Goal: Task Accomplishment & Management: Manage account settings

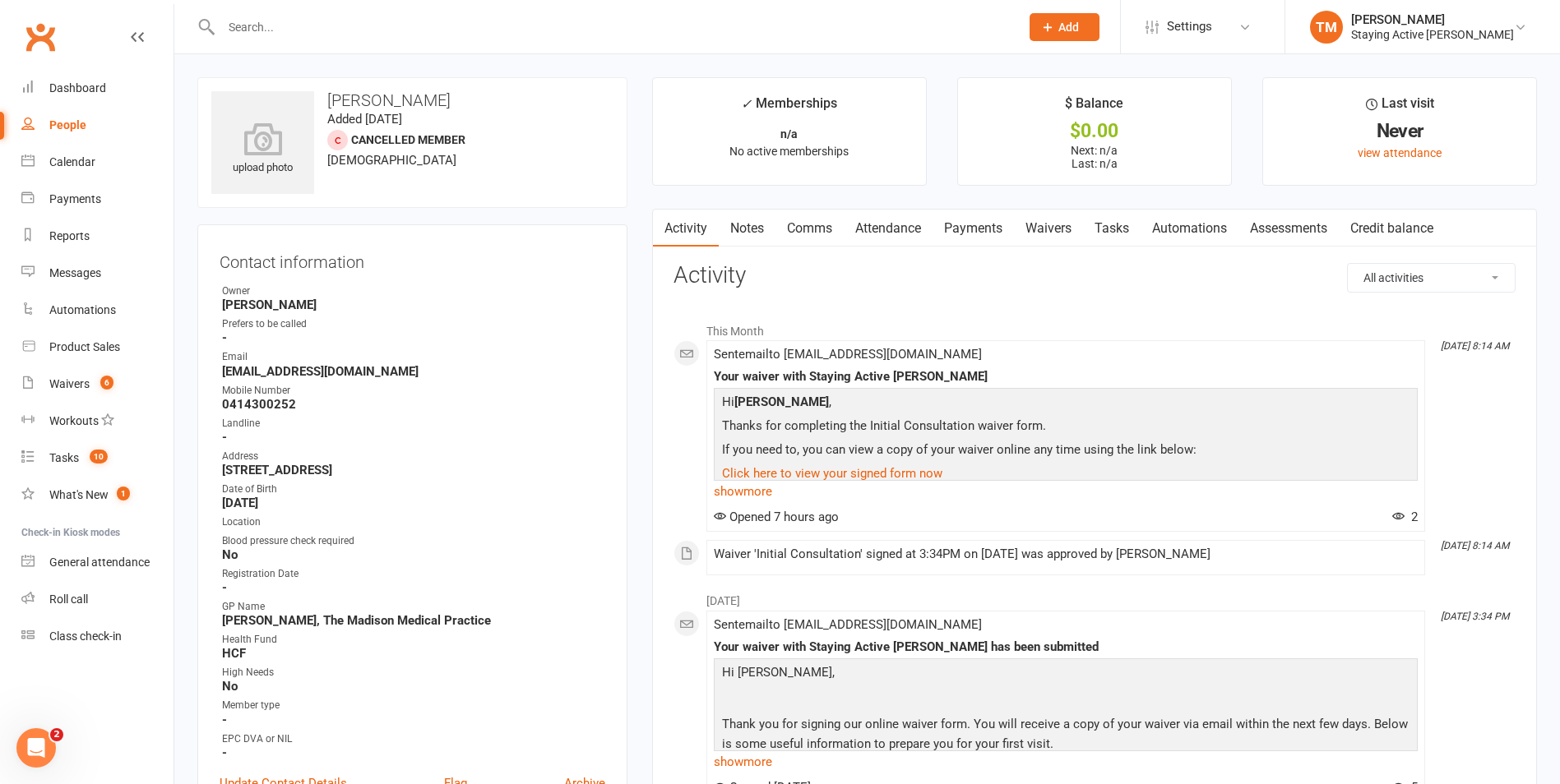
click at [482, 27] on input "text" at bounding box center [612, 27] width 792 height 23
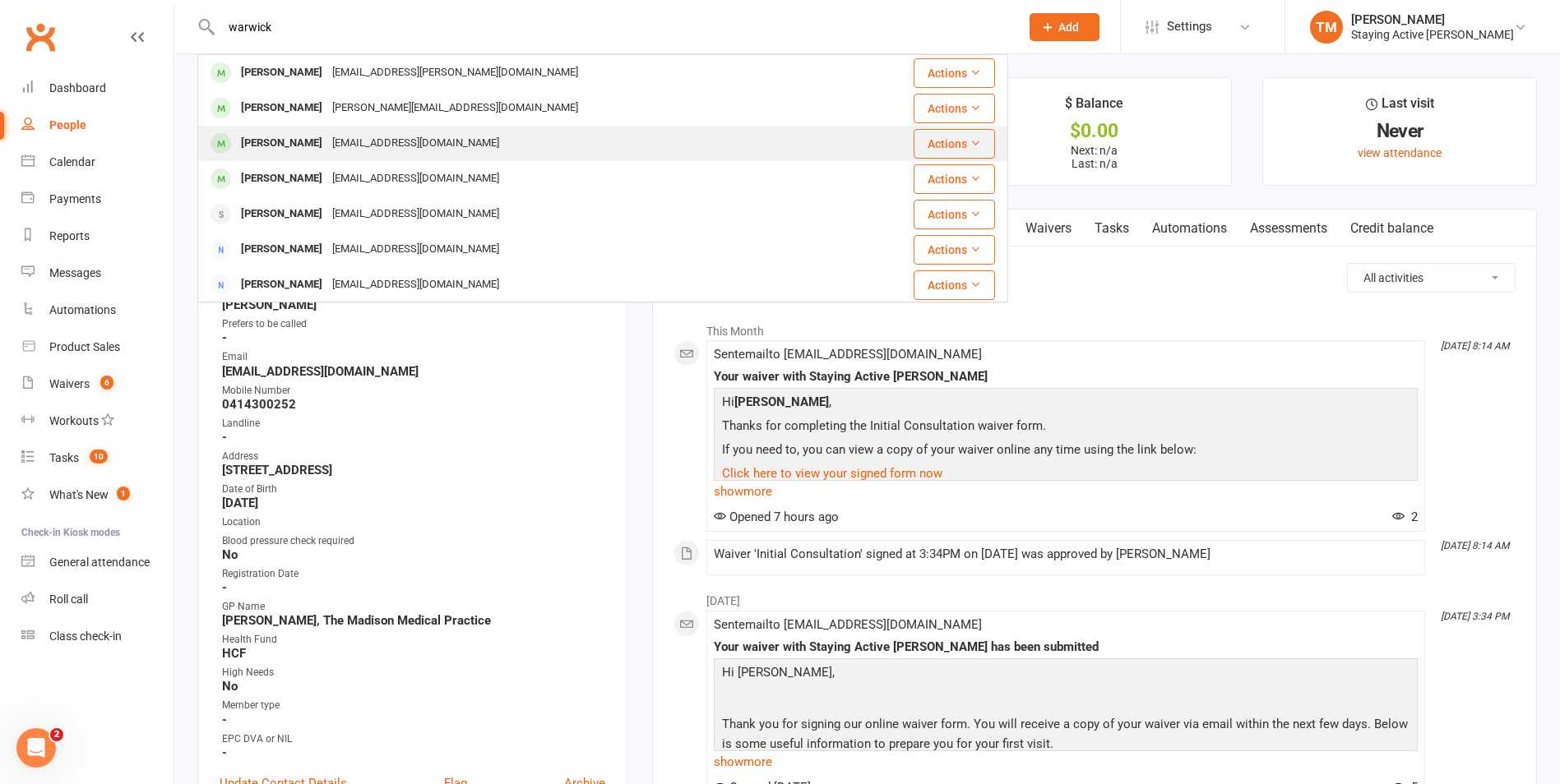
type input "warwick"
click at [388, 138] on div "[EMAIL_ADDRESS][DOMAIN_NAME]" at bounding box center [415, 144] width 177 height 24
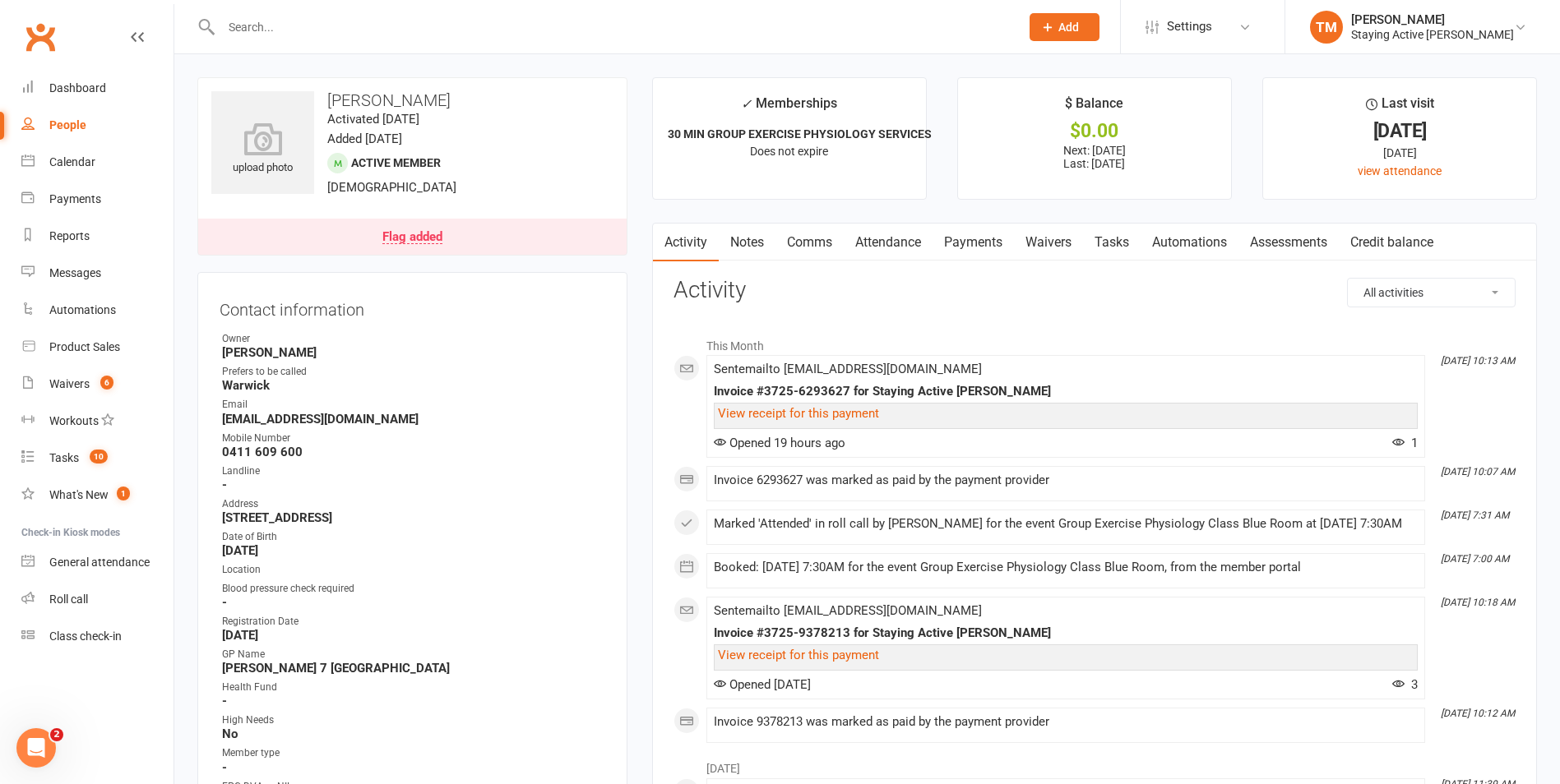
click at [953, 247] on link "Payments" at bounding box center [972, 243] width 81 height 38
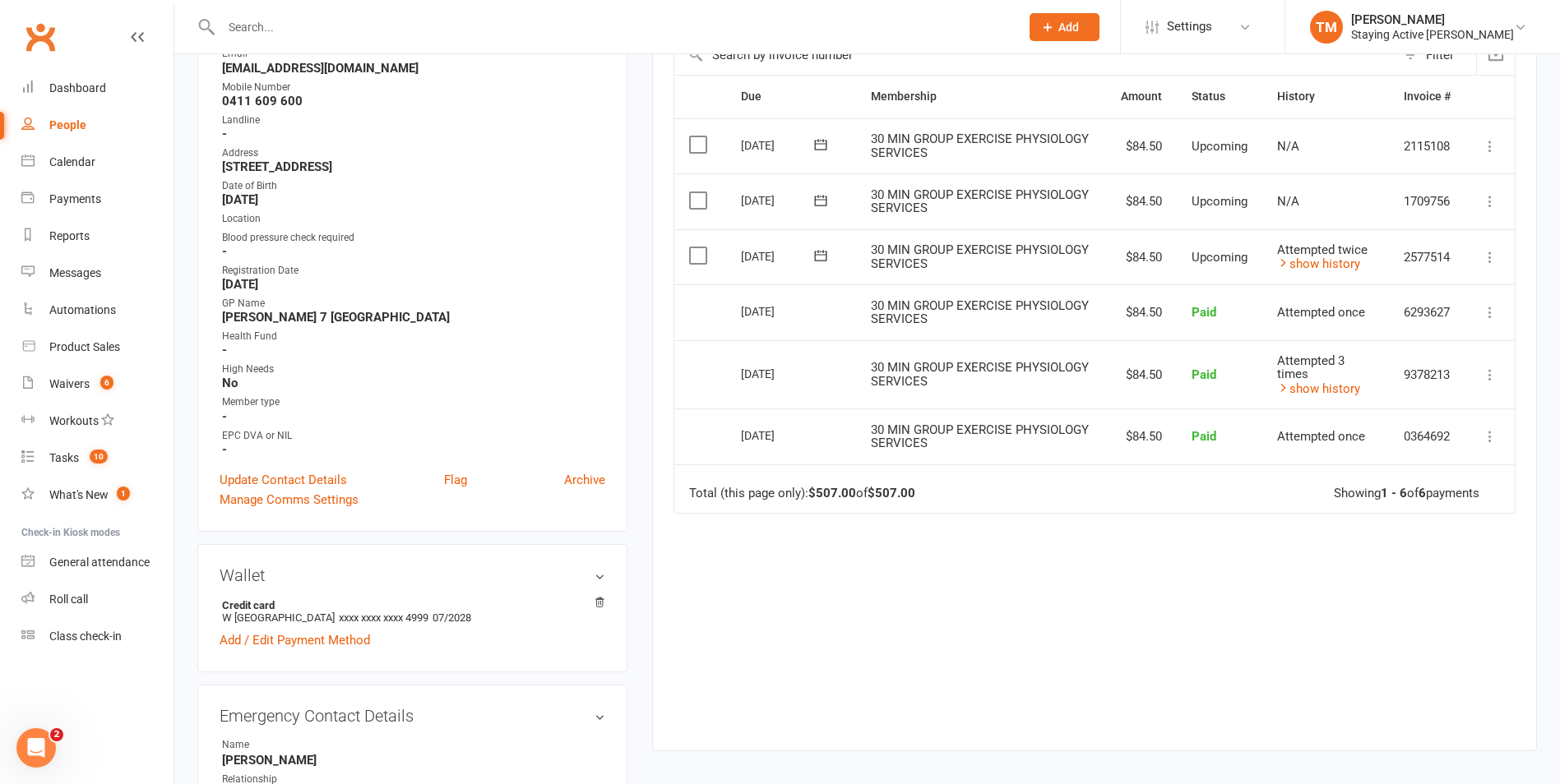
scroll to position [329, 0]
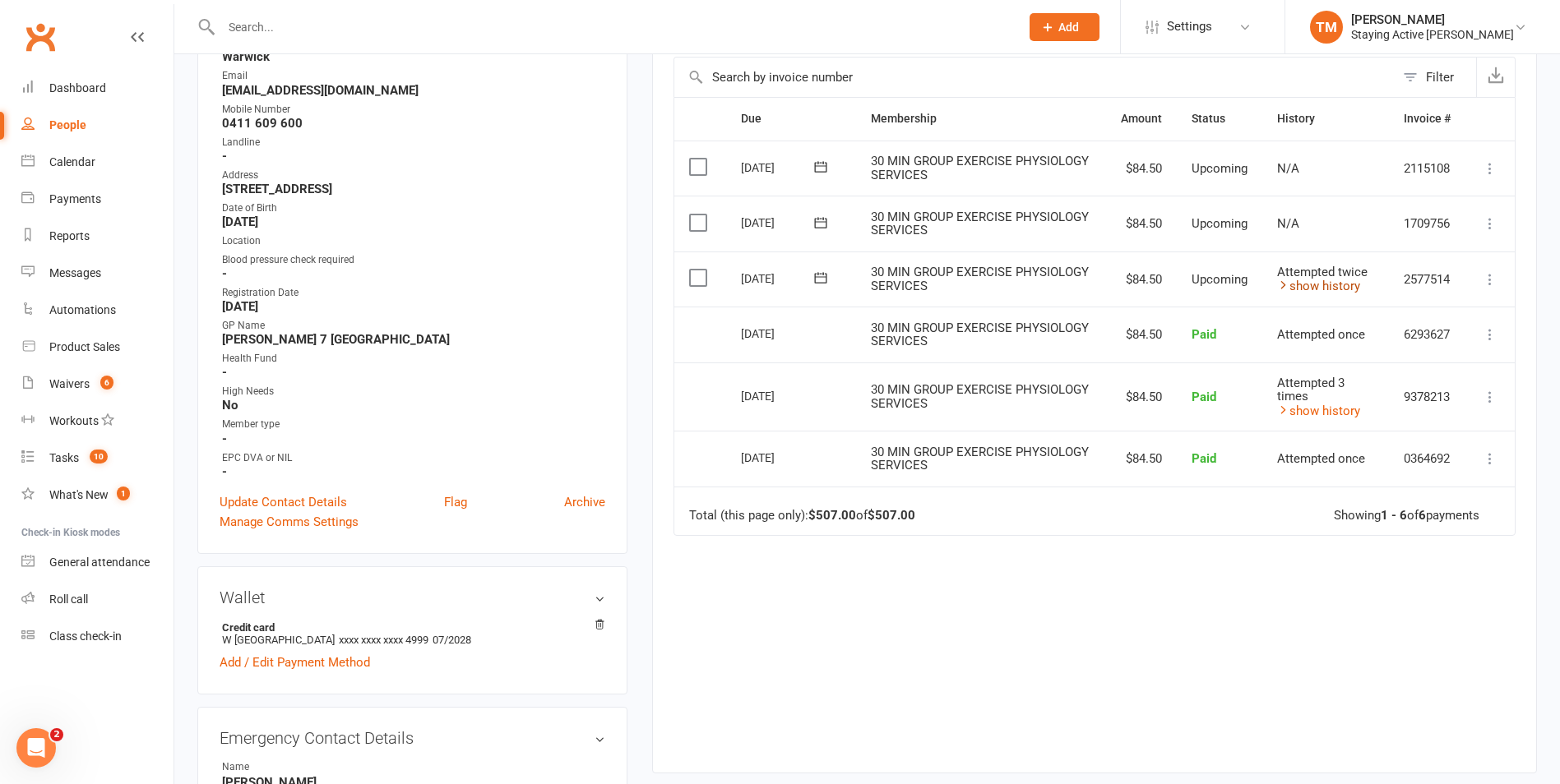
click at [1327, 293] on link "show history" at bounding box center [1318, 286] width 83 height 15
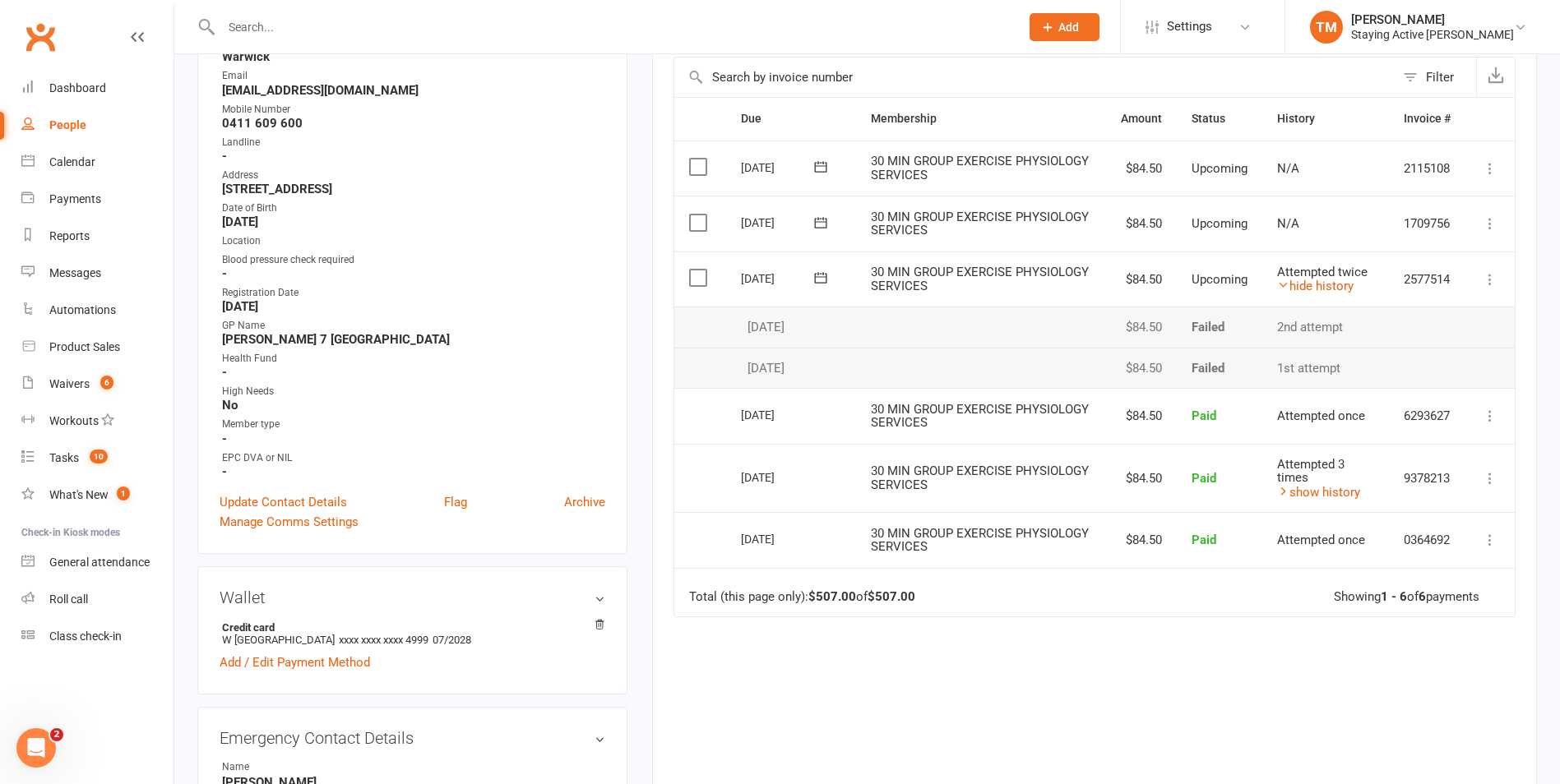
click at [1490, 281] on icon at bounding box center [1489, 279] width 16 height 16
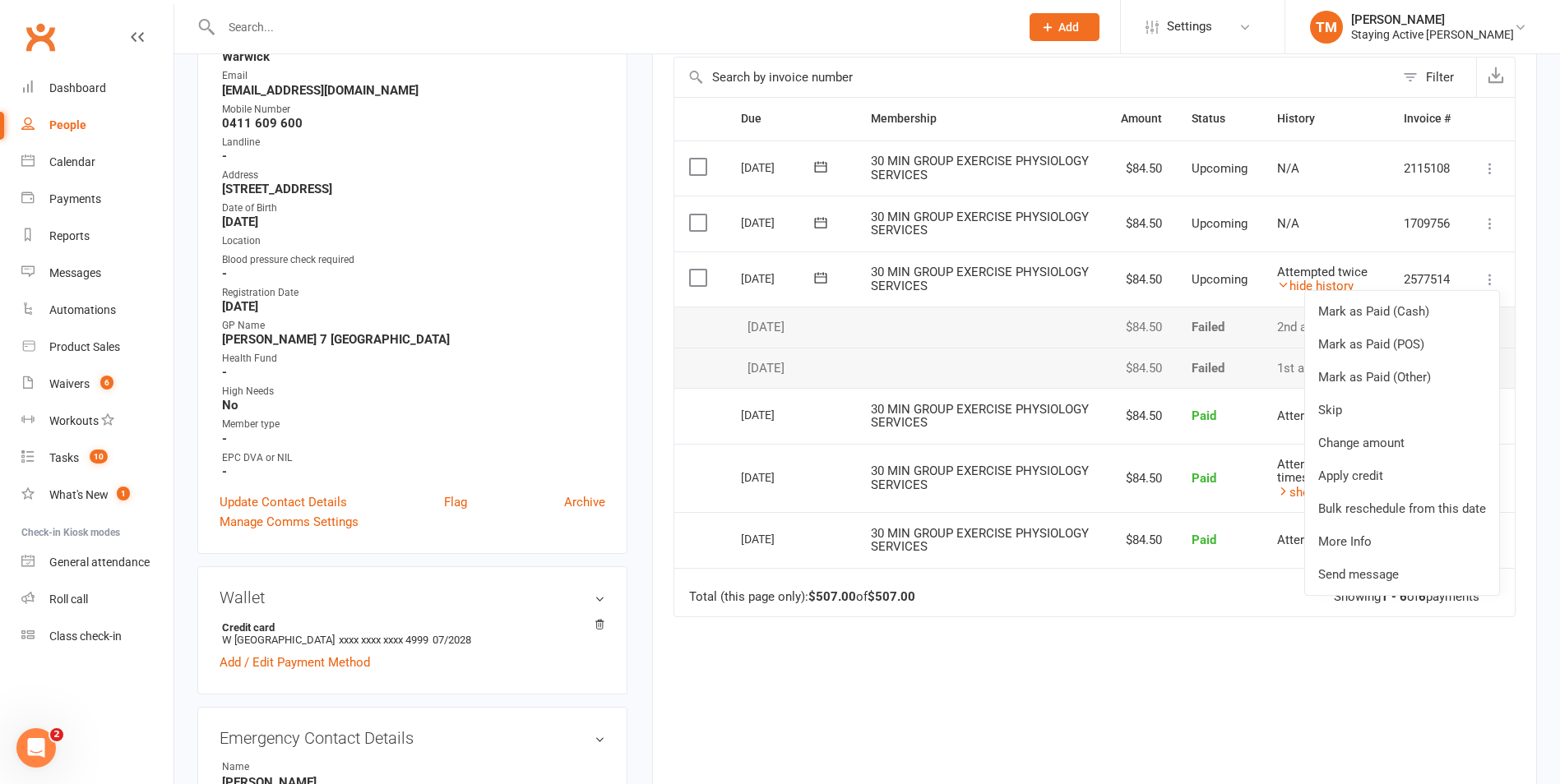
click at [1490, 281] on icon at bounding box center [1489, 279] width 16 height 16
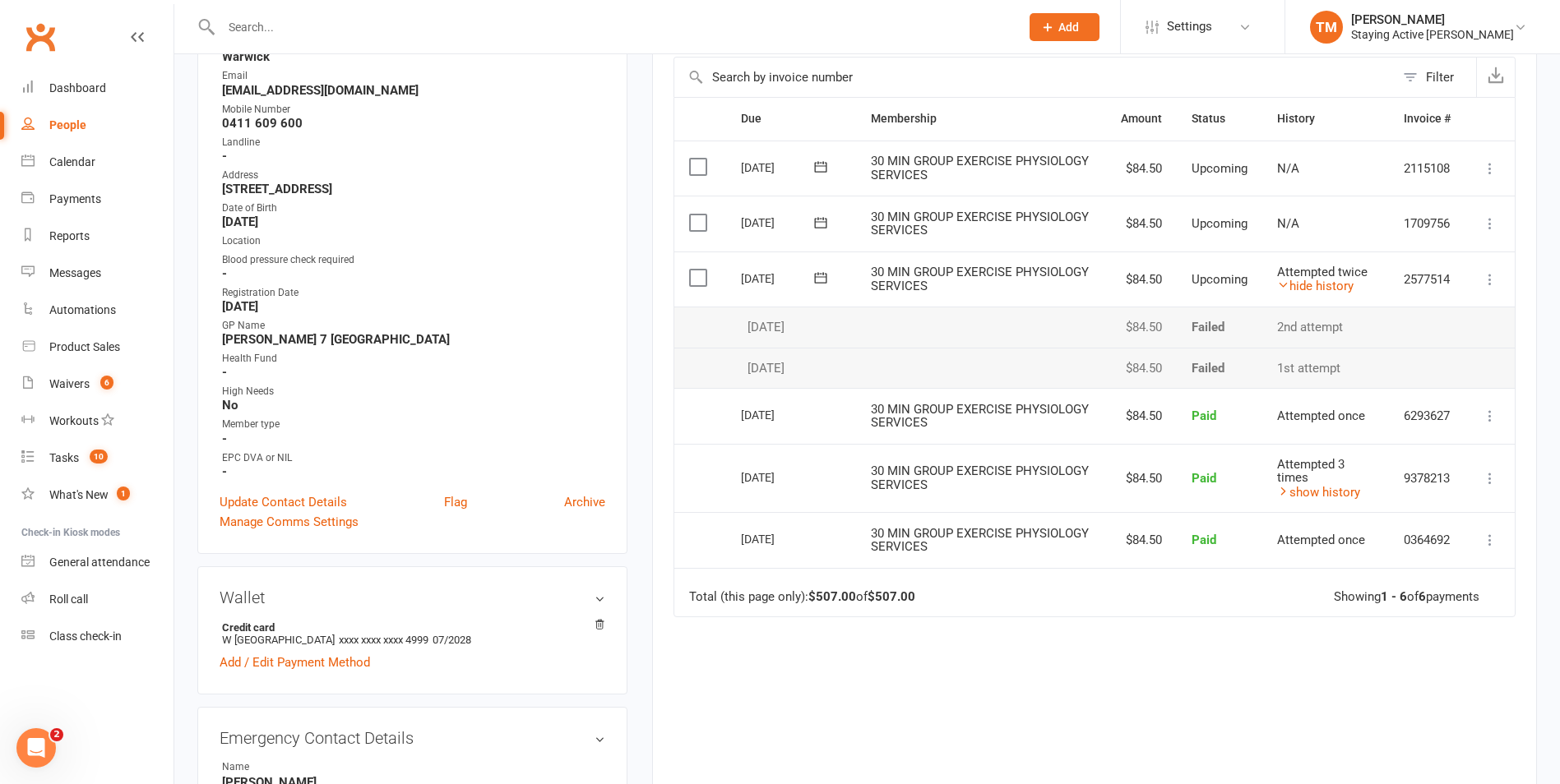
click at [1486, 275] on icon at bounding box center [1489, 279] width 16 height 16
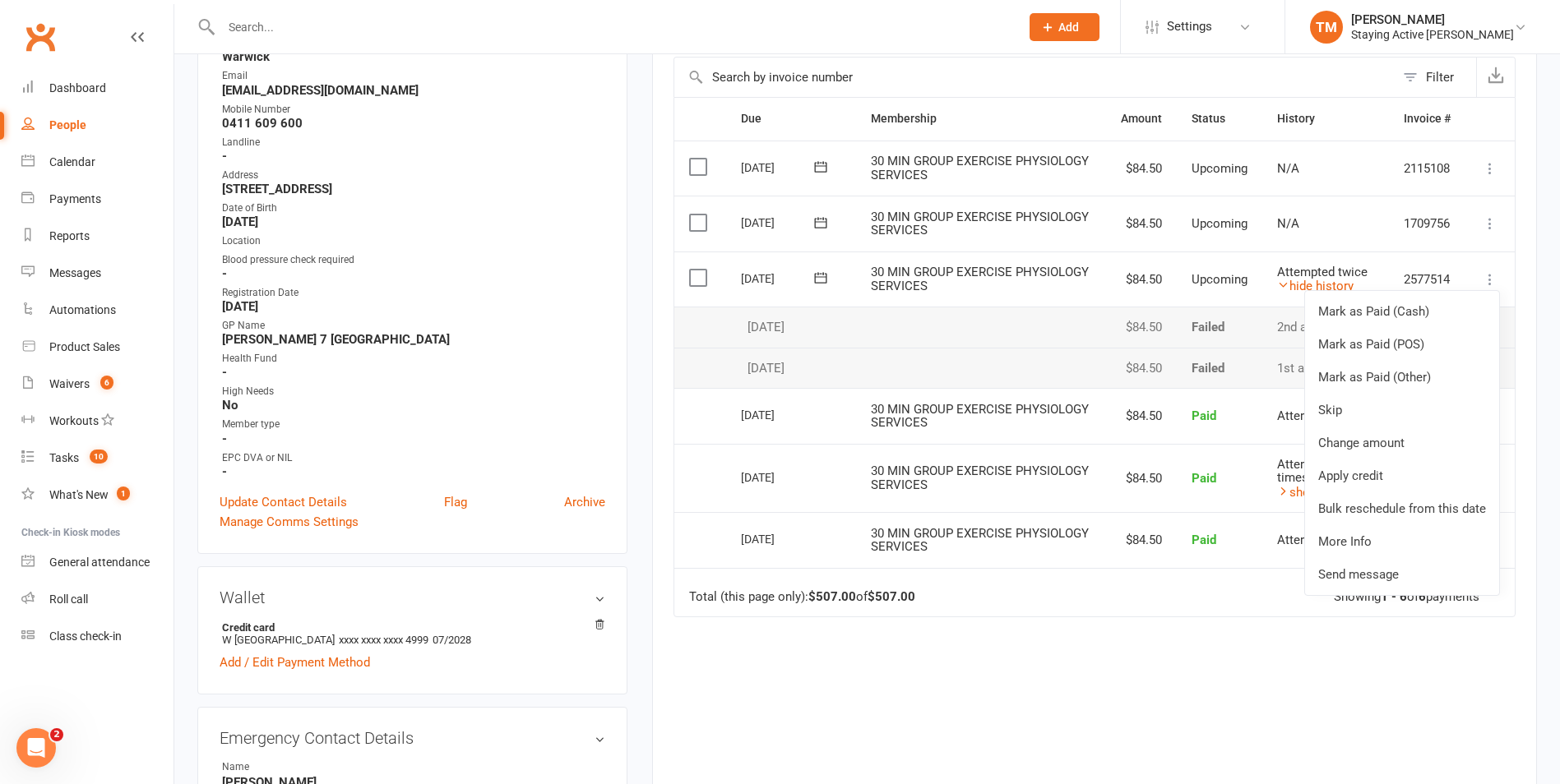
click at [1238, 282] on span "Upcoming" at bounding box center [1219, 279] width 56 height 15
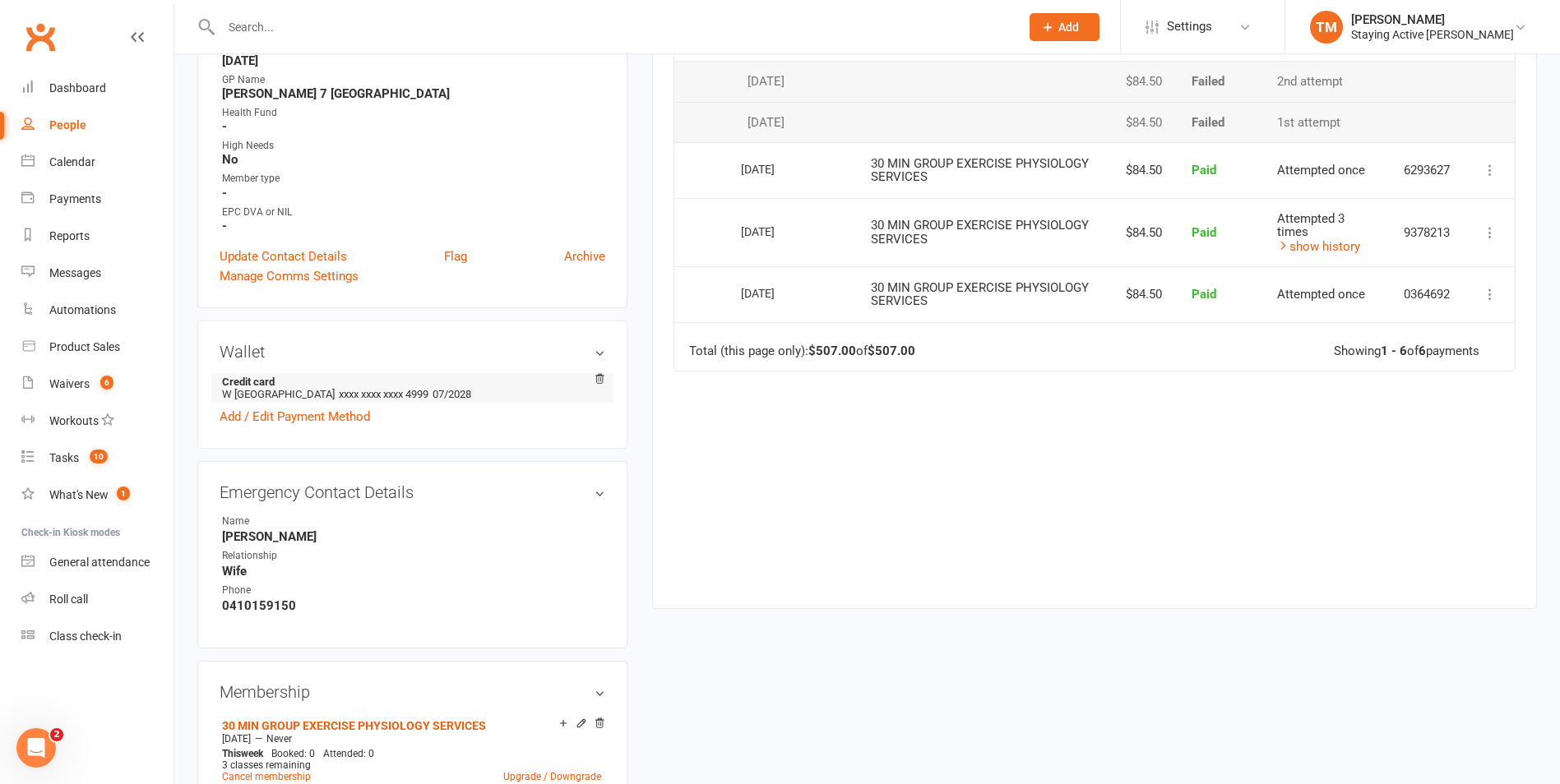
scroll to position [575, 0]
click at [285, 30] on input "text" at bounding box center [612, 27] width 792 height 23
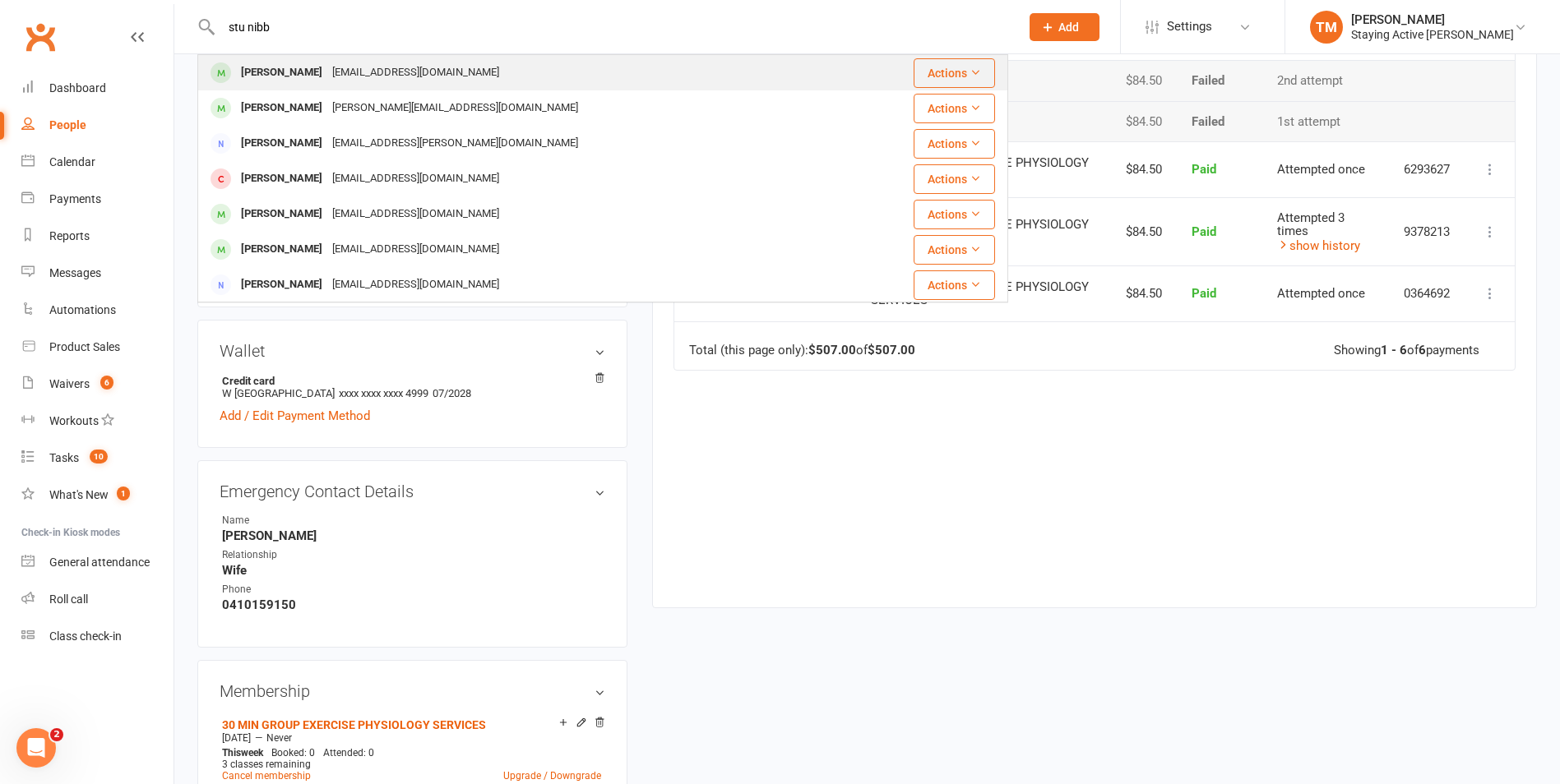
type input "stu nibb"
click at [327, 67] on div "[EMAIL_ADDRESS][DOMAIN_NAME]" at bounding box center [415, 73] width 177 height 24
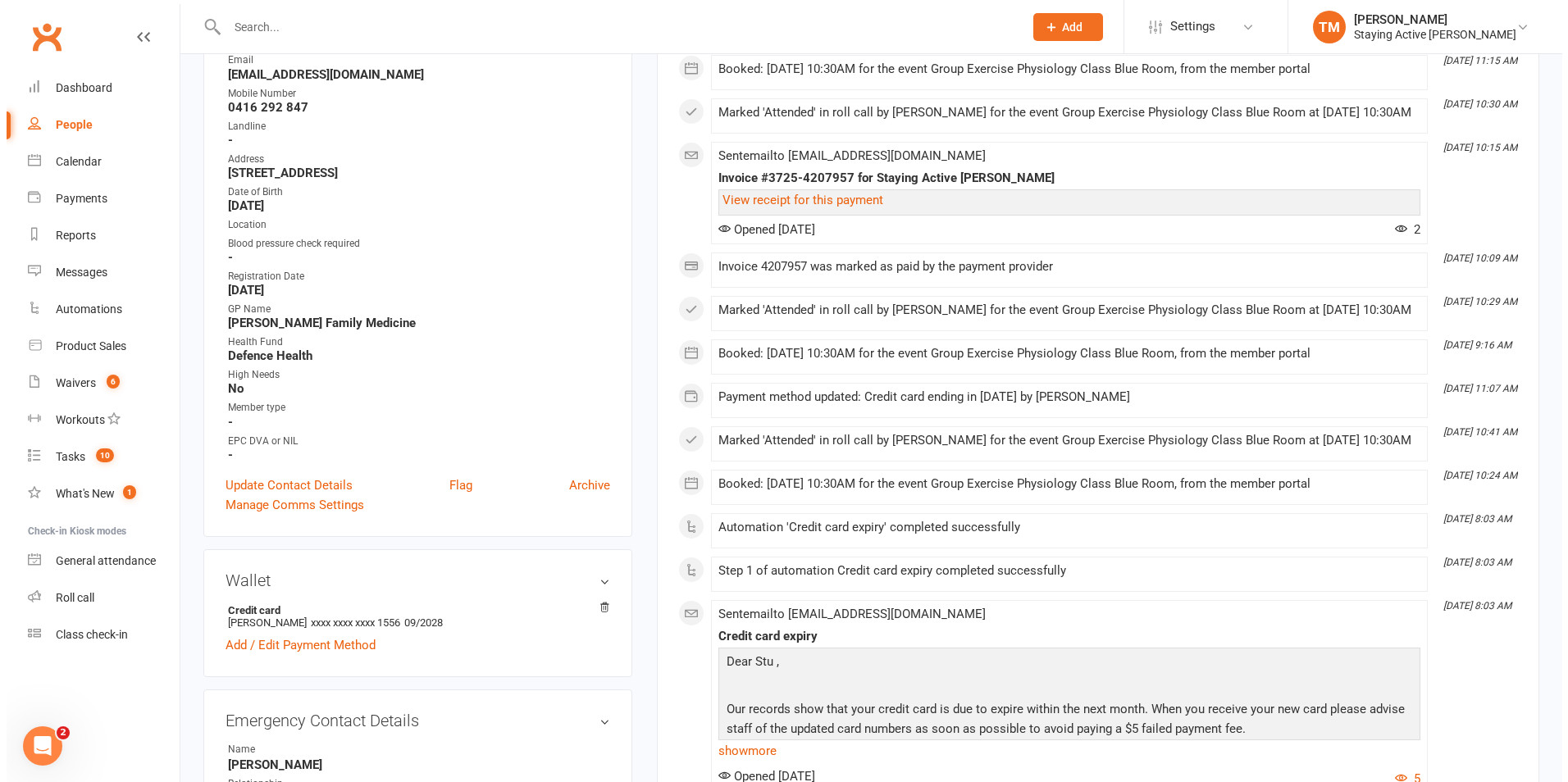
scroll to position [328, 0]
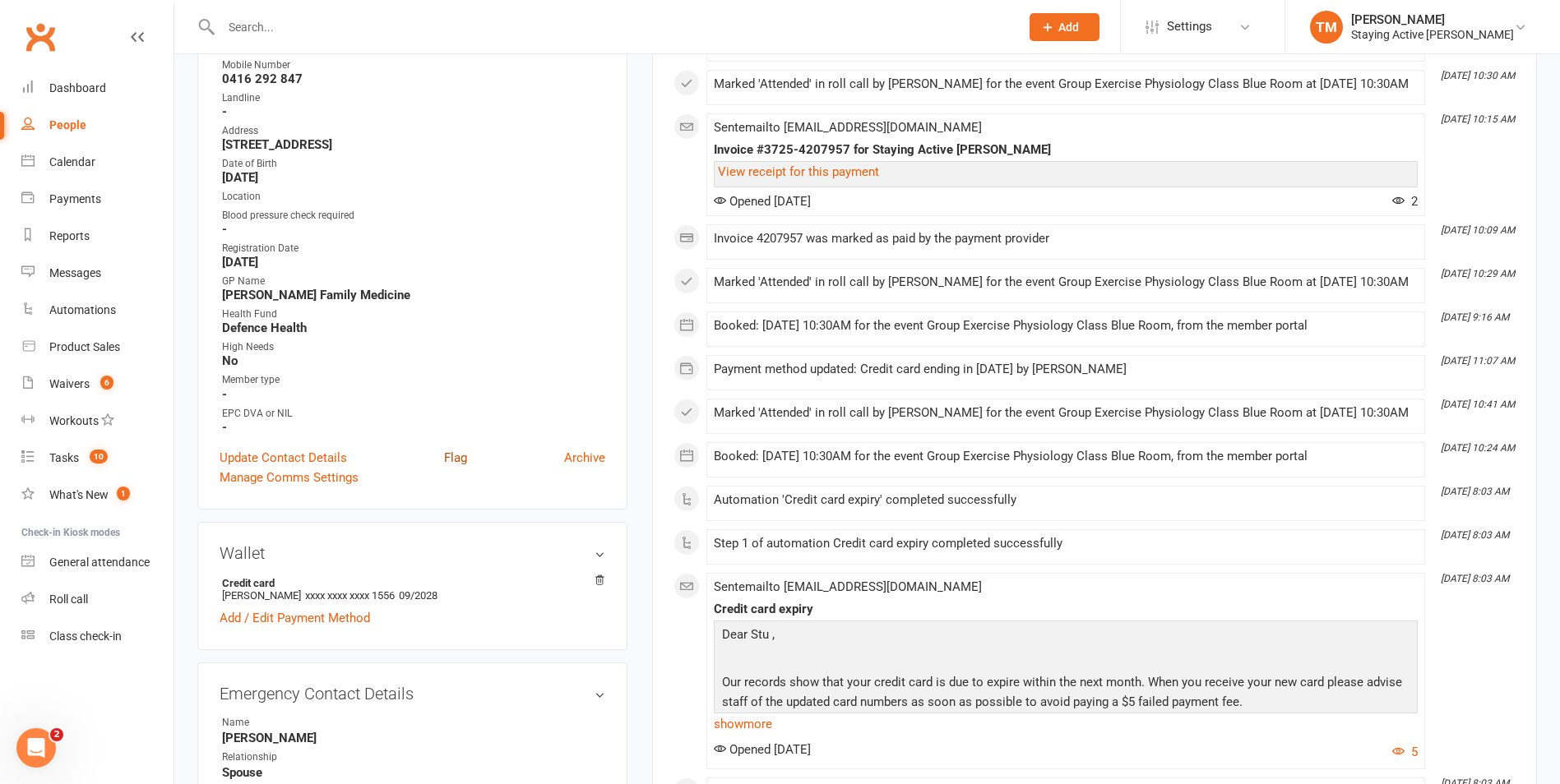
click at [451, 447] on div "Contact information Owner [PERSON_NAME] Prefers to be called - Email [EMAIL_ADD…" at bounding box center [412, 204] width 430 height 611
click at [451, 455] on link "Flag" at bounding box center [455, 458] width 23 height 20
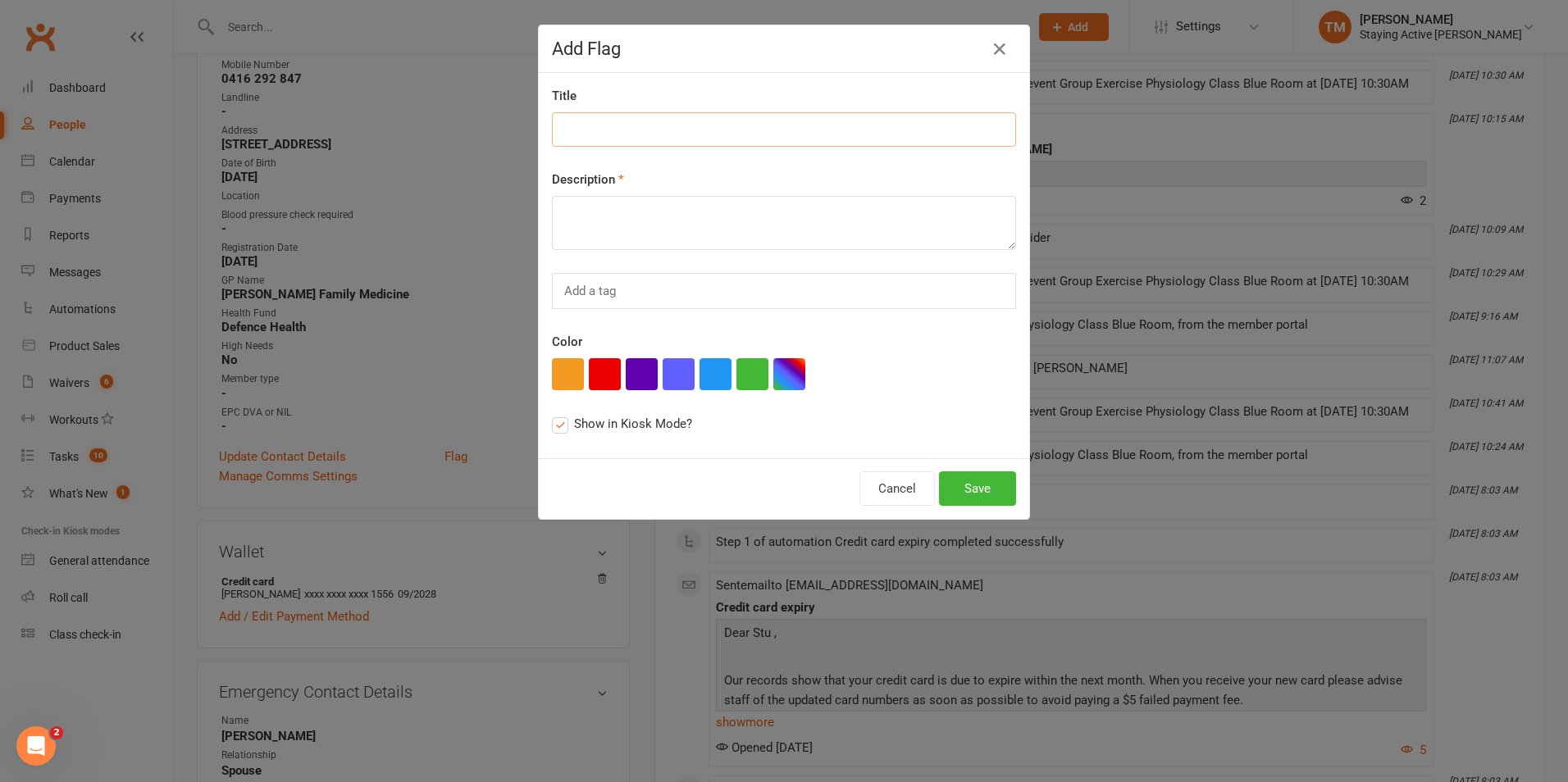
click at [680, 119] on input at bounding box center [783, 130] width 464 height 35
type input "Reschedule 1-on-1 with [PERSON_NAME]"
type textarea "A"
drag, startPoint x: 818, startPoint y: 211, endPoint x: 760, endPoint y: 226, distance: 59.9
click at [760, 226] on textarea "Originally booked in on [DATE] 10:15" at bounding box center [783, 222] width 464 height 54
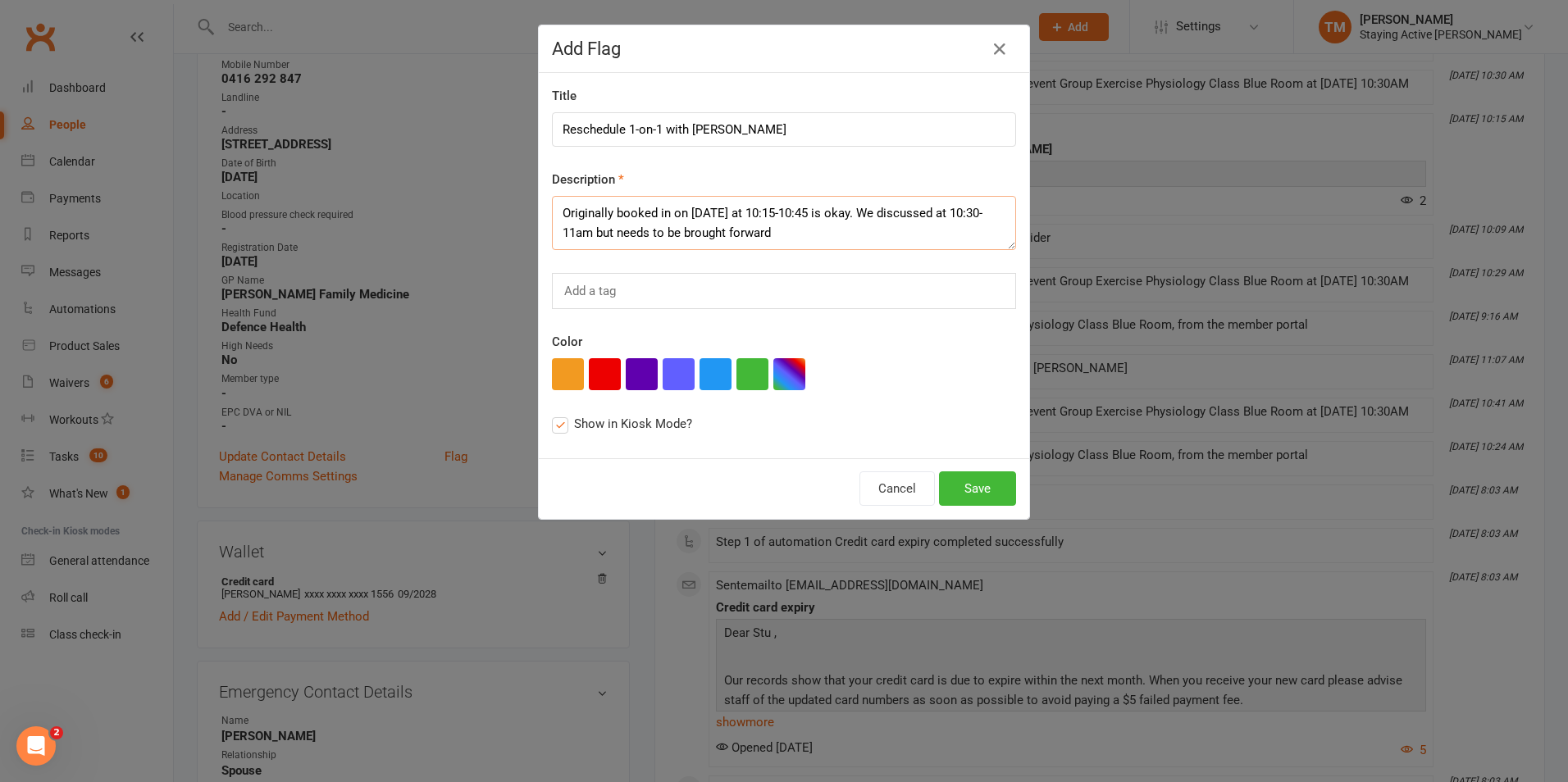
type textarea "Originally booked in on [DATE] at 10:15-10:45 is okay. We discussed at 10:30-11…"
drag, startPoint x: 616, startPoint y: 215, endPoint x: 462, endPoint y: 217, distance: 154.0
click at [462, 217] on div "Add Flag Title Reschedule 1-on-1 with [PERSON_NAME] Description Originally book…" at bounding box center [784, 391] width 1568 height 782
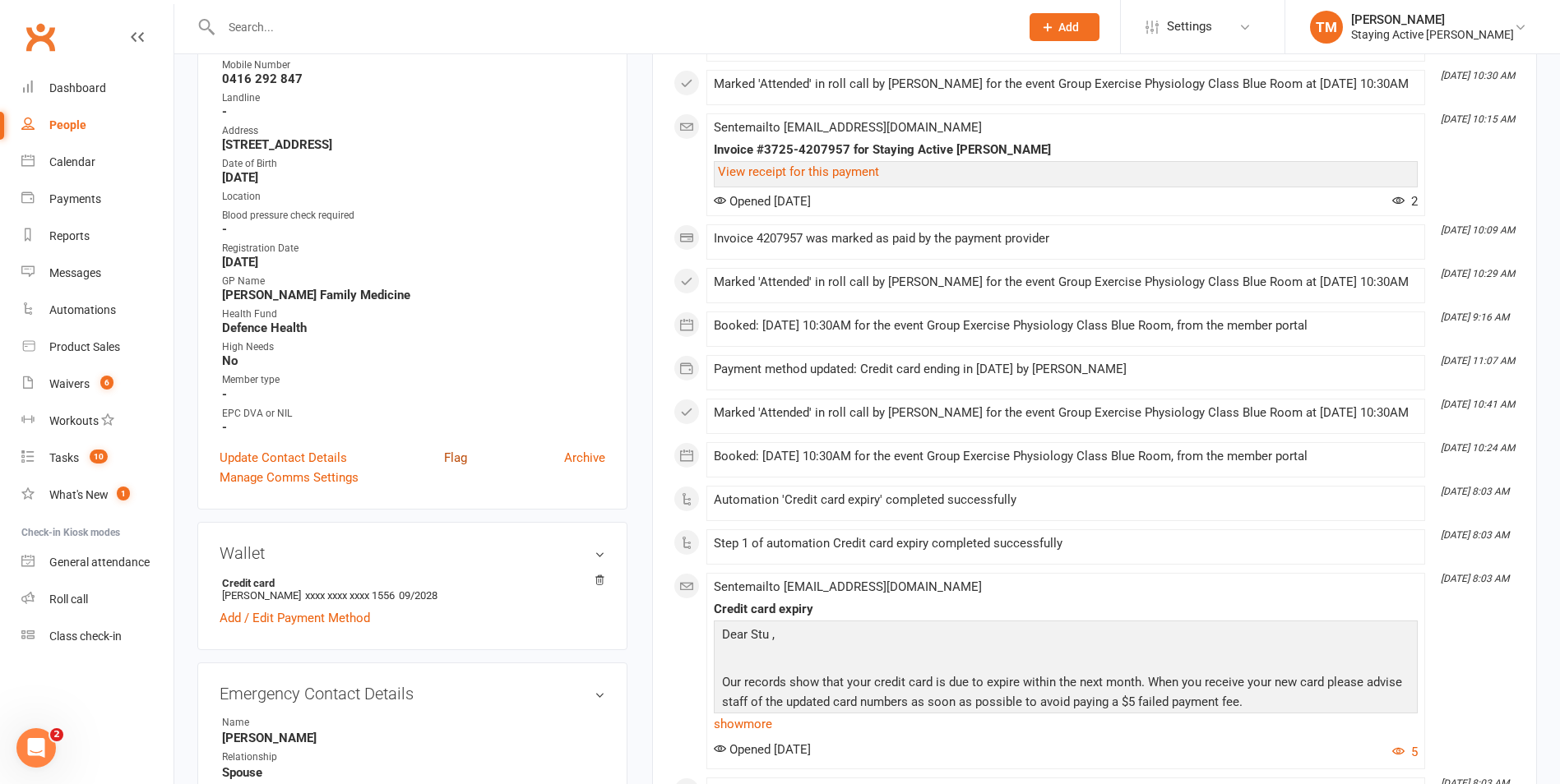
click at [459, 465] on link "Flag" at bounding box center [455, 458] width 23 height 20
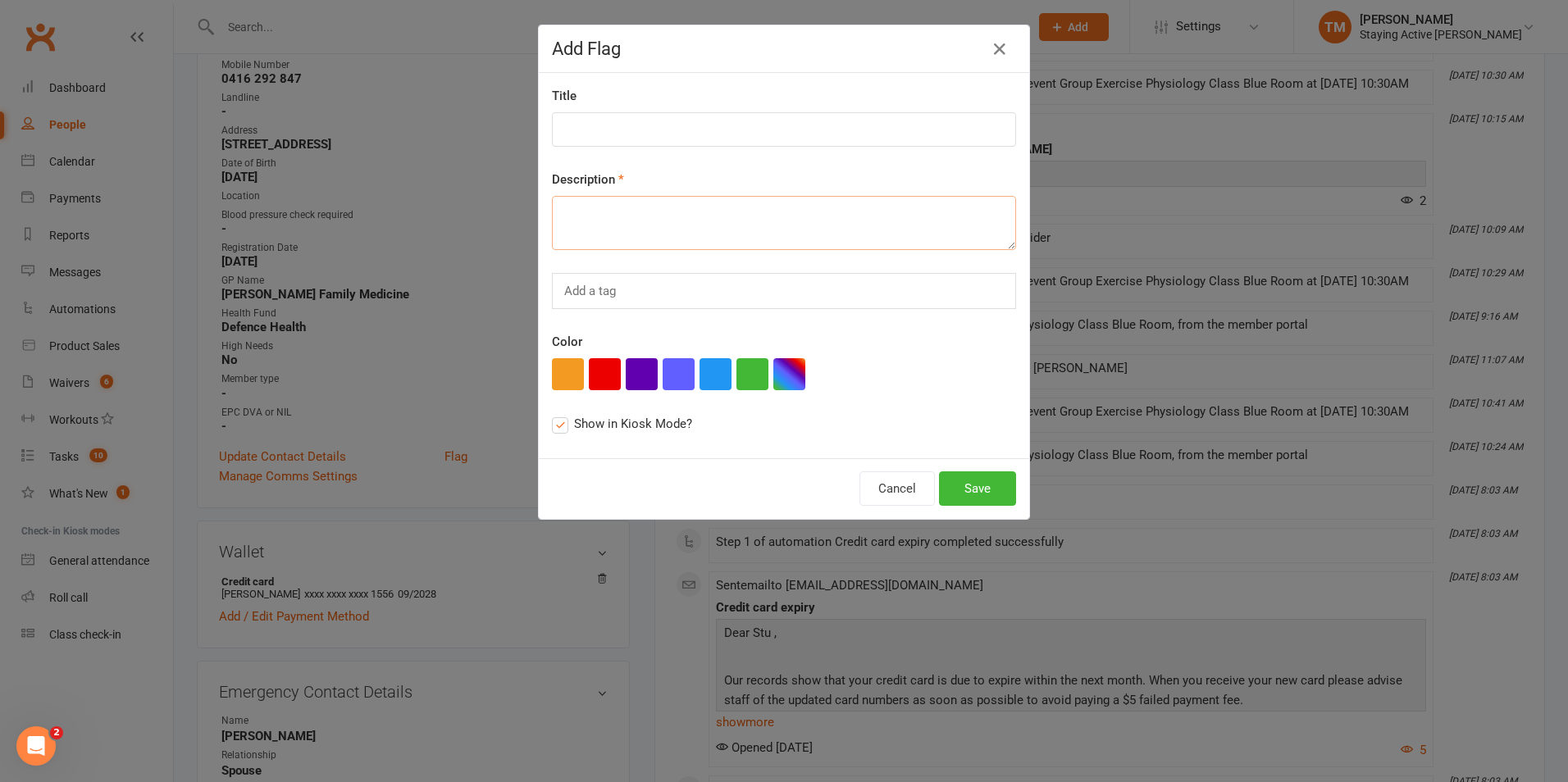
click at [606, 212] on textarea at bounding box center [783, 222] width 464 height 54
type textarea "Booked in at 10:15-10:45. Discussed to be at 10:30-11am but needs to be brought…"
click at [633, 136] on input at bounding box center [783, 130] width 464 height 35
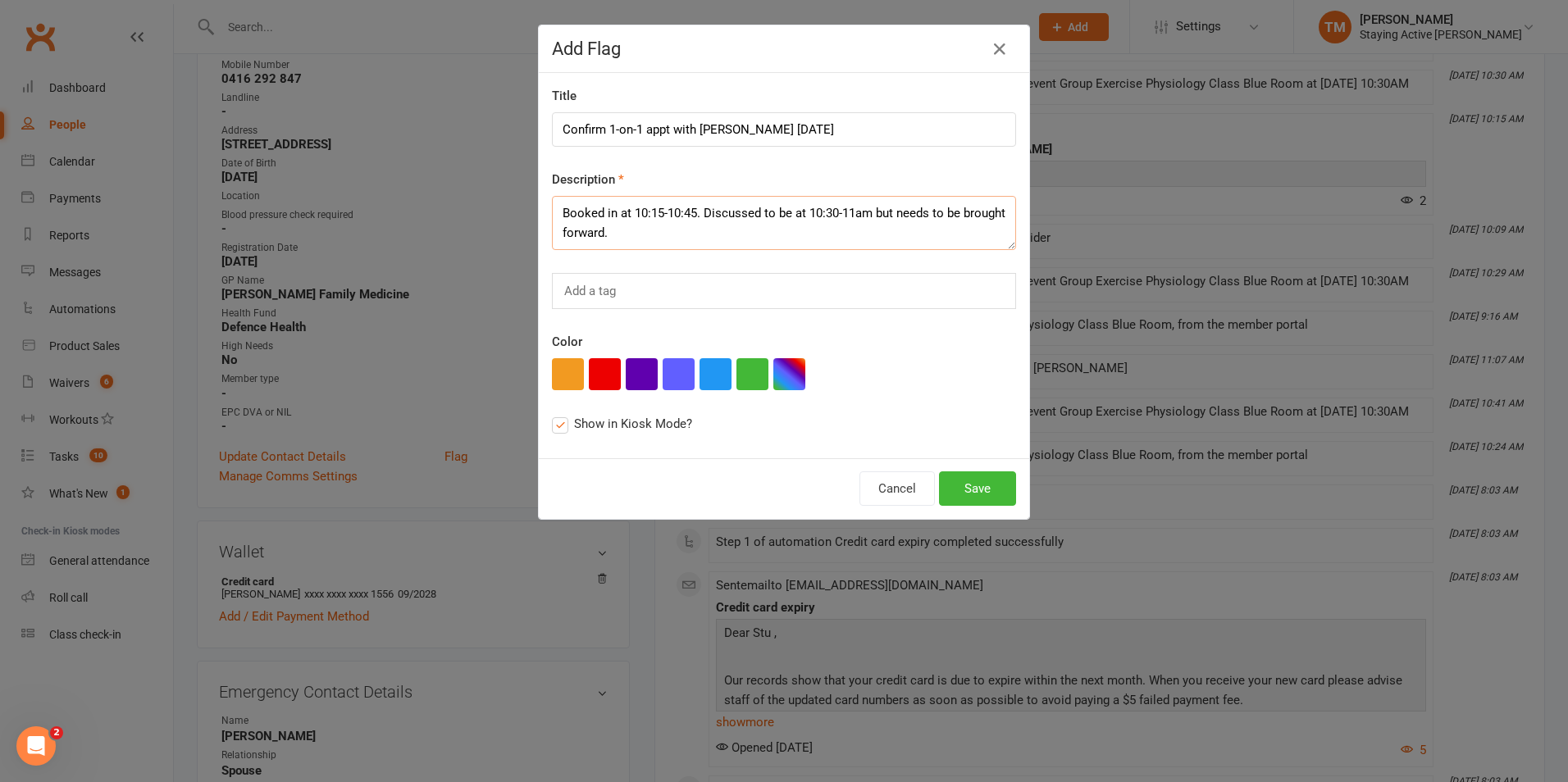
click at [670, 226] on textarea "Booked in at 10:15-10:45. Discussed to be at 10:30-11am but needs to be brought…" at bounding box center [783, 222] width 464 height 54
click at [883, 139] on input "Confirm 1-on-1 appt with [PERSON_NAME] [DATE]" at bounding box center [783, 130] width 464 height 35
type input "Confirm 1-on-1 appt with [PERSON_NAME] [DATE] - LY"
click at [714, 232] on textarea "Booked in at 10:15-10:45. Discussed to be at 10:30-11am but needs to be brought…" at bounding box center [783, 222] width 464 height 54
click at [984, 483] on button "Save" at bounding box center [977, 489] width 77 height 35
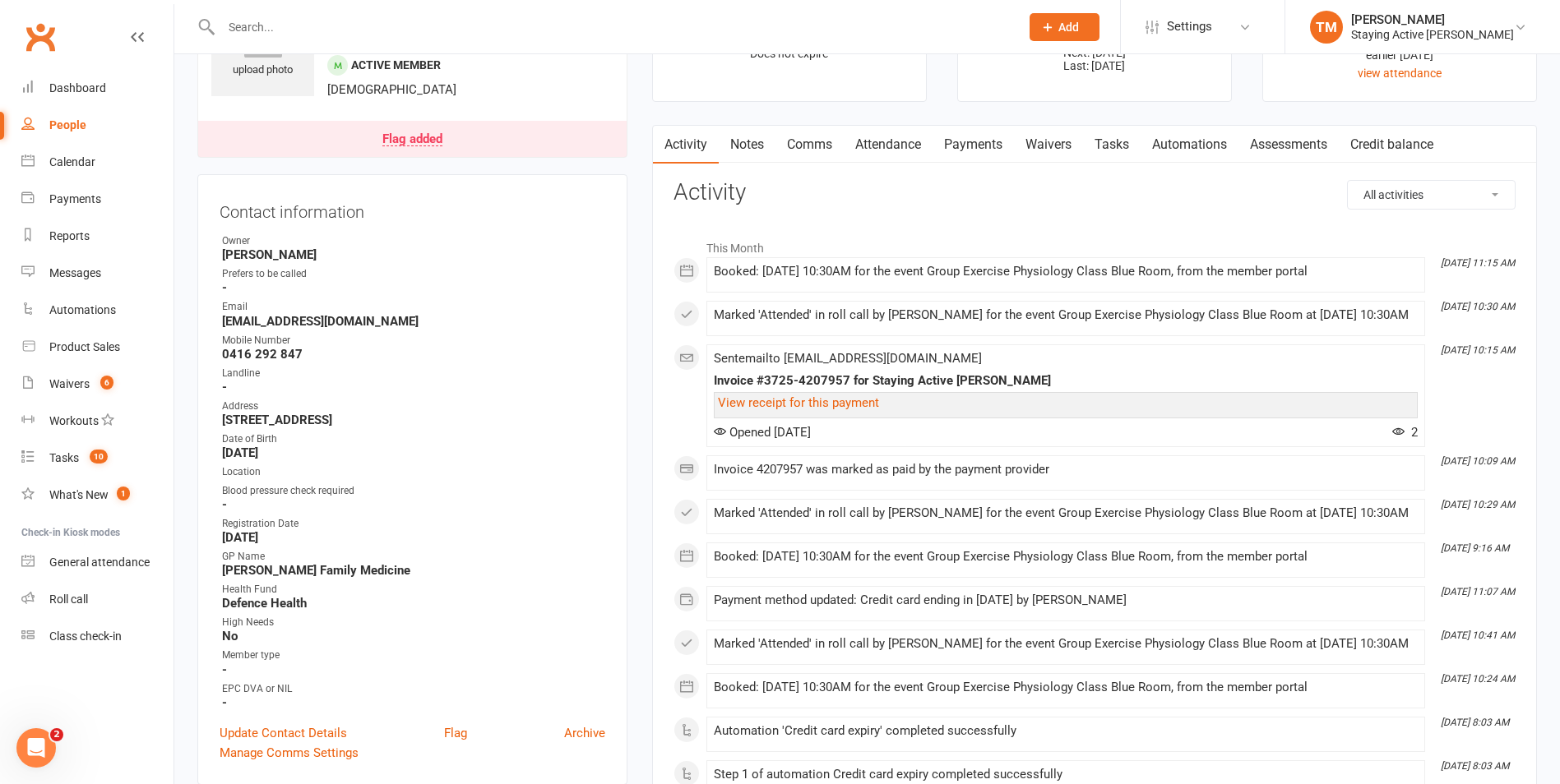
scroll to position [0, 0]
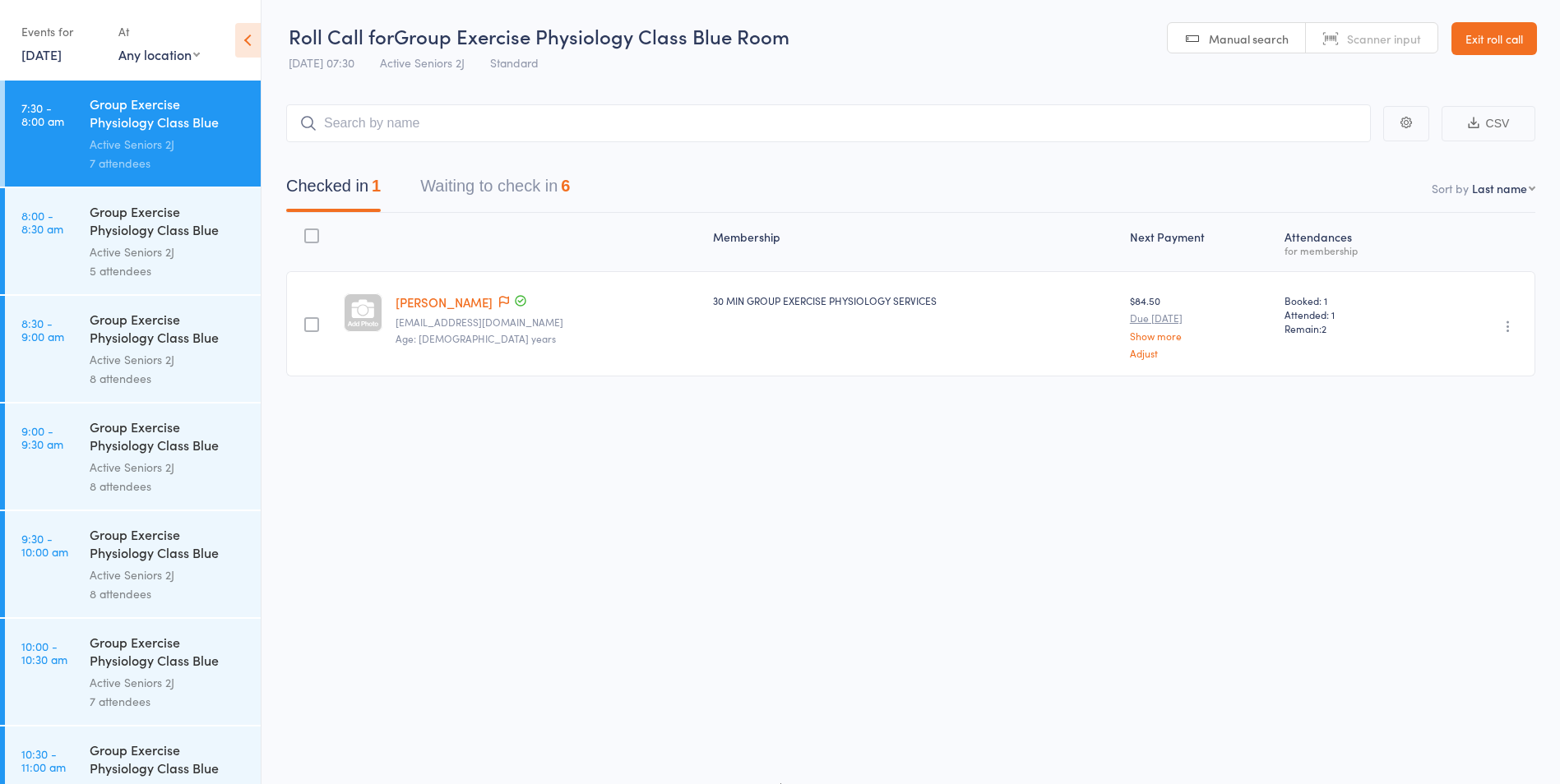
click at [1505, 33] on link "Exit roll call" at bounding box center [1493, 38] width 85 height 33
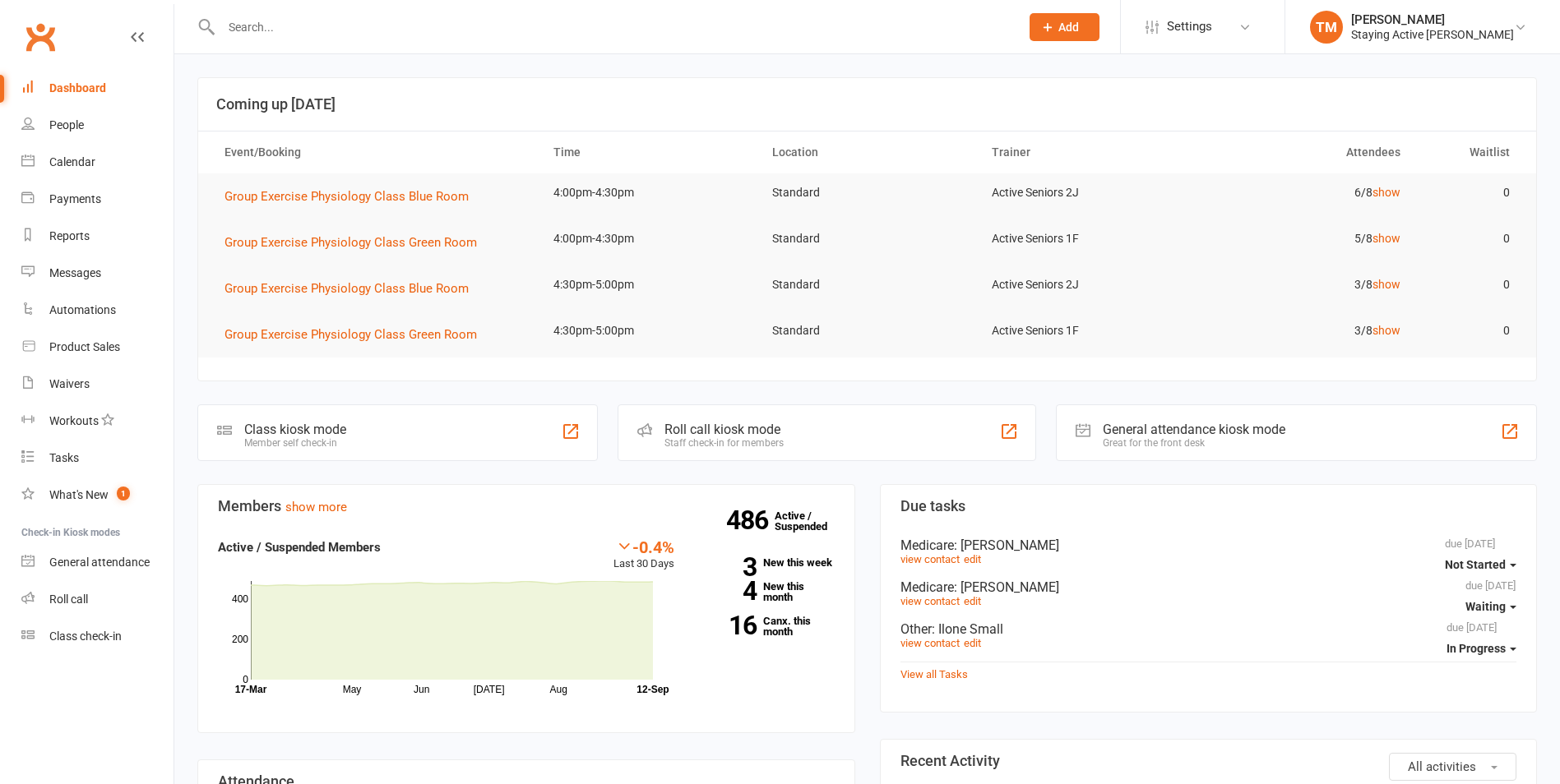
click at [321, 35] on input "text" at bounding box center [612, 27] width 792 height 23
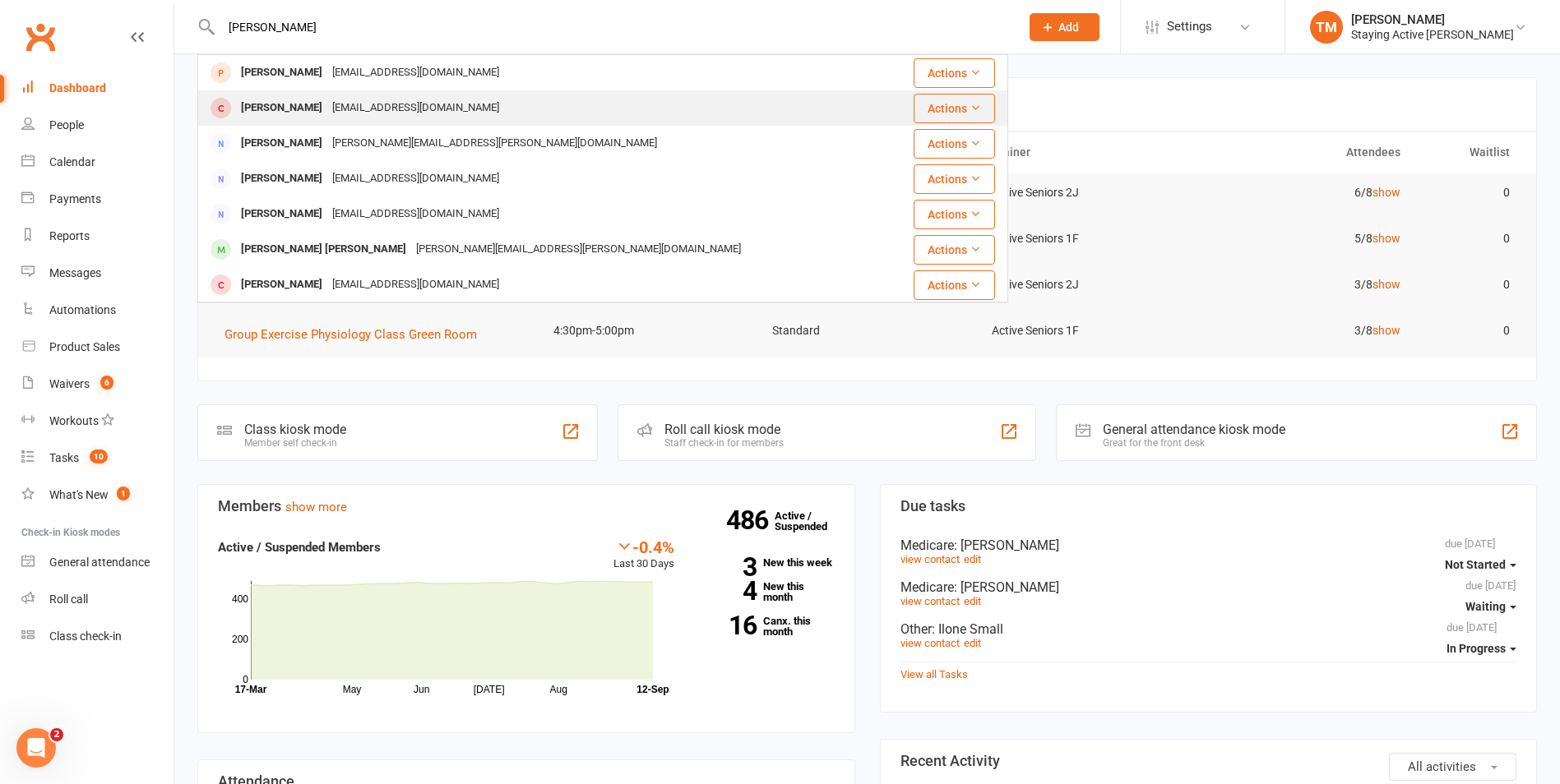
type input "merril"
click at [310, 111] on div "Merril O'halloran" at bounding box center [281, 108] width 91 height 24
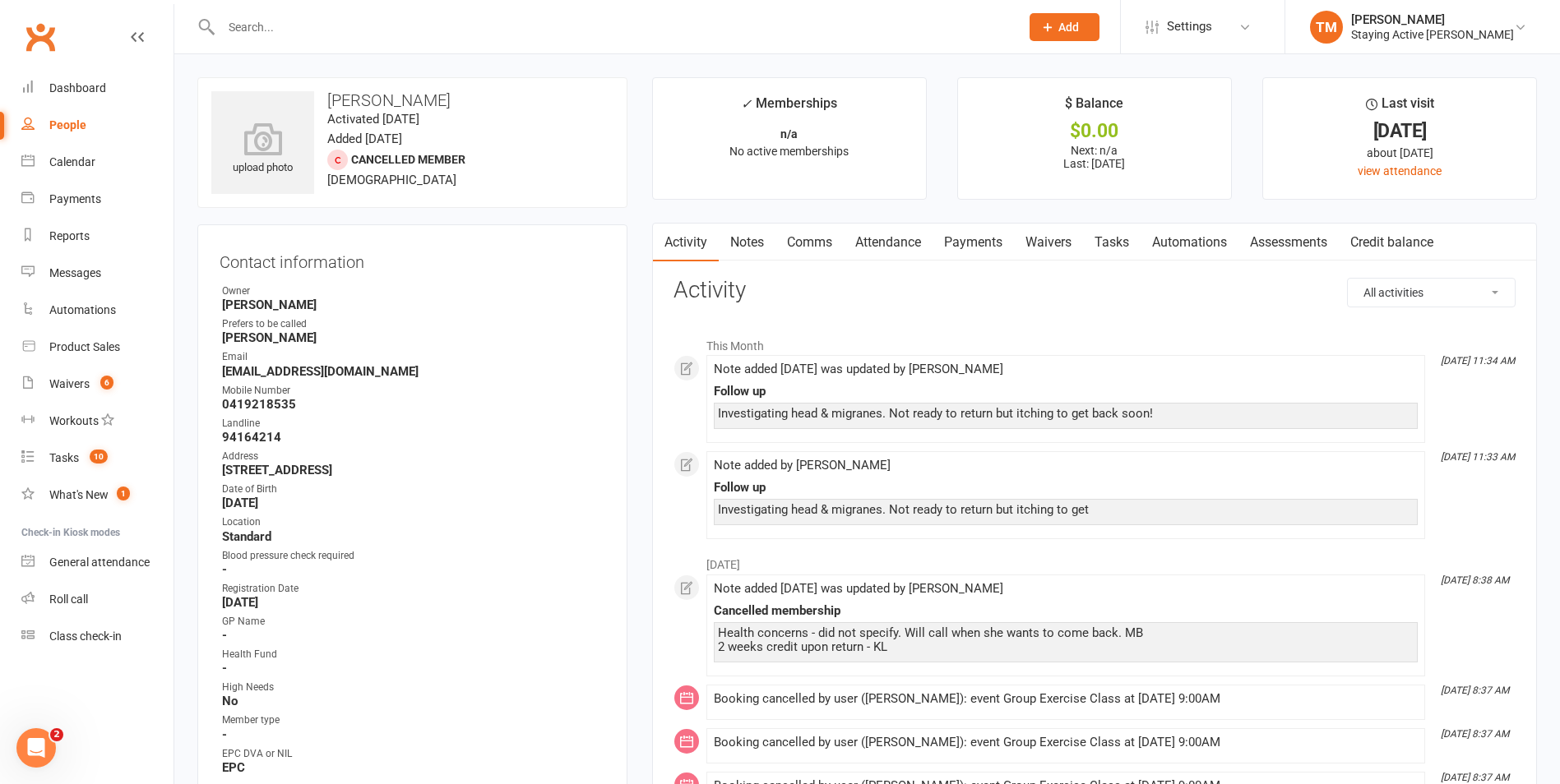
click at [757, 252] on link "Notes" at bounding box center [747, 243] width 57 height 38
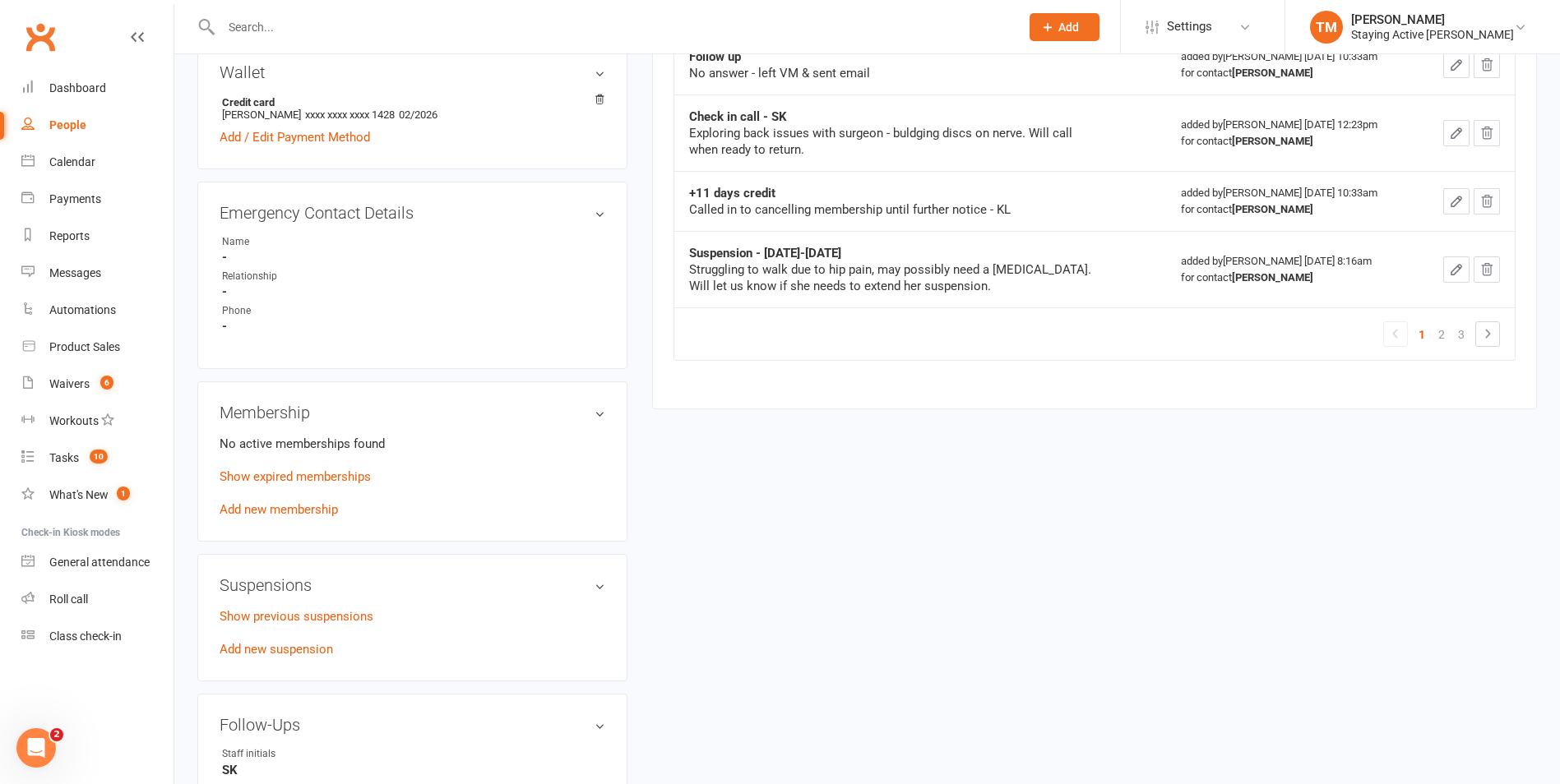
scroll to position [822, 0]
click at [247, 471] on link "Show expired memberships" at bounding box center [295, 476] width 151 height 15
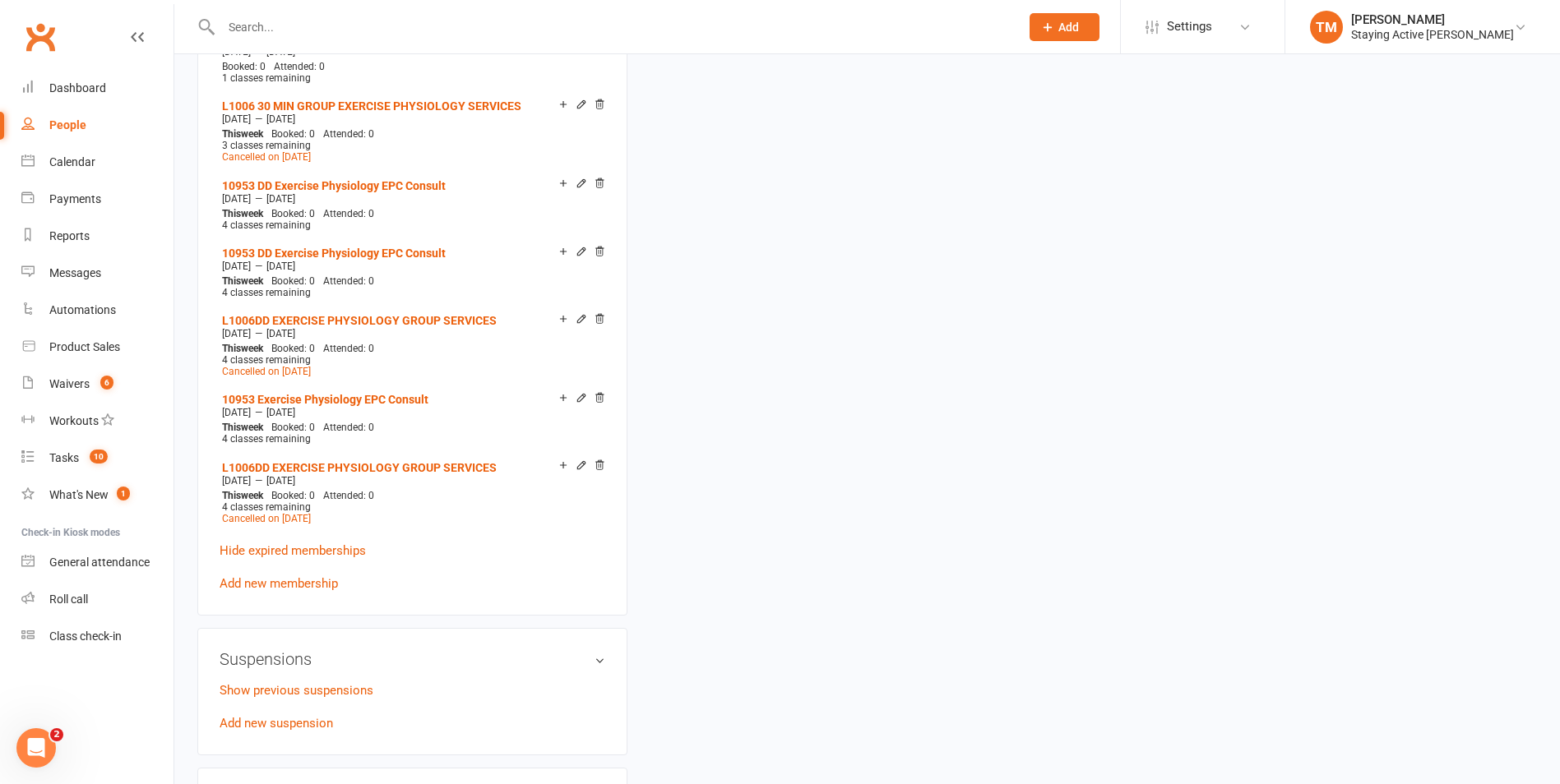
scroll to position [2877, 0]
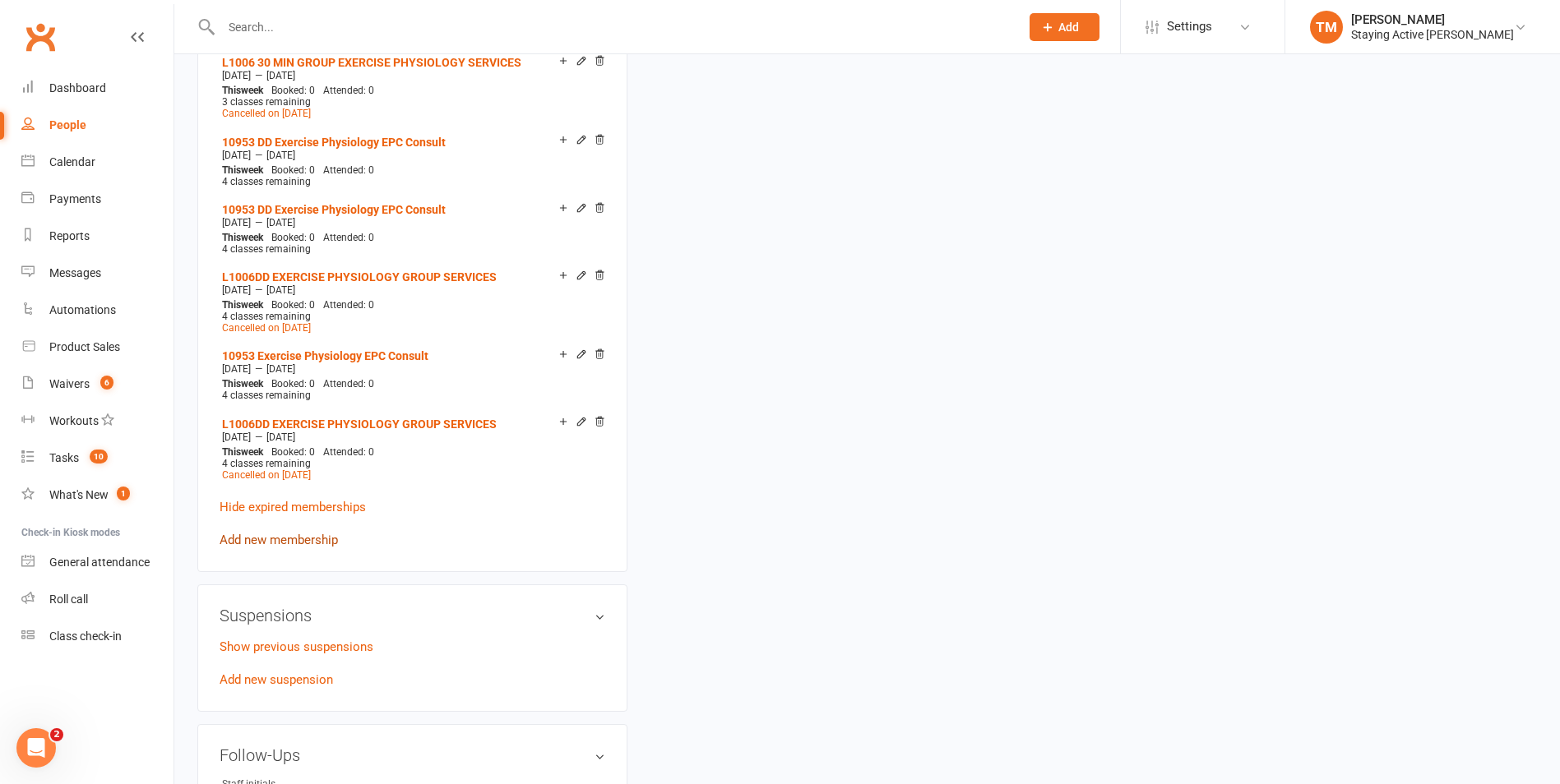
click at [251, 533] on link "Add new membership" at bounding box center [279, 540] width 118 height 15
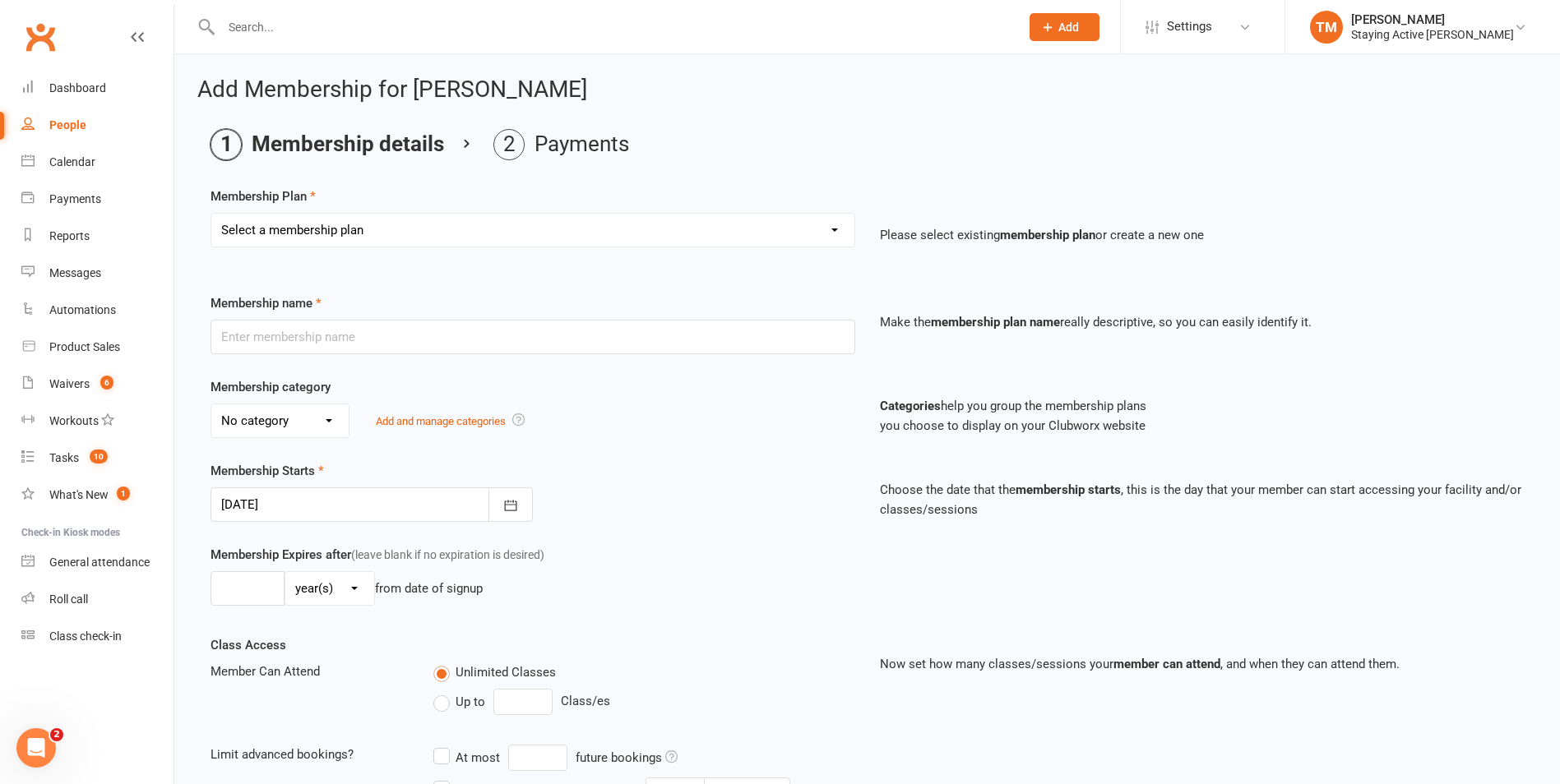
click at [340, 241] on select "Select a membership plan Create new Membership Plan 193000 Telehealth Exercise …" at bounding box center [532, 230] width 643 height 33
select select "3"
click at [211, 214] on select "Select a membership plan Create new Membership Plan 193000 Telehealth Exercise …" at bounding box center [532, 230] width 643 height 33
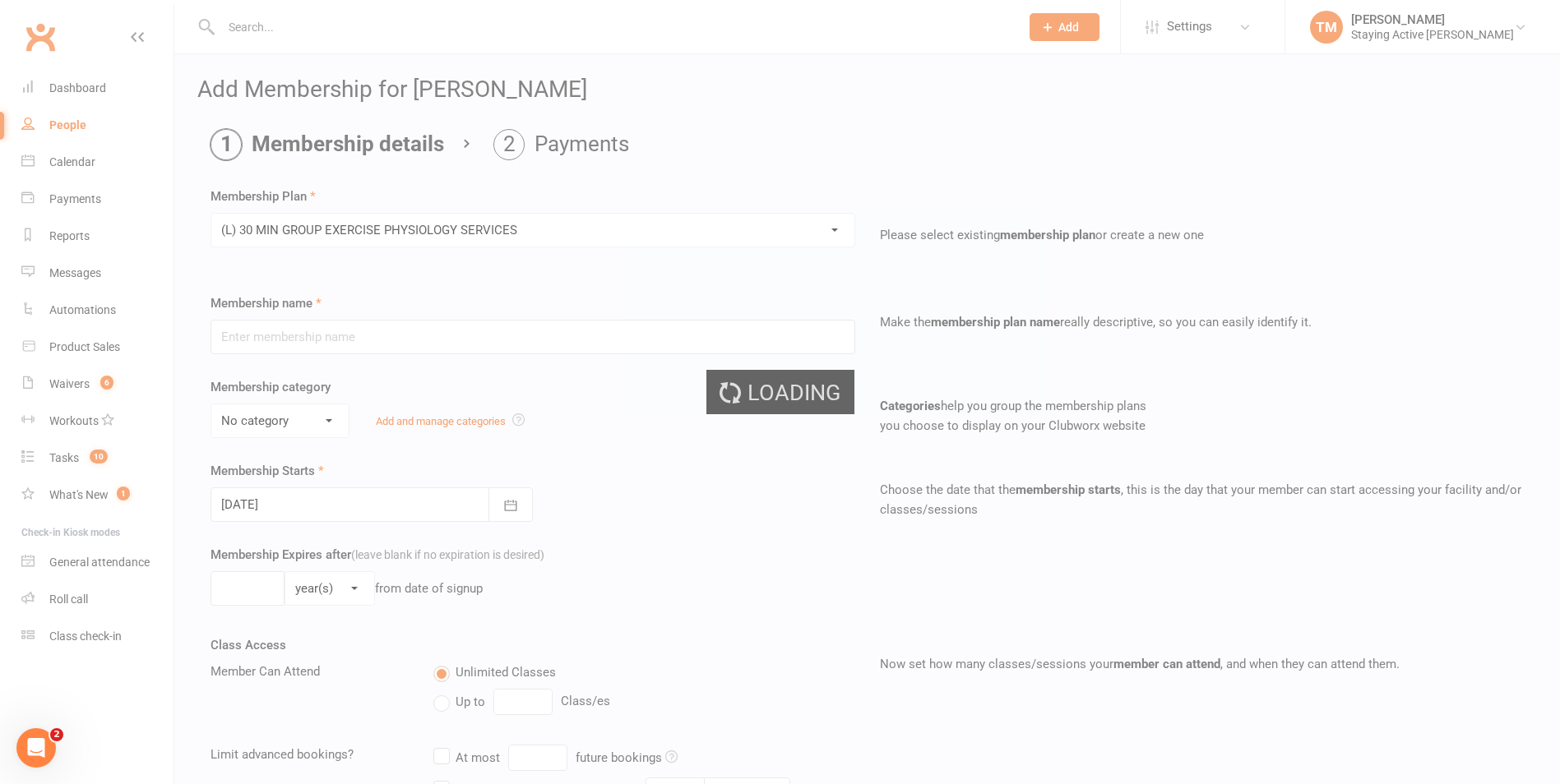
type input "(L) 30 MIN GROUP EXERCISE PHYSIOLOGY SERVICES"
select select "2"
type input "3"
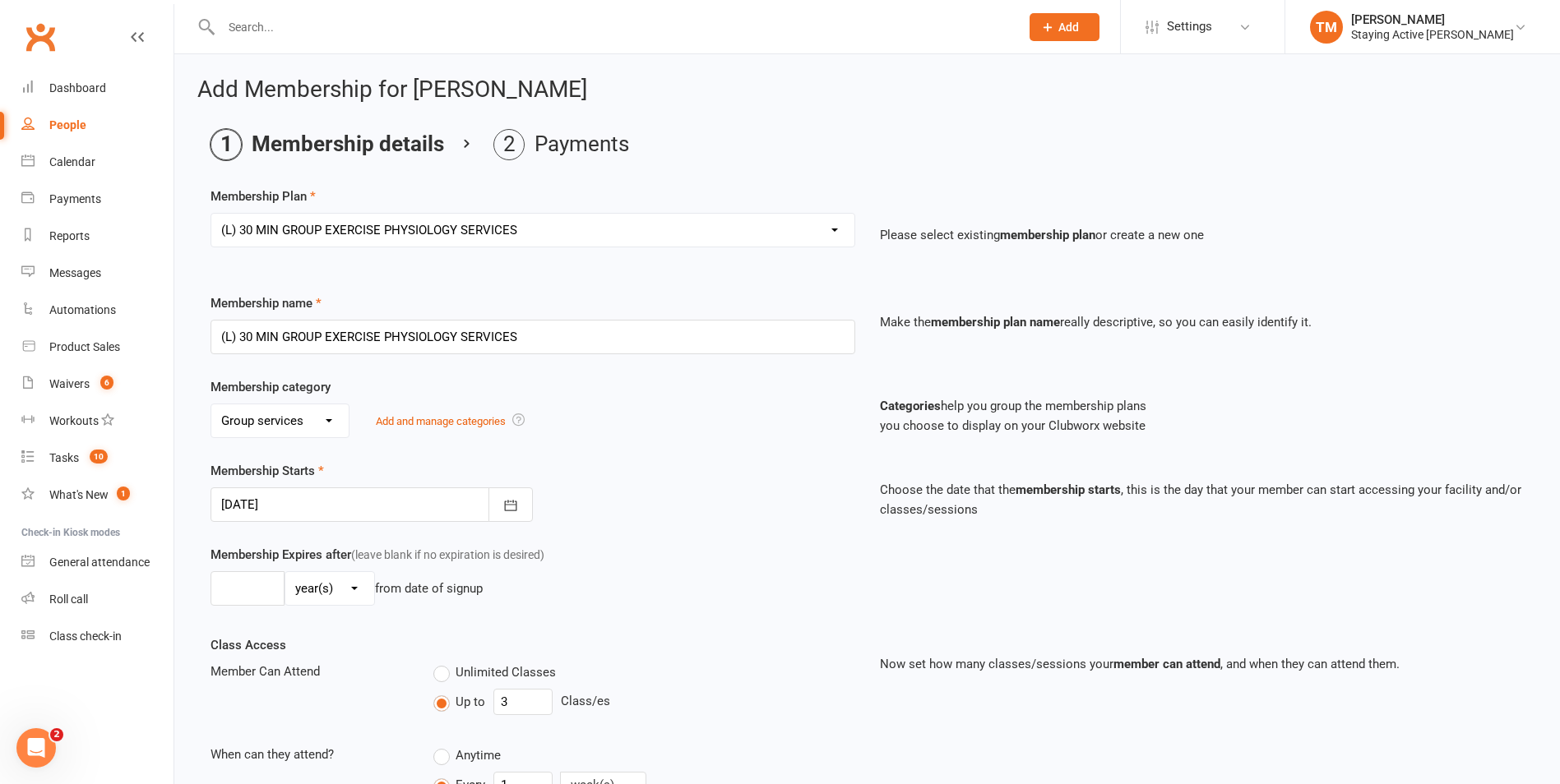
click at [301, 501] on div at bounding box center [371, 505] width 322 height 35
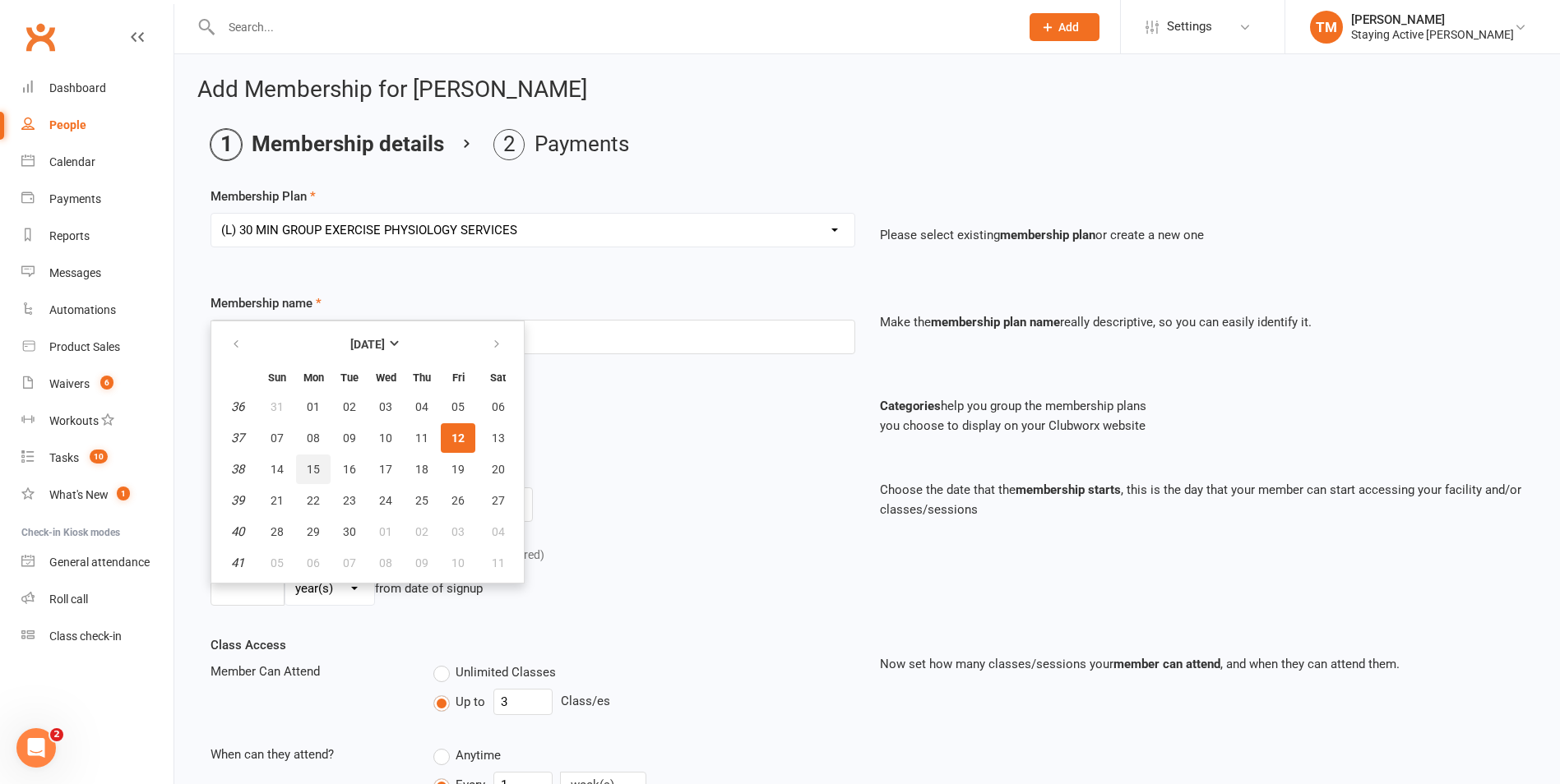
click at [315, 470] on span "15" at bounding box center [313, 469] width 13 height 13
type input "15 Sep 2025"
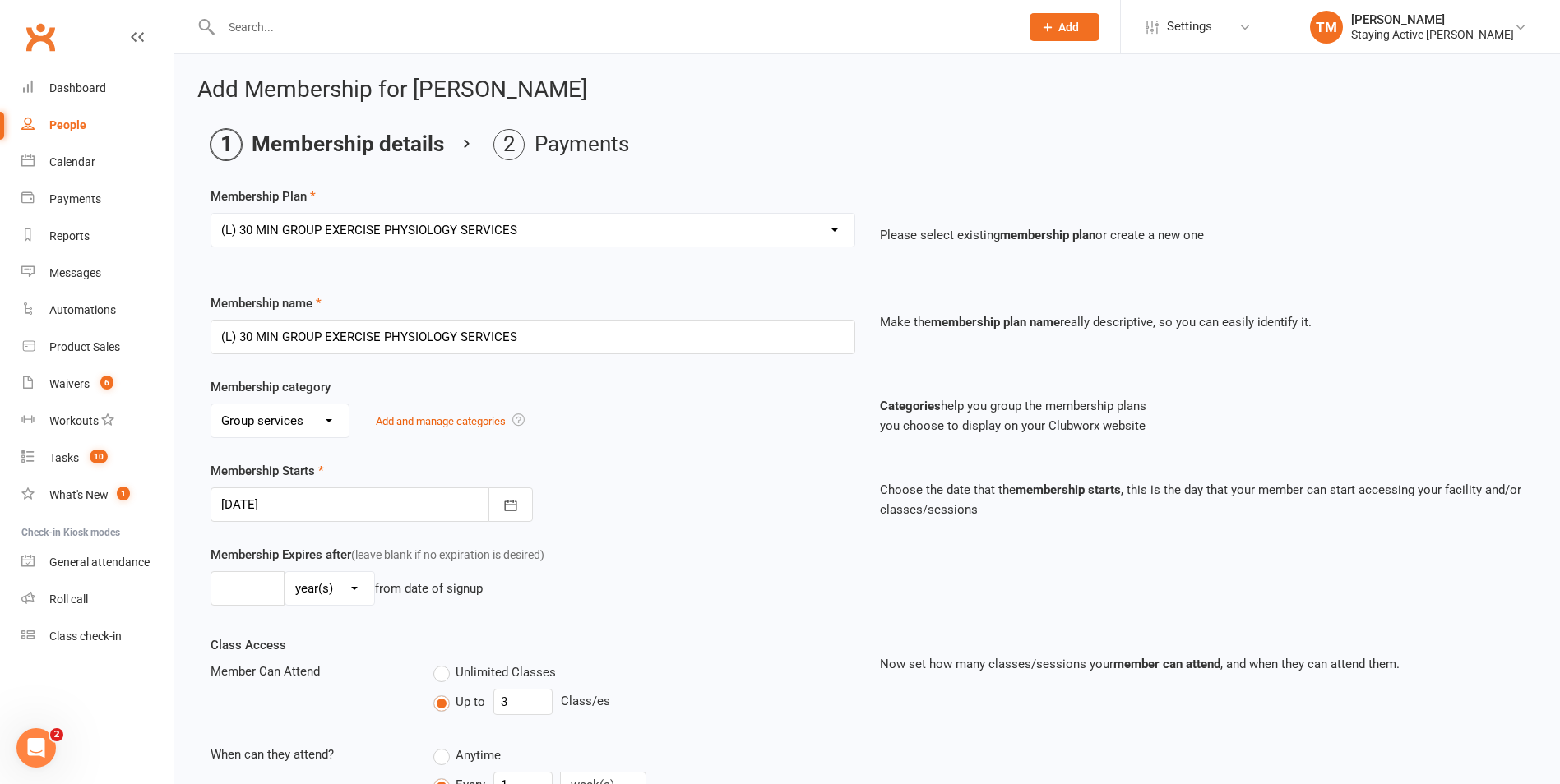
click at [442, 446] on div "Membership category No category Direct Debit Excludes tax Group services Indivi…" at bounding box center [867, 419] width 1338 height 84
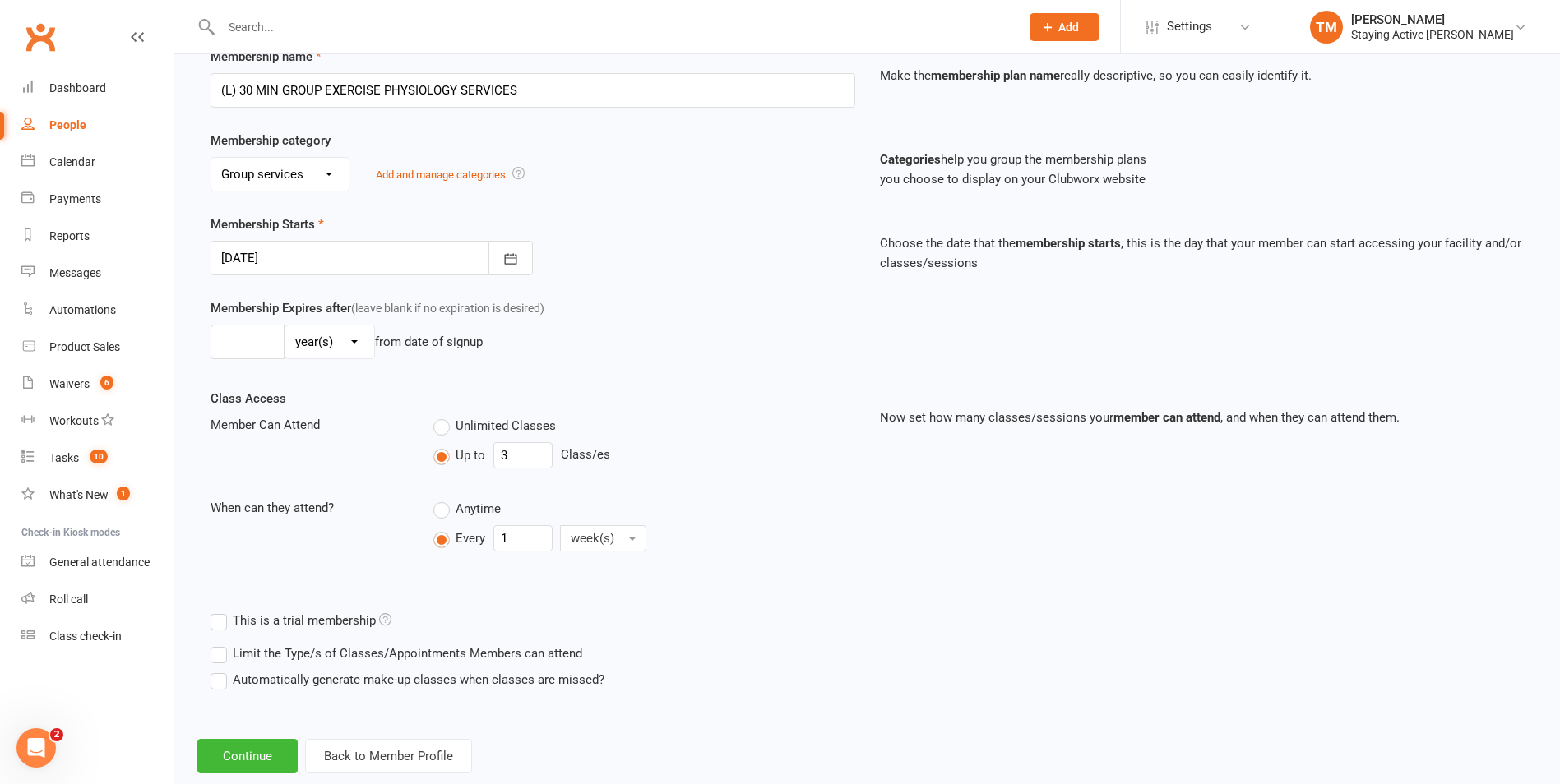
scroll to position [283, 0]
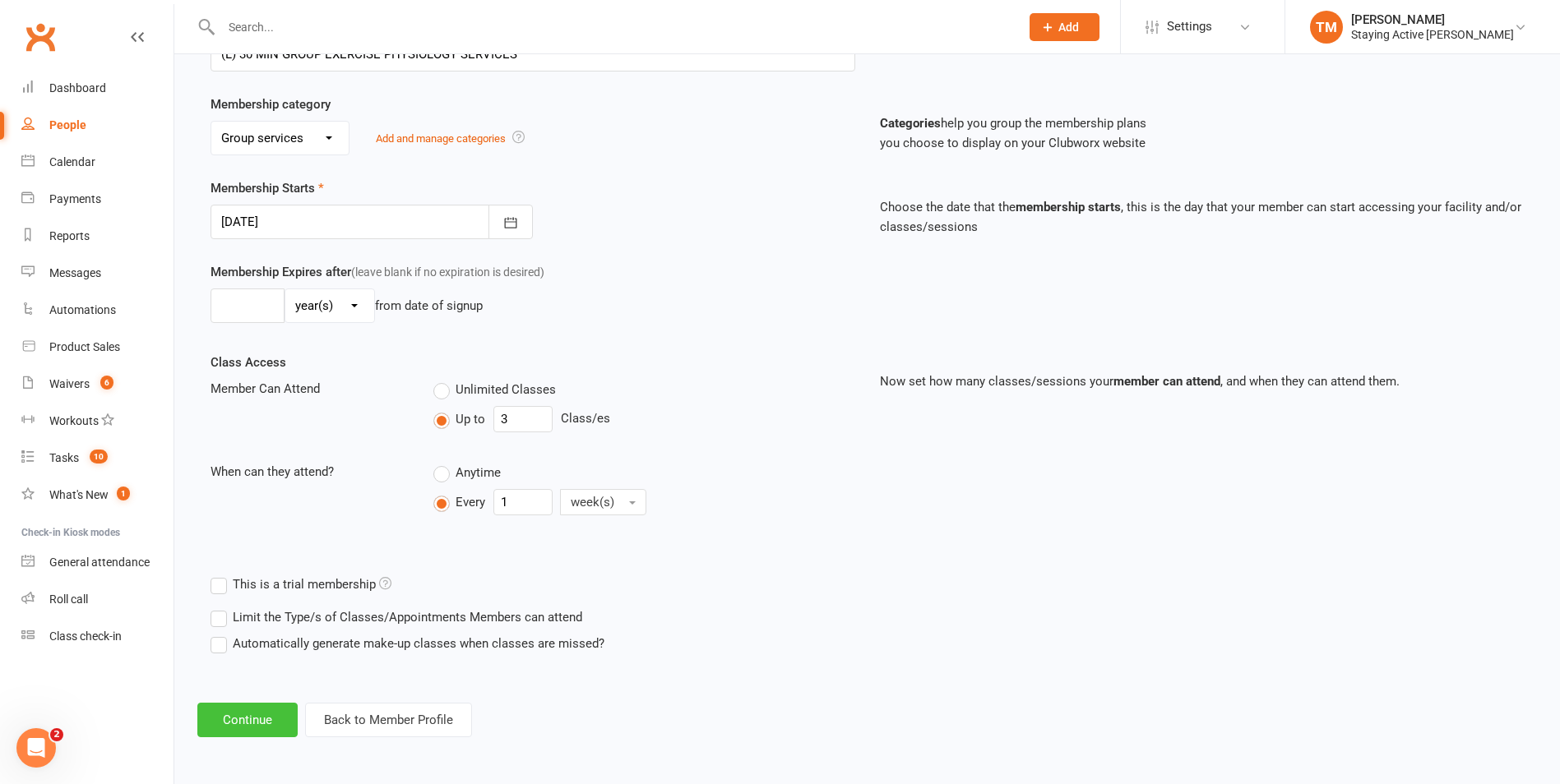
click at [261, 720] on button "Continue" at bounding box center [247, 720] width 100 height 35
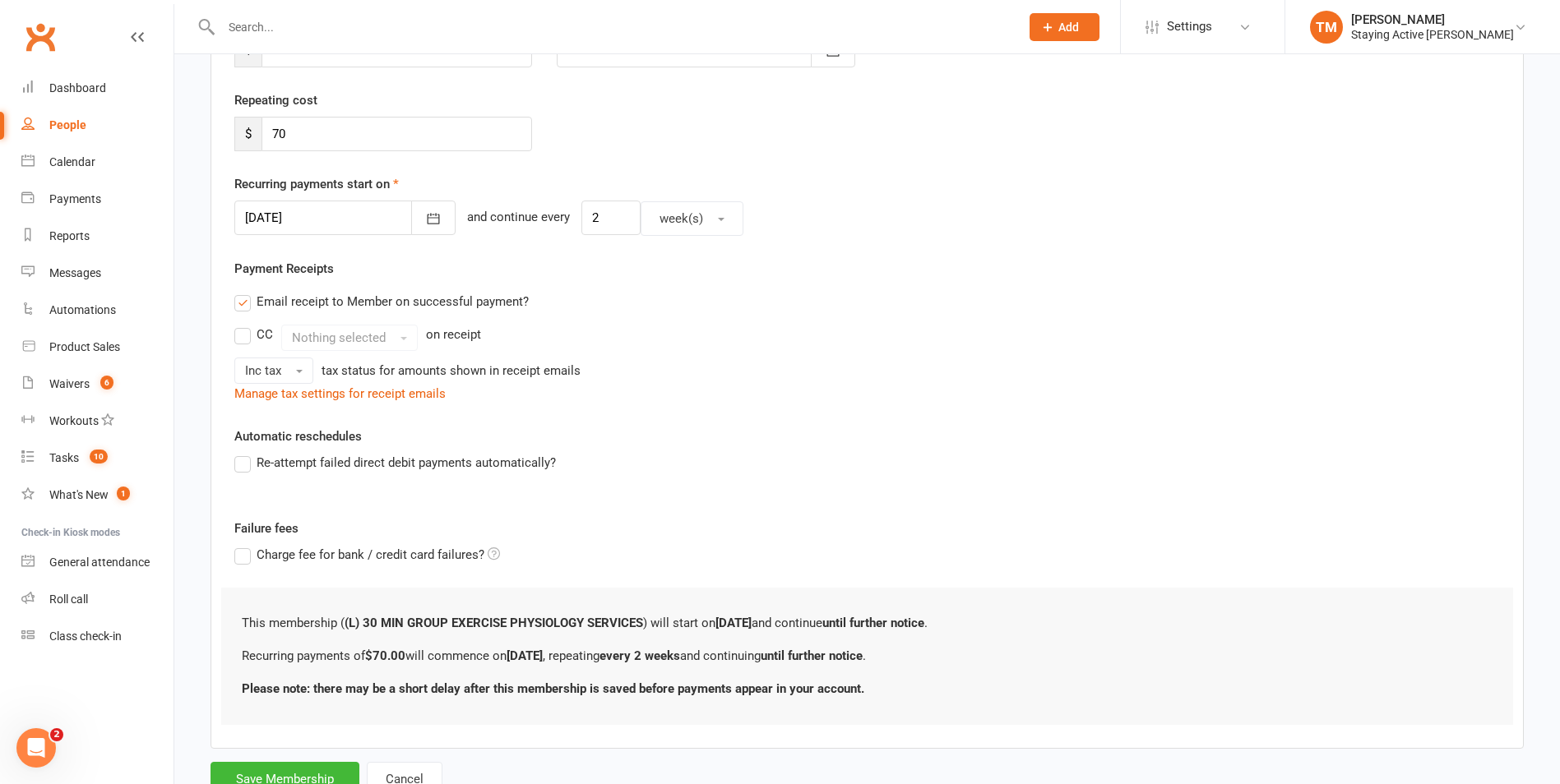
scroll to position [0, 0]
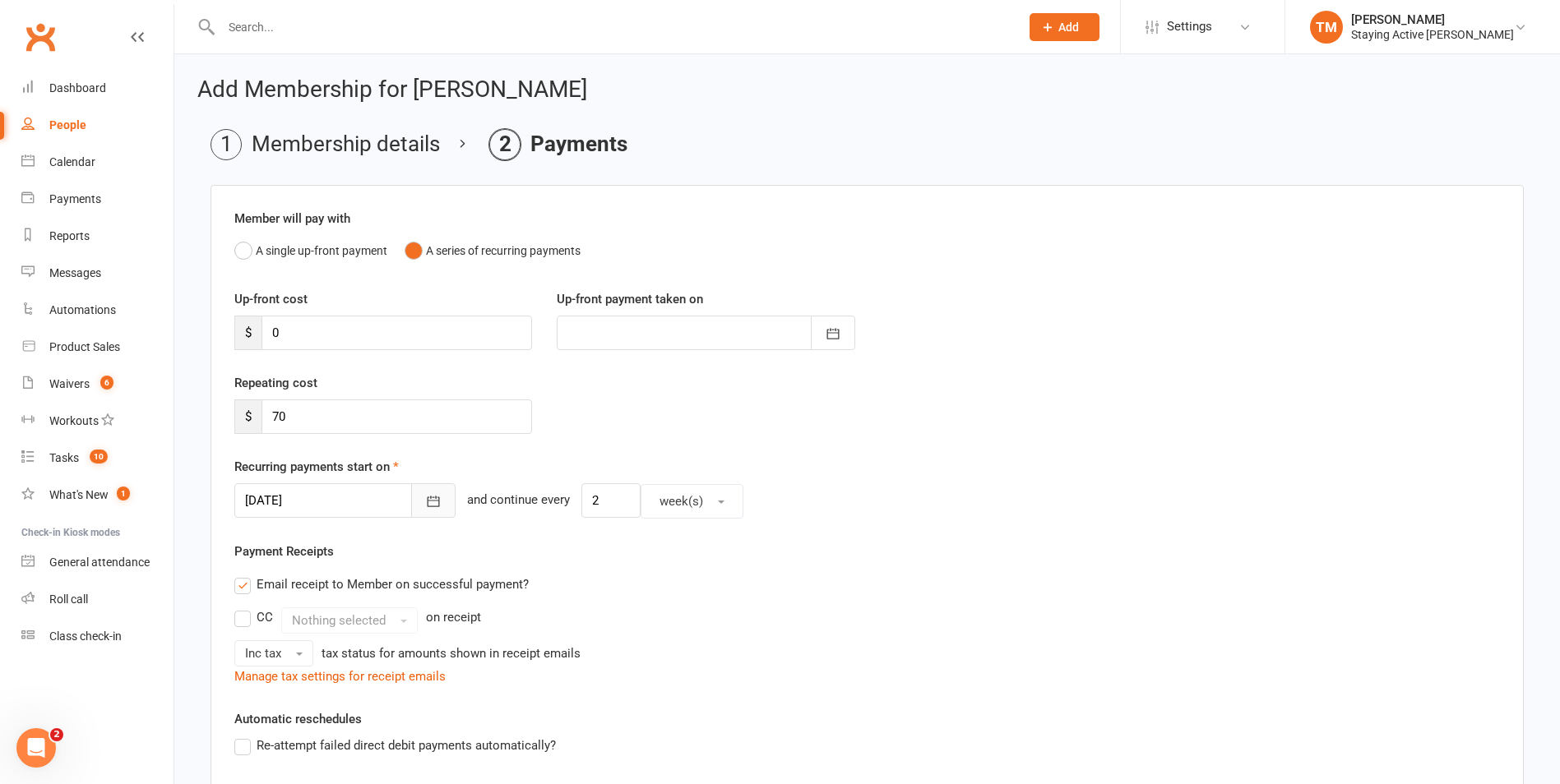
click at [425, 499] on button "button" at bounding box center [433, 500] width 44 height 35
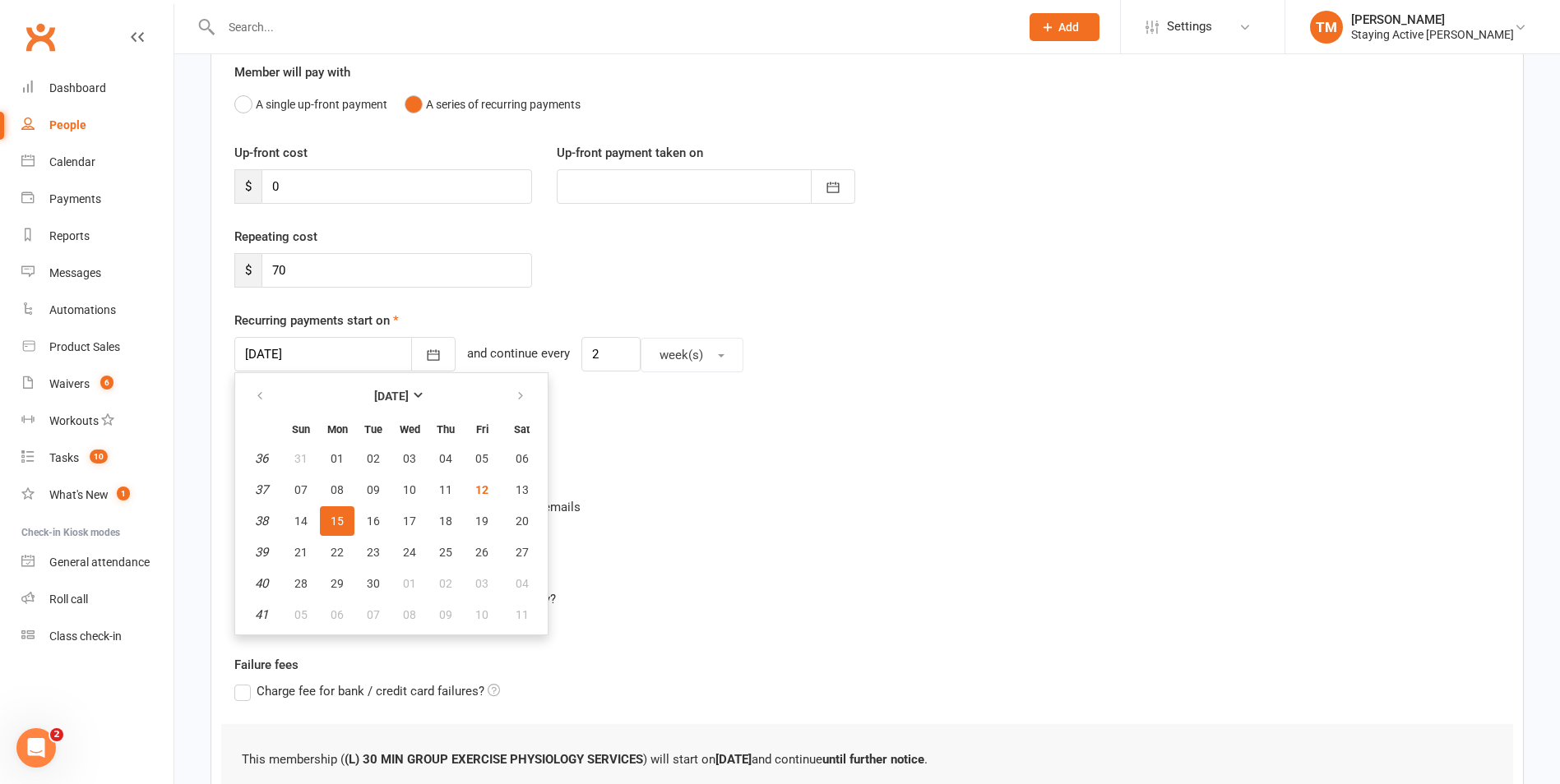
scroll to position [164, 0]
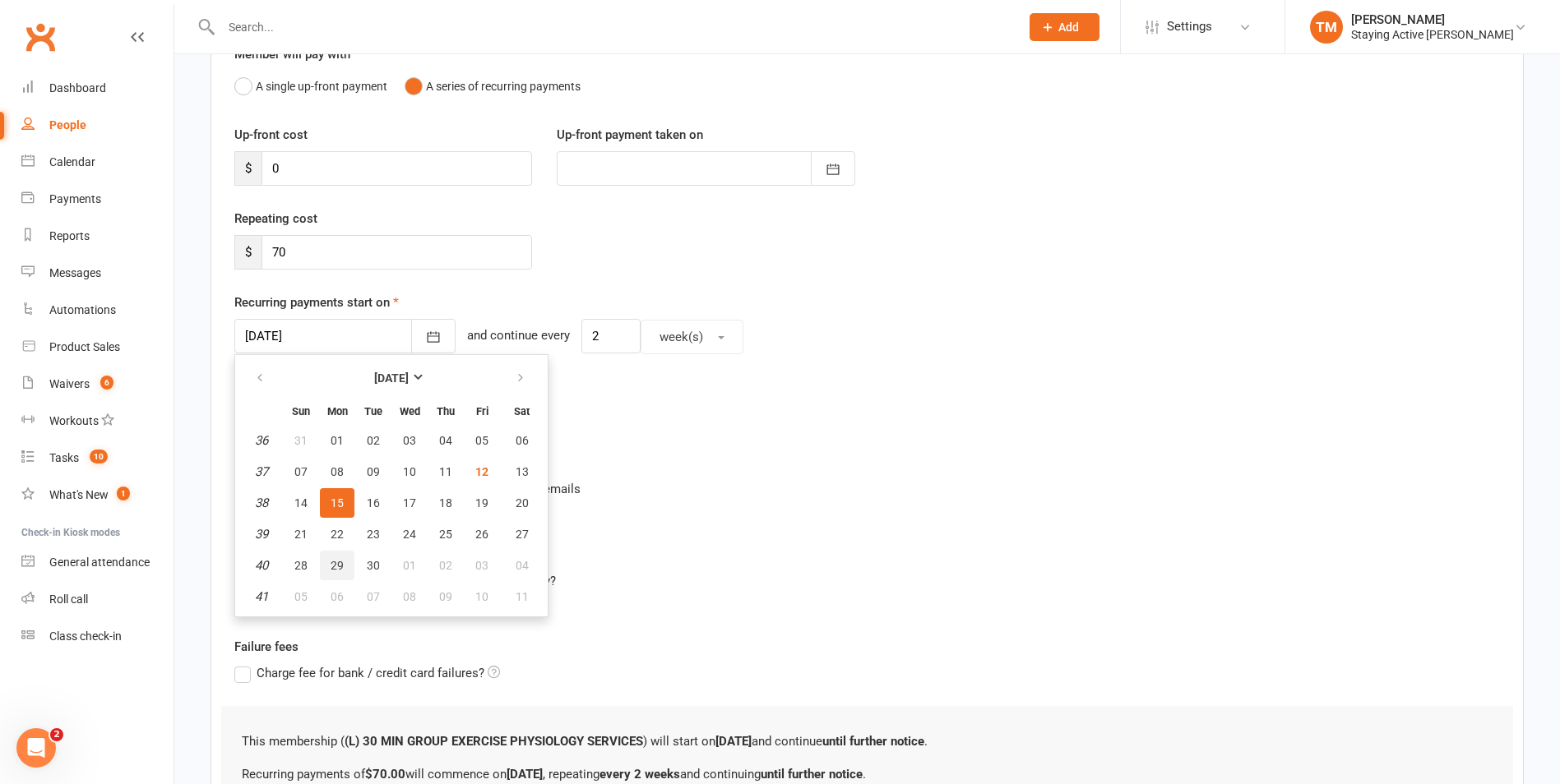
click at [330, 566] on span "29" at bounding box center [336, 565] width 13 height 13
type input "29 Sep 2025"
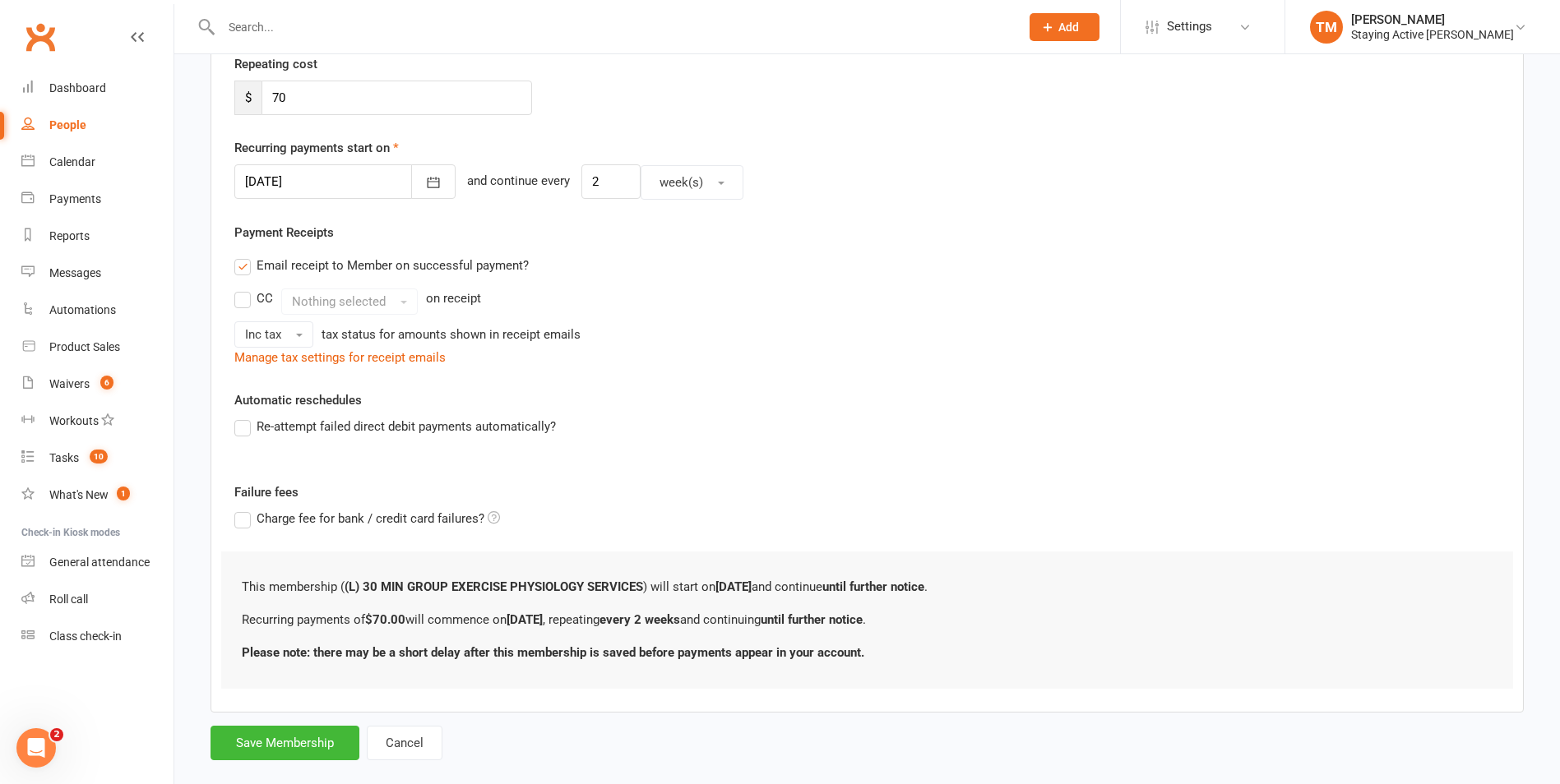
scroll to position [345, 0]
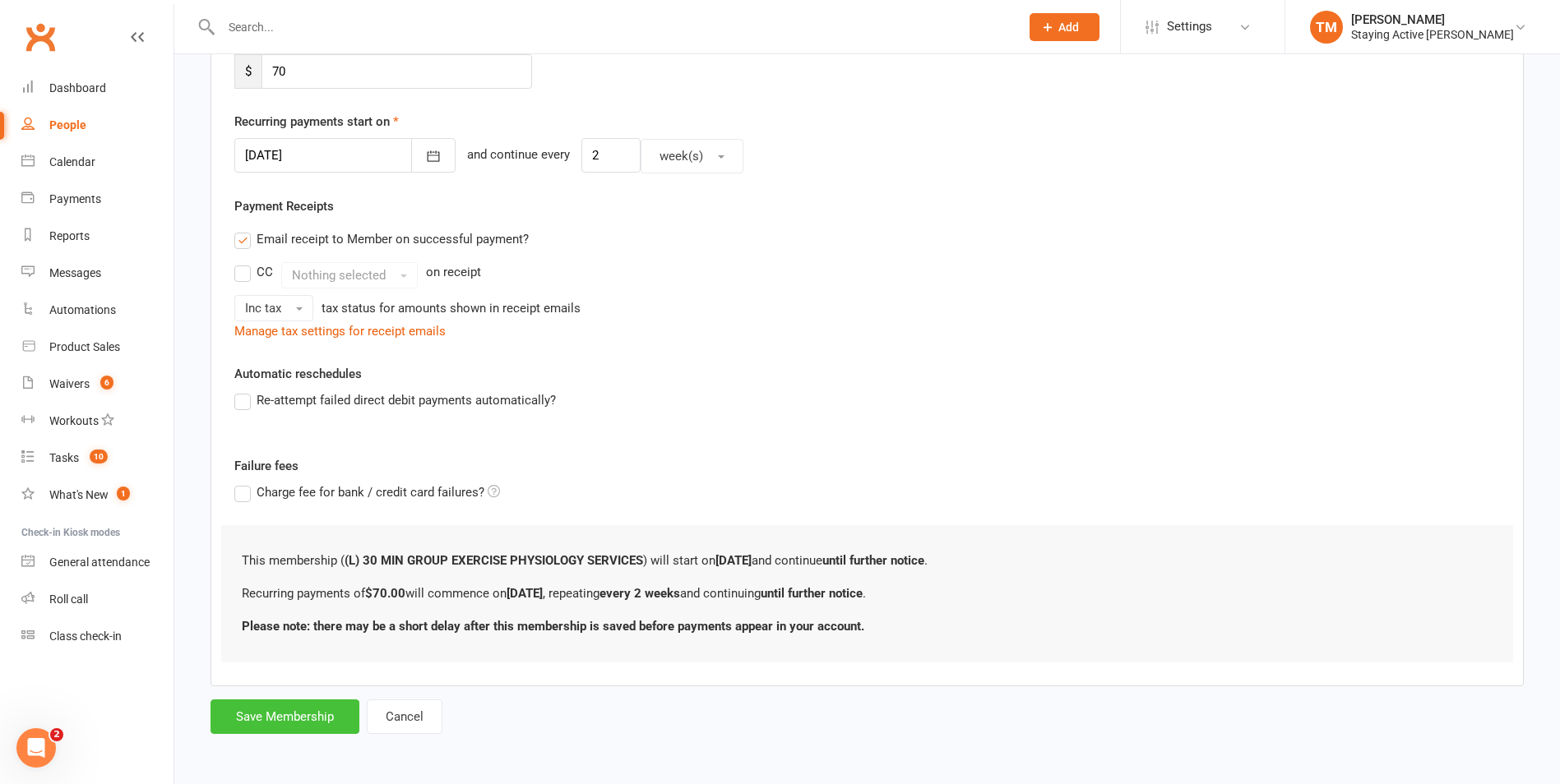
click at [288, 721] on button "Save Membership" at bounding box center [284, 717] width 149 height 35
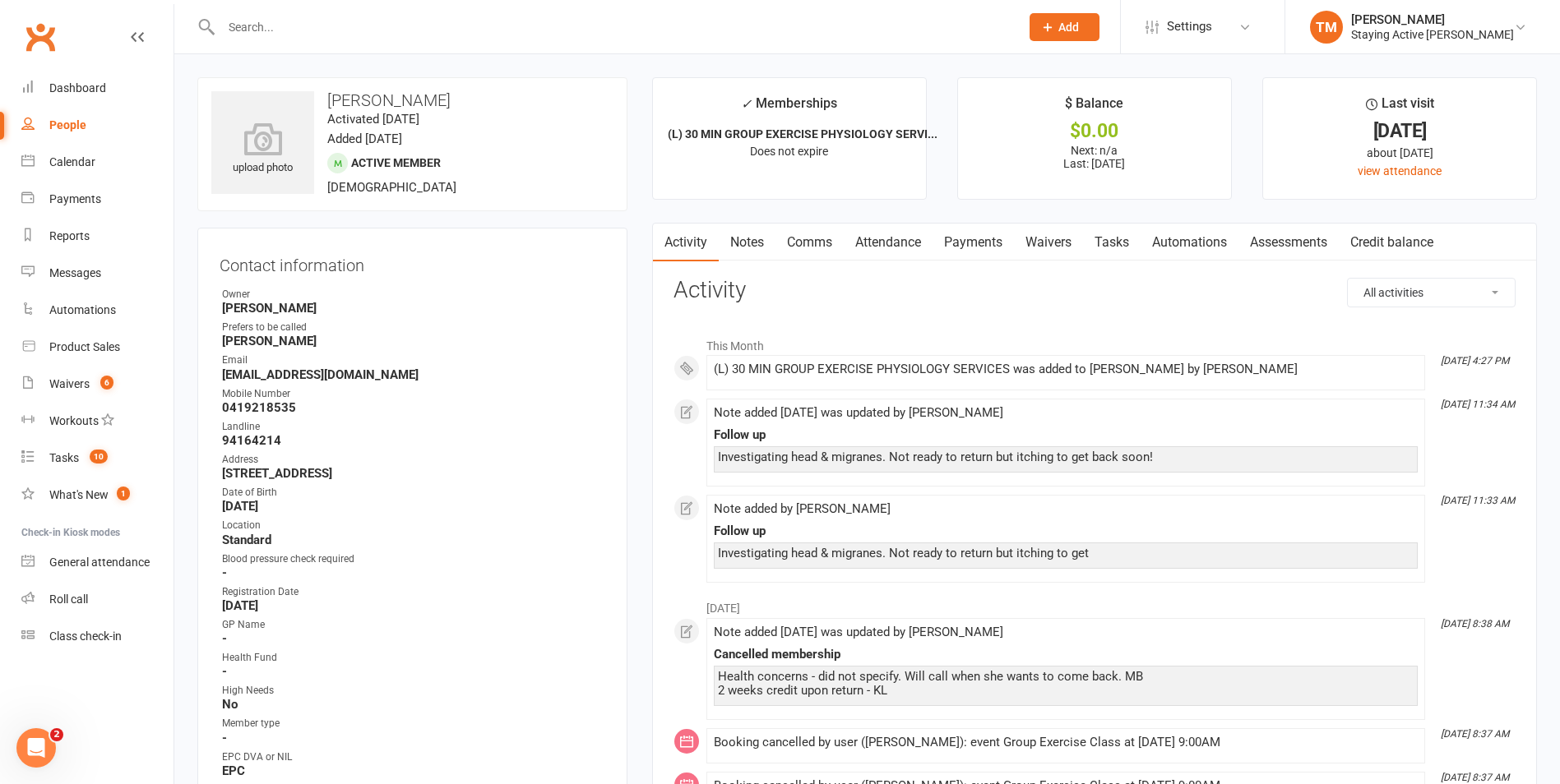
click at [280, 35] on input "text" at bounding box center [612, 27] width 792 height 23
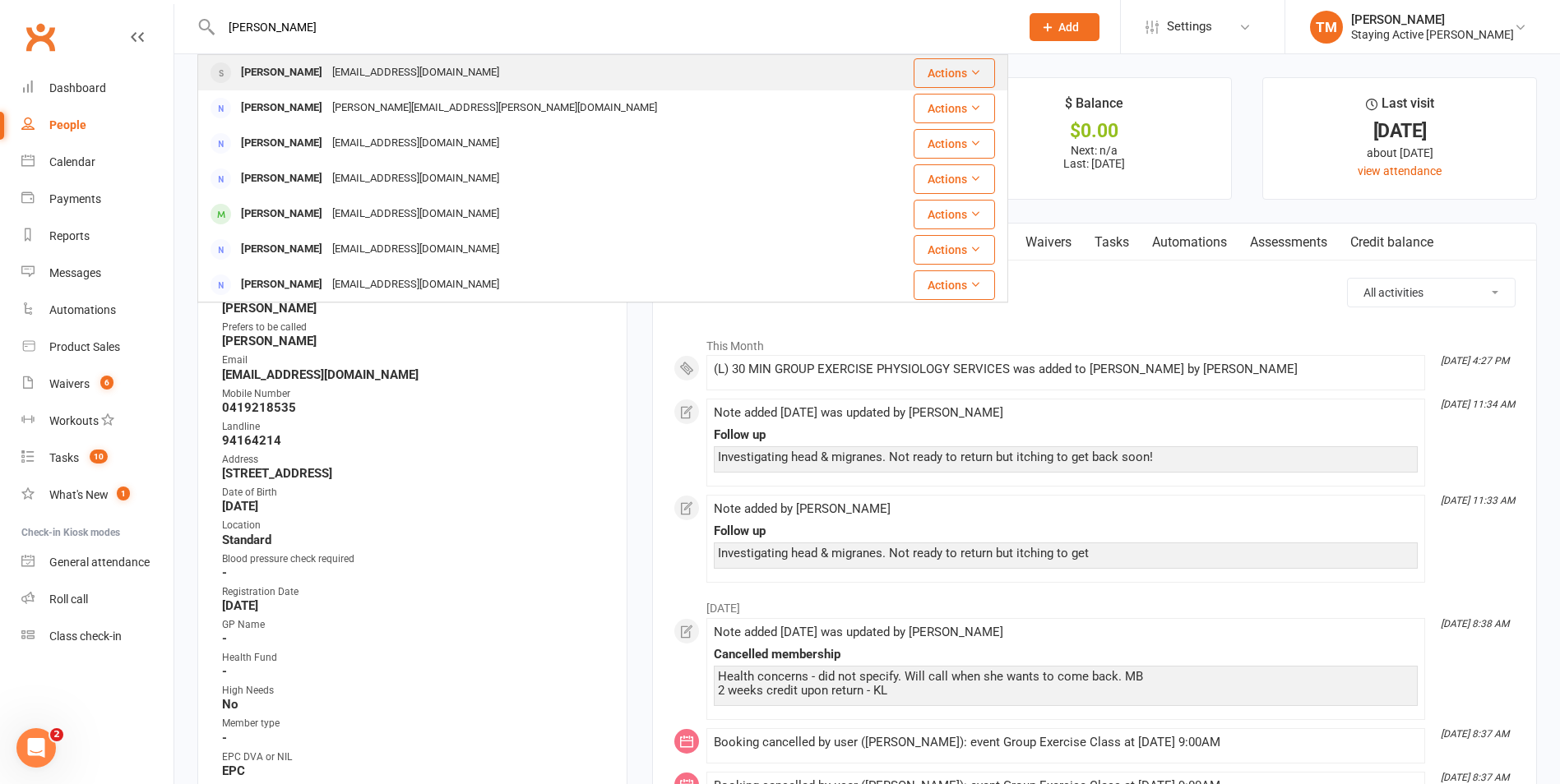
type input "DORIA"
click at [280, 60] on div "Doria Dambra-Fracchia wozzie777@gmail.com" at bounding box center [535, 73] width 672 height 34
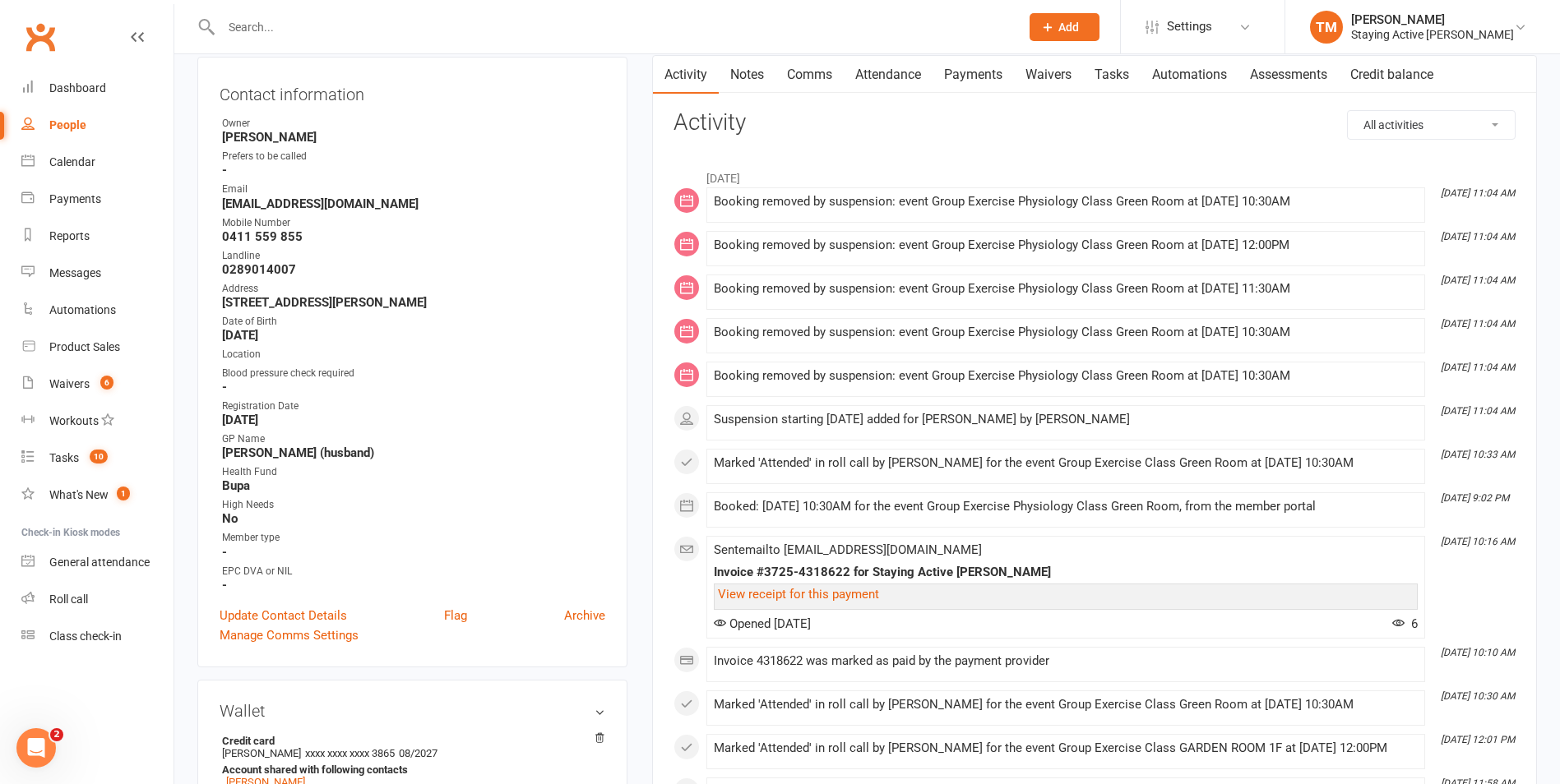
scroll to position [82, 0]
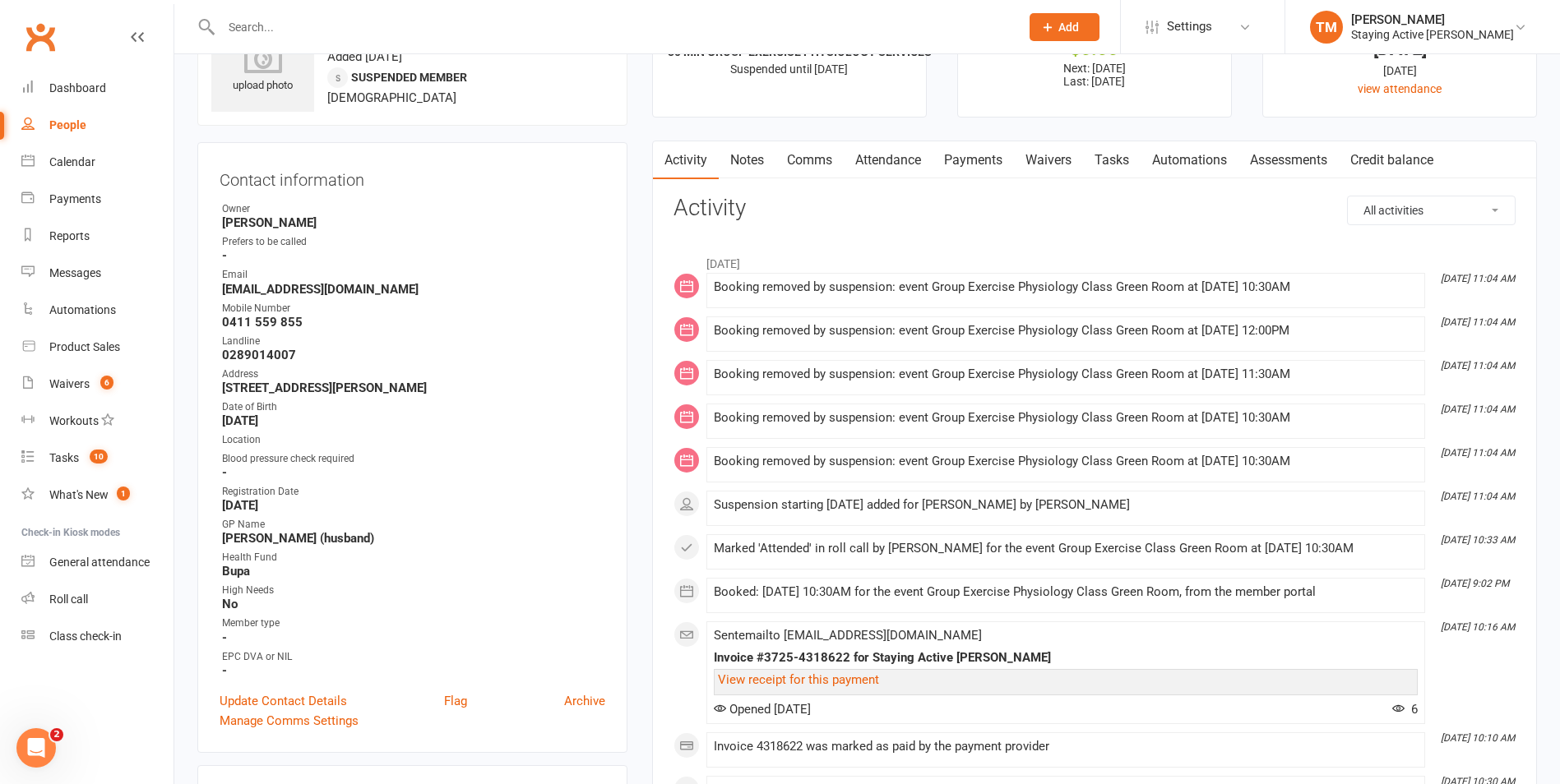
click at [753, 163] on link "Notes" at bounding box center [747, 160] width 57 height 38
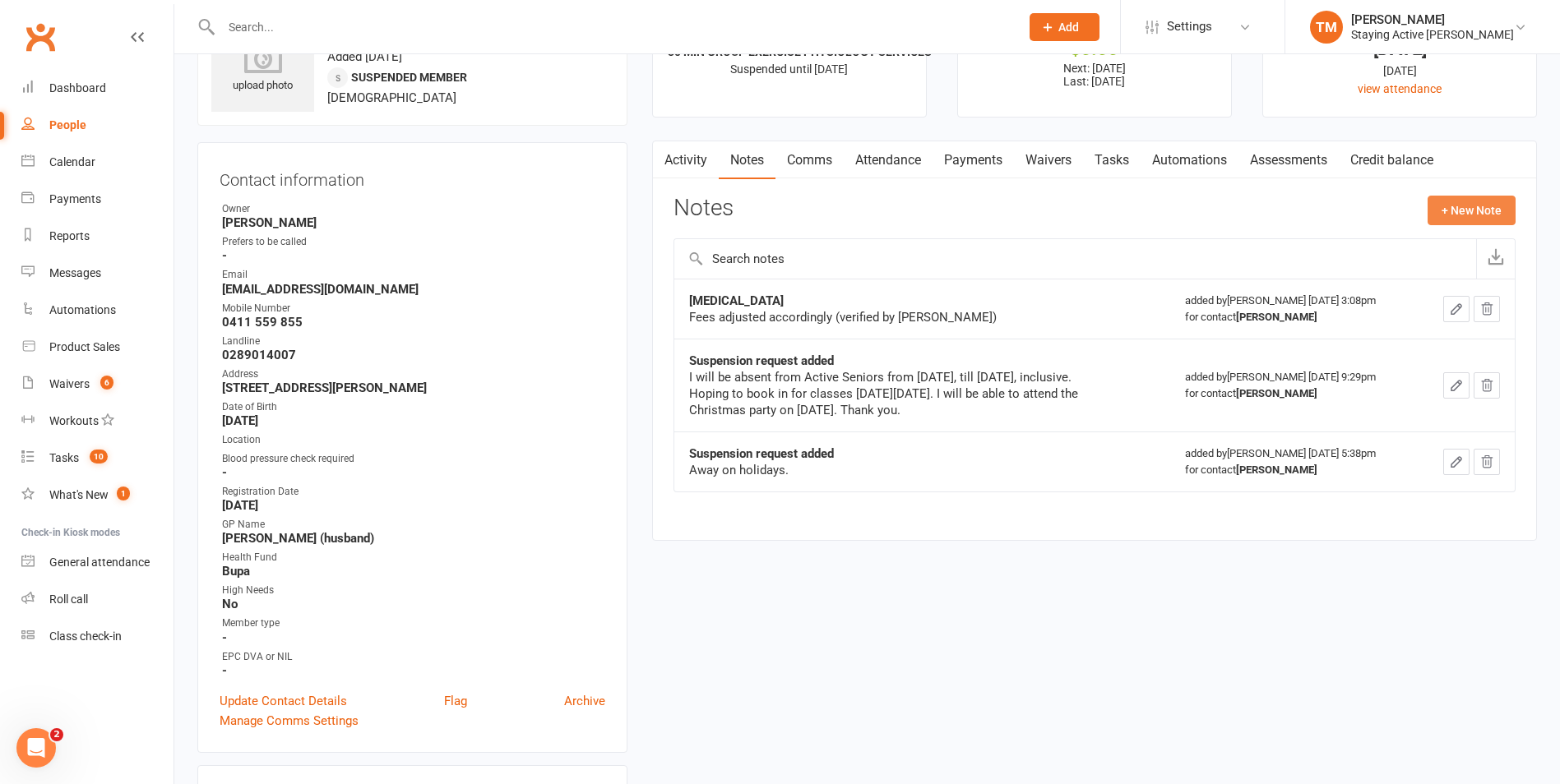
click at [1441, 209] on button "+ New Note" at bounding box center [1471, 211] width 88 height 30
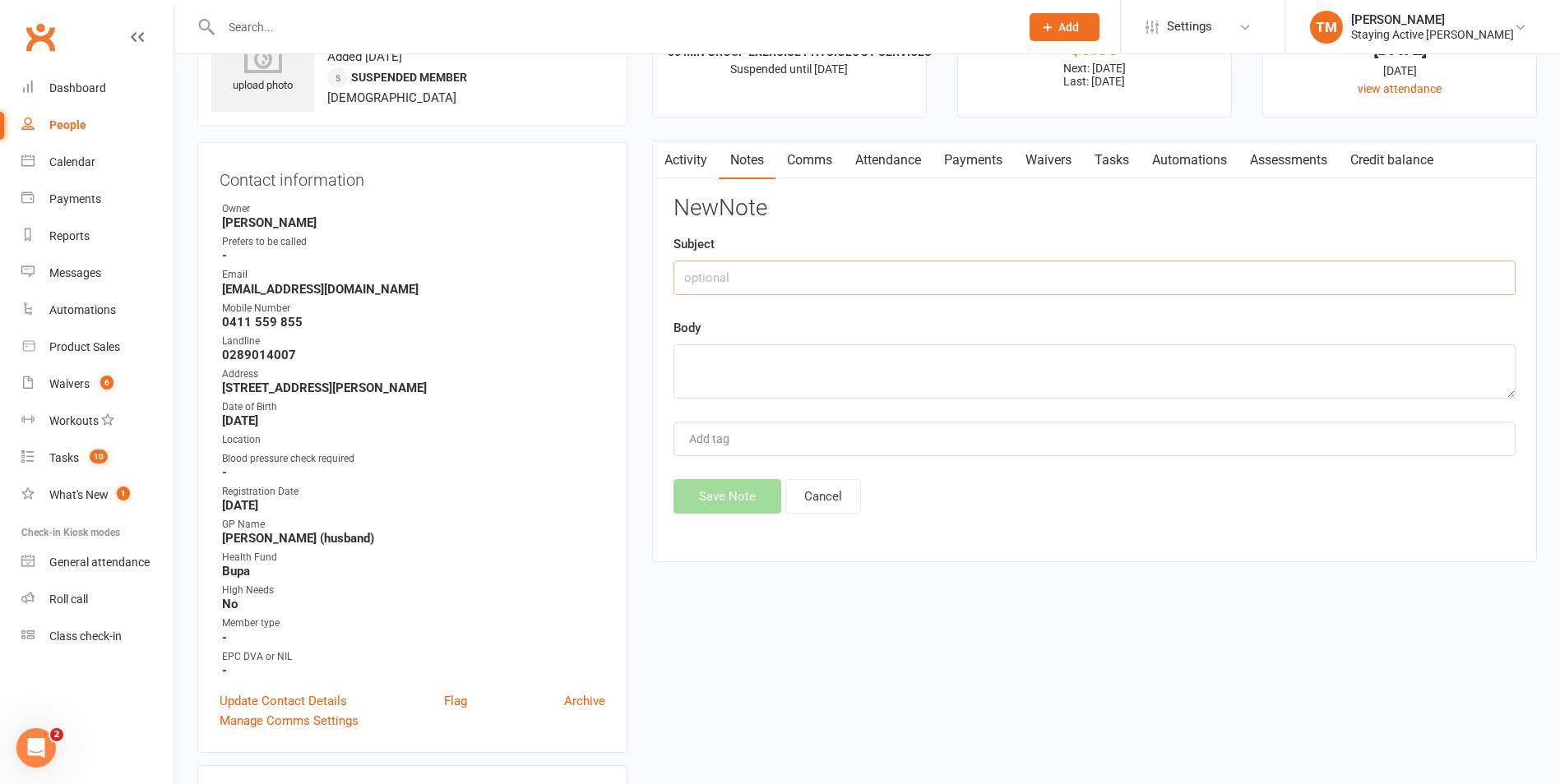
click at [732, 284] on input "text" at bounding box center [1094, 278] width 842 height 35
type input "e"
type input "Extension of suspension"
click at [698, 379] on textarea at bounding box center [1094, 371] width 842 height 54
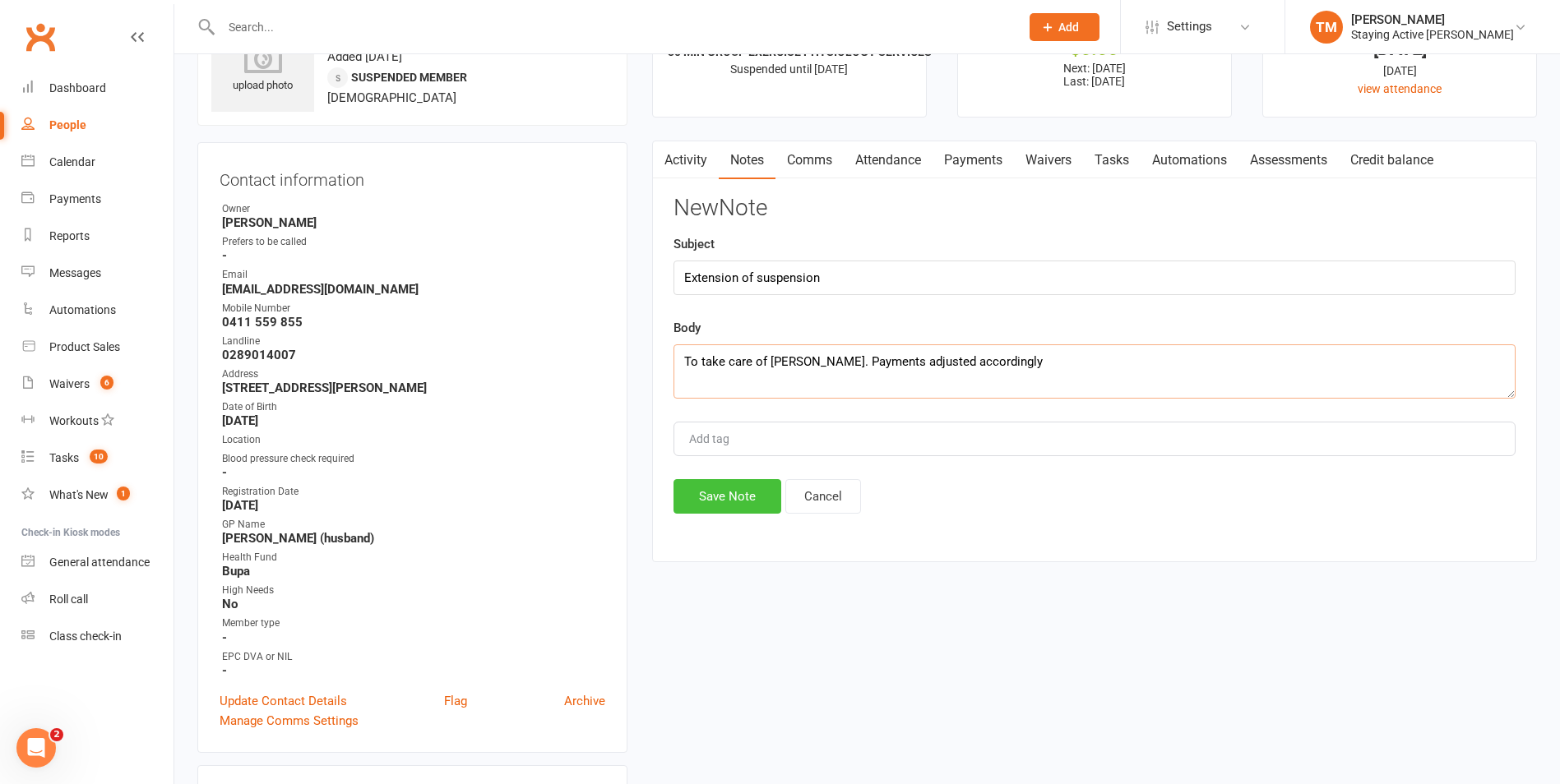
type textarea "To take care of George. Payments adjusted accordingly"
click at [705, 502] on button "Save Note" at bounding box center [727, 496] width 108 height 35
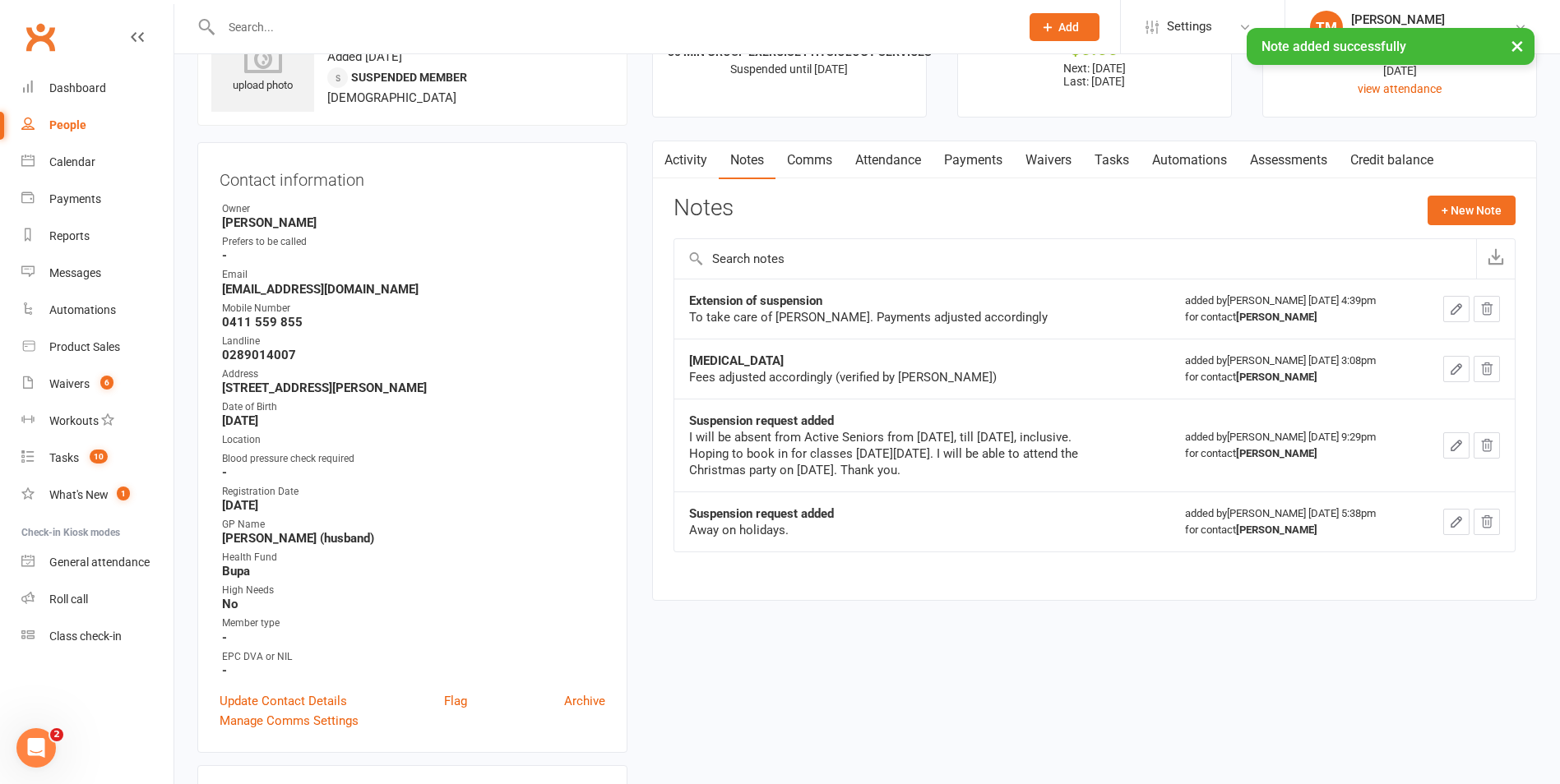
click at [975, 151] on link "Payments" at bounding box center [972, 160] width 81 height 38
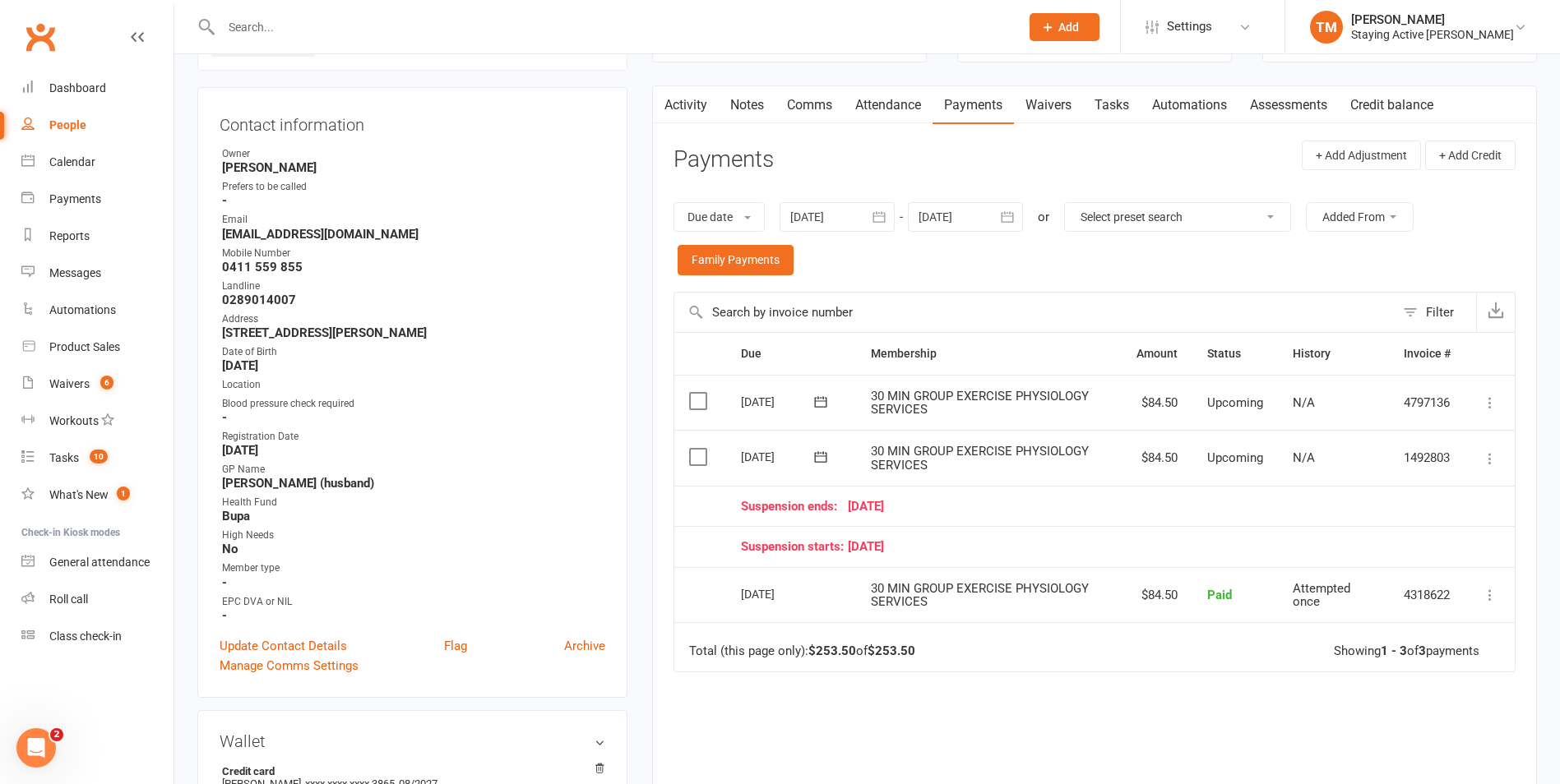
scroll to position [164, 0]
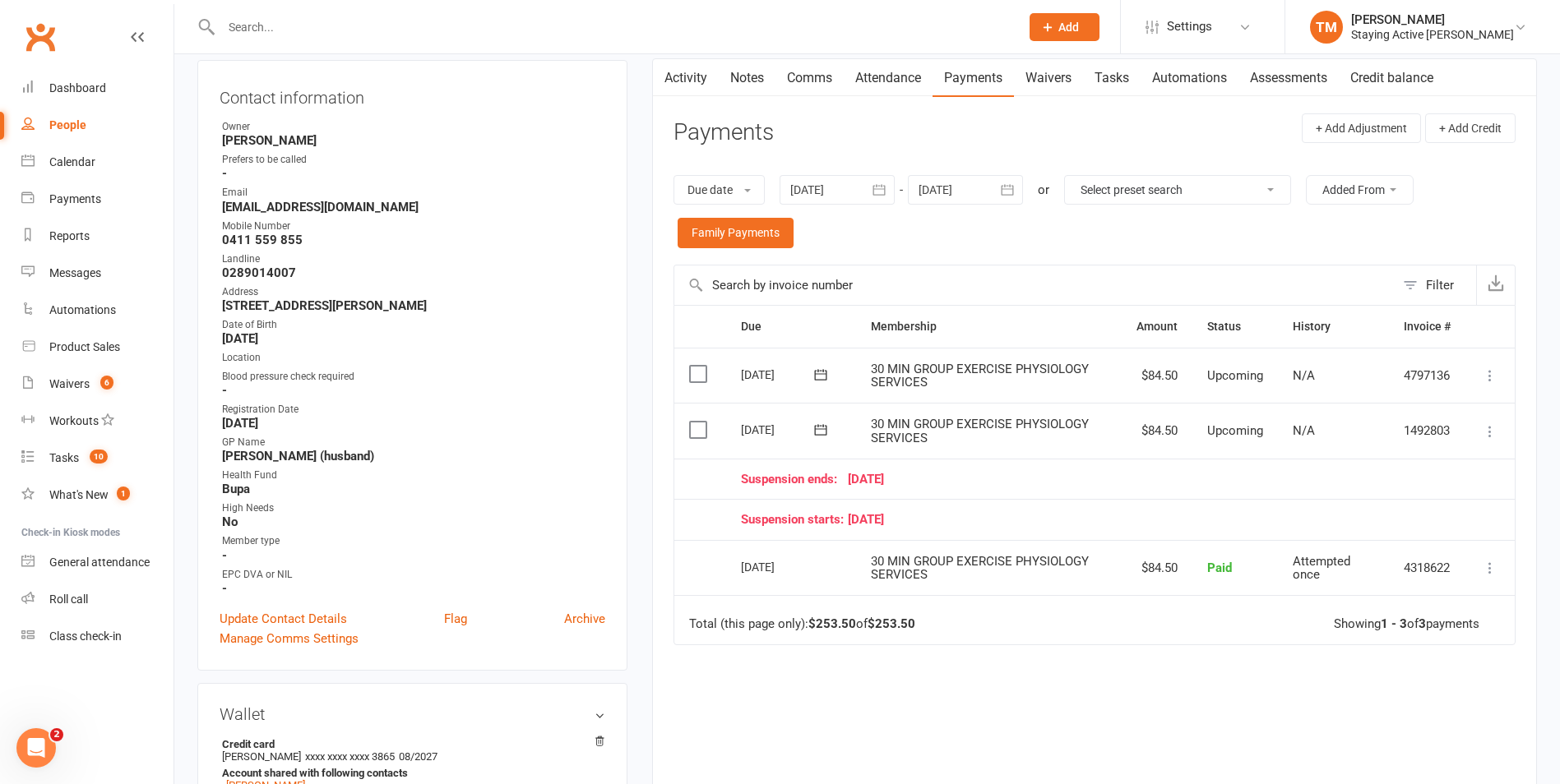
click at [1493, 427] on icon at bounding box center [1489, 431] width 16 height 16
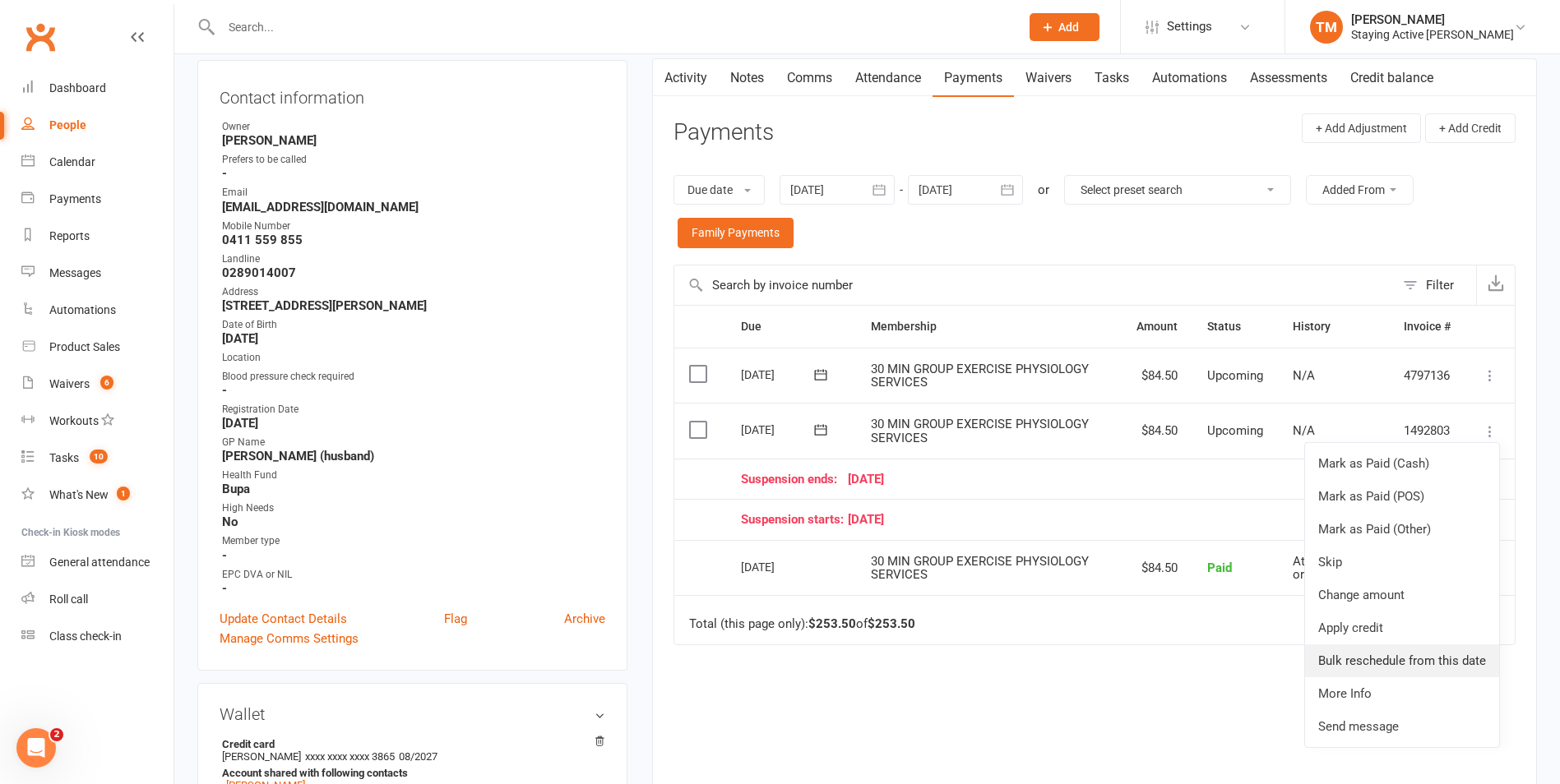
click at [1407, 661] on link "Bulk reschedule from this date" at bounding box center [1402, 661] width 194 height 33
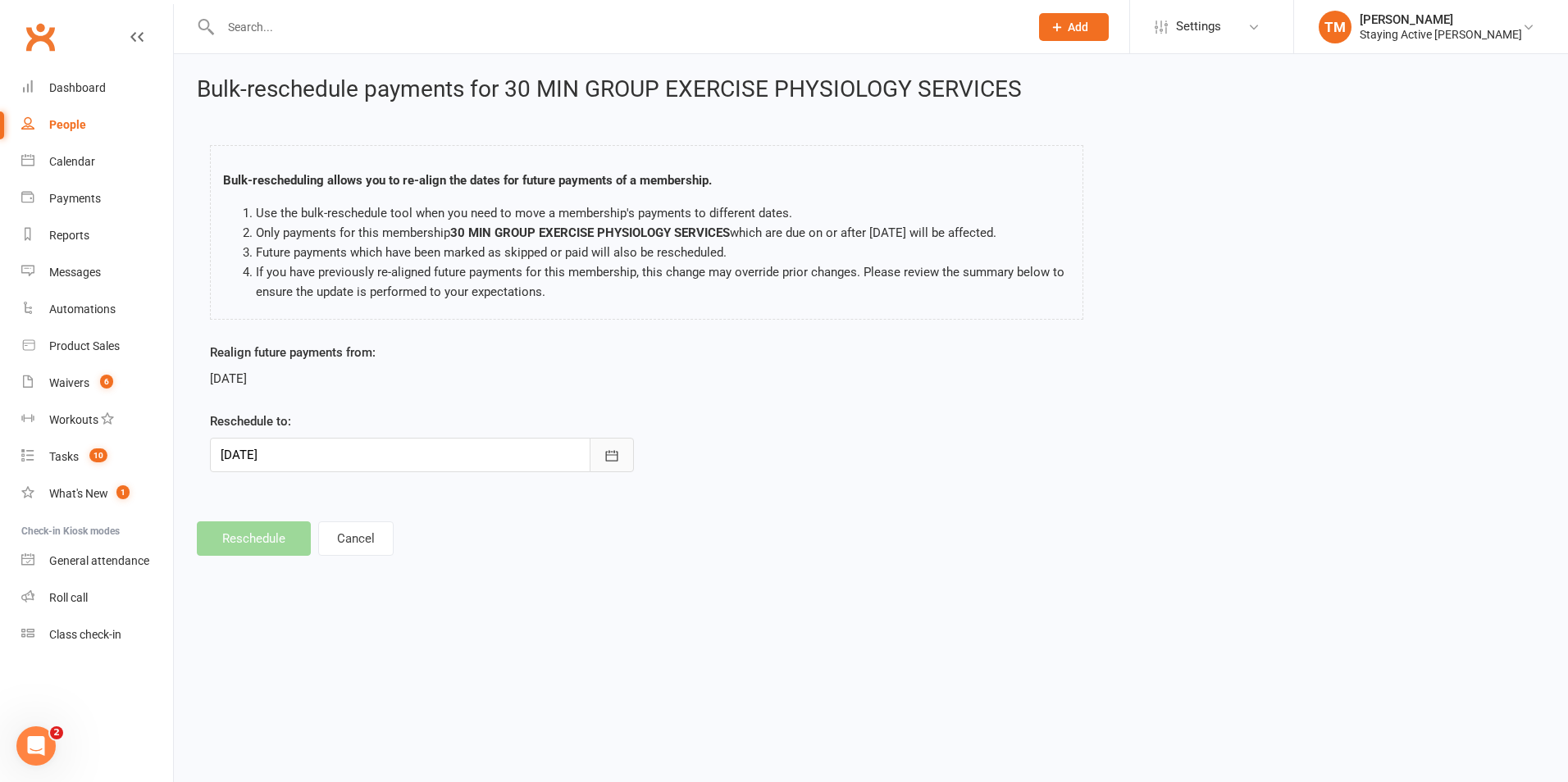
click at [610, 454] on icon "button" at bounding box center [611, 456] width 16 height 16
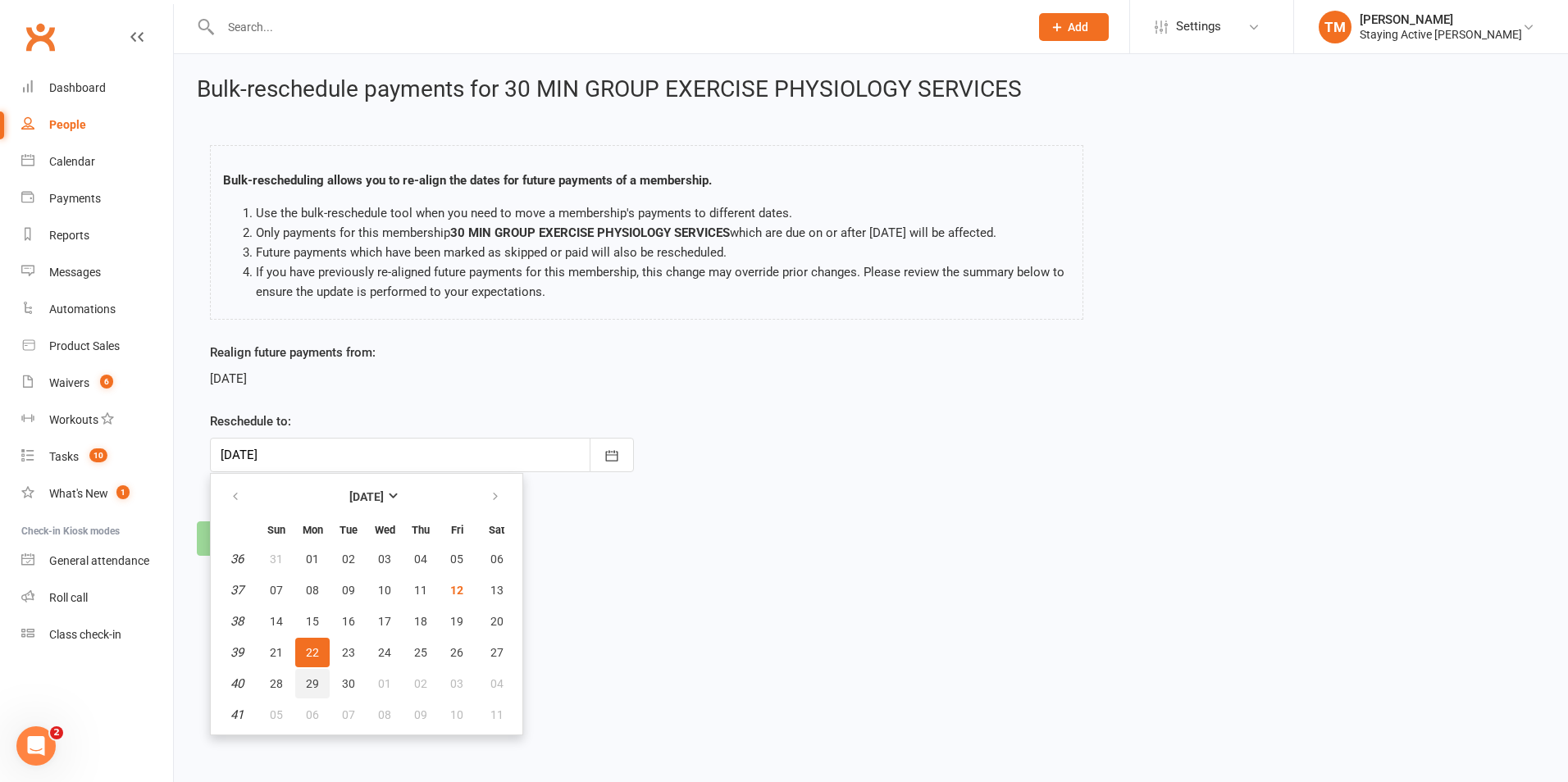
click at [308, 681] on span "29" at bounding box center [312, 683] width 13 height 13
type input "29 Sep 2025"
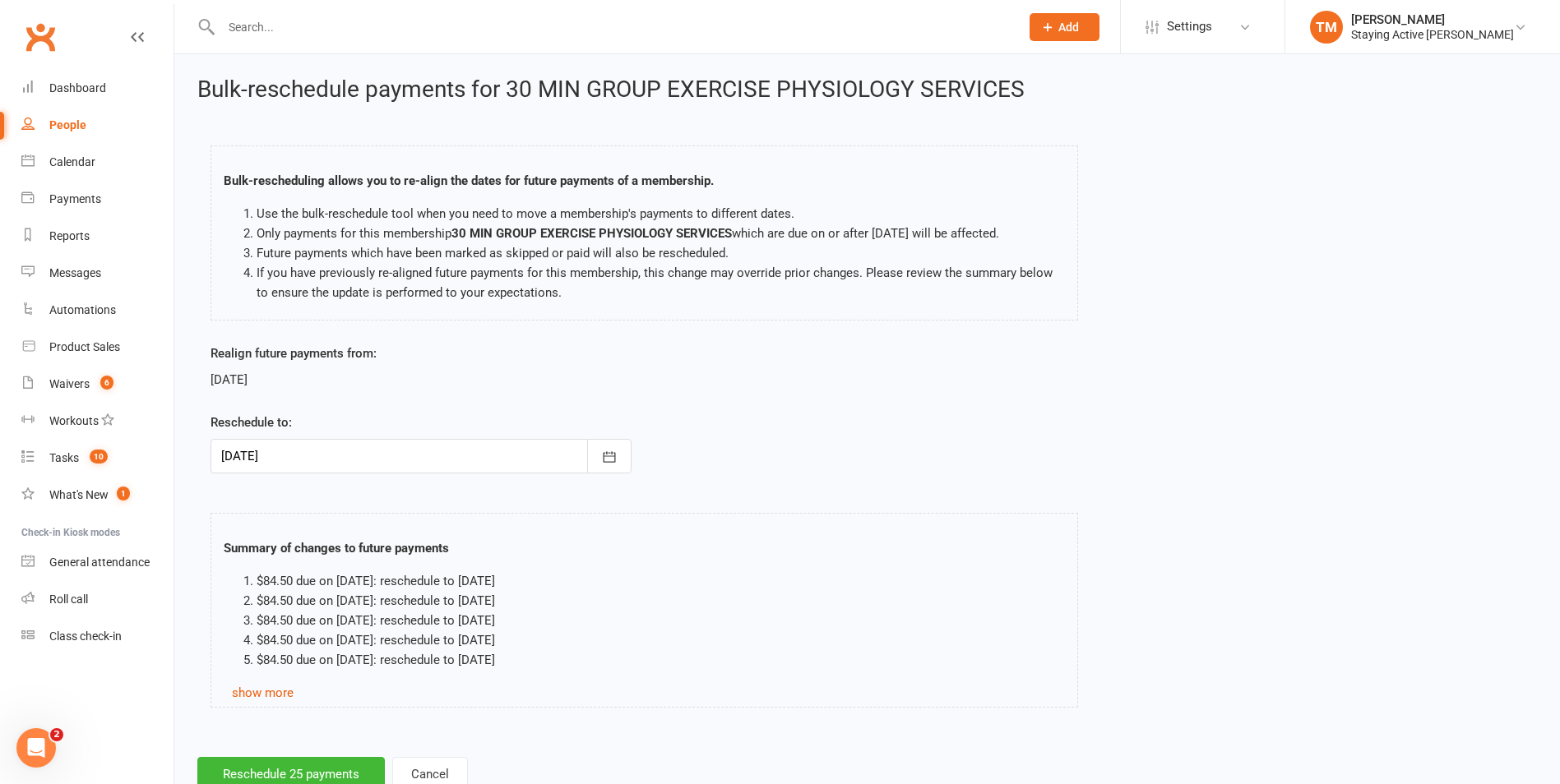
scroll to position [54, 0]
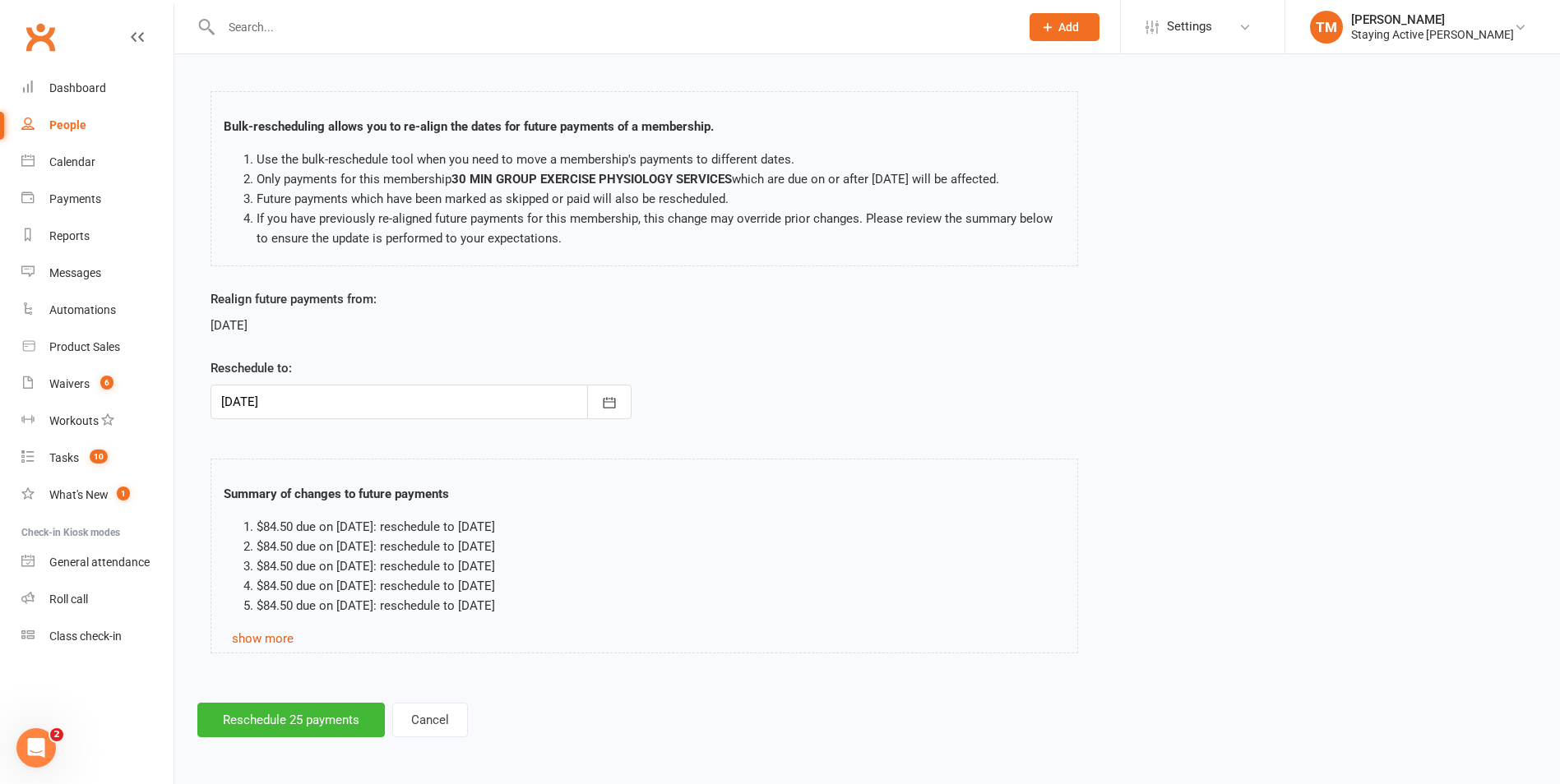
click at [311, 700] on div "Bulk-reschedule payments for 30 MIN GROUP EXERCISE PHYSIOLOGY SERVICES Bulk-res…" at bounding box center [866, 380] width 1385 height 760
click at [310, 708] on button "Reschedule 25 payments" at bounding box center [290, 720] width 187 height 35
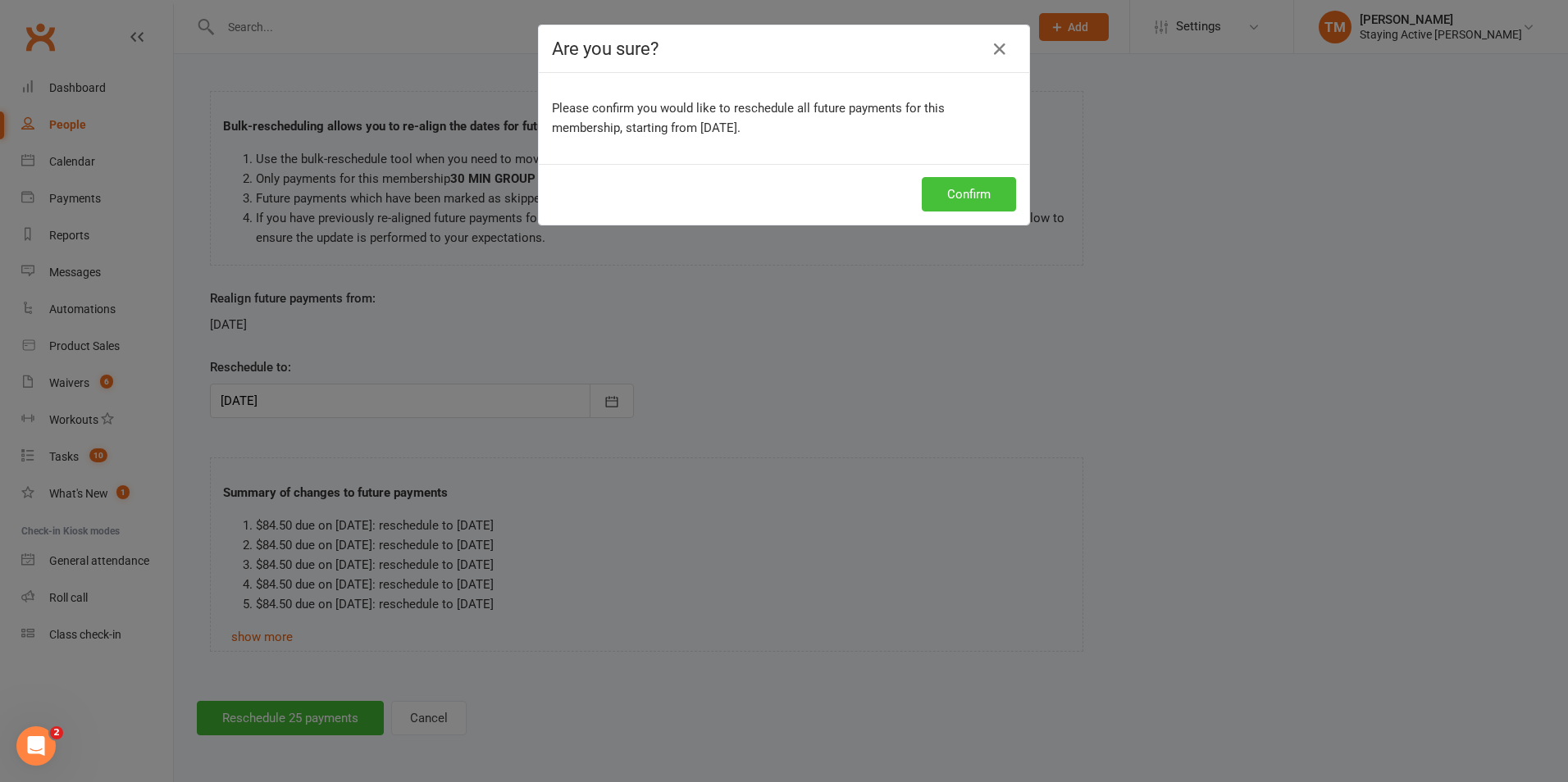
click at [980, 188] on button "Confirm" at bounding box center [969, 195] width 95 height 35
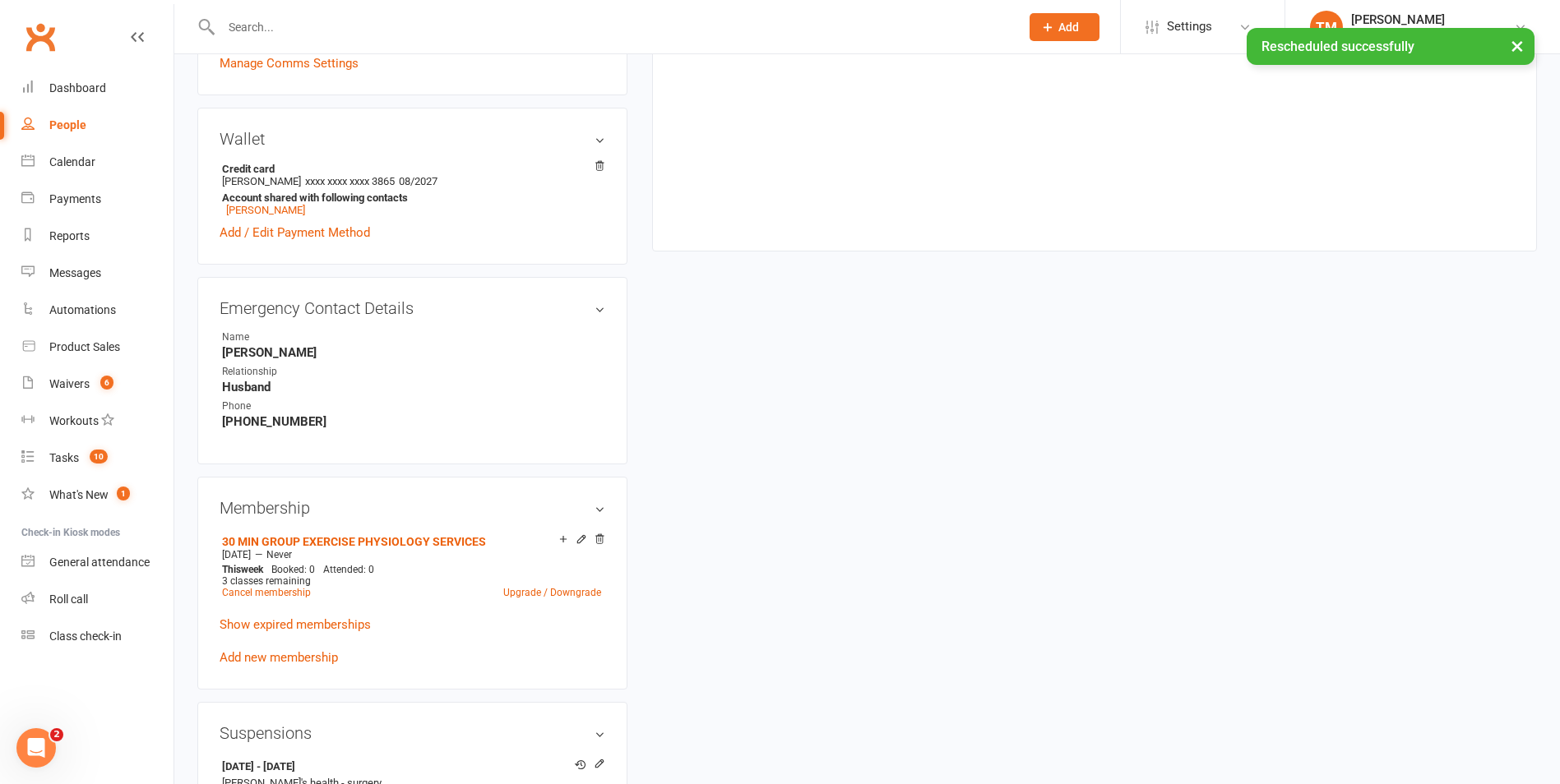
scroll to position [904, 0]
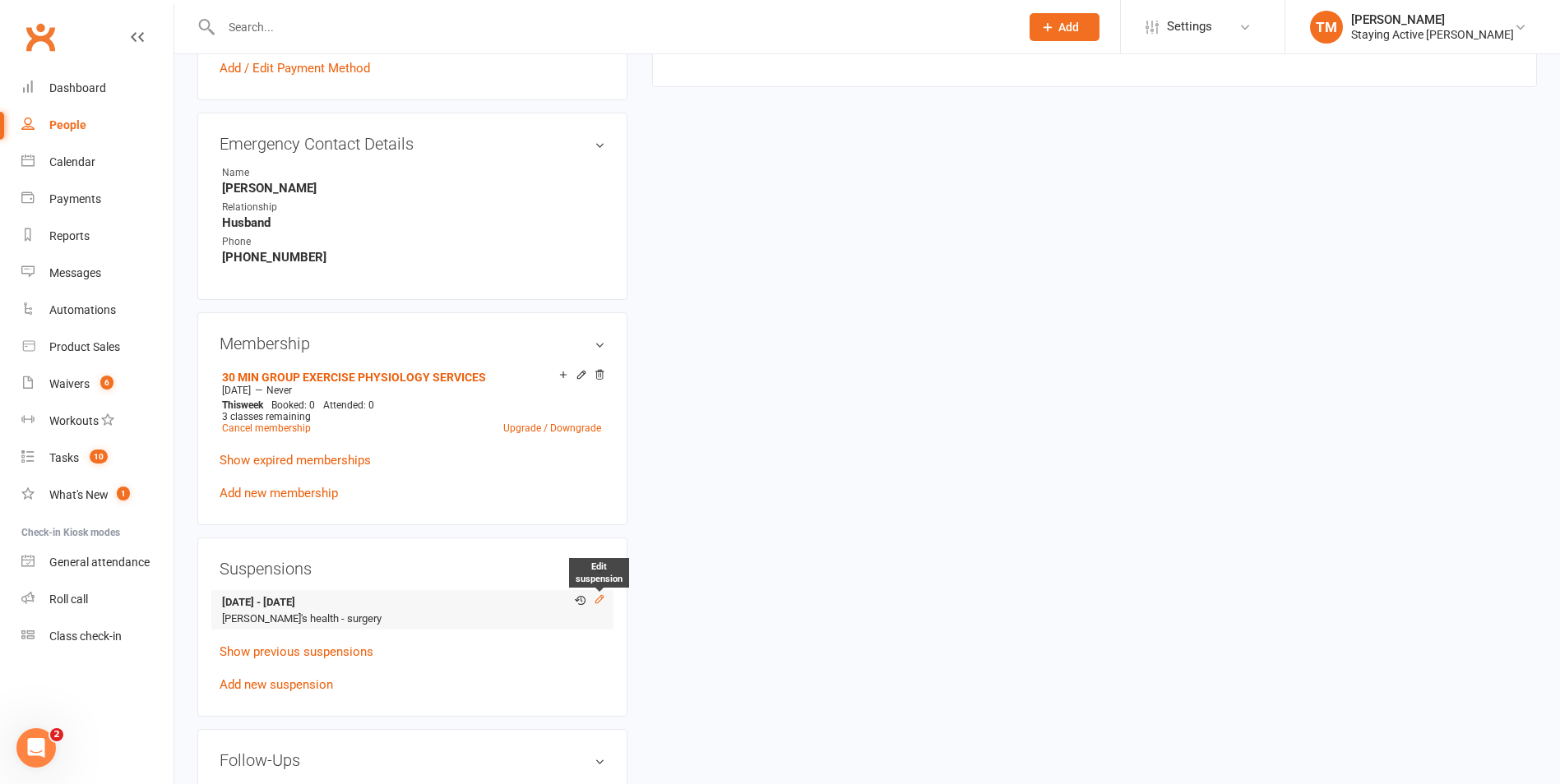
click at [598, 598] on icon at bounding box center [598, 598] width 7 height 7
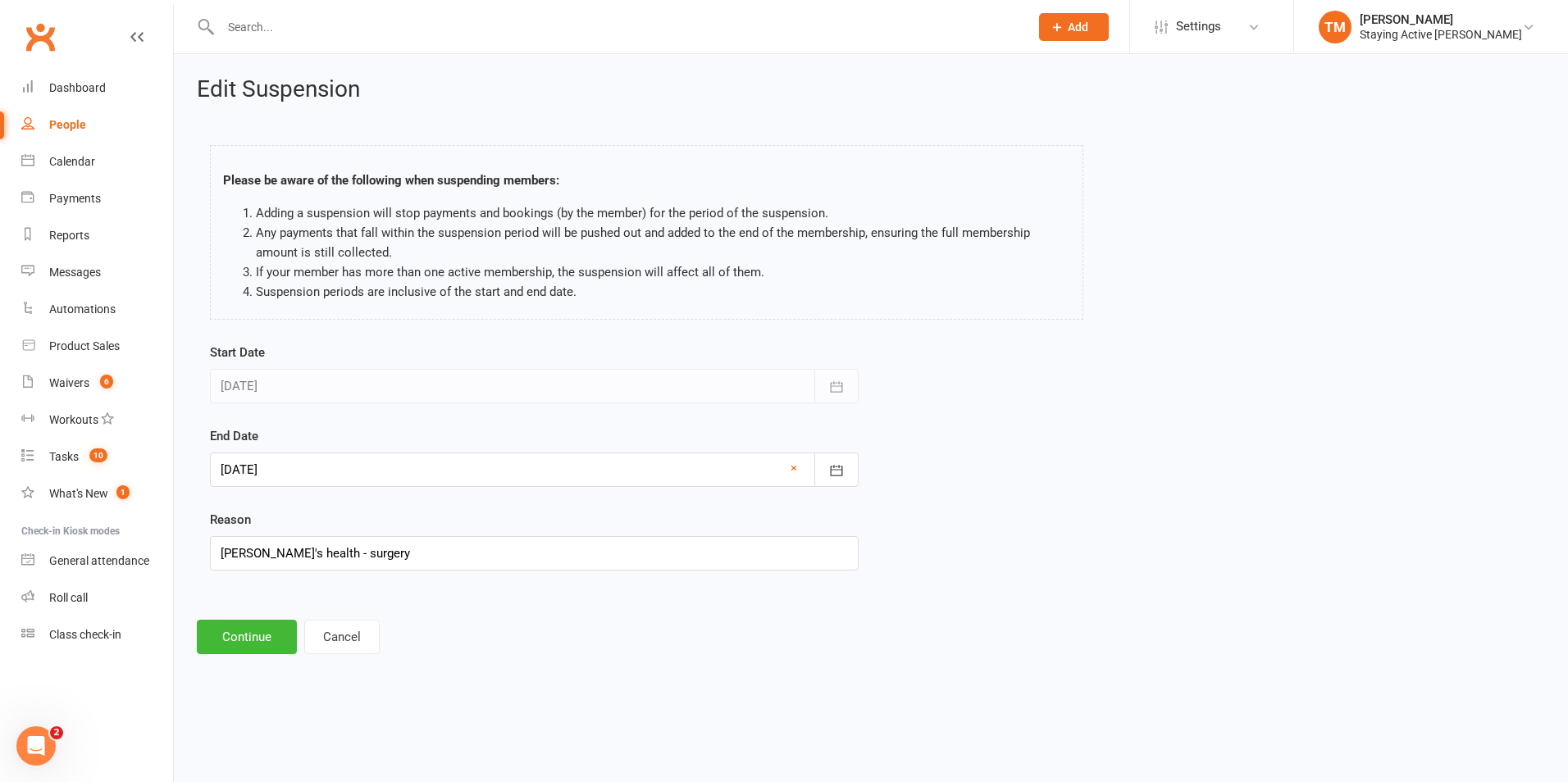
click at [312, 473] on div at bounding box center [534, 470] width 648 height 35
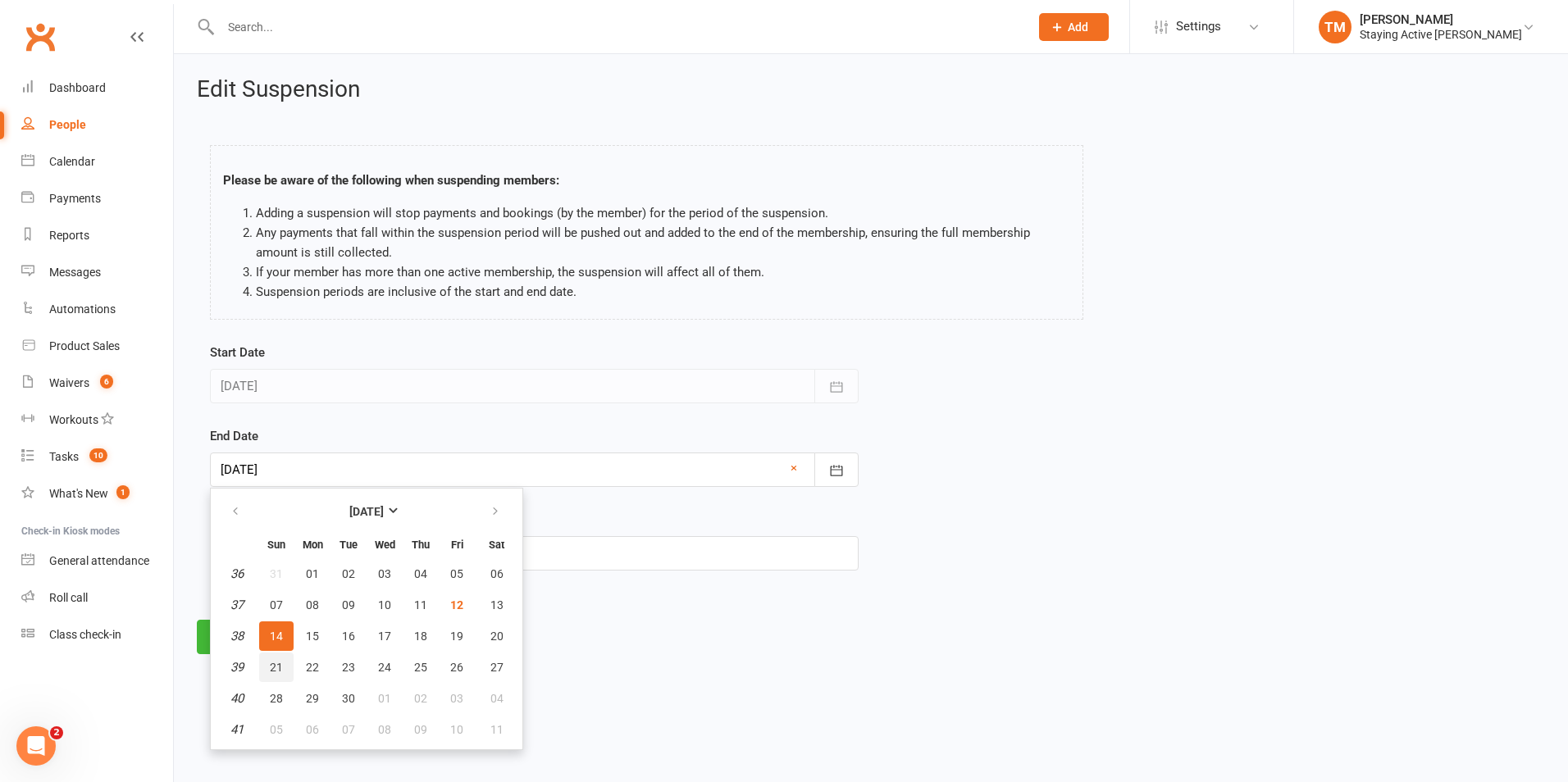
click at [276, 672] on span "21" at bounding box center [275, 667] width 13 height 13
type input "21 Sep 2025"
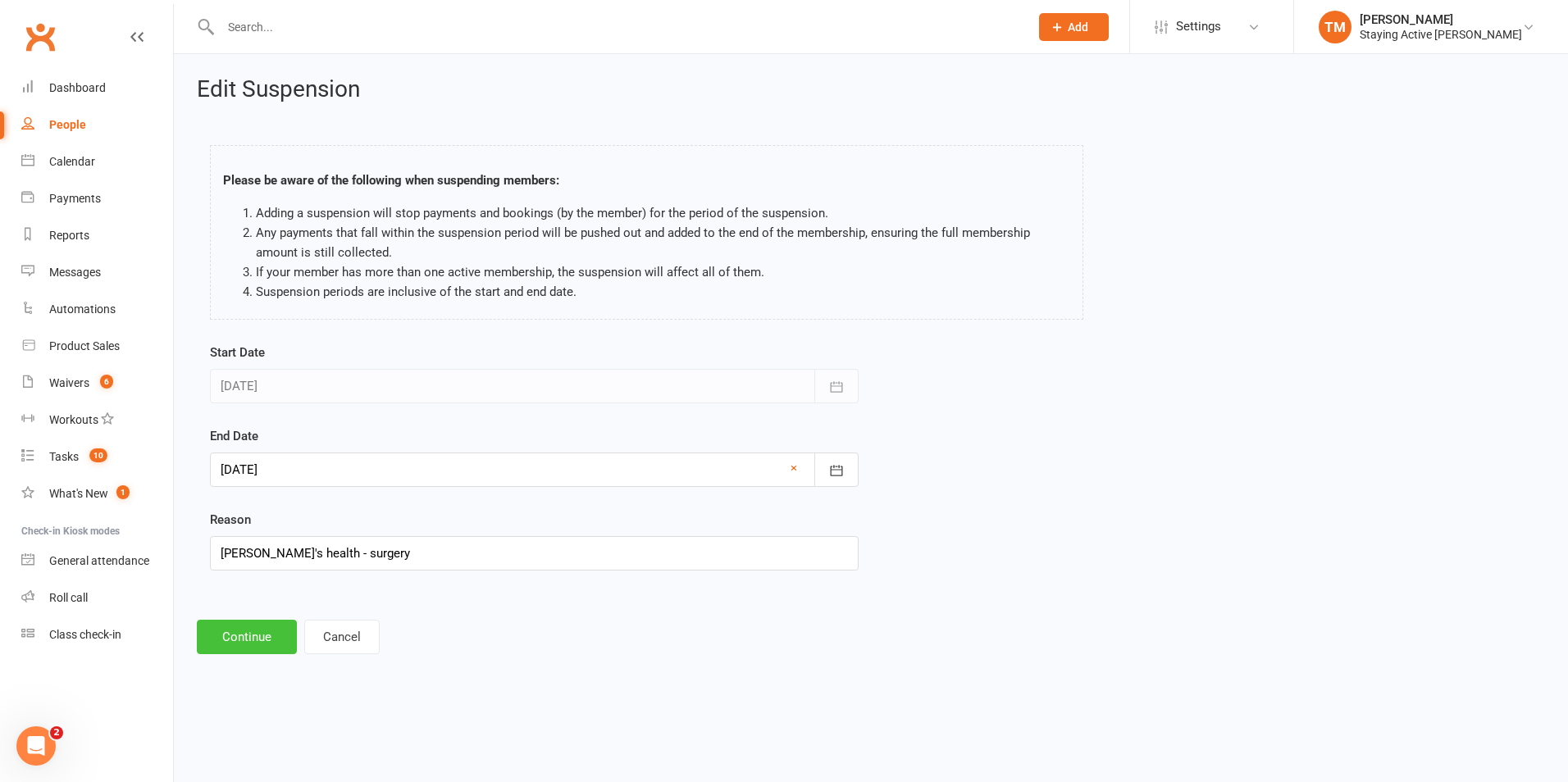
click at [237, 624] on button "Continue" at bounding box center [246, 637] width 100 height 35
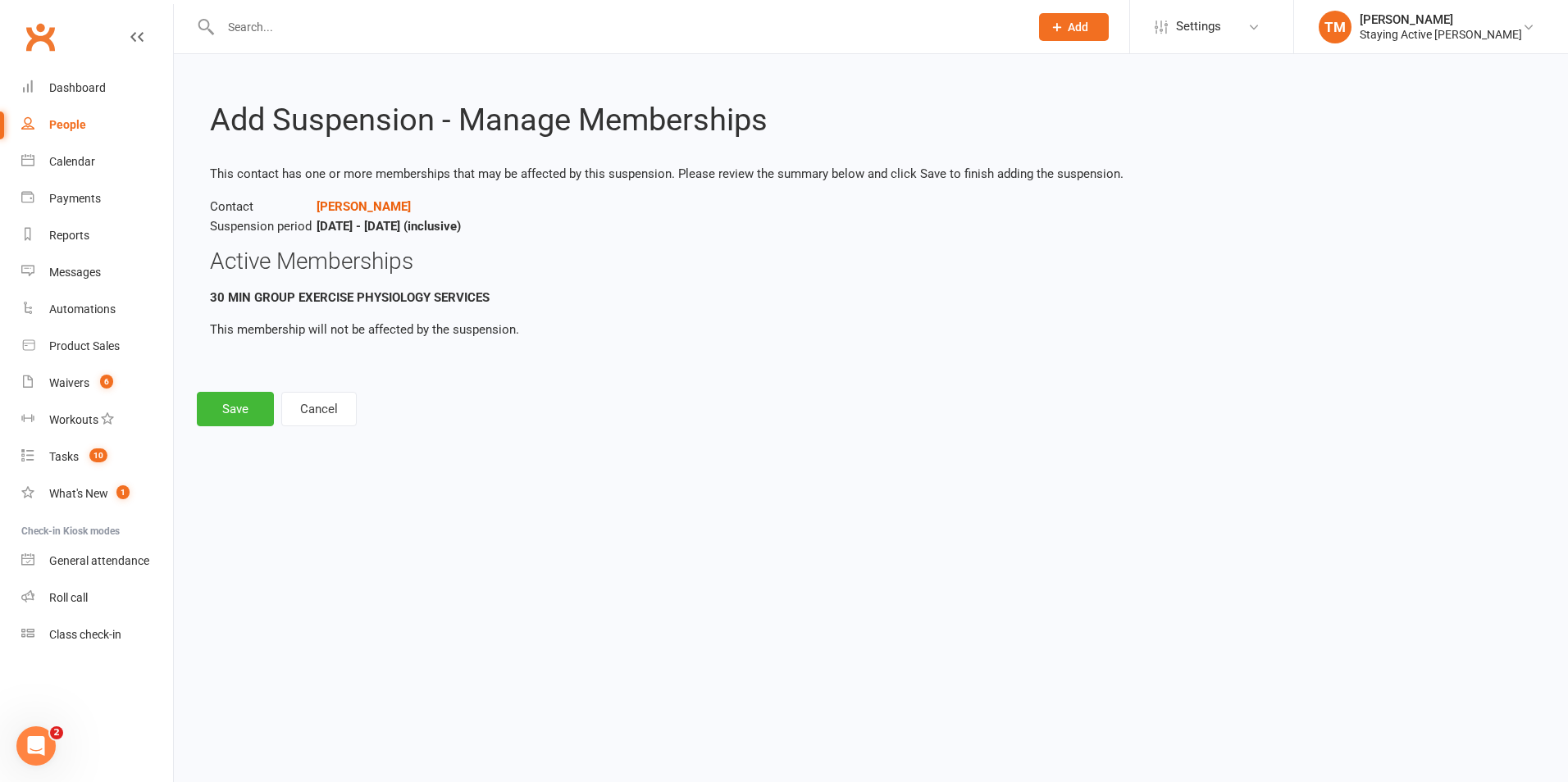
click at [256, 426] on div "Add Suspension - Manage Memberships This contact has one or more memberships th…" at bounding box center [871, 251] width 1394 height 395
click at [251, 408] on button "Save" at bounding box center [234, 409] width 77 height 35
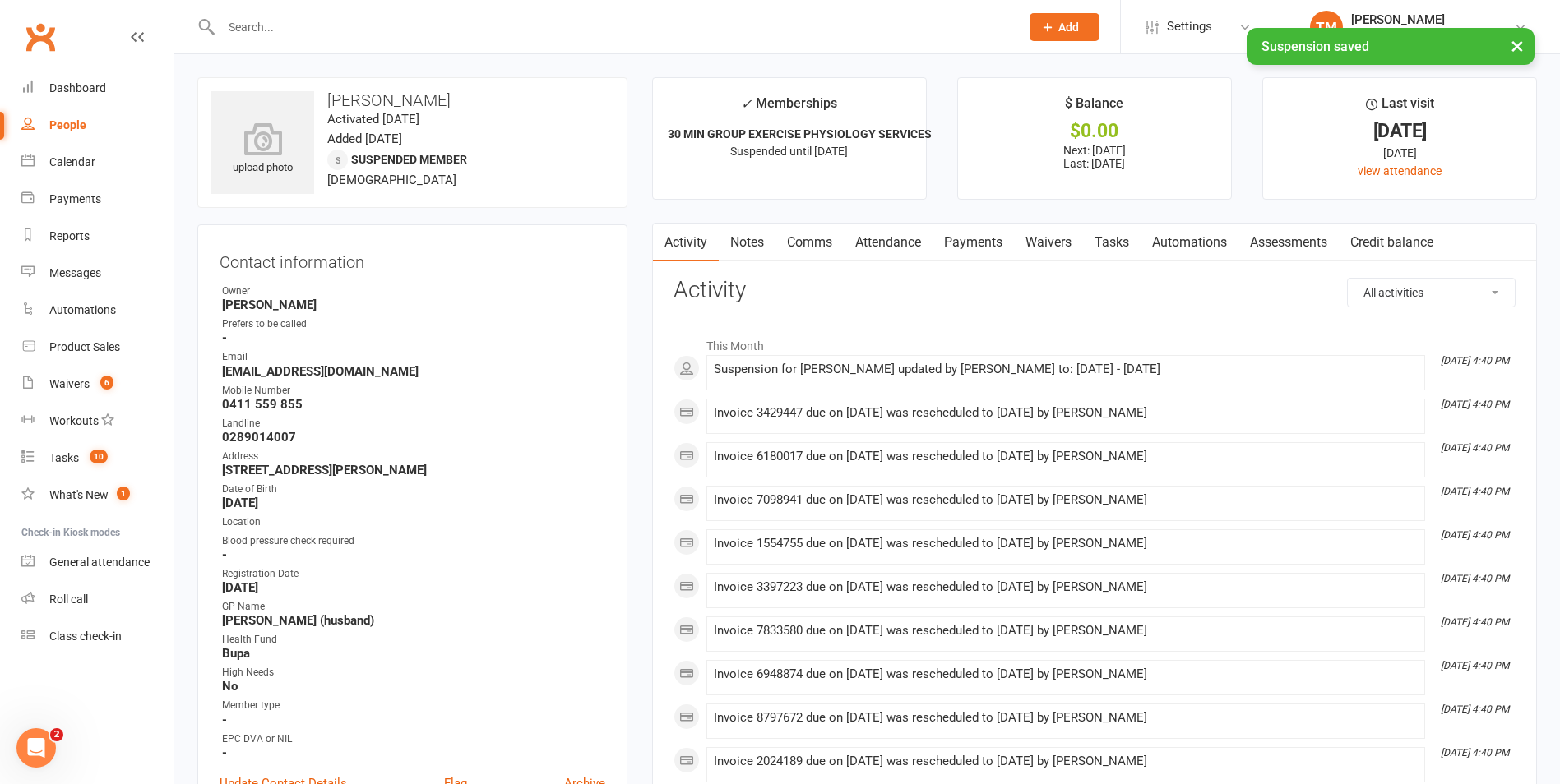
click at [742, 243] on link "Notes" at bounding box center [747, 243] width 57 height 38
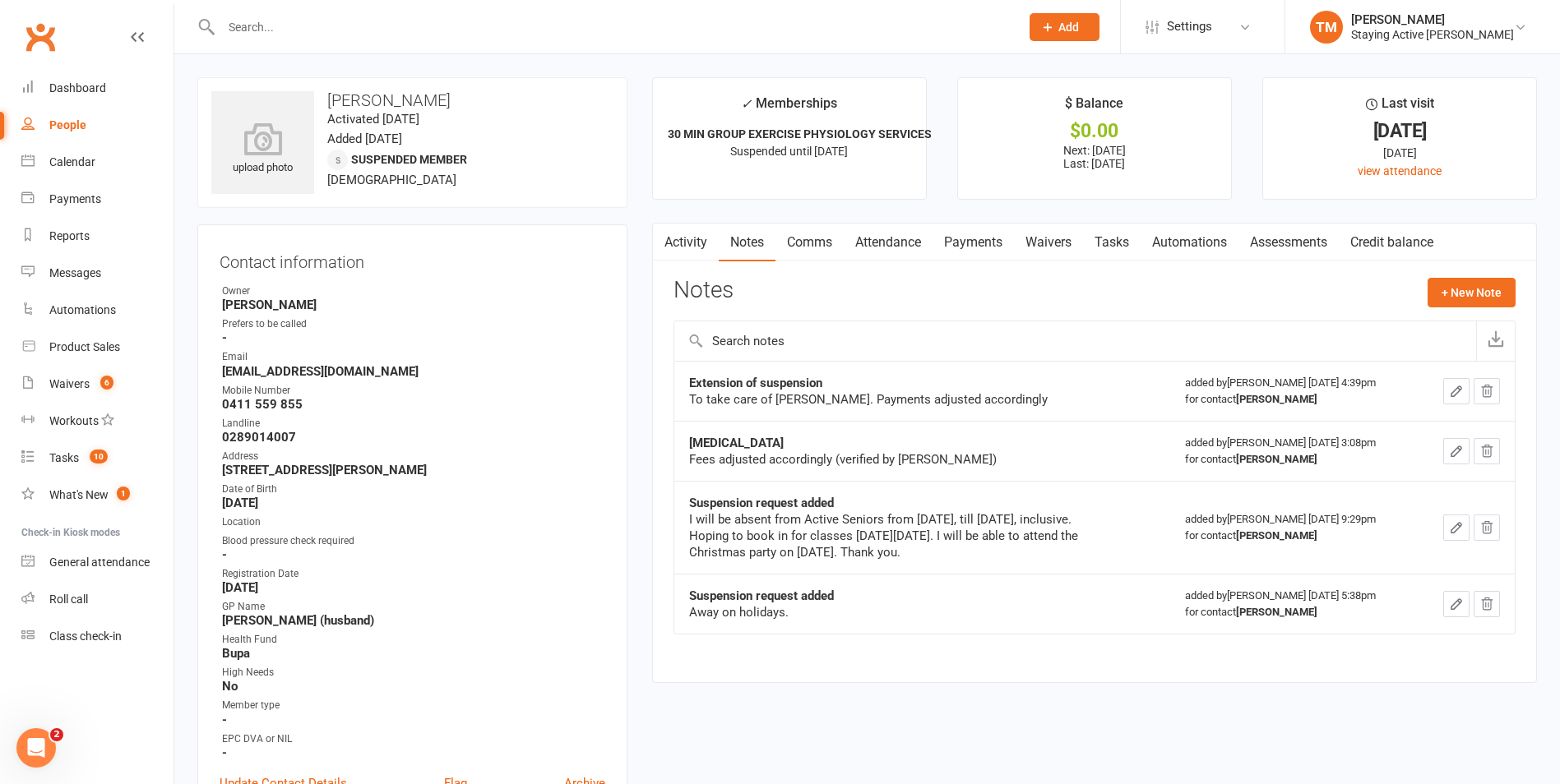
click at [1457, 381] on button "button" at bounding box center [1456, 391] width 26 height 26
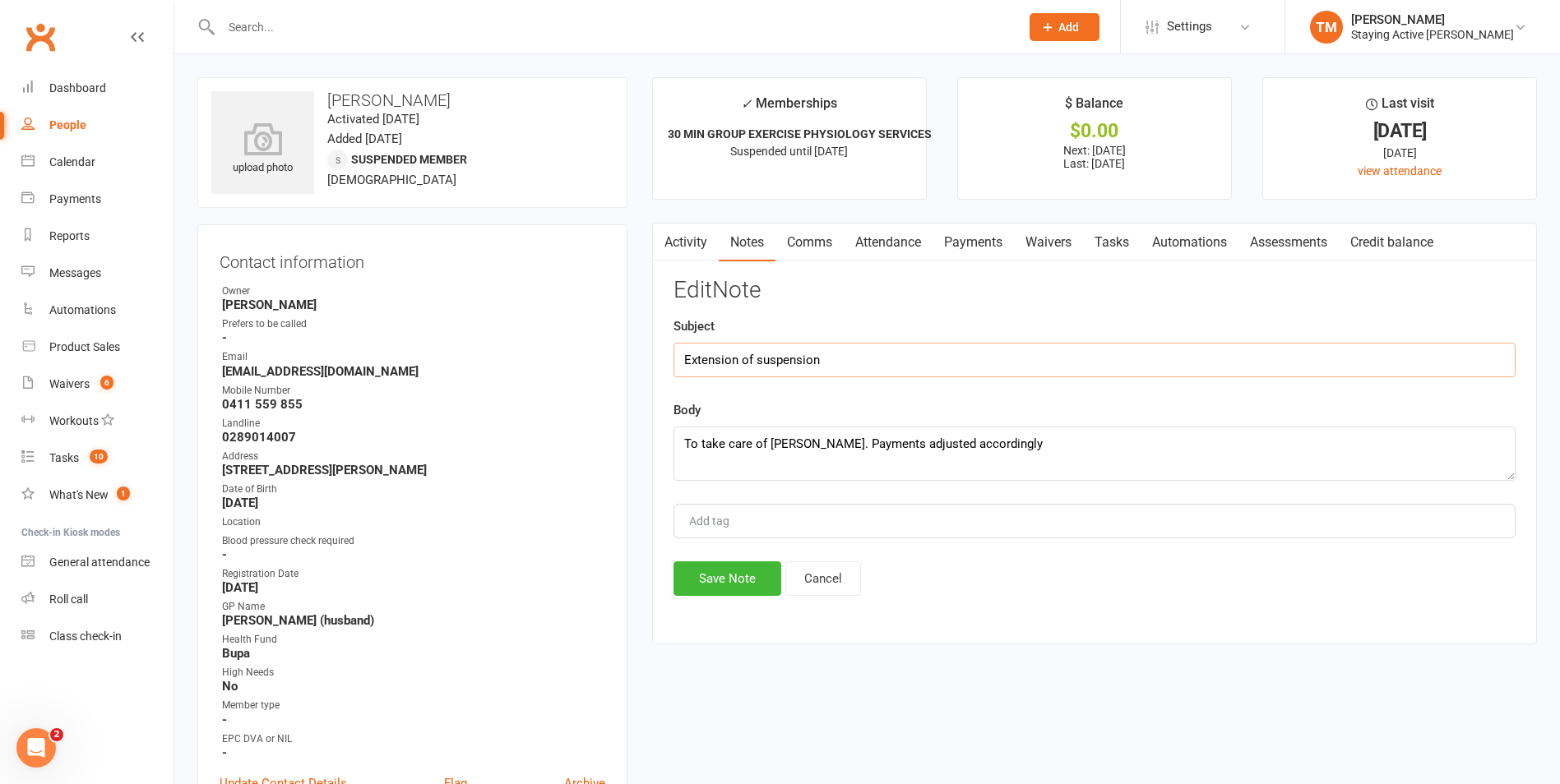
click at [852, 350] on input "Extension of suspension" at bounding box center [1094, 360] width 842 height 35
type input "Extension of suspension - KL"
click at [1045, 445] on textarea "To take care of George. Payments adjusted accordingly" at bounding box center [1094, 454] width 842 height 54
type textarea "To take care of George. Payments adjusted accordingly - okayed by"
click at [720, 571] on button "Save Note" at bounding box center [727, 578] width 108 height 35
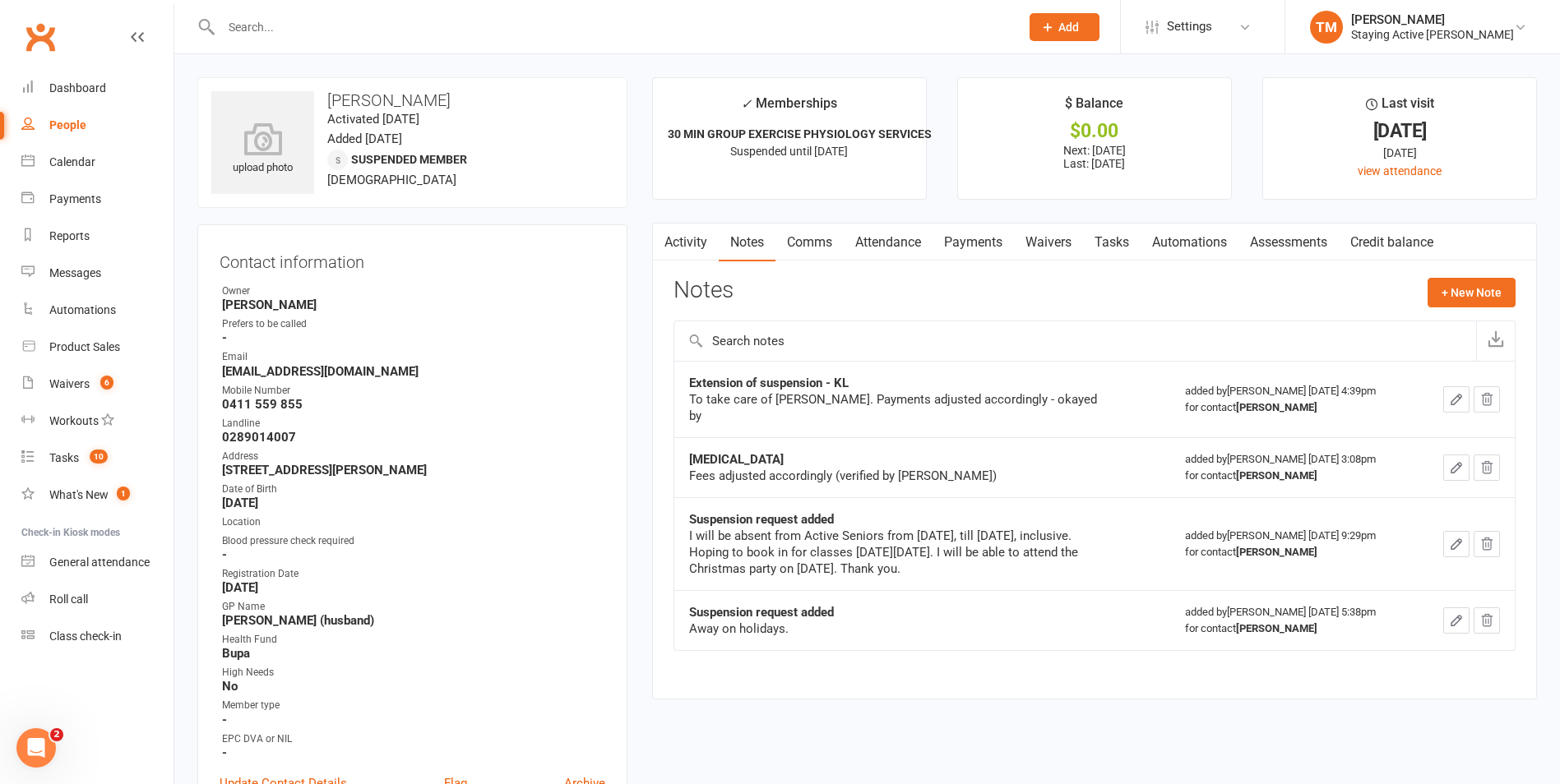
click at [954, 238] on link "Payments" at bounding box center [972, 243] width 81 height 38
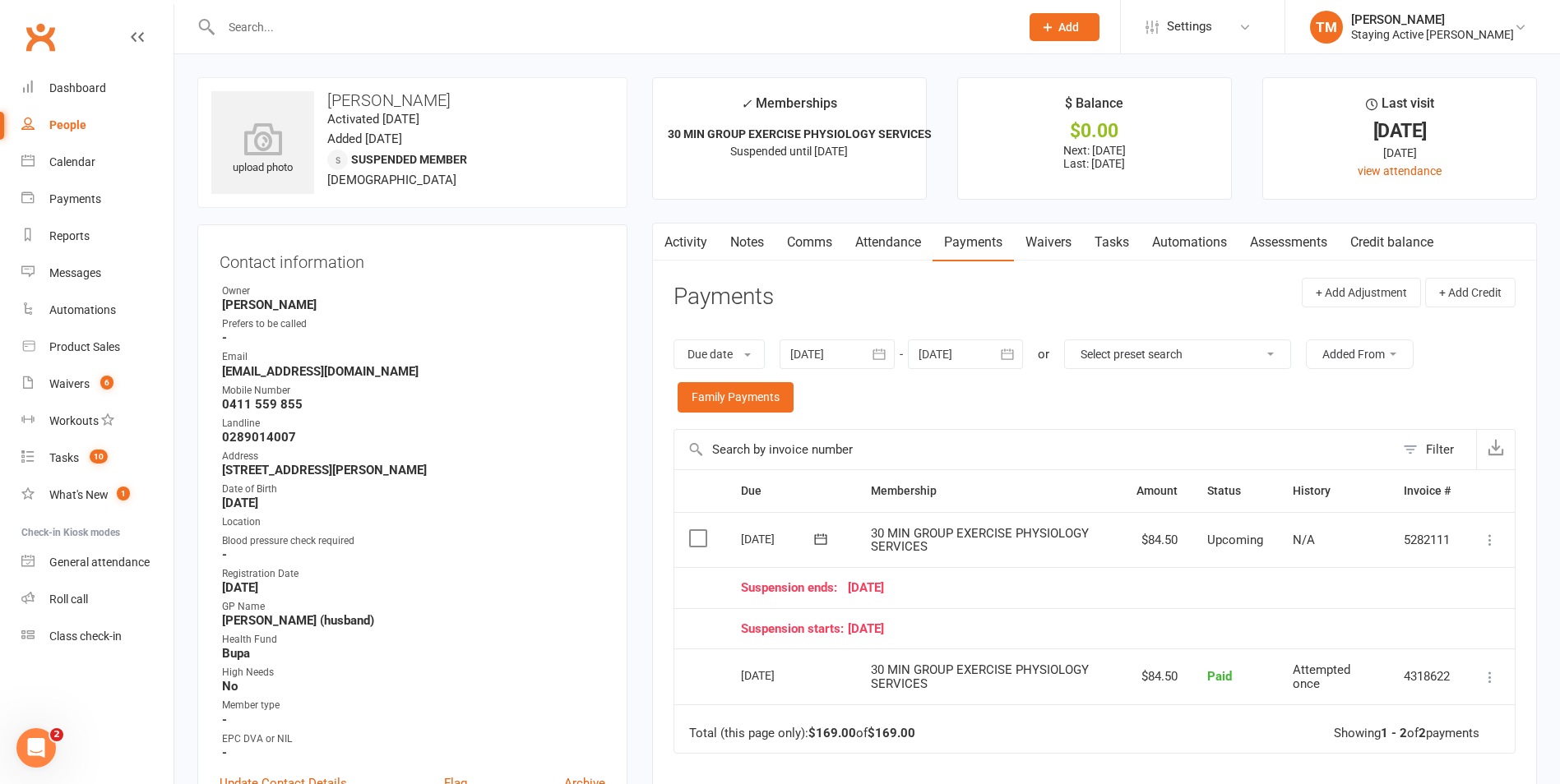
click at [732, 238] on link "Notes" at bounding box center [747, 243] width 57 height 38
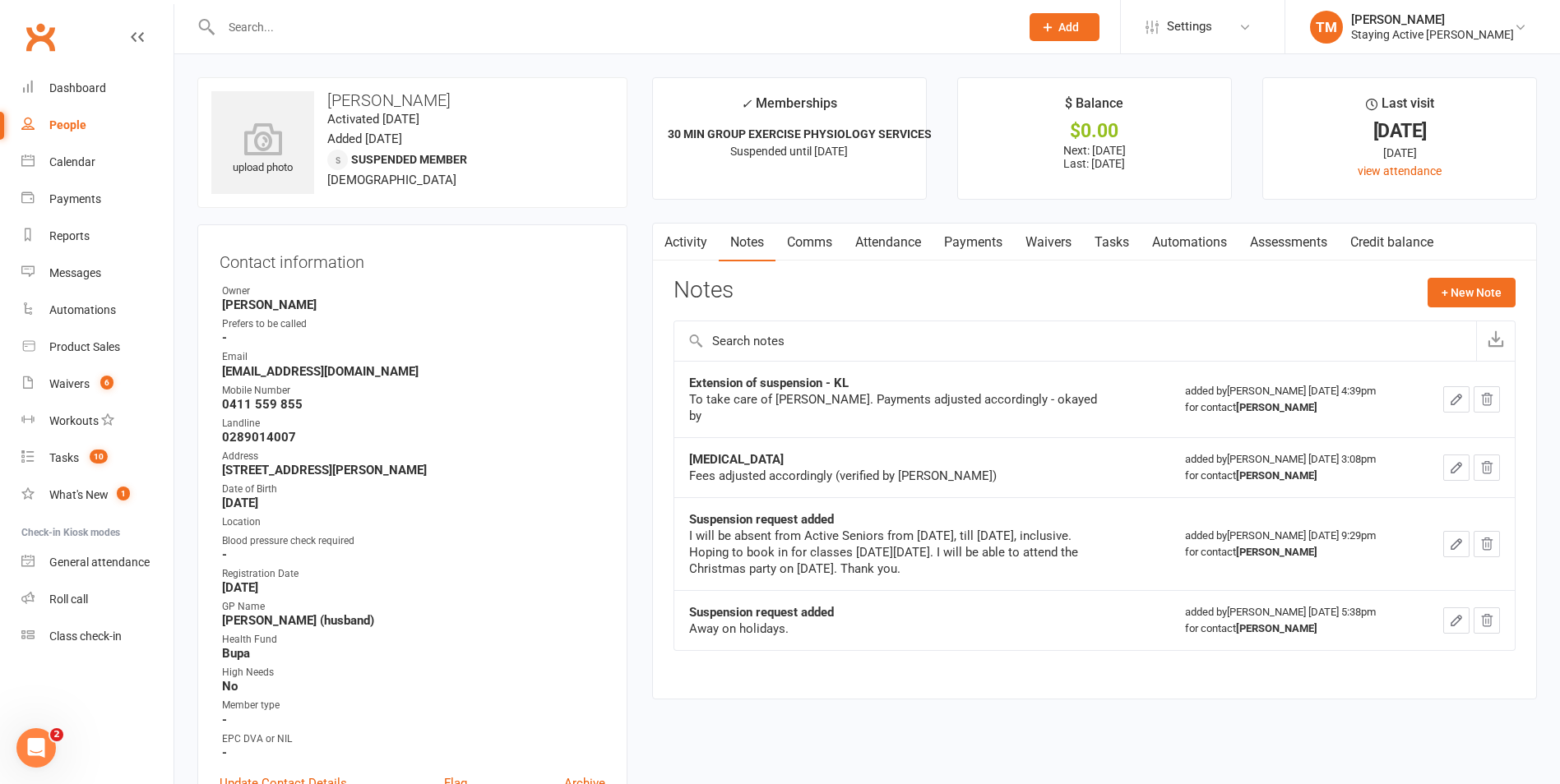
click at [1456, 392] on icon "button" at bounding box center [1456, 399] width 15 height 15
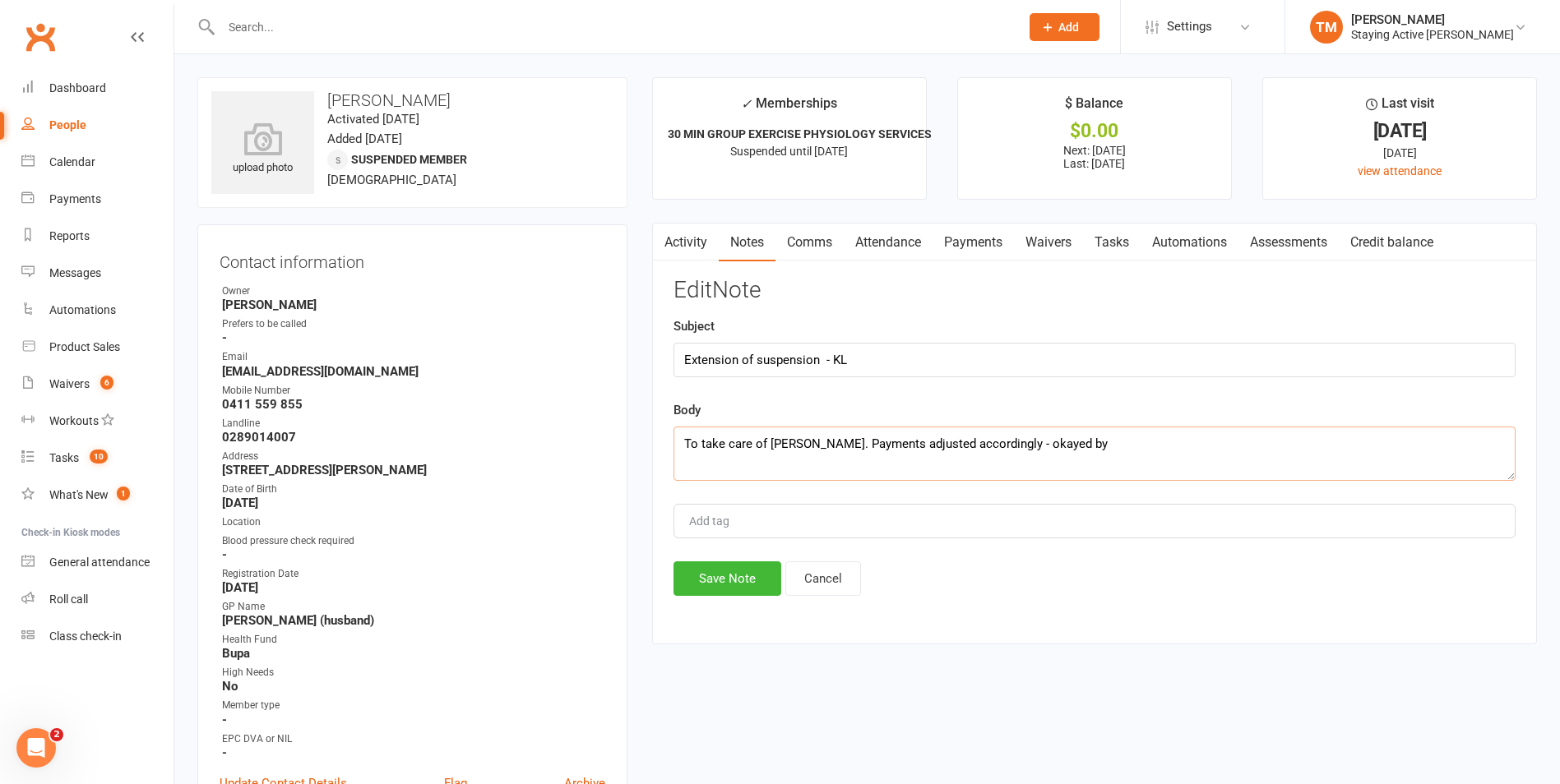
click at [1061, 439] on textarea "To take care of George. Payments adjusted accordingly - okayed by" at bounding box center [1094, 454] width 842 height 54
type textarea "To take care of George. Payments adjusted accordingly - okayed by Leena"
click at [737, 568] on button "Save Note" at bounding box center [727, 578] width 108 height 35
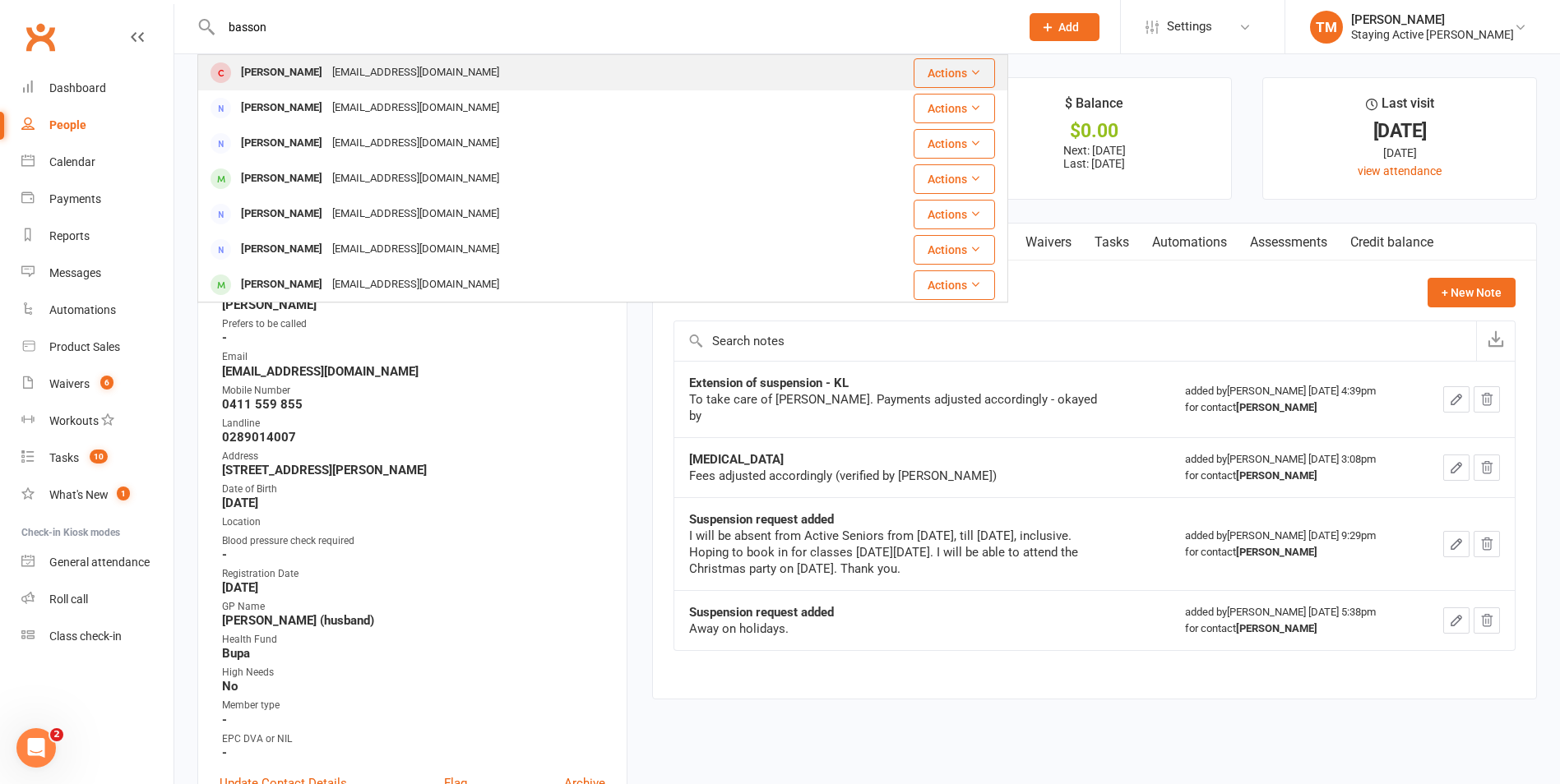
type input "basson"
click at [391, 63] on div "jeetbasson@hotmail.com" at bounding box center [415, 73] width 177 height 24
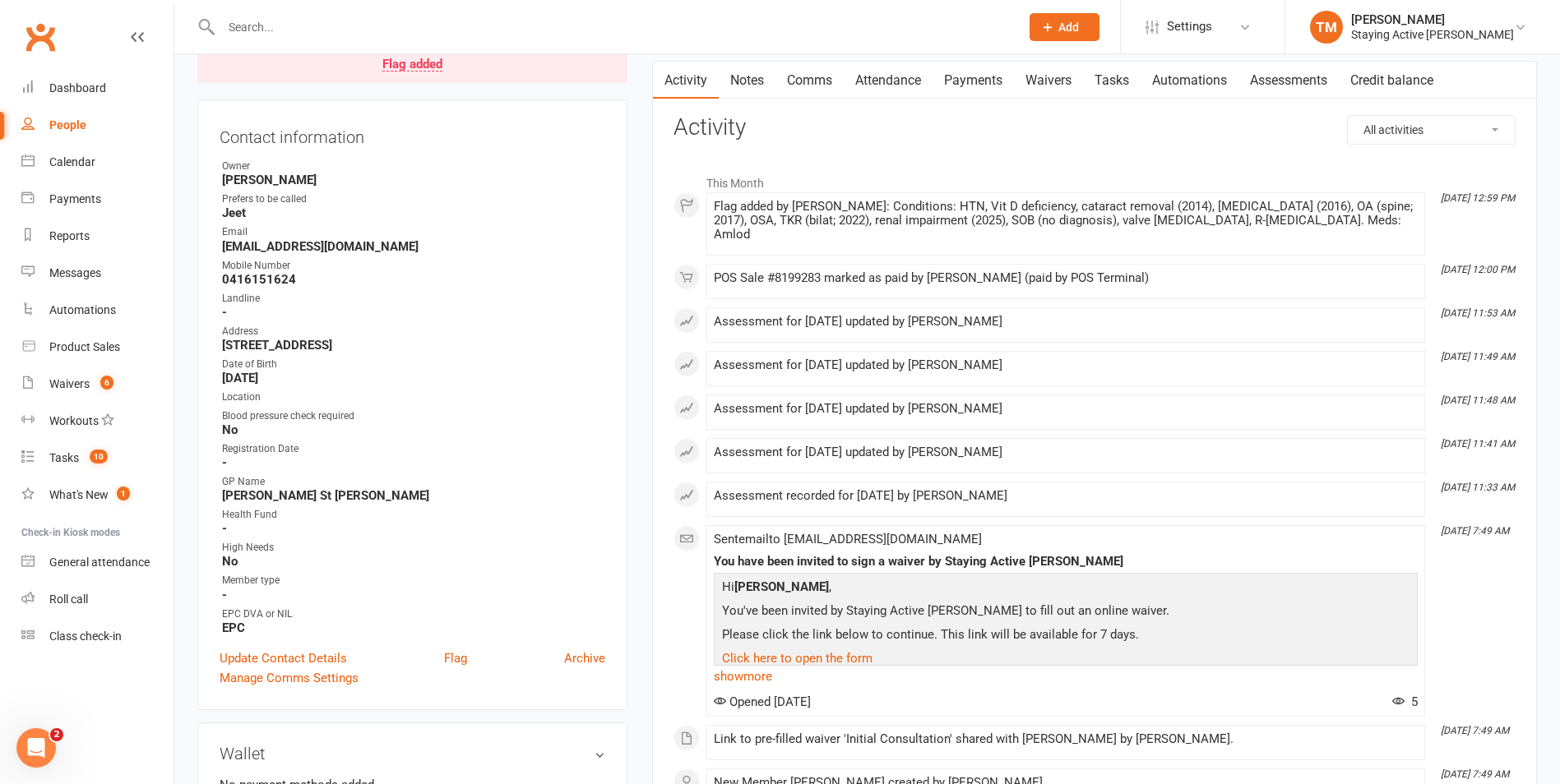
scroll to position [164, 0]
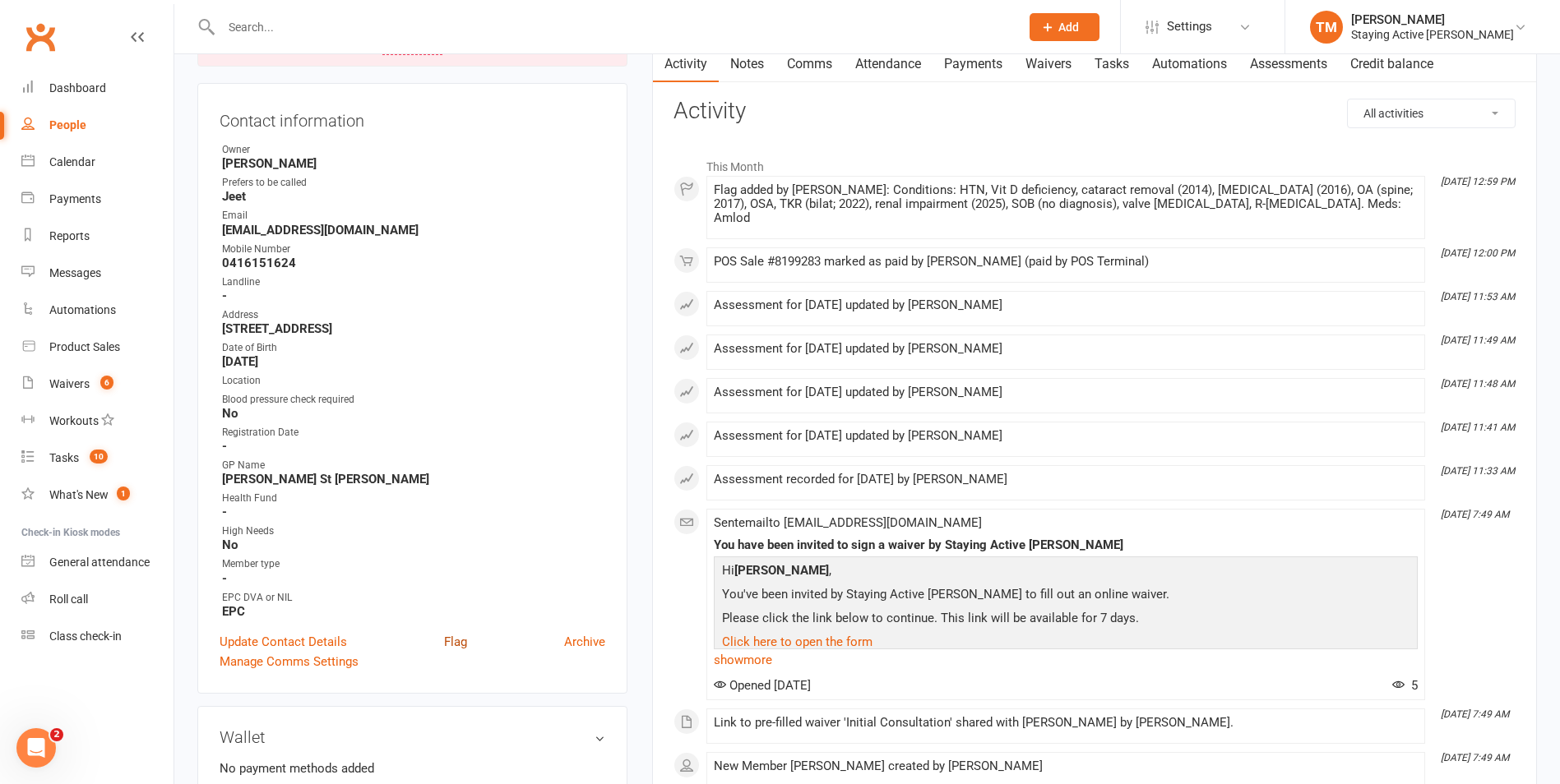
click at [447, 640] on link "Flag" at bounding box center [455, 642] width 23 height 20
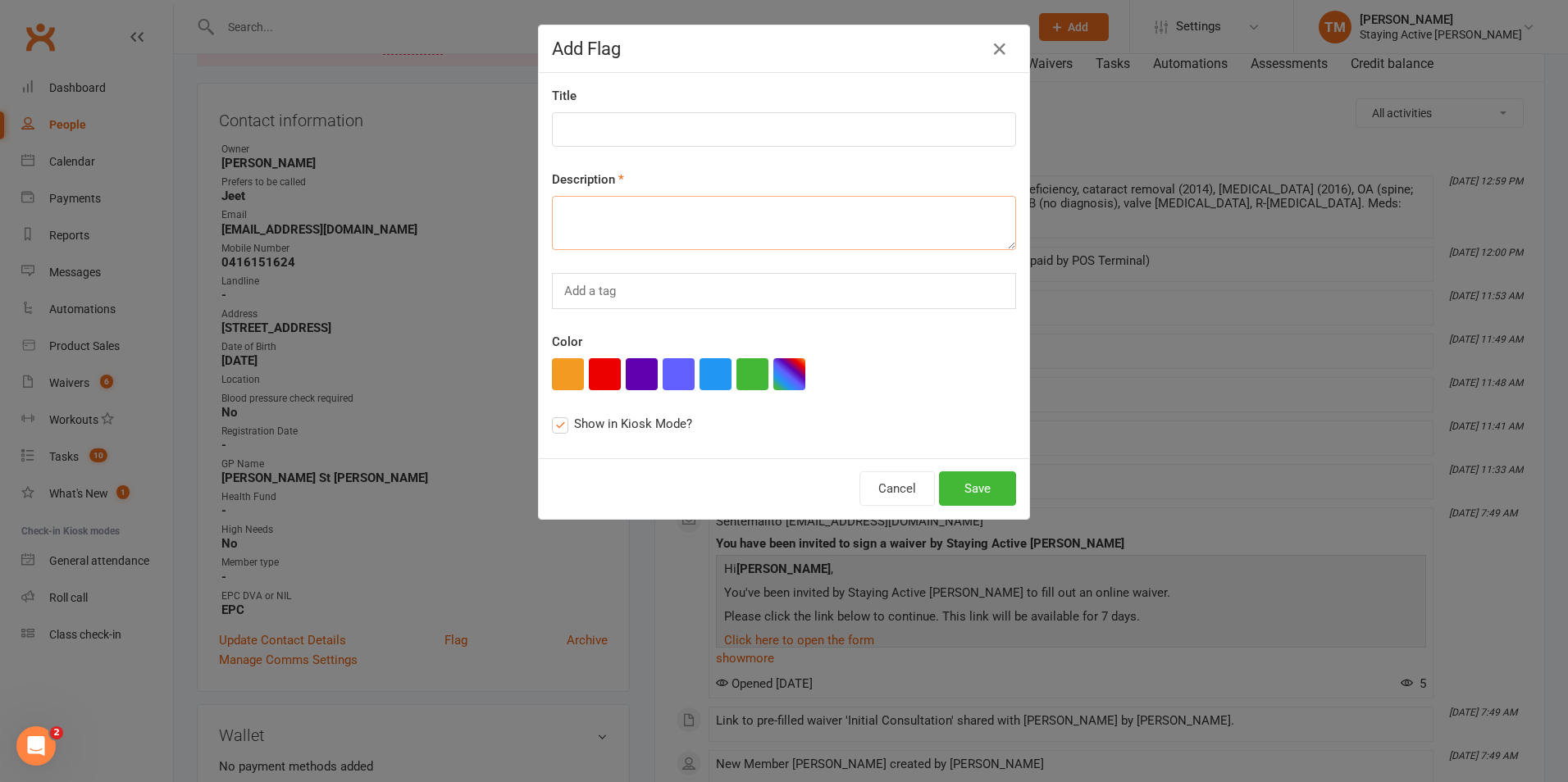
click at [583, 227] on textarea at bounding box center [783, 222] width 464 height 54
click at [883, 488] on button "Cancel" at bounding box center [898, 489] width 76 height 35
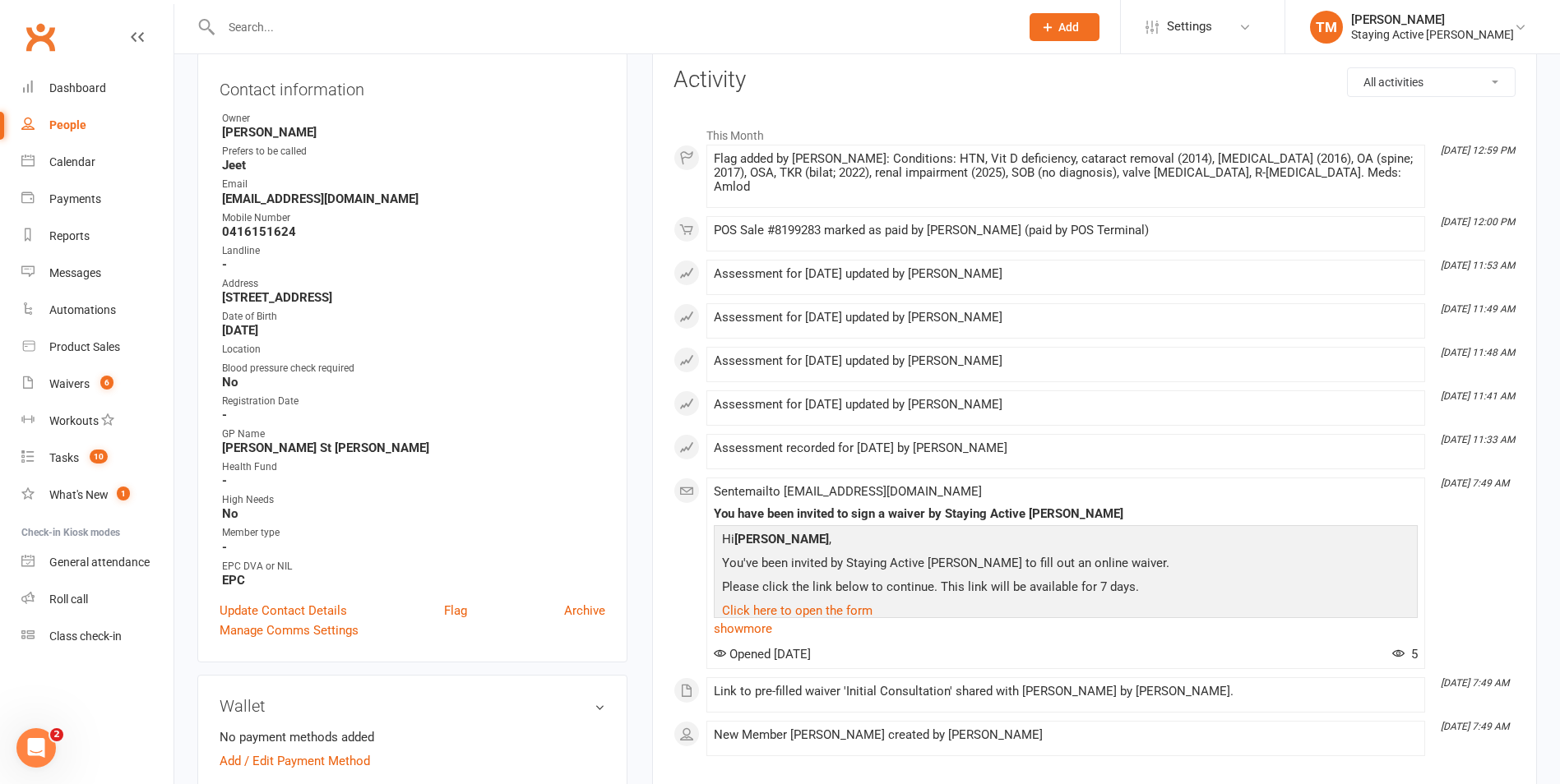
scroll to position [0, 0]
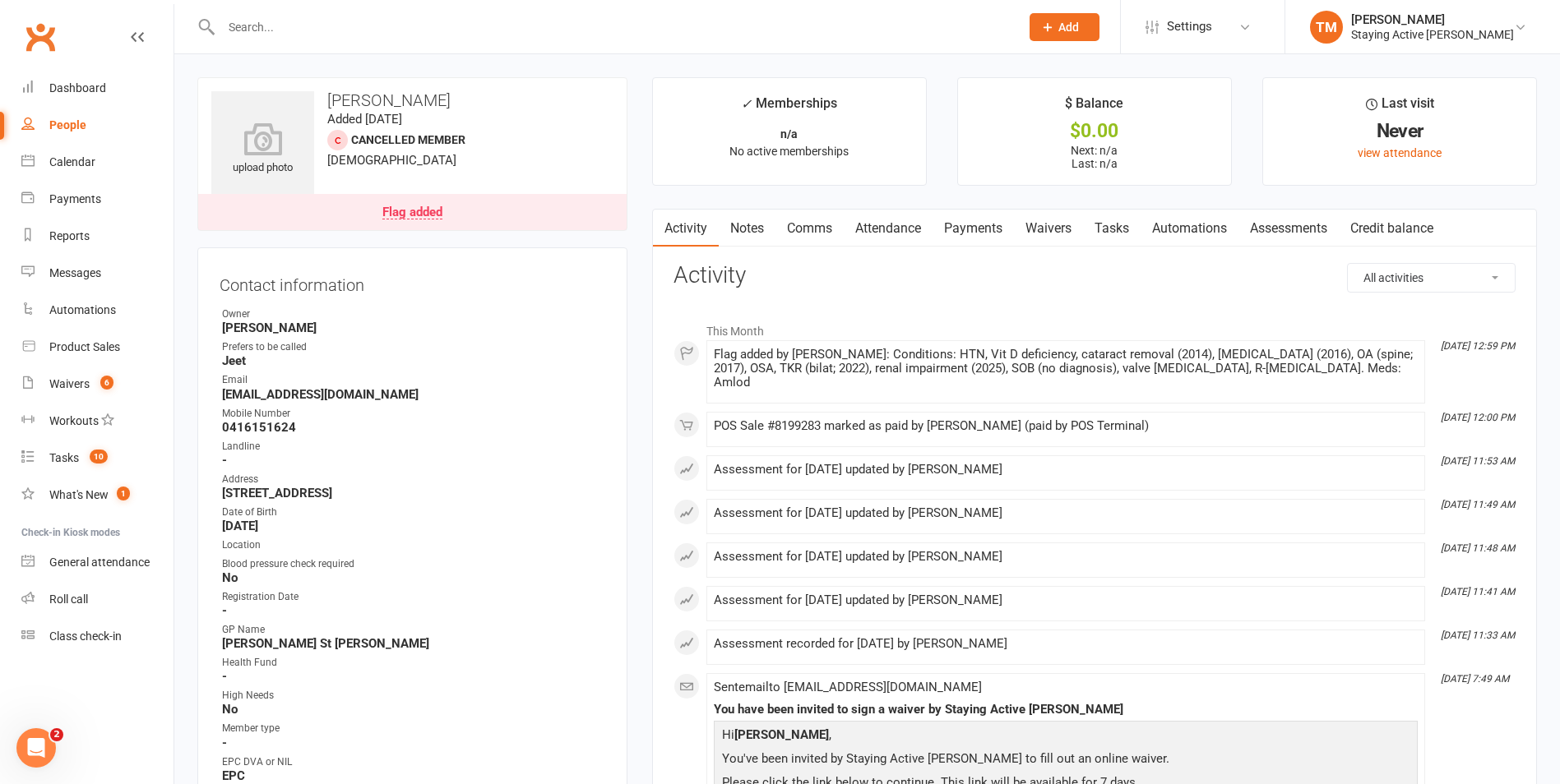
click at [420, 215] on div "Flag added" at bounding box center [412, 212] width 60 height 13
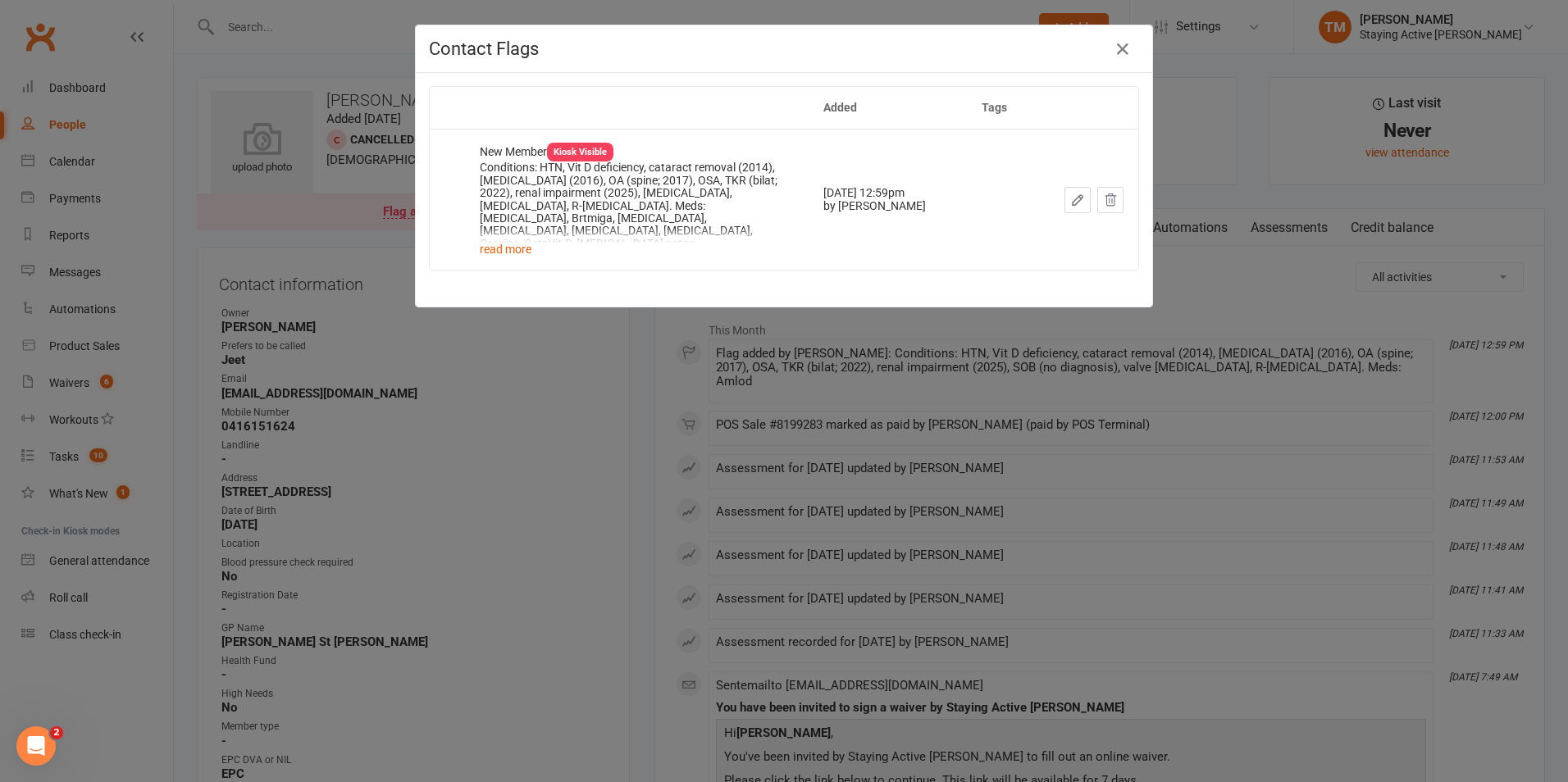
click at [376, 341] on div "Contact Flags Added Tags New Member Kiosk Visible Conditions: HTN, Vit D defici…" at bounding box center [784, 391] width 1568 height 782
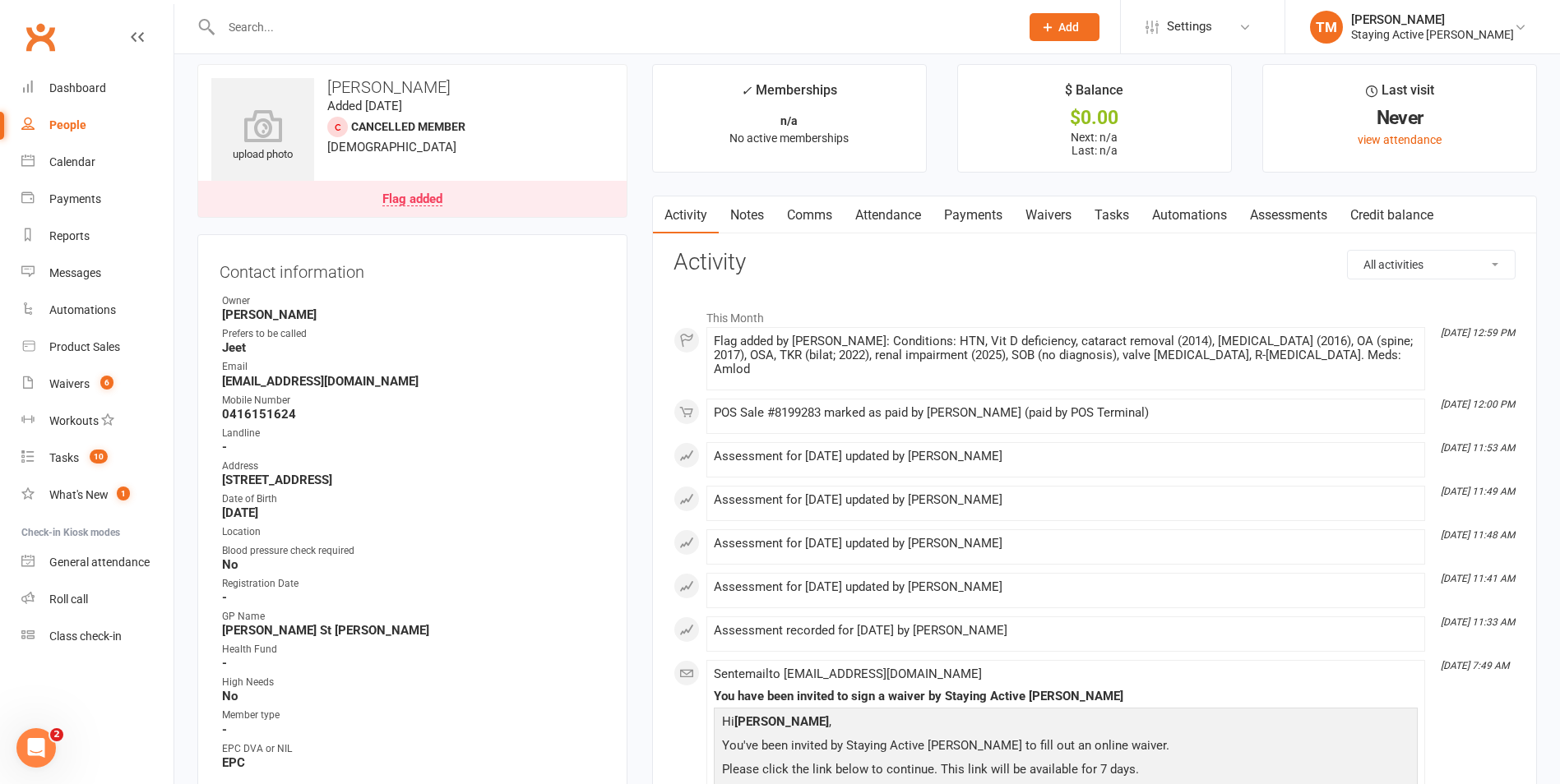
scroll to position [247, 0]
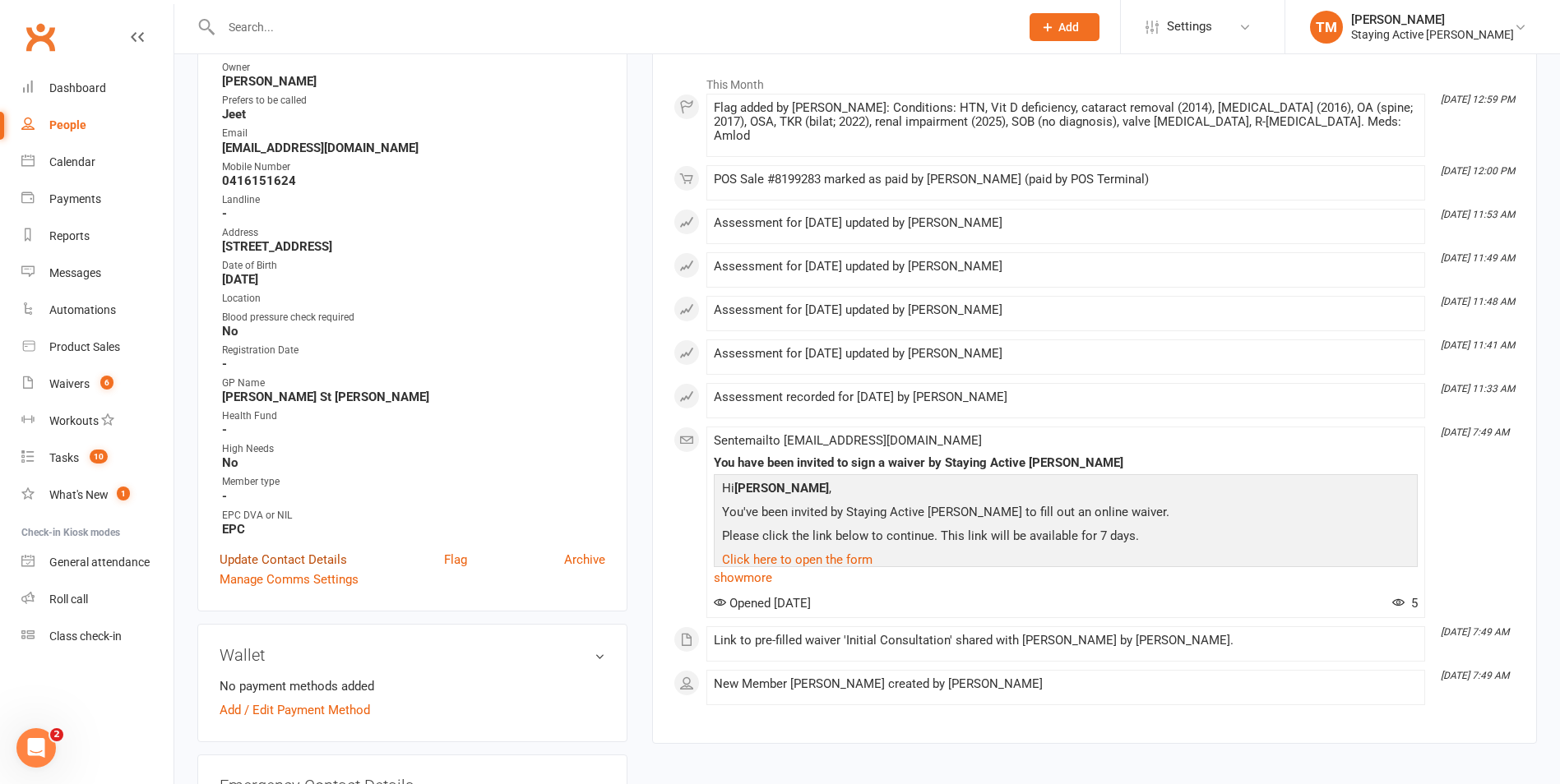
click at [284, 560] on link "Update Contact Details" at bounding box center [283, 560] width 127 height 20
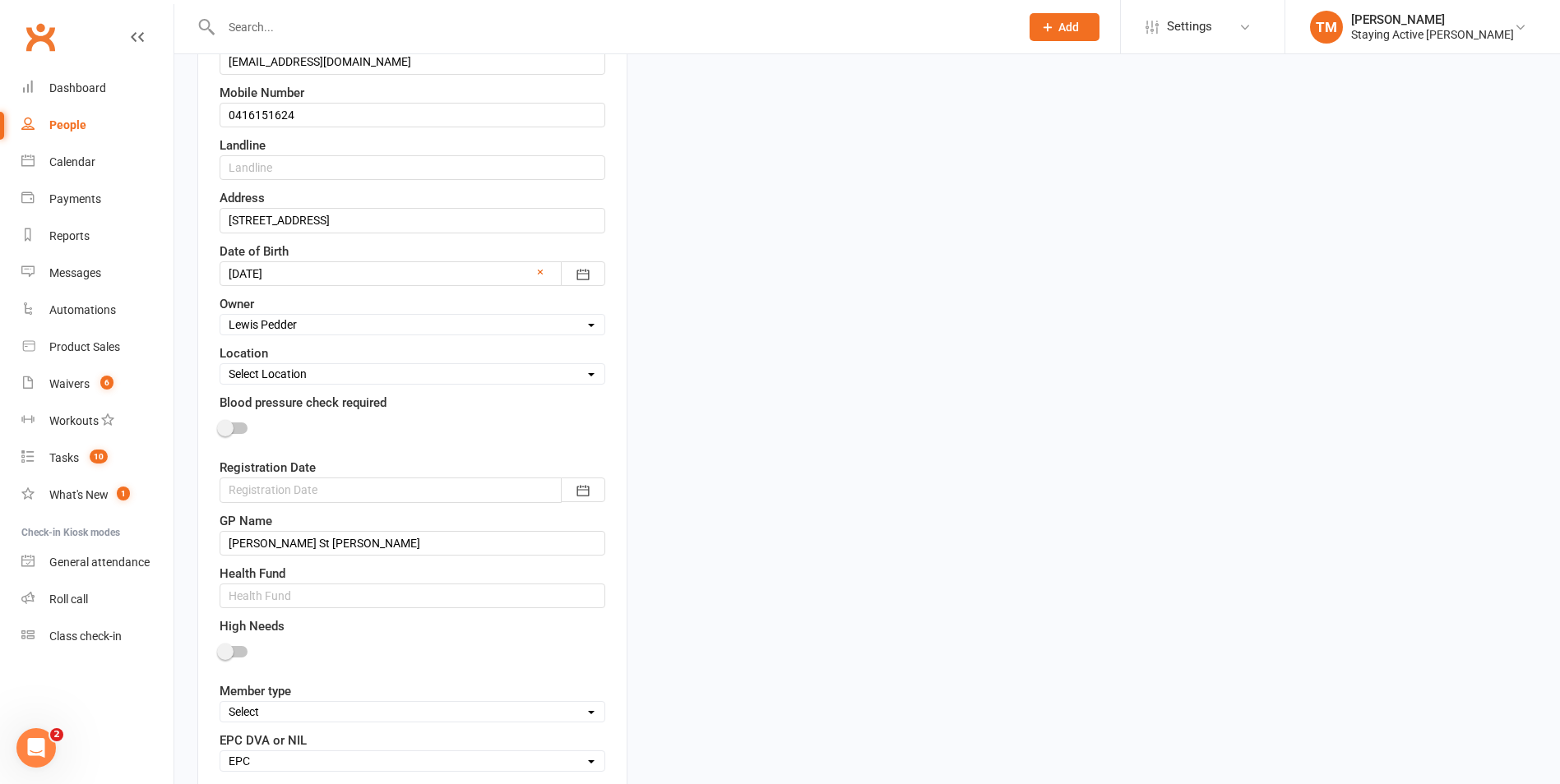
scroll to position [571, 0]
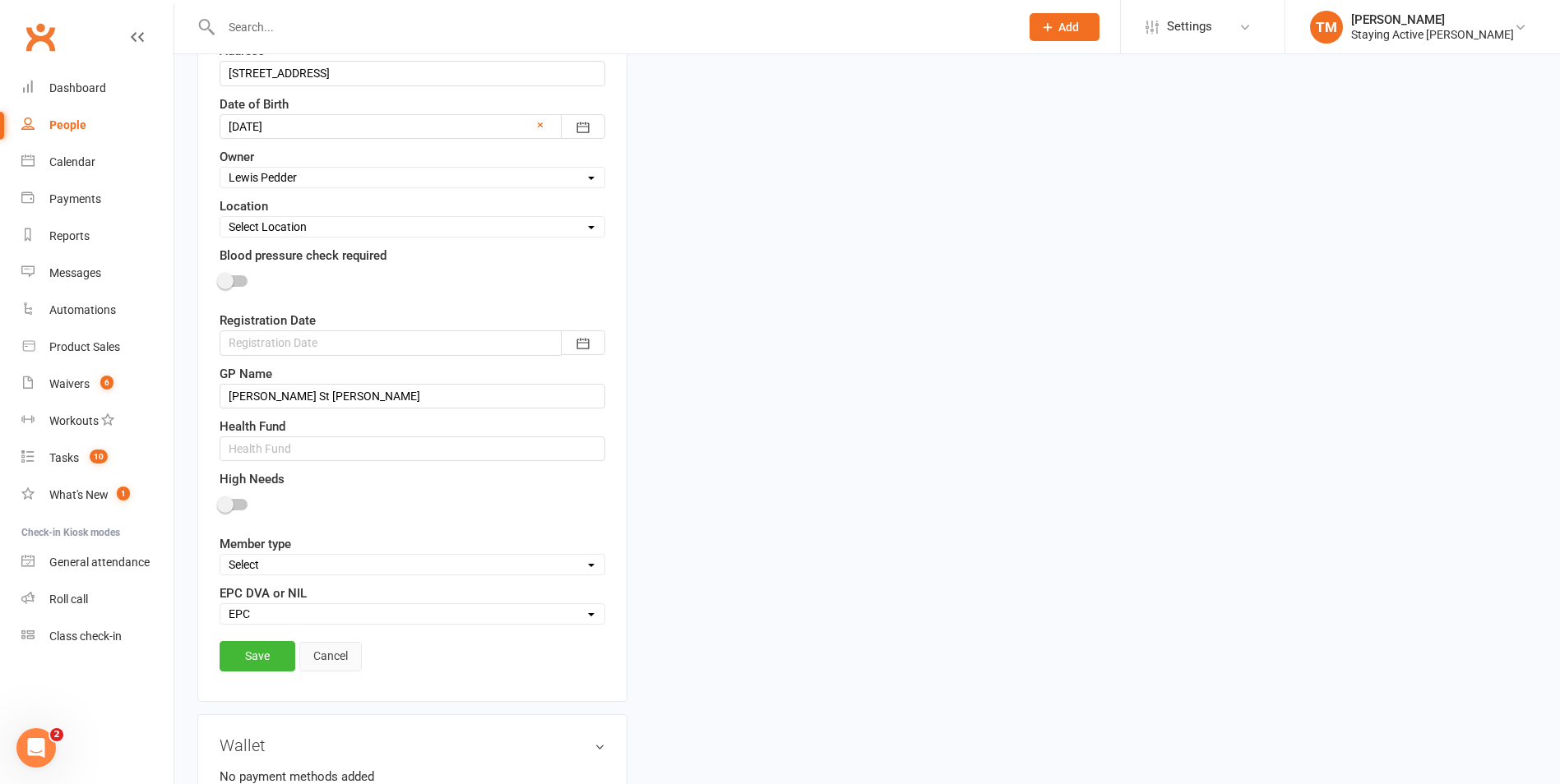
click at [310, 660] on link "Cancel" at bounding box center [330, 657] width 62 height 30
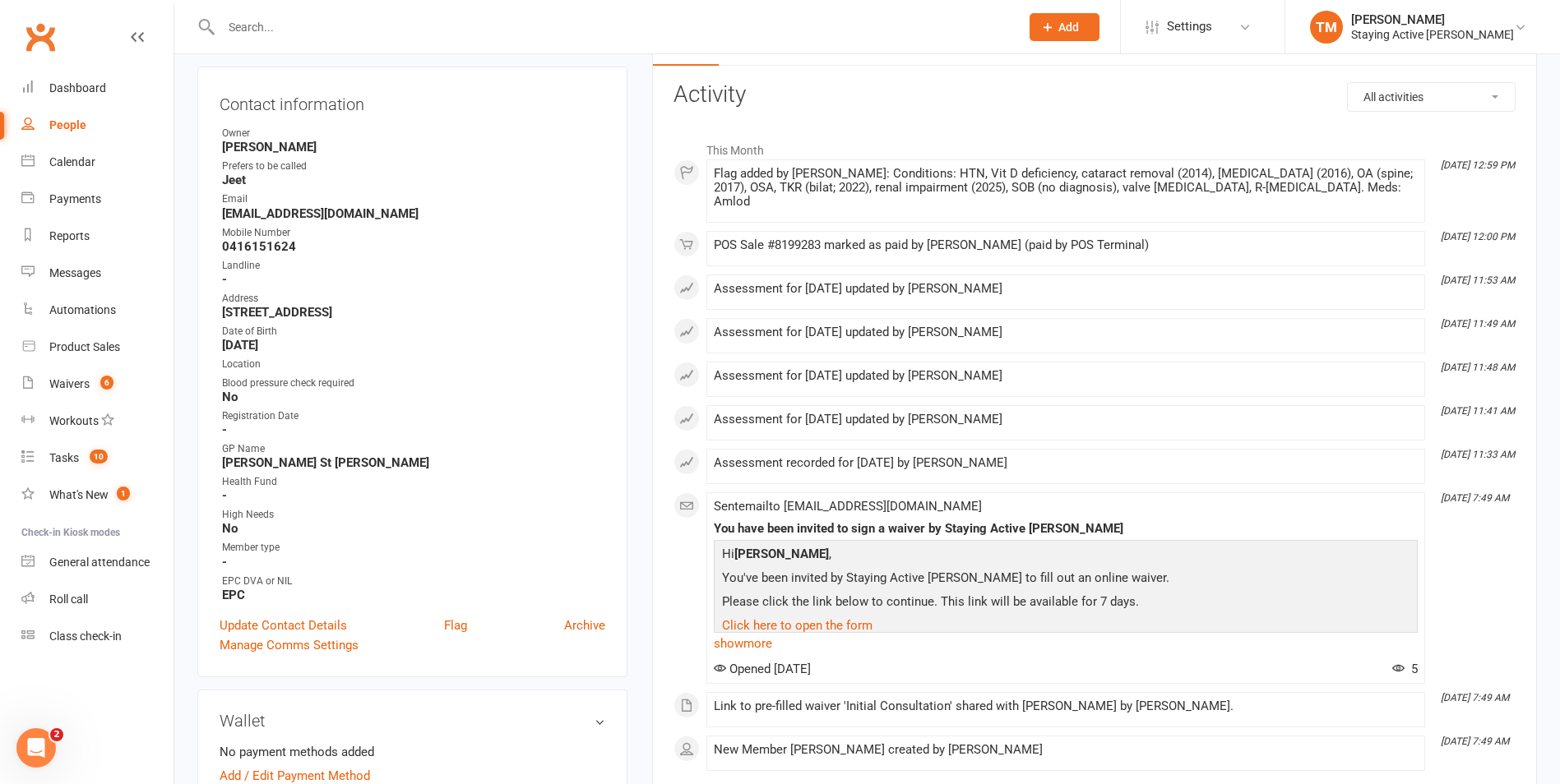
scroll to position [0, 0]
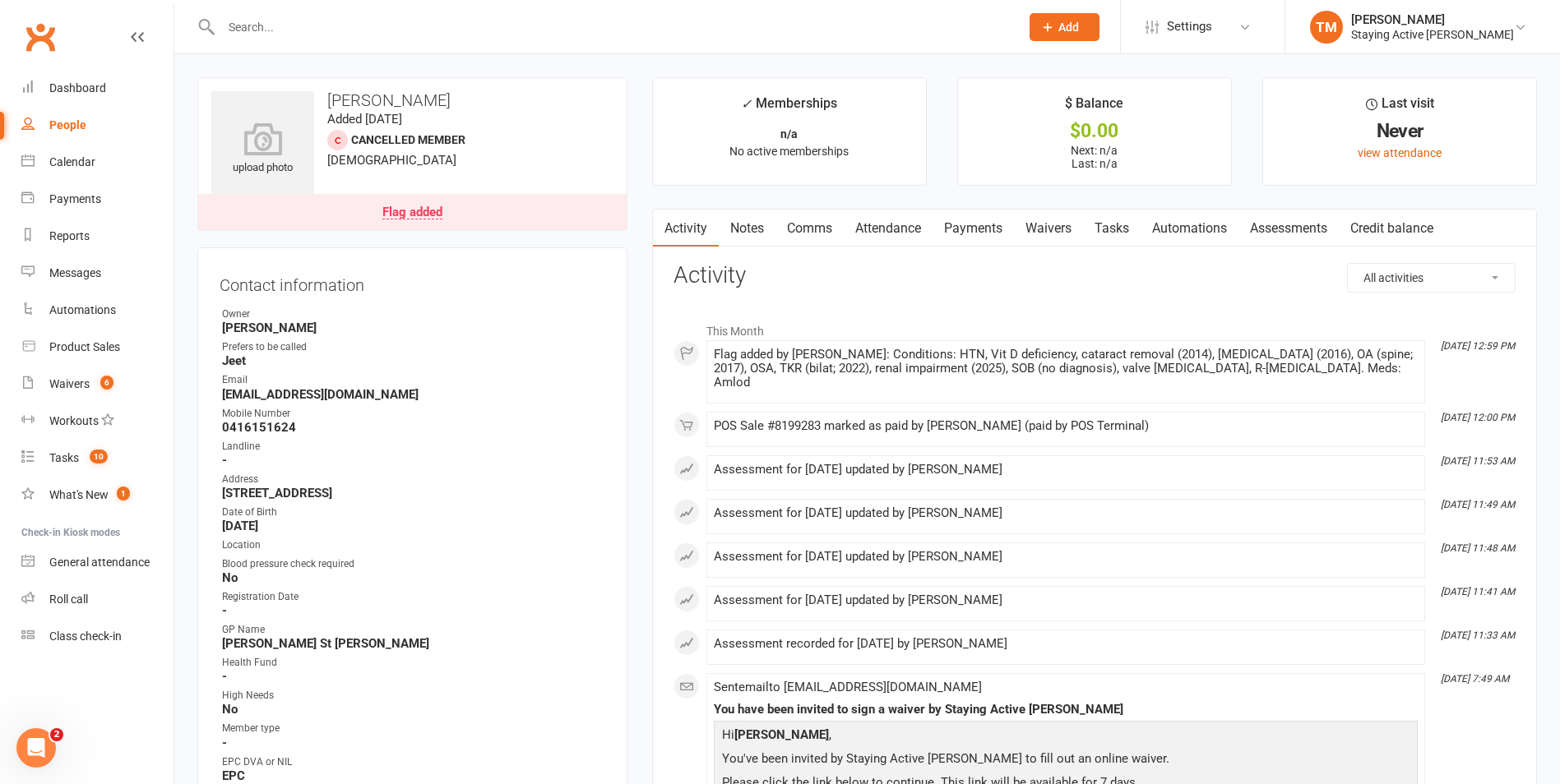
click at [871, 233] on link "Attendance" at bounding box center [887, 229] width 89 height 38
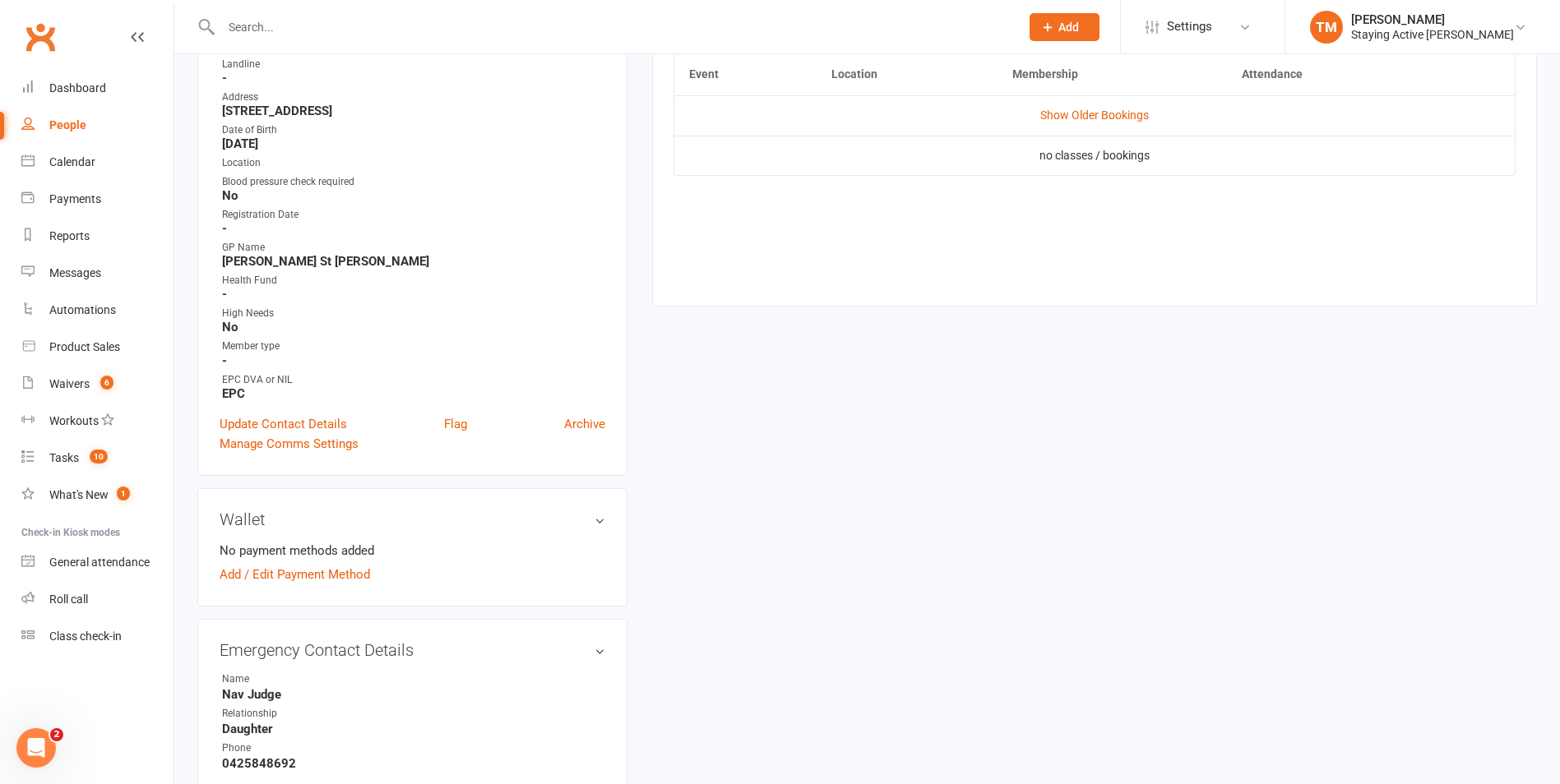
scroll to position [411, 0]
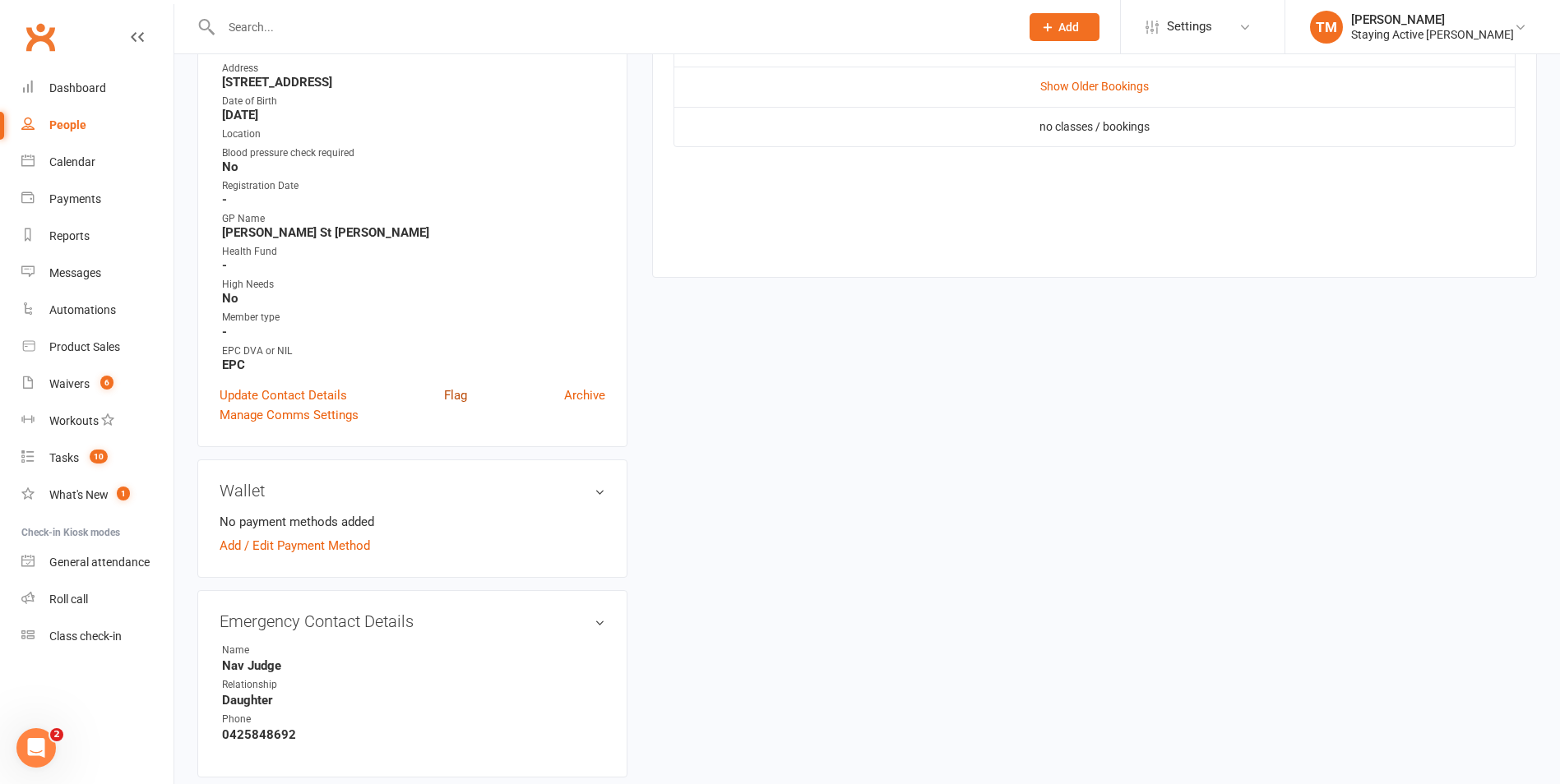
click at [450, 391] on link "Flag" at bounding box center [455, 396] width 23 height 20
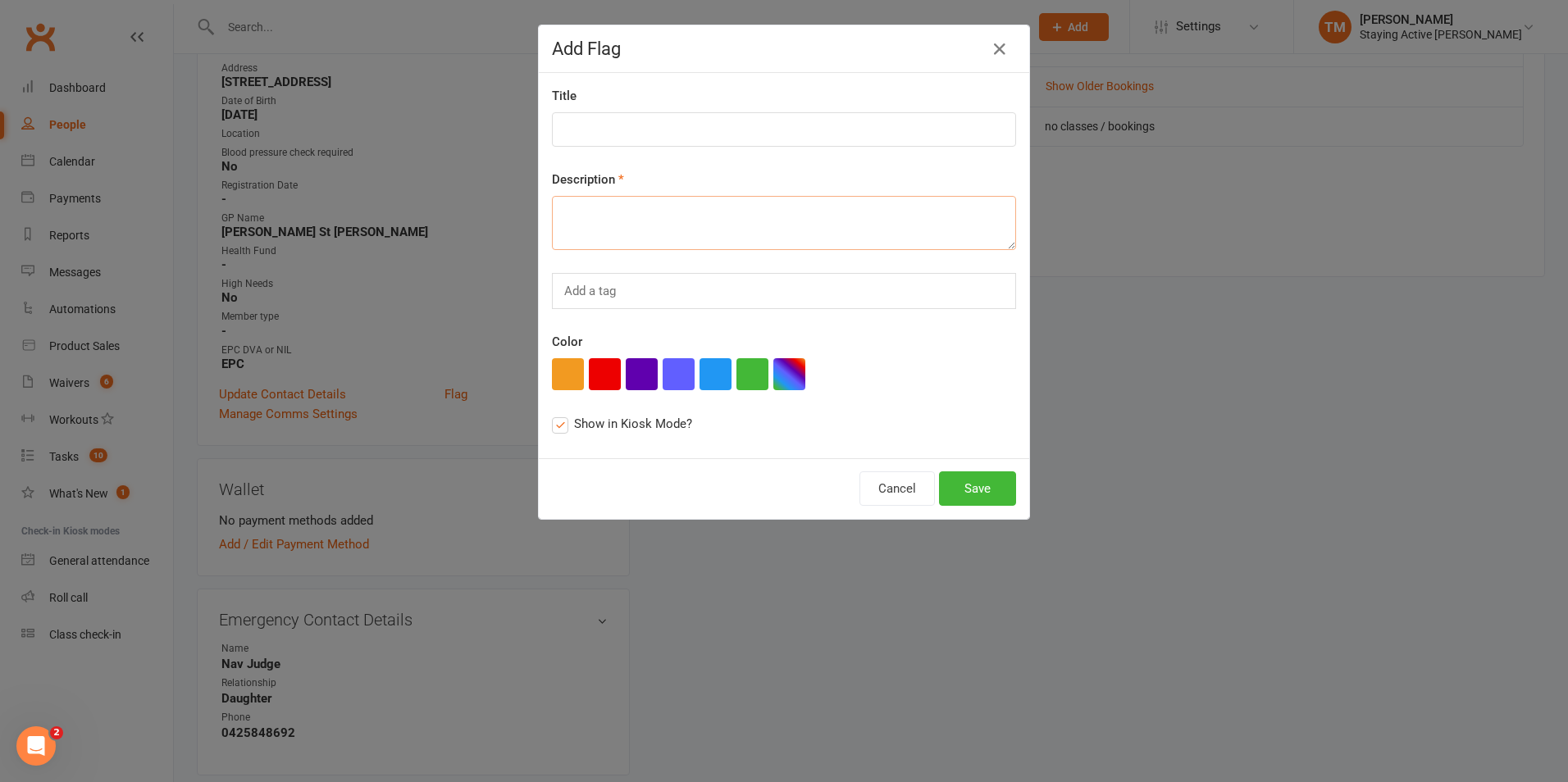
click at [595, 233] on textarea at bounding box center [783, 222] width 464 height 54
type textarea "Prog card in 1-1 box"
click at [980, 500] on button "Save" at bounding box center [977, 489] width 77 height 35
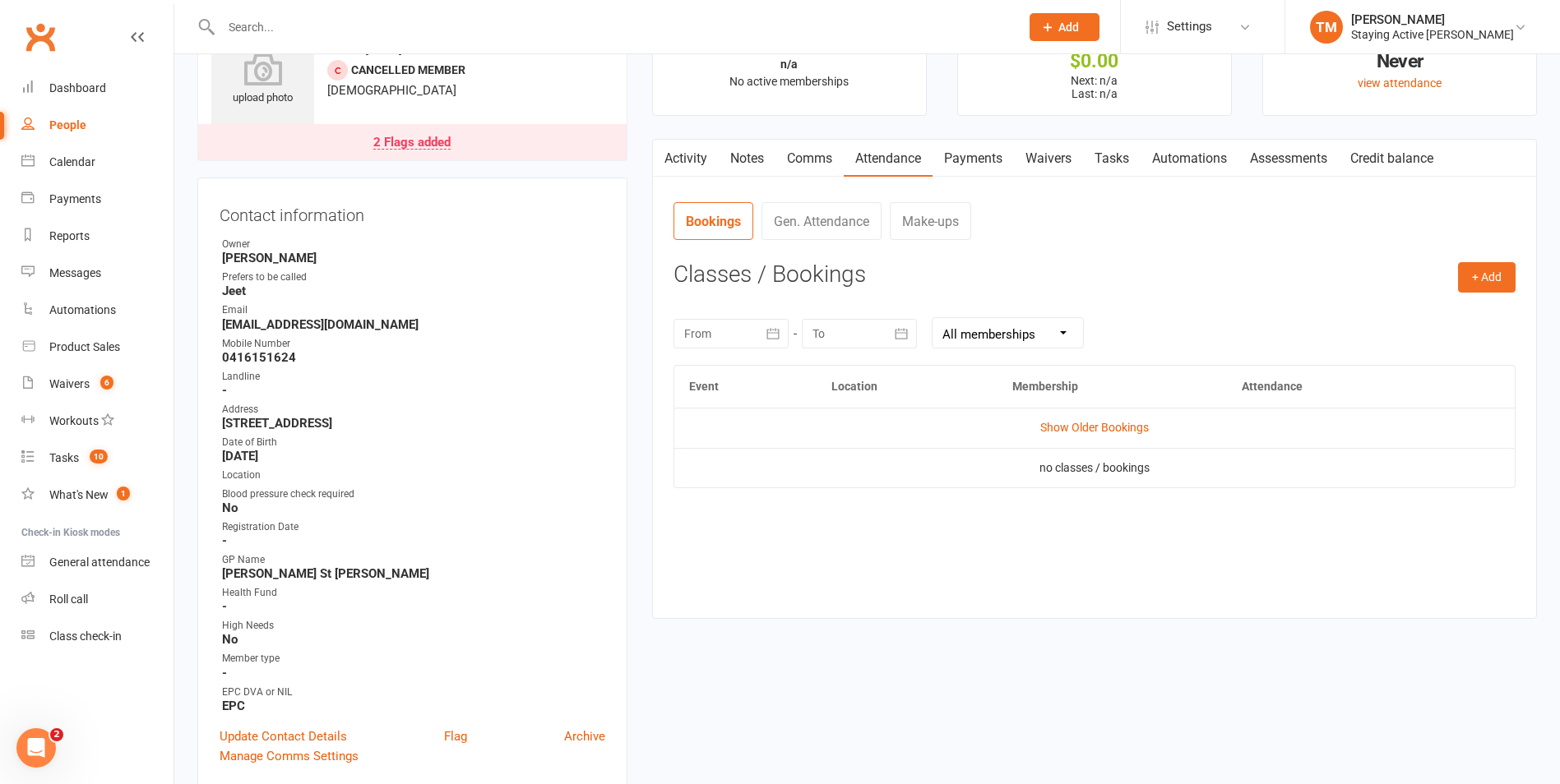
scroll to position [0, 0]
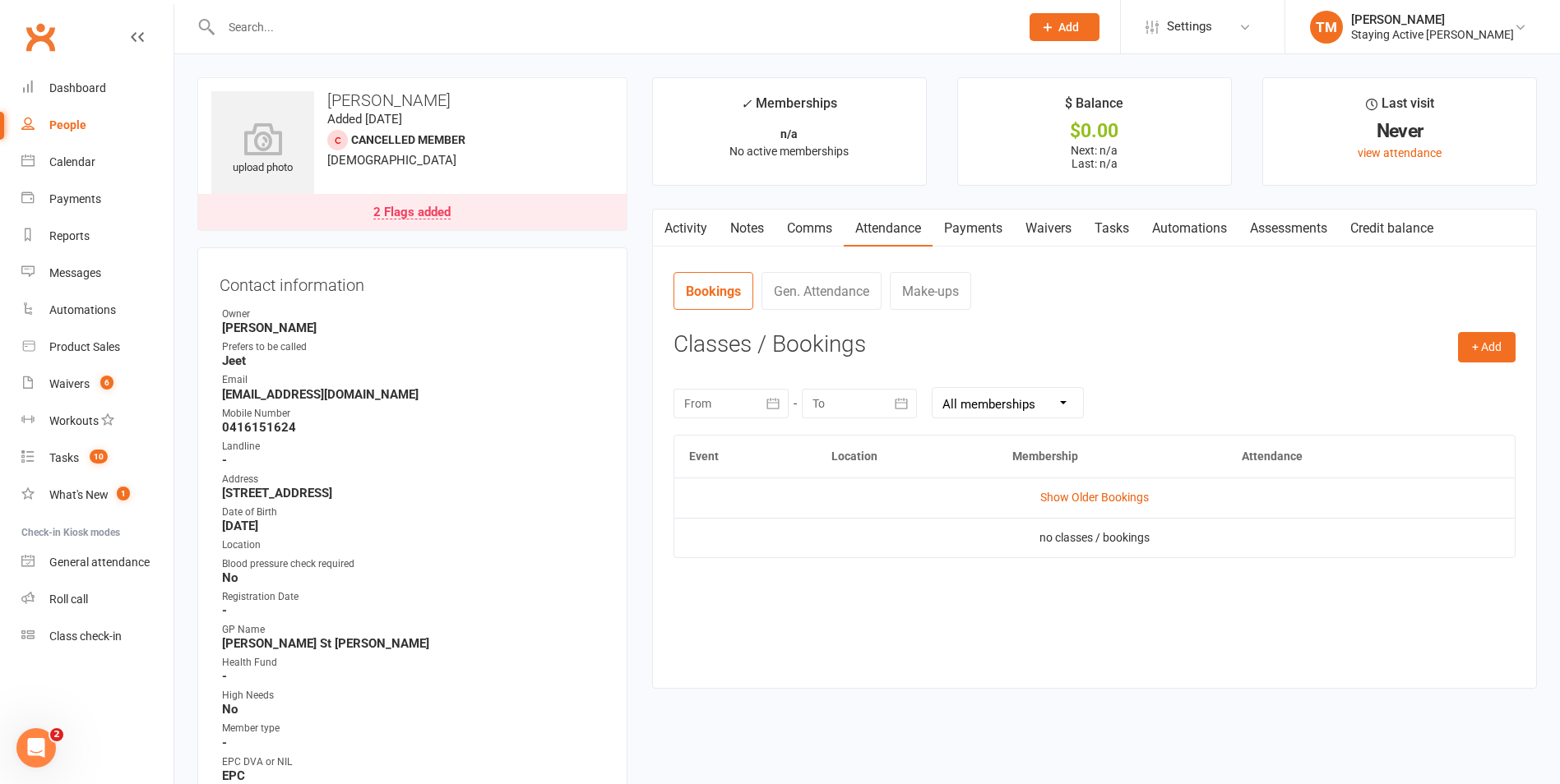
click at [307, 16] on input "text" at bounding box center [612, 27] width 792 height 23
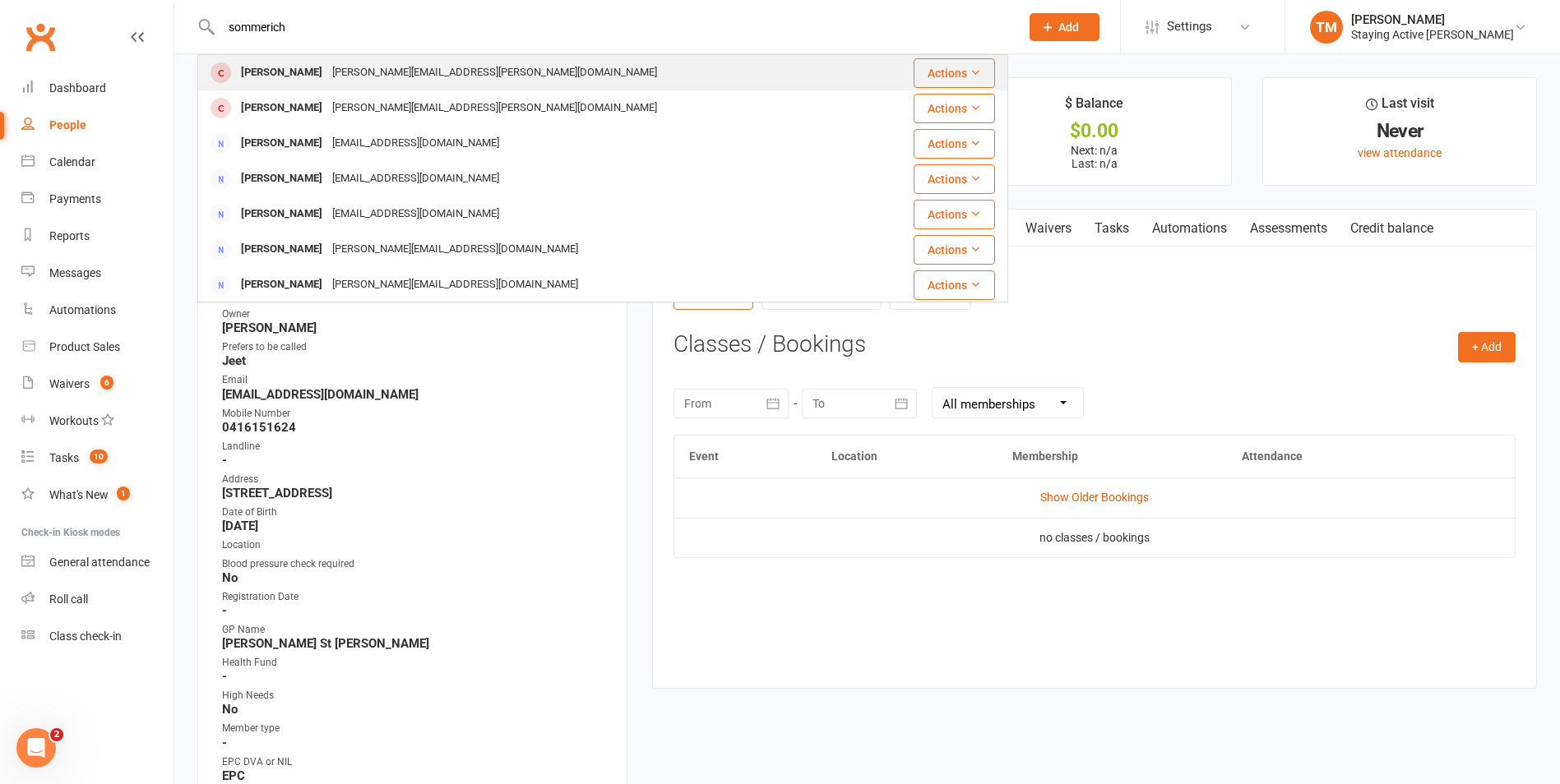
type input "sommerich"
click at [291, 77] on div "Leo Sommerich" at bounding box center [281, 73] width 91 height 24
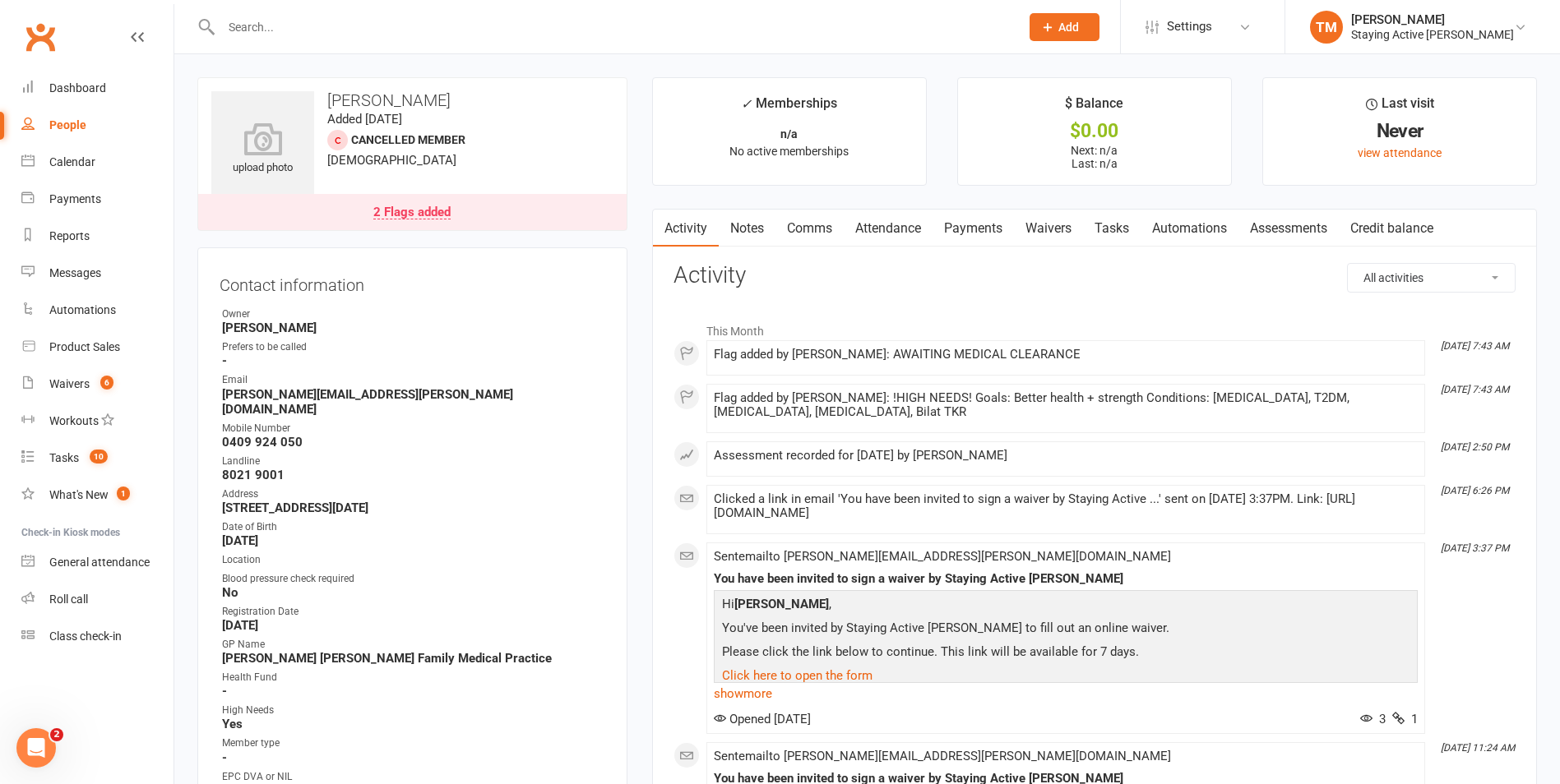
click at [423, 242] on contact-information "upload photo Leo Sommerich Added 3 September, 2025 Cancelled member 89 years ol…" at bounding box center [412, 475] width 430 height 796
click at [442, 247] on contact-information "upload photo Leo Sommerich Added 3 September, 2025 Cancelled member 89 years ol…" at bounding box center [412, 475] width 430 height 796
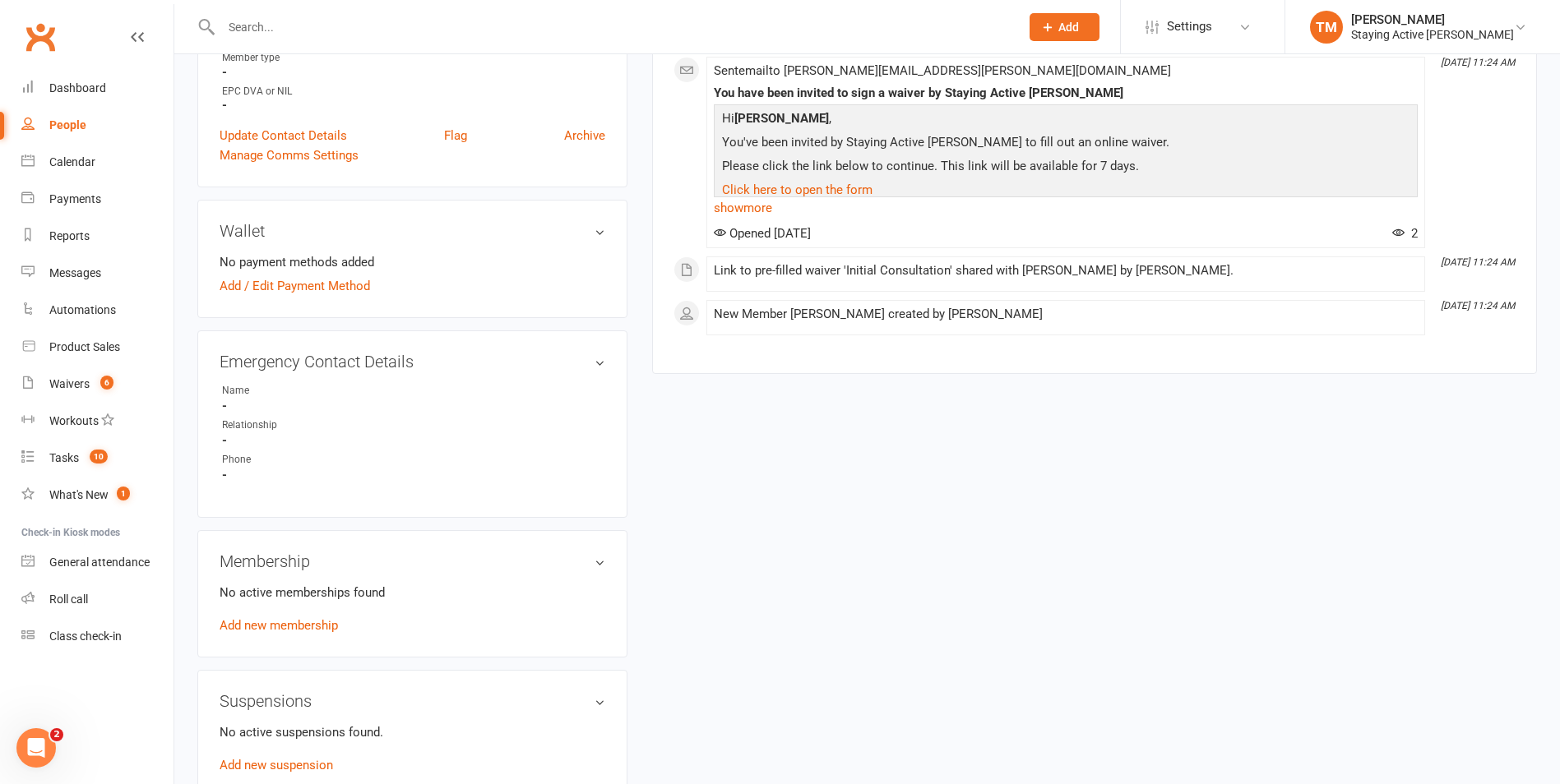
scroll to position [658, 0]
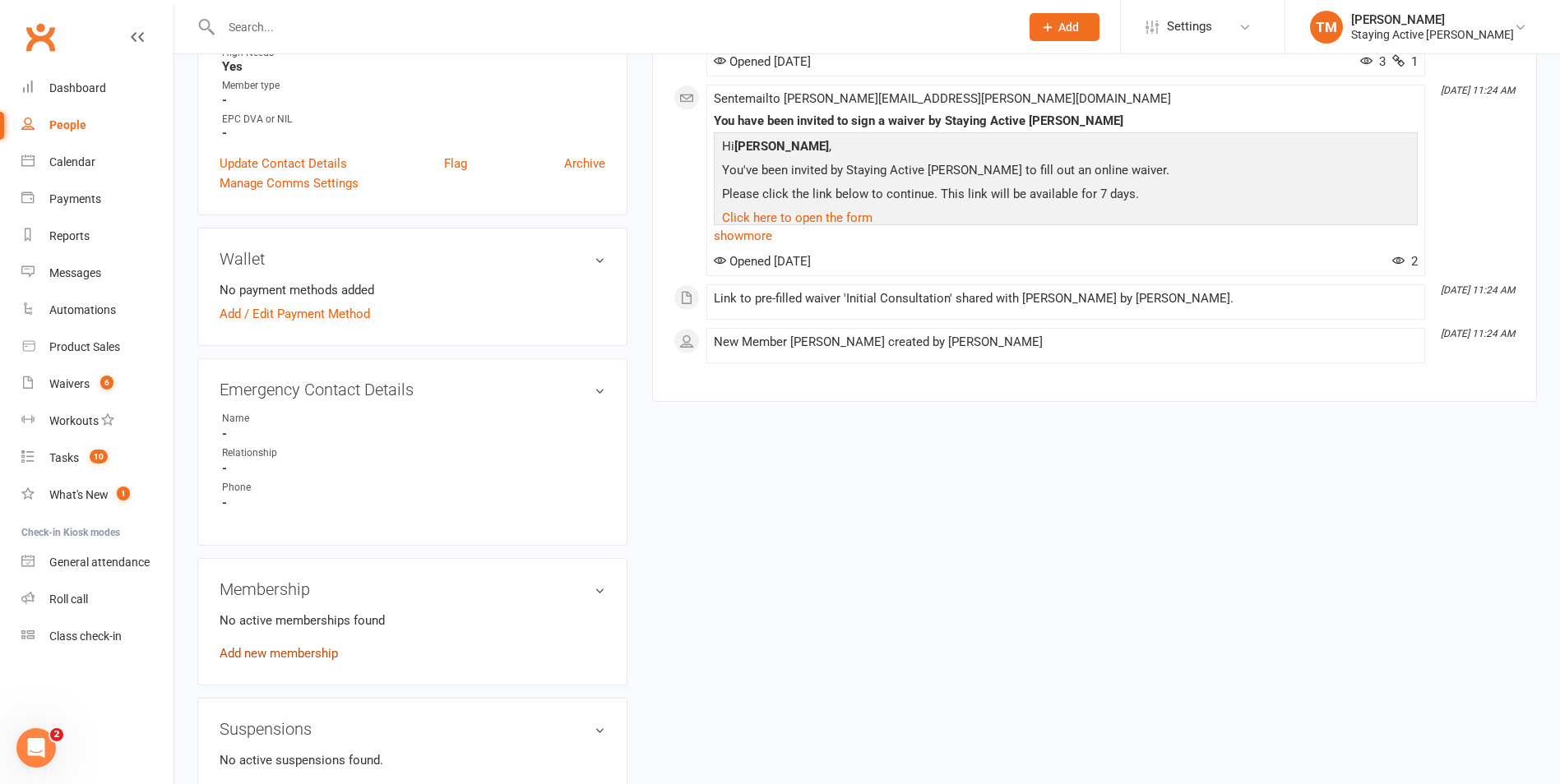
click at [271, 646] on link "Add new membership" at bounding box center [279, 653] width 118 height 15
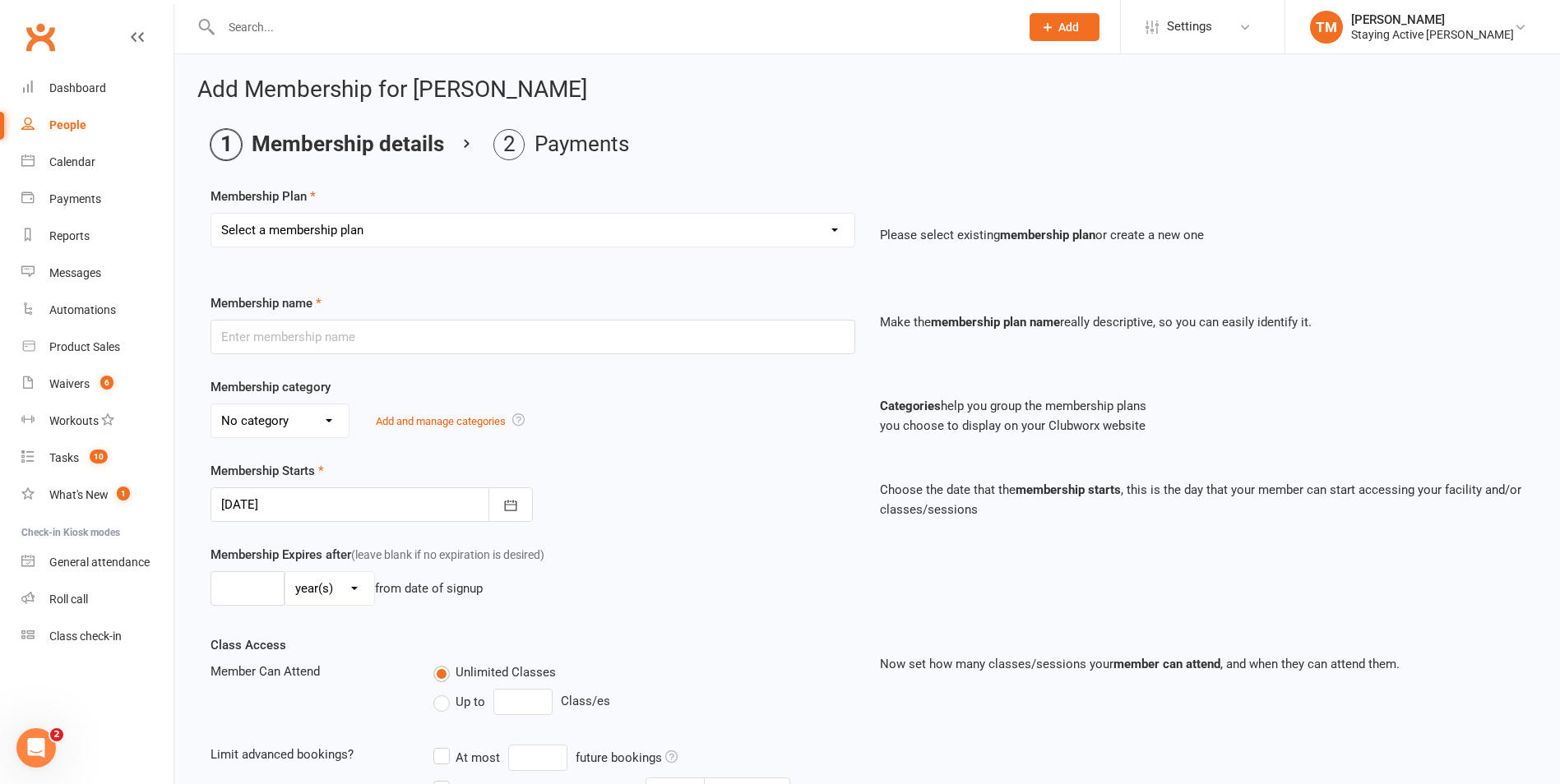
click at [386, 227] on select "Select a membership plan Create new Membership Plan 193000 Telehealth Exercise …" at bounding box center [532, 230] width 643 height 33
select select "2"
click at [211, 214] on select "Select a membership plan Create new Membership Plan 193000 Telehealth Exercise …" at bounding box center [532, 230] width 643 height 33
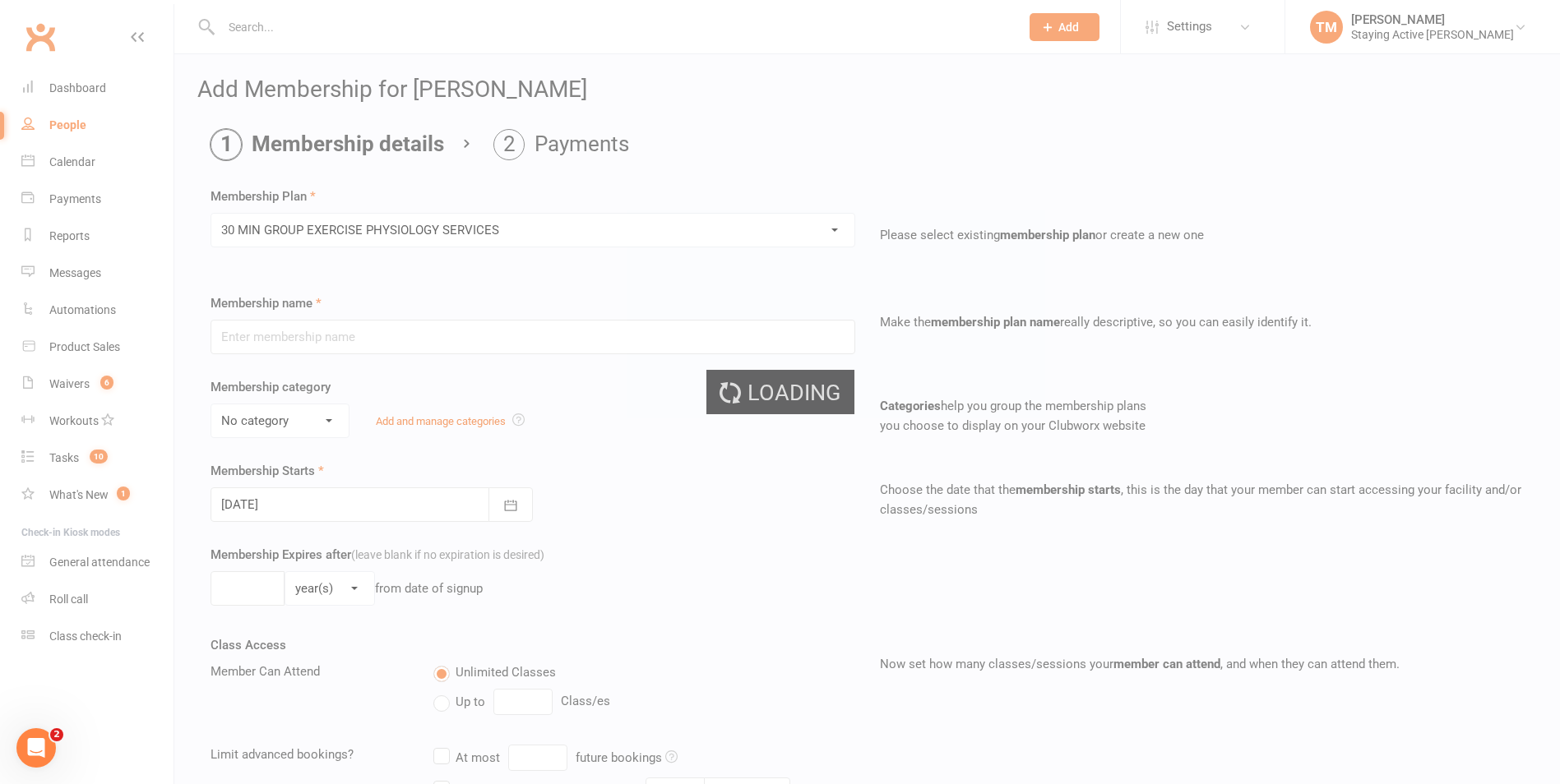
type input "30 MIN GROUP EXERCISE PHYSIOLOGY SERVICES"
select select "2"
type input "3"
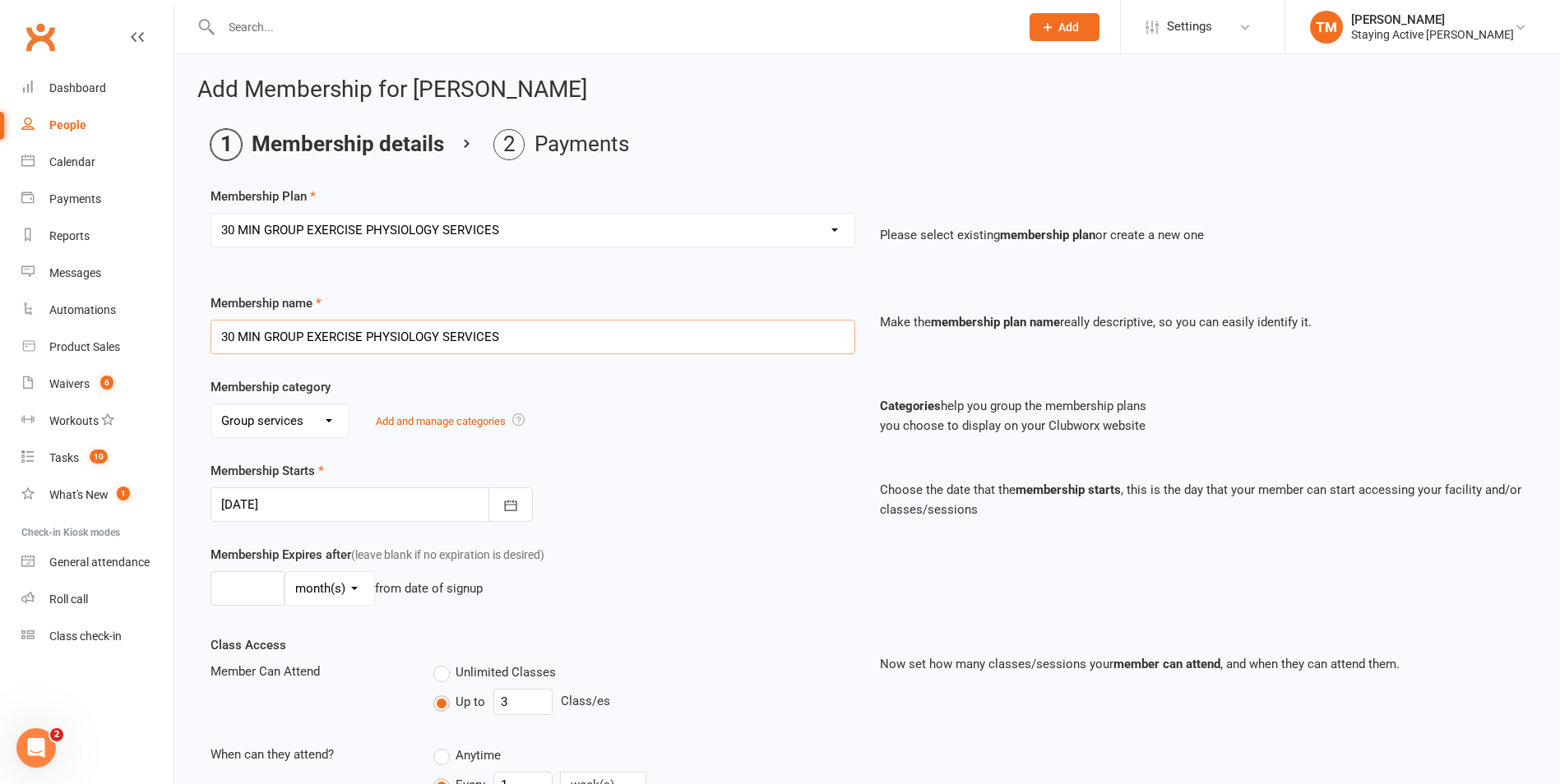
click at [538, 344] on input "30 MIN GROUP EXERCISE PHYSIOLOGY SERVICES" at bounding box center [532, 337] width 645 height 35
type input "30 MIN GROUP EXERCISE PHYSIOLOGY SERVICES Item Code: #502"
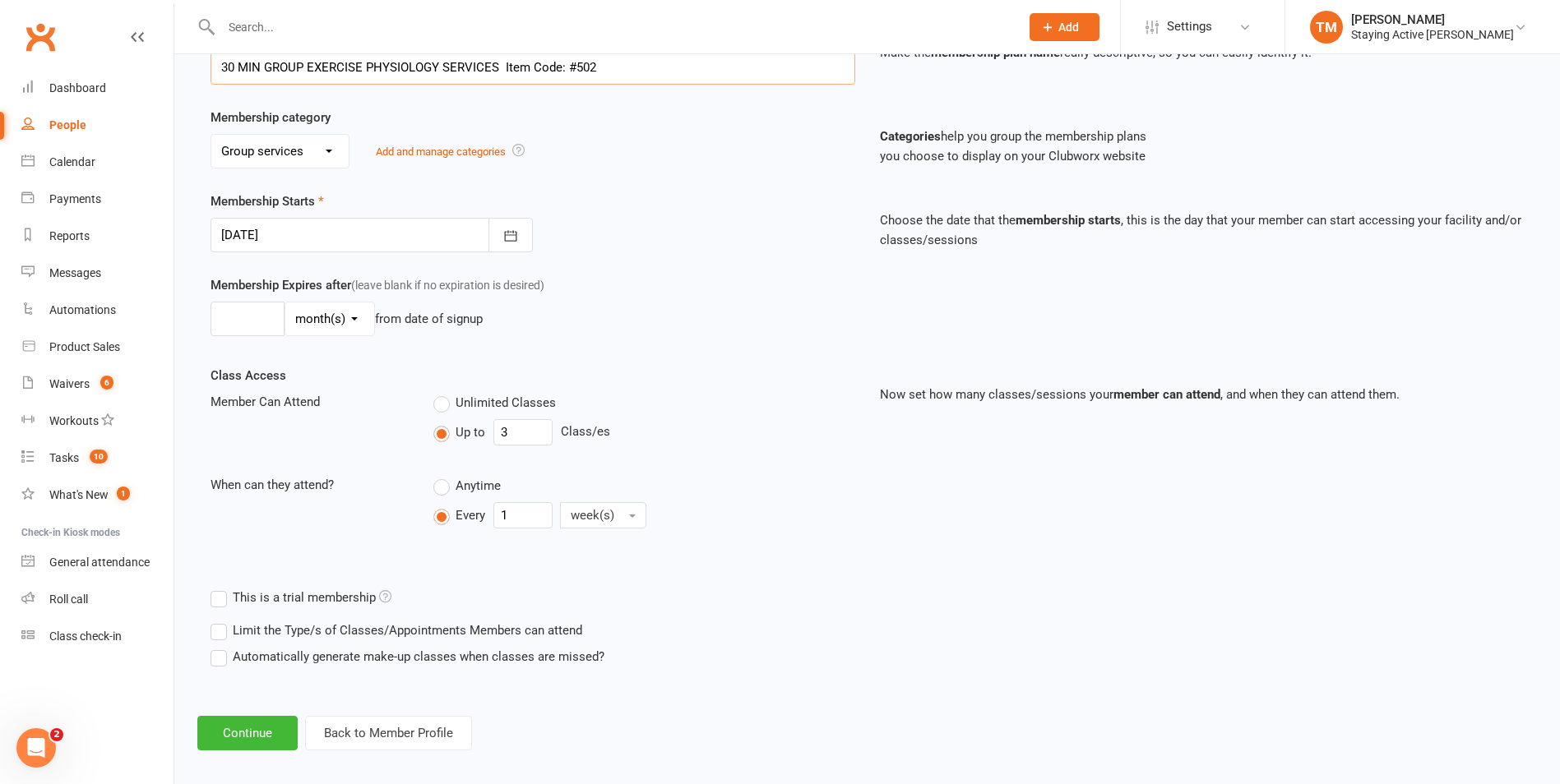
scroll to position [283, 0]
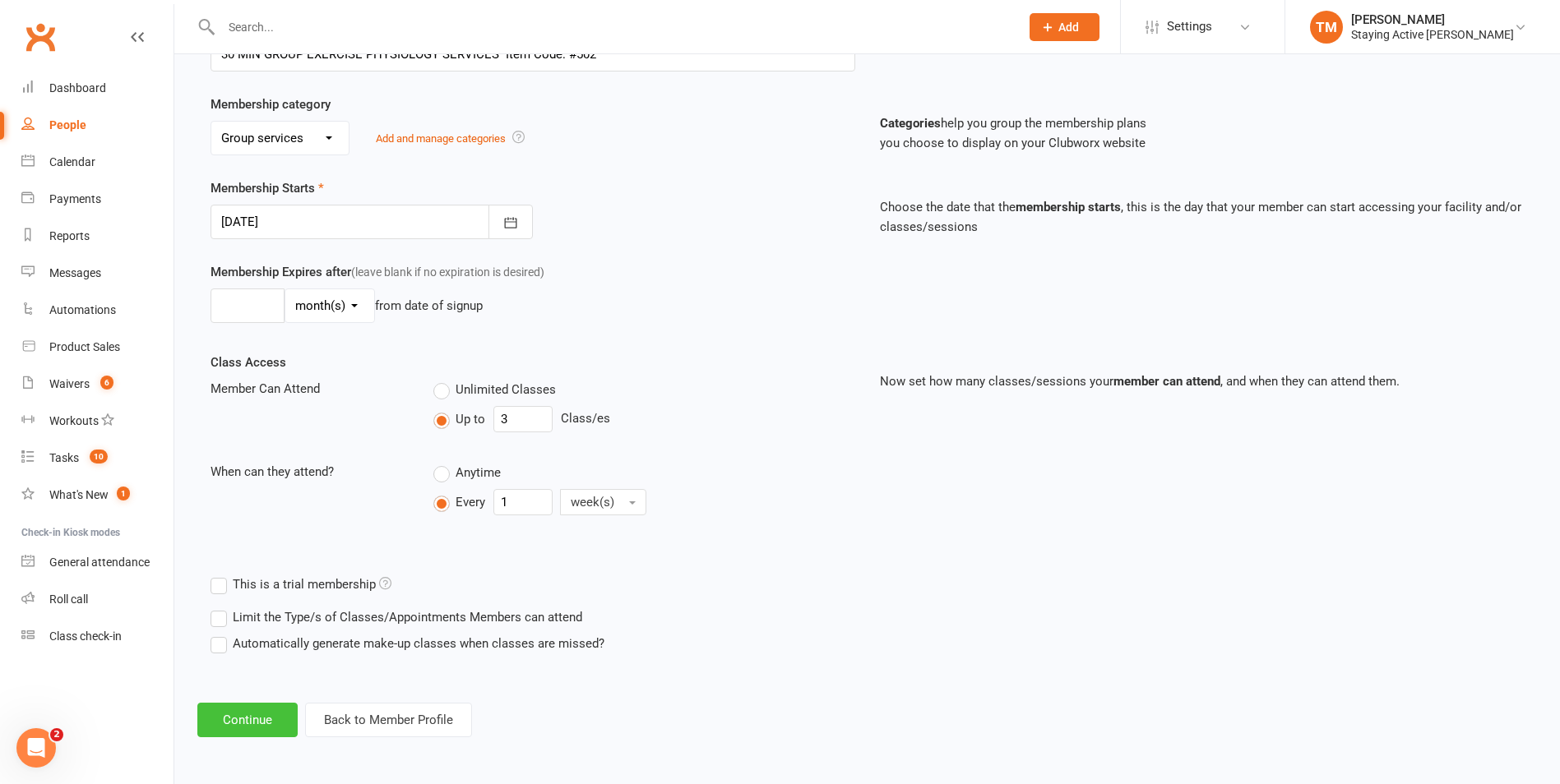
click at [248, 714] on button "Continue" at bounding box center [247, 720] width 100 height 35
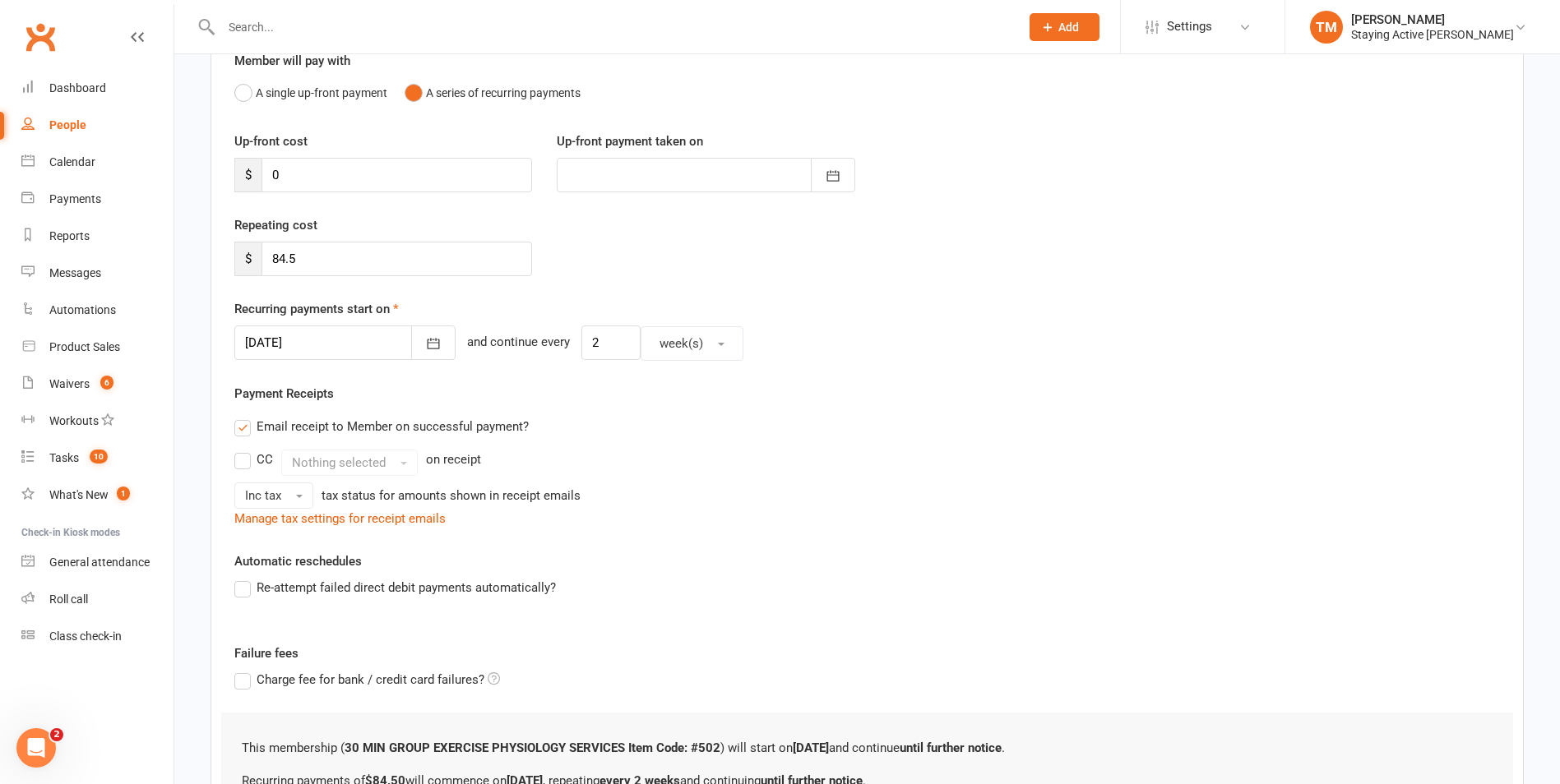
scroll to position [164, 0]
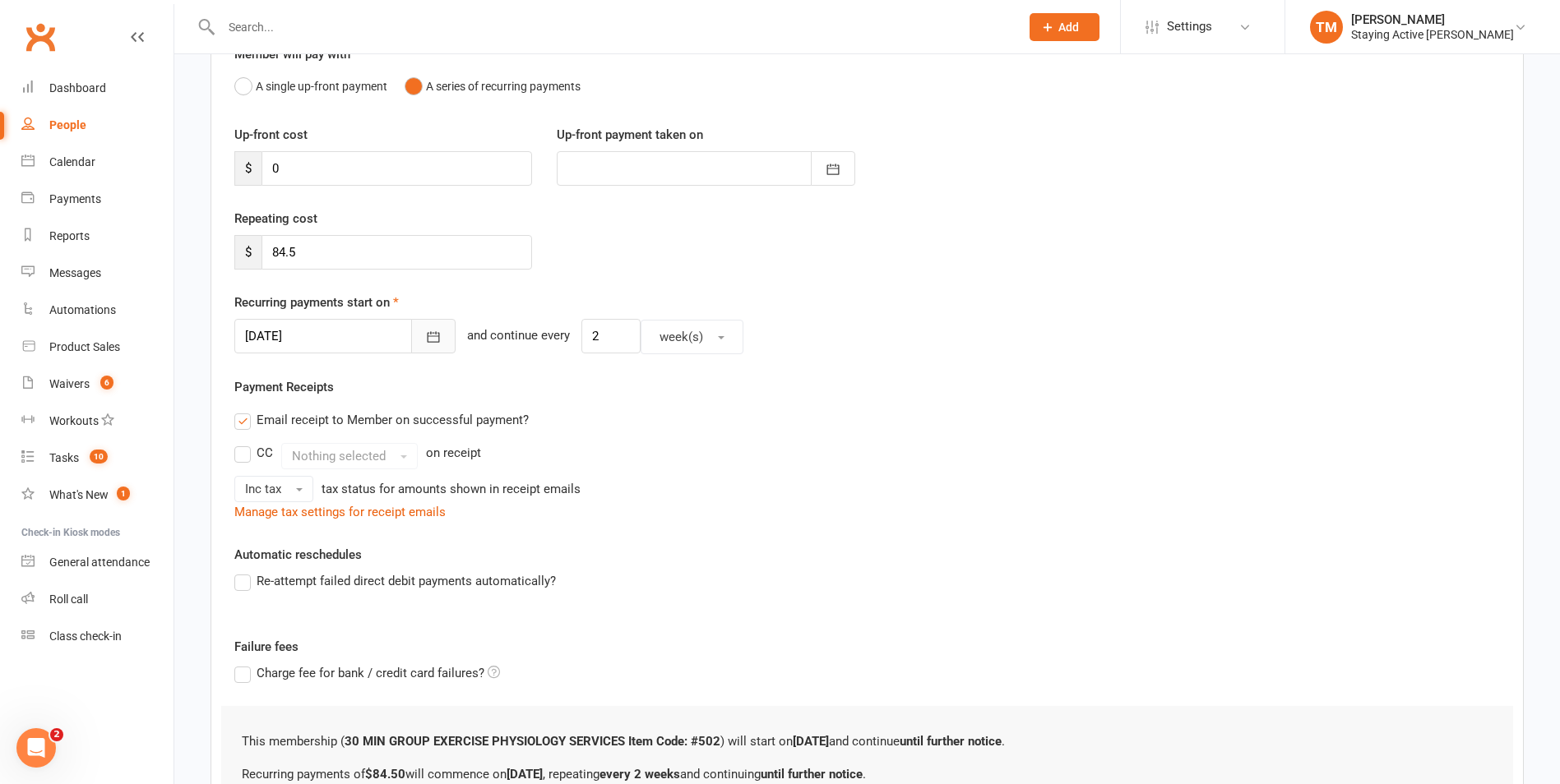
click at [425, 340] on icon "button" at bounding box center [433, 337] width 16 height 16
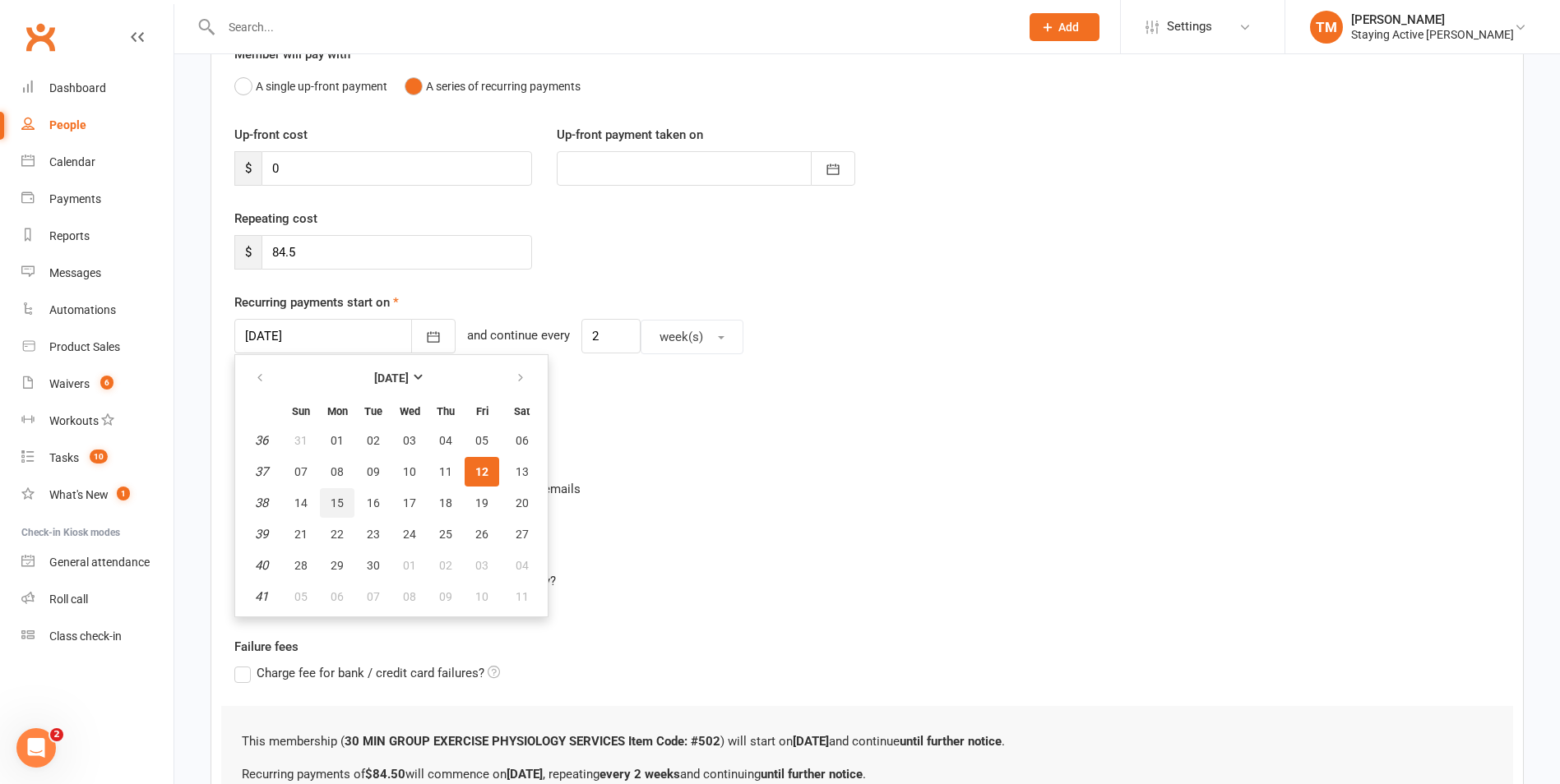
click at [328, 505] on button "15" at bounding box center [337, 503] width 35 height 30
type input "15 Sep 2025"
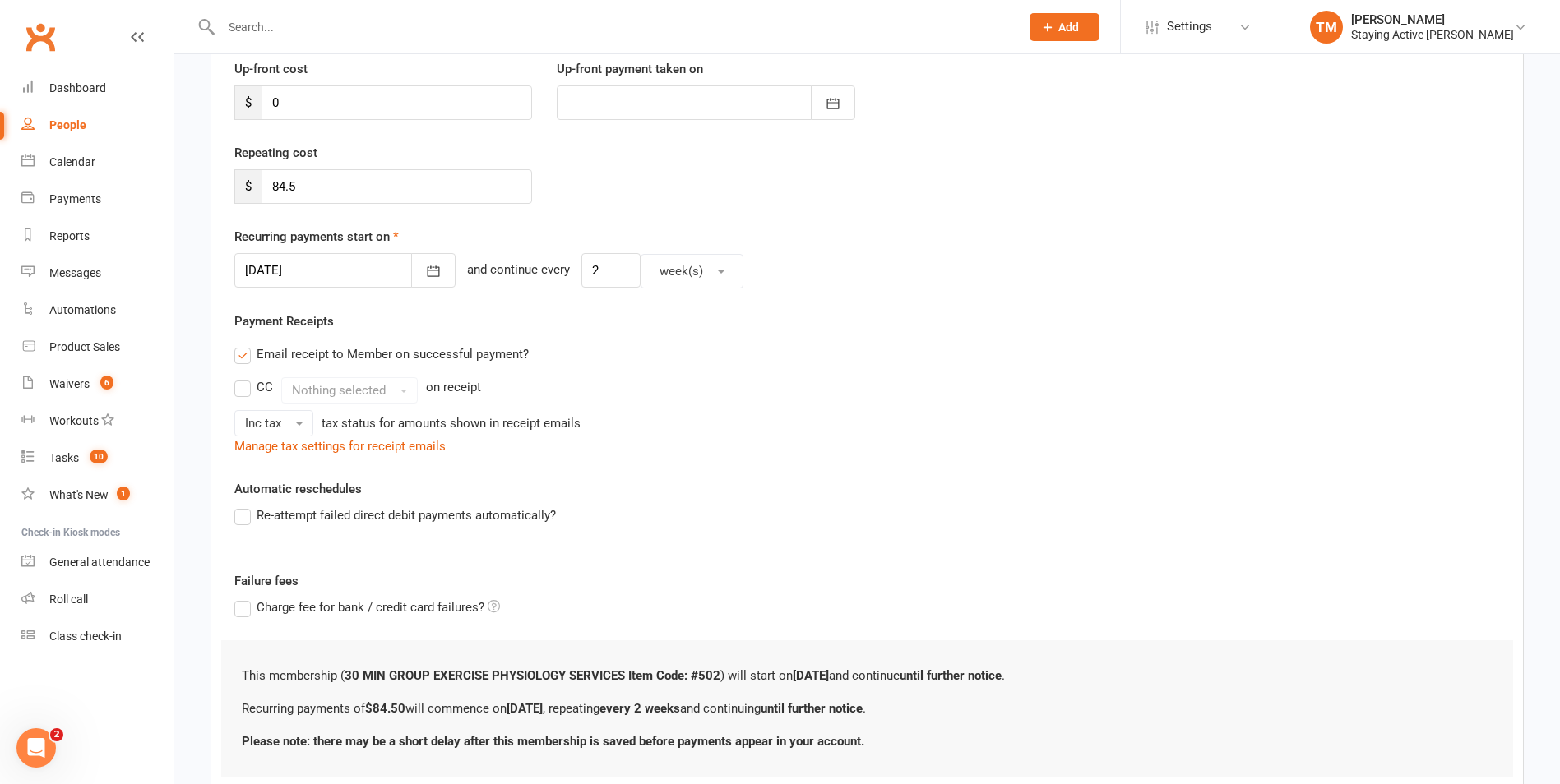
scroll to position [345, 0]
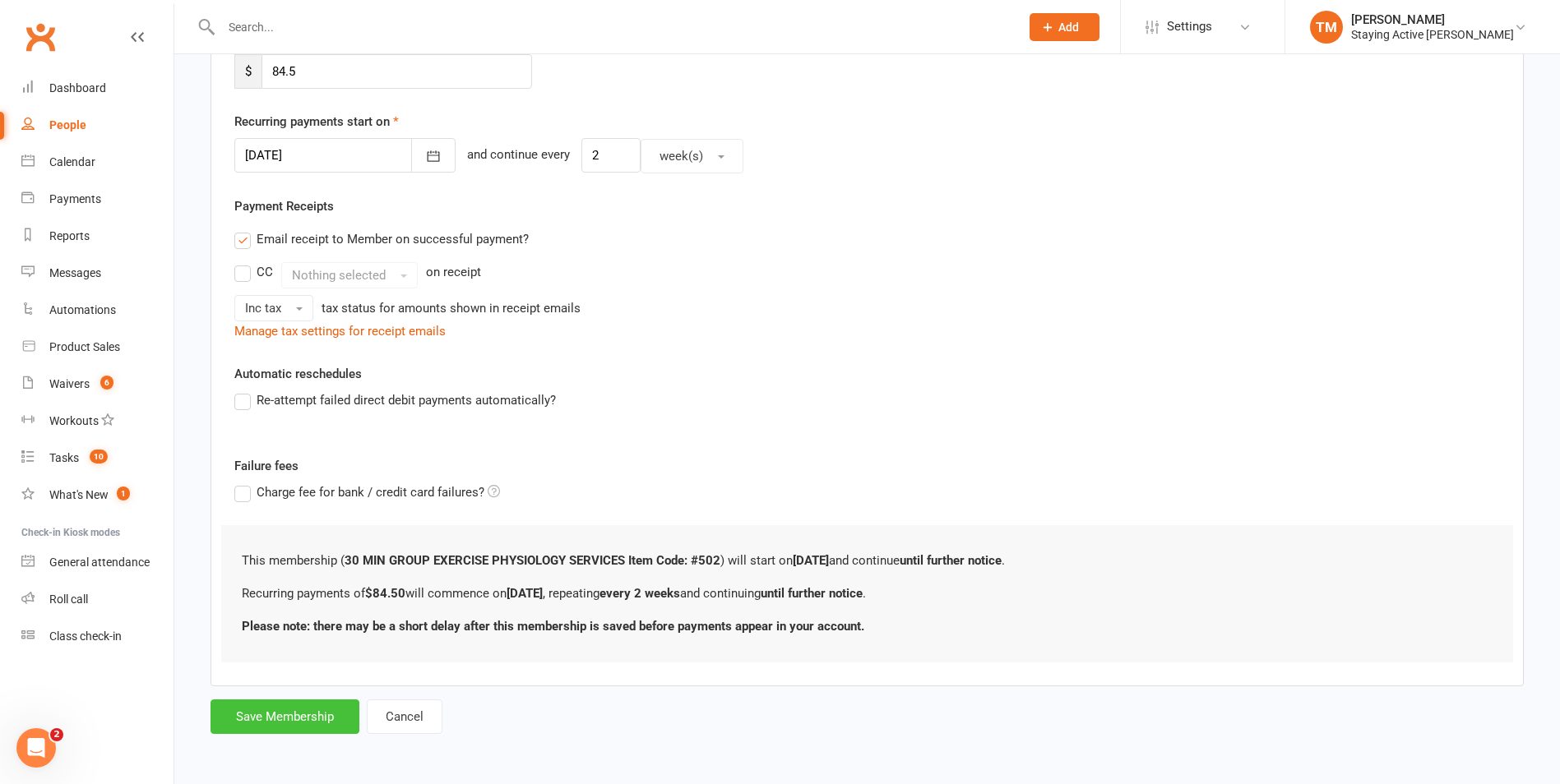
click at [299, 708] on button "Save Membership" at bounding box center [284, 717] width 149 height 35
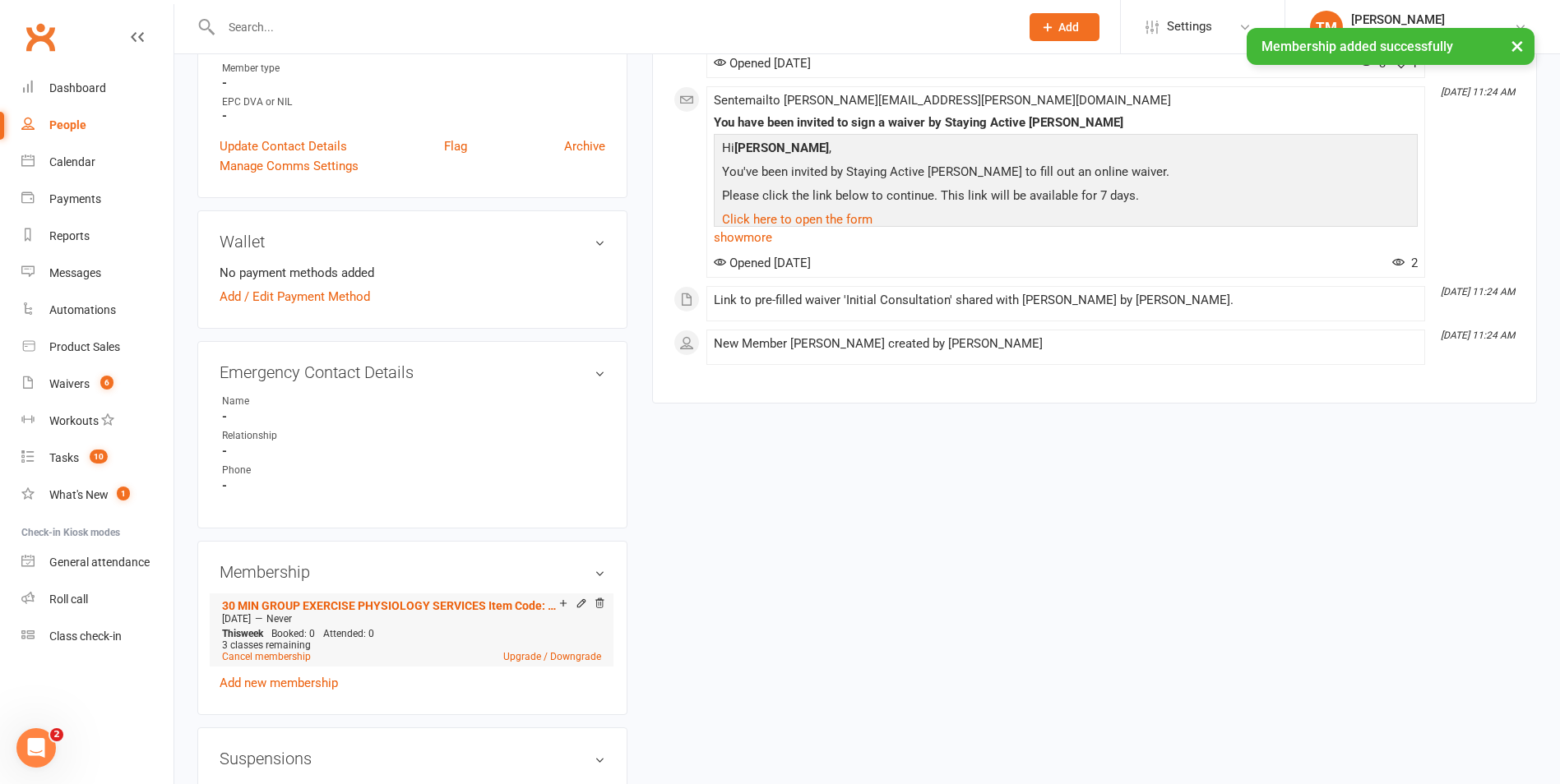
scroll to position [904, 0]
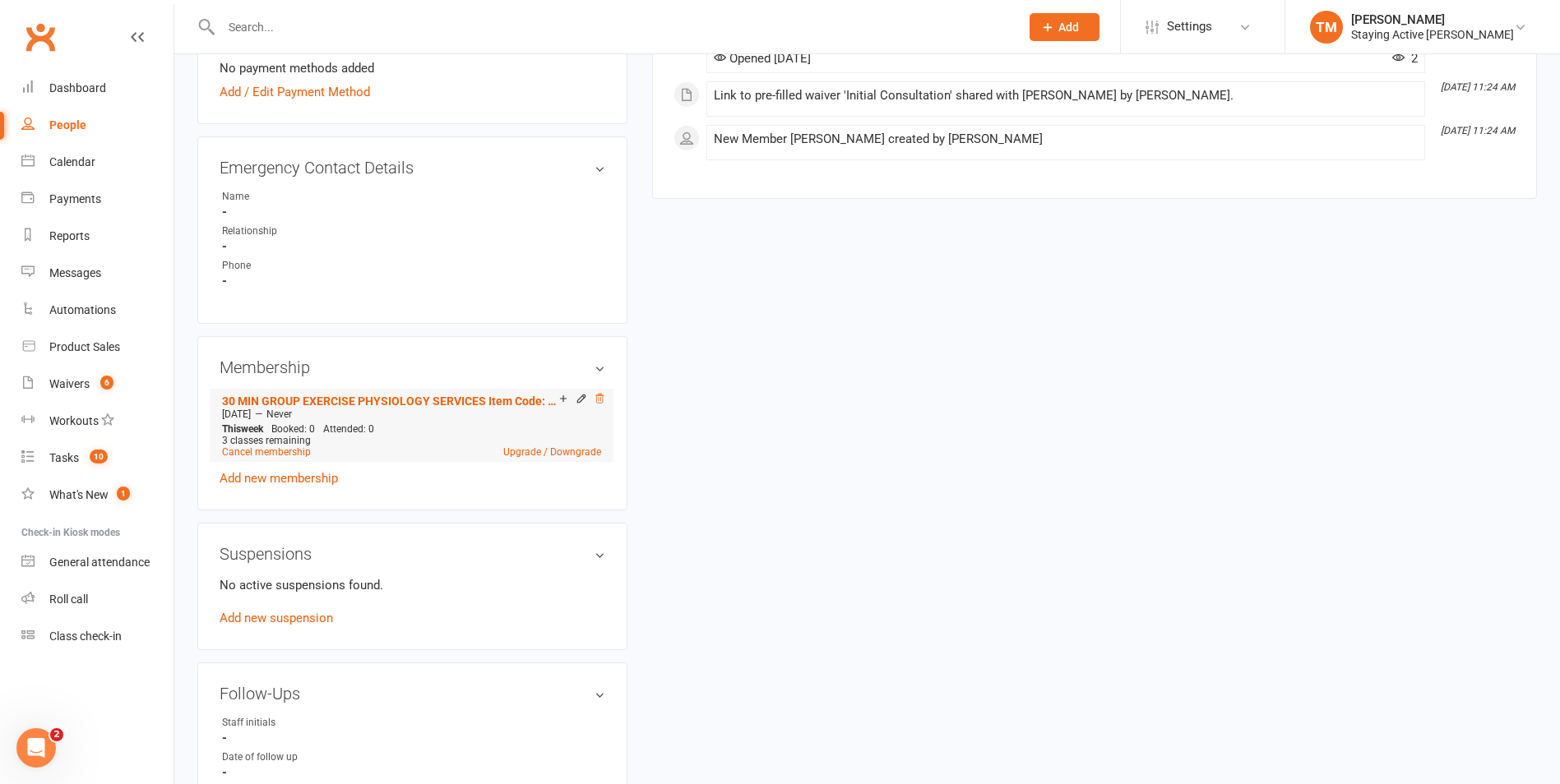
click at [599, 393] on icon at bounding box center [600, 399] width 12 height 12
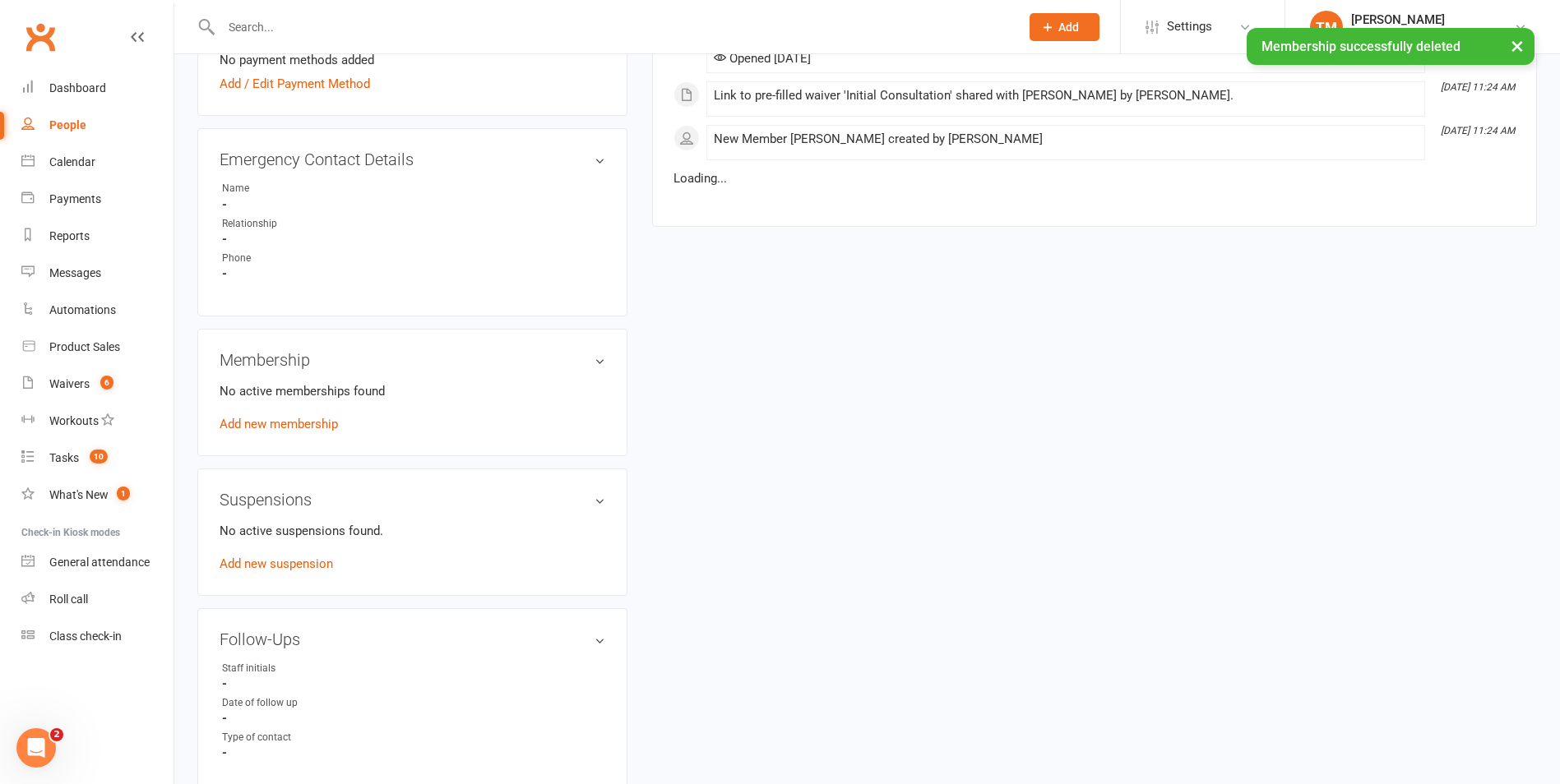
scroll to position [896, 0]
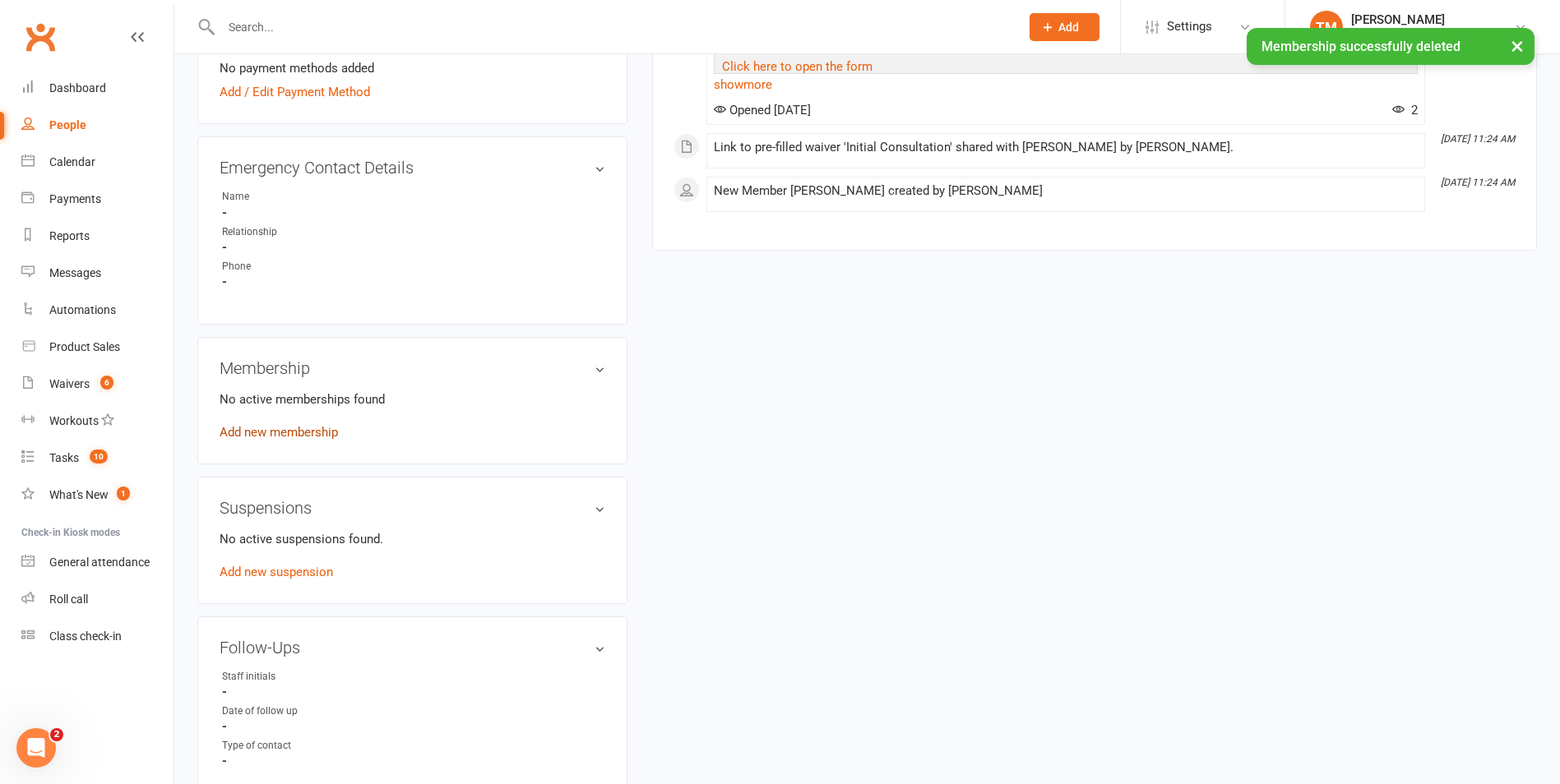
click at [272, 425] on link "Add new membership" at bounding box center [279, 432] width 118 height 15
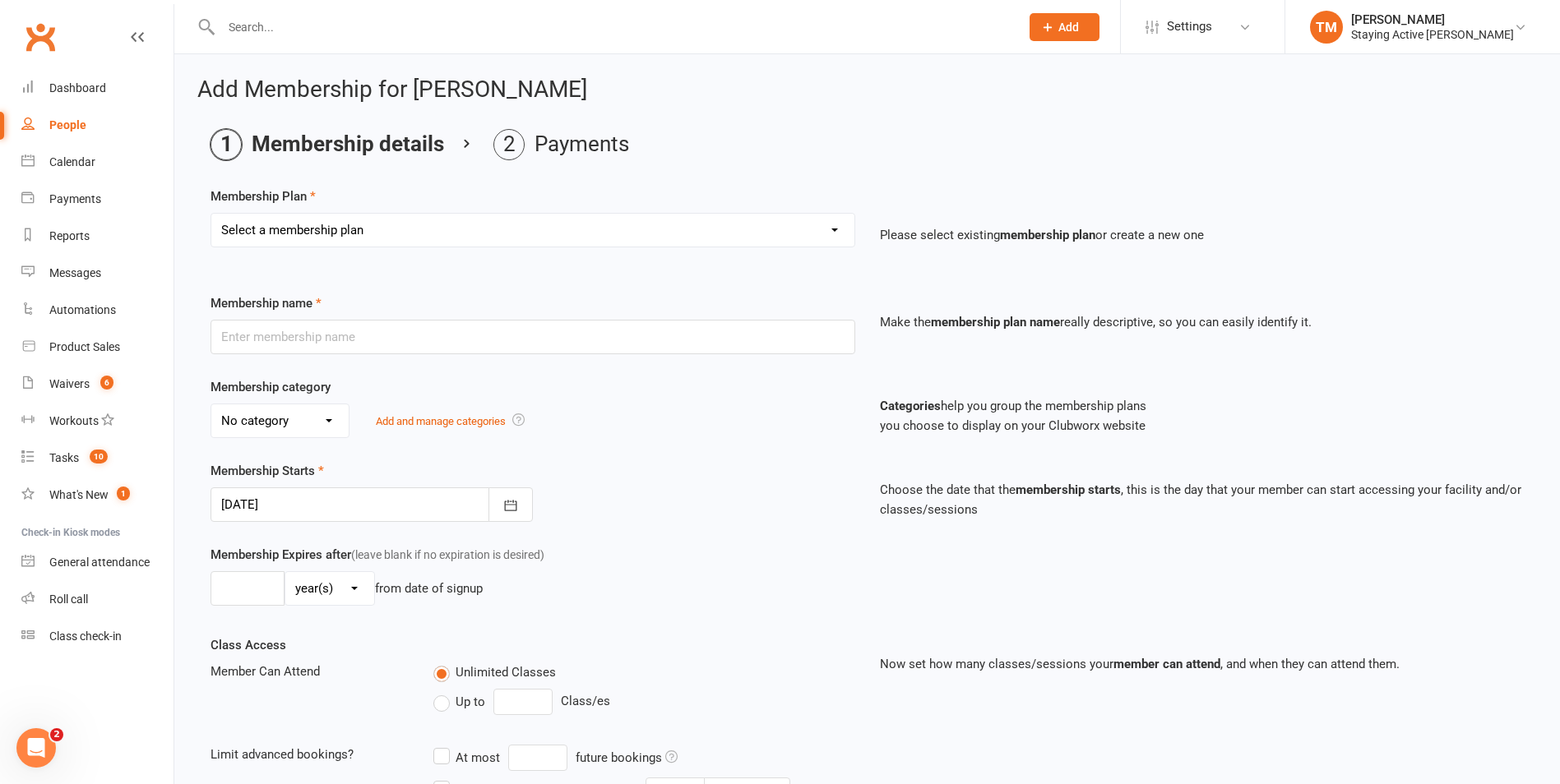
click at [352, 229] on select "Select a membership plan Create new Membership Plan 193000 Telehealth Exercise …" at bounding box center [532, 230] width 643 height 33
click at [1016, 356] on div "Membership name Make the membership plan name really descriptive, so you can ea…" at bounding box center [867, 335] width 1338 height 84
click at [868, 360] on div "Membership name Make the membership plan name really descriptive, so you can ea…" at bounding box center [867, 335] width 1338 height 84
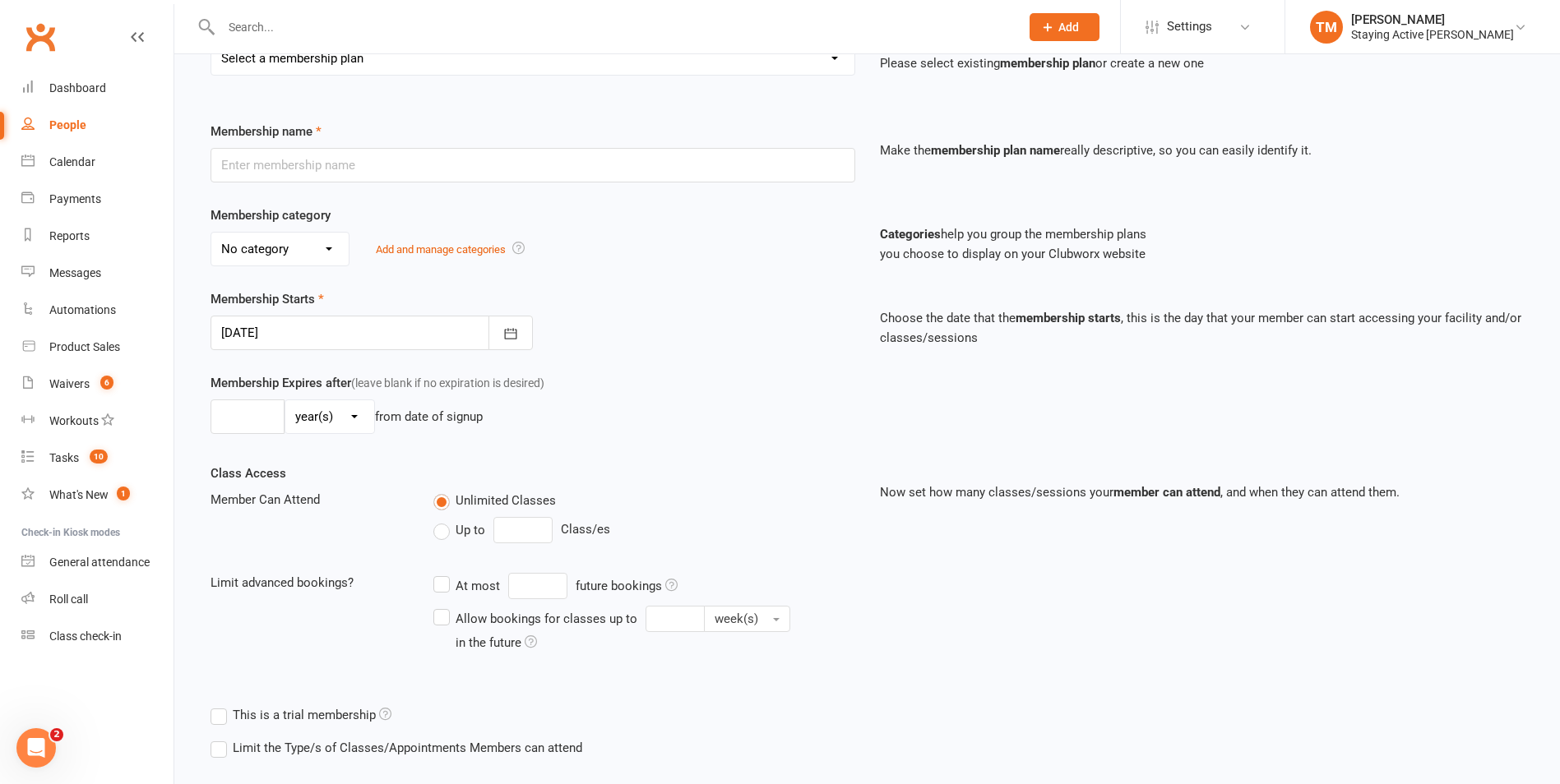
scroll to position [261, 0]
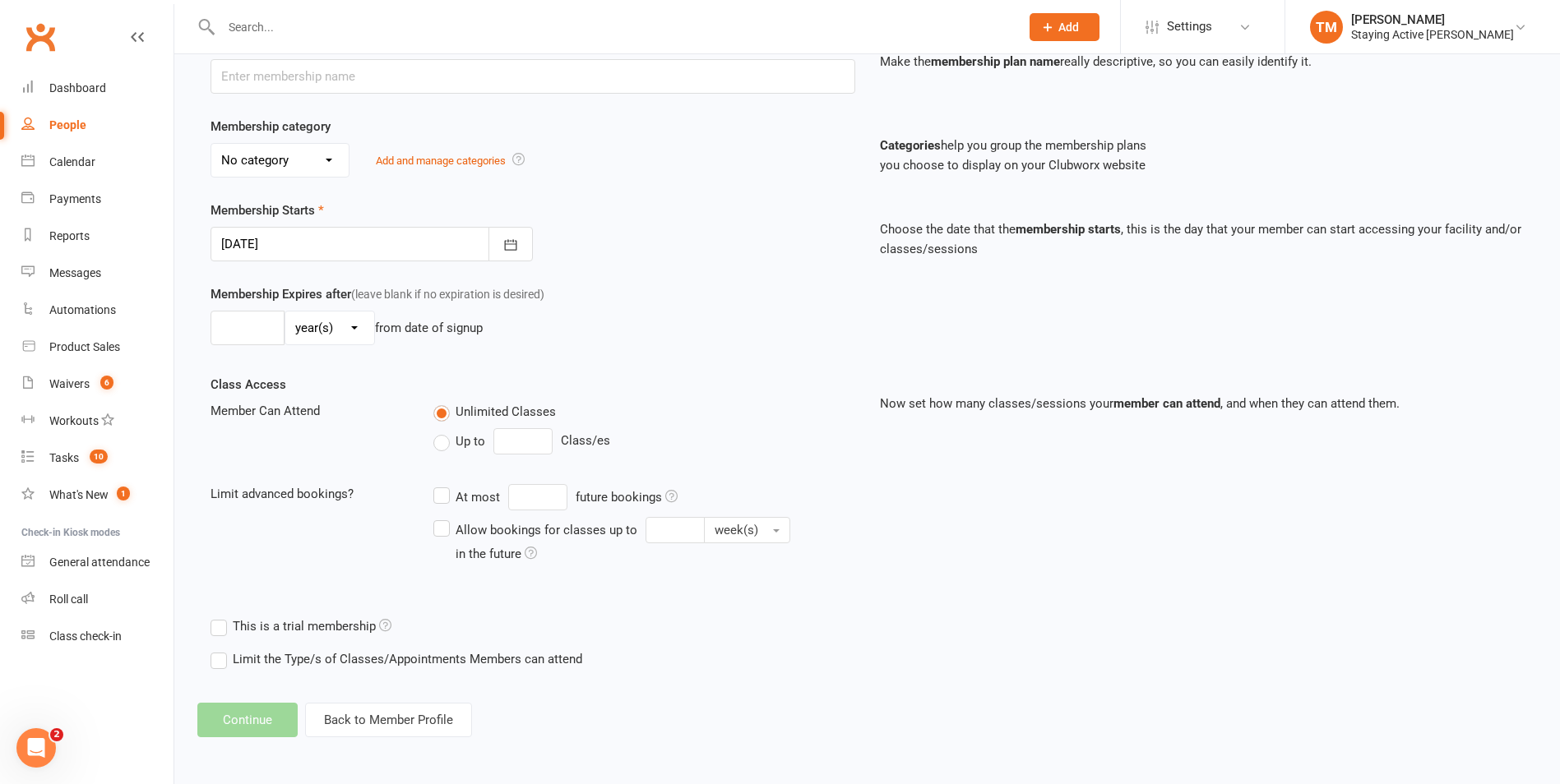
click at [783, 169] on div "No category Direct Debit Excludes tax Group services Individual services Initia…" at bounding box center [532, 160] width 645 height 35
click at [715, 282] on div "Membership Starts 12 Sep 2025 September 2025 Sun Mon Tue Wed Thu Fri Sat 36 31 …" at bounding box center [867, 243] width 1338 height 84
click at [427, 725] on button "Back to Member Profile" at bounding box center [388, 720] width 167 height 35
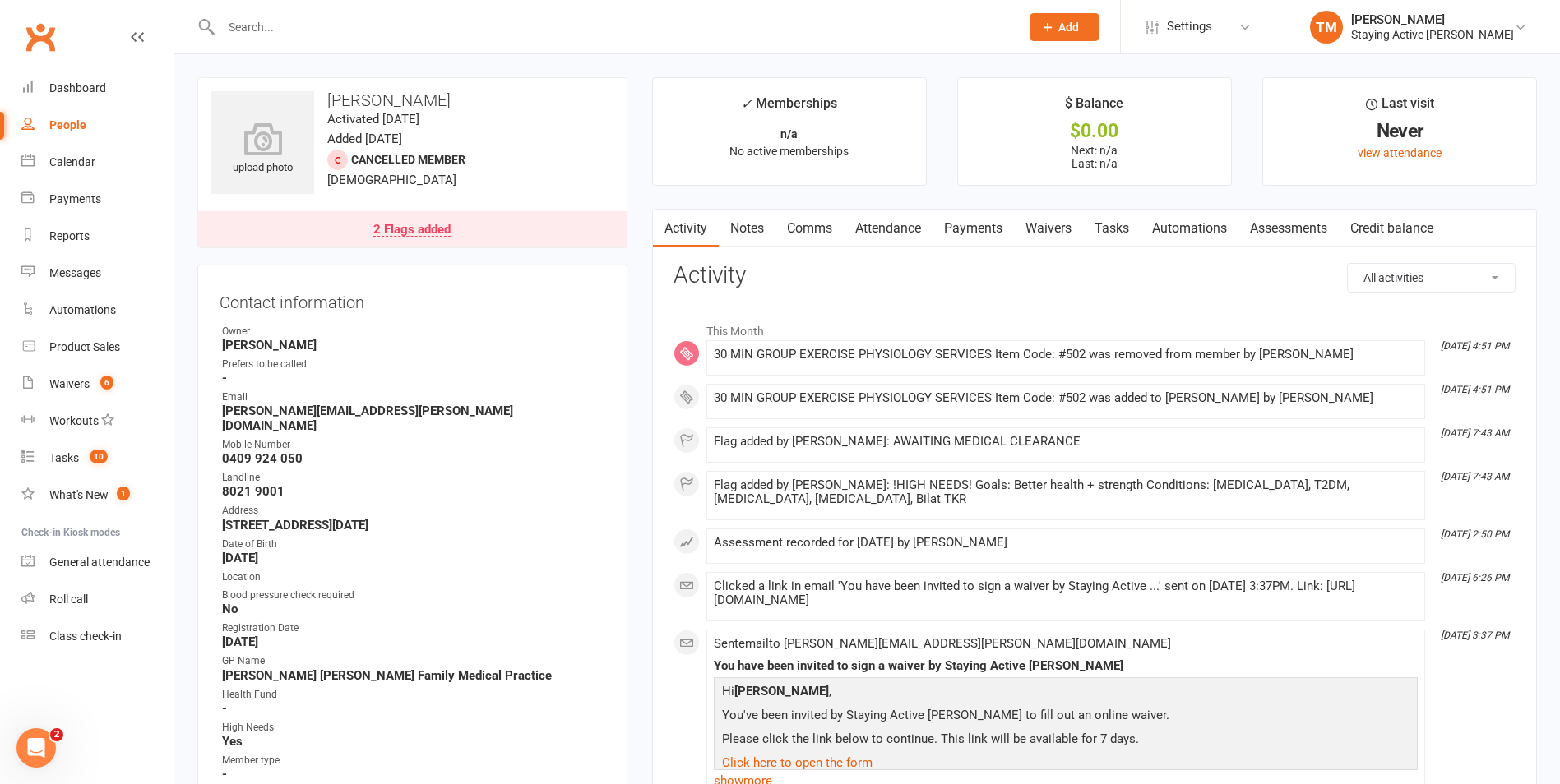
click at [432, 224] on div "2 Flags added" at bounding box center [411, 230] width 77 height 13
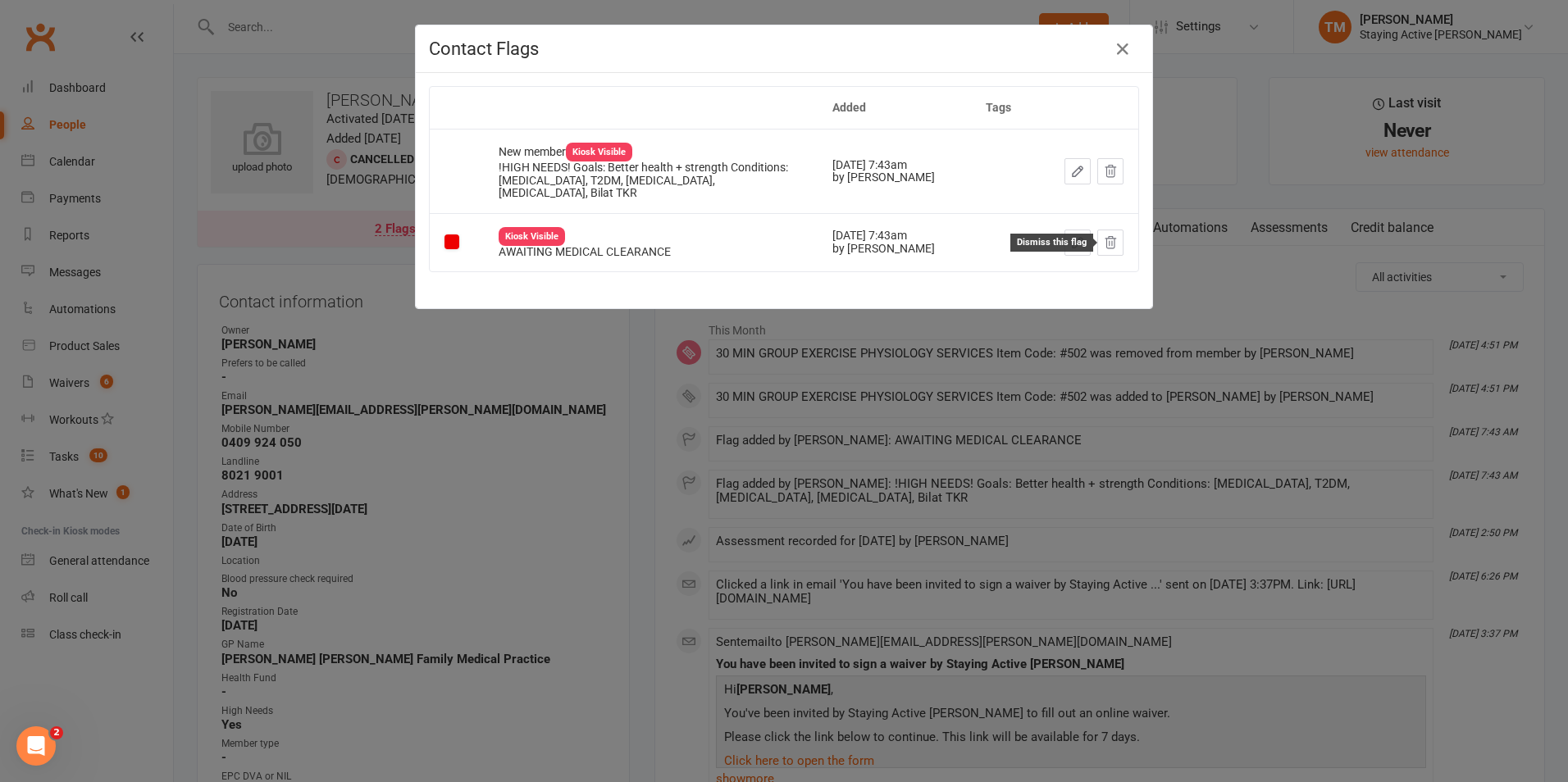
click at [1103, 246] on icon at bounding box center [1110, 242] width 15 height 15
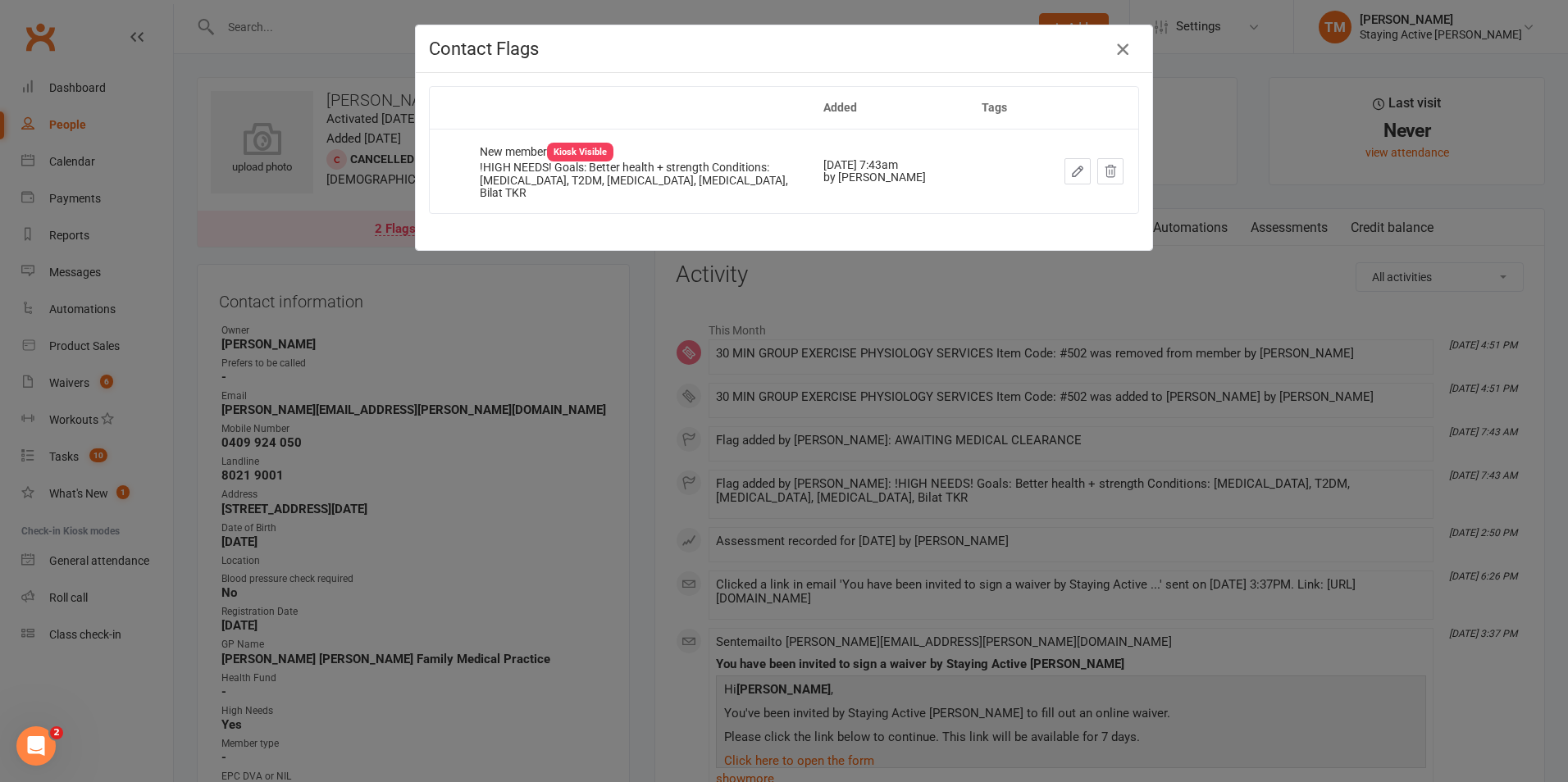
click at [1114, 54] on icon "button" at bounding box center [1123, 49] width 20 height 20
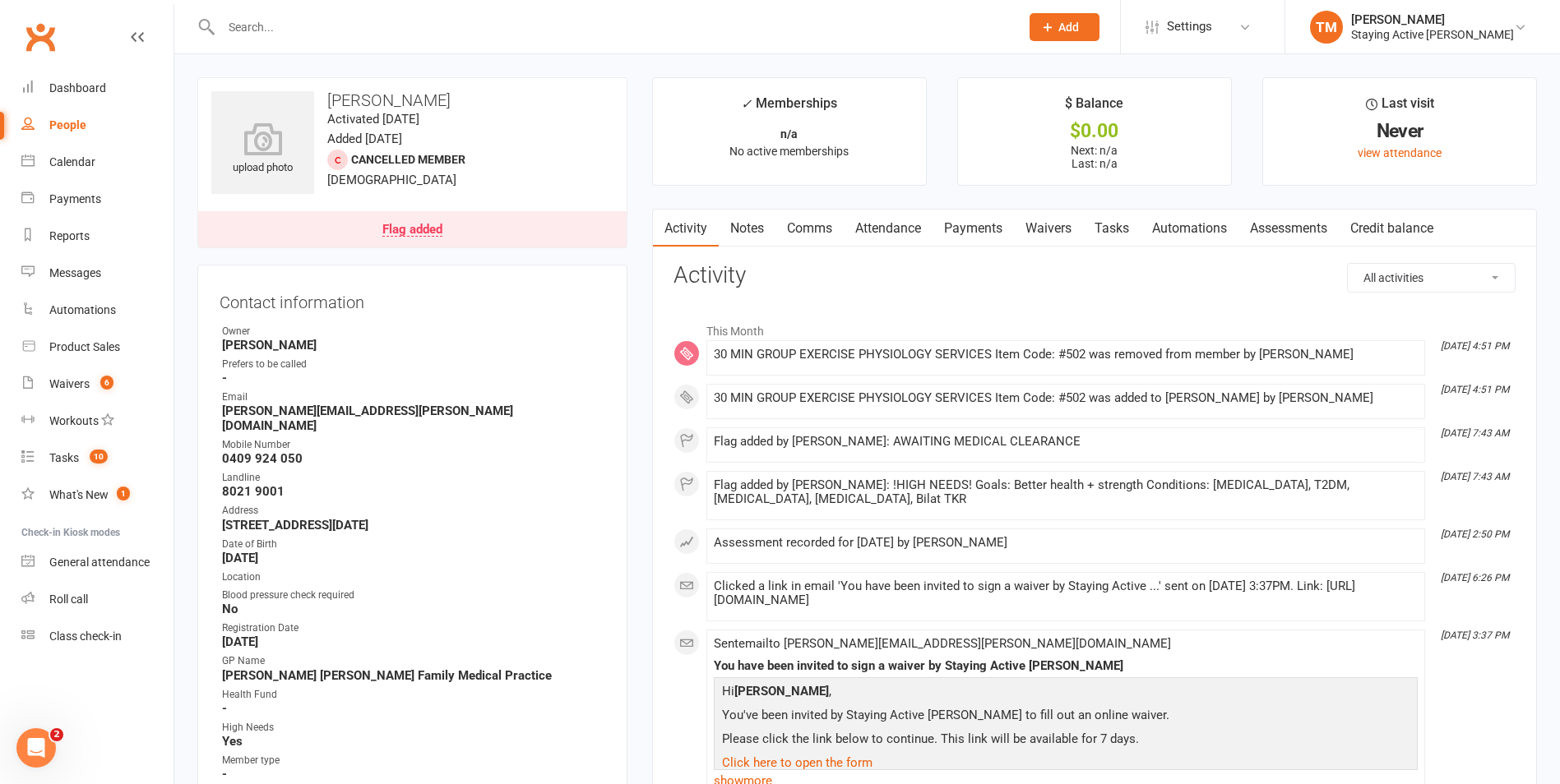
click at [640, 195] on main "✓ Memberships n/a No active memberships $ Balance $0.00 Next: n/a Last: n/a Las…" at bounding box center [1094, 620] width 909 height 1086
click at [782, 192] on main "✓ Memberships n/a No active memberships $ Balance $0.00 Next: n/a Last: n/a Las…" at bounding box center [1094, 620] width 909 height 1086
click at [721, 196] on main "✓ Memberships n/a No active memberships $ Balance $0.00 Next: n/a Last: n/a Las…" at bounding box center [1094, 620] width 909 height 1086
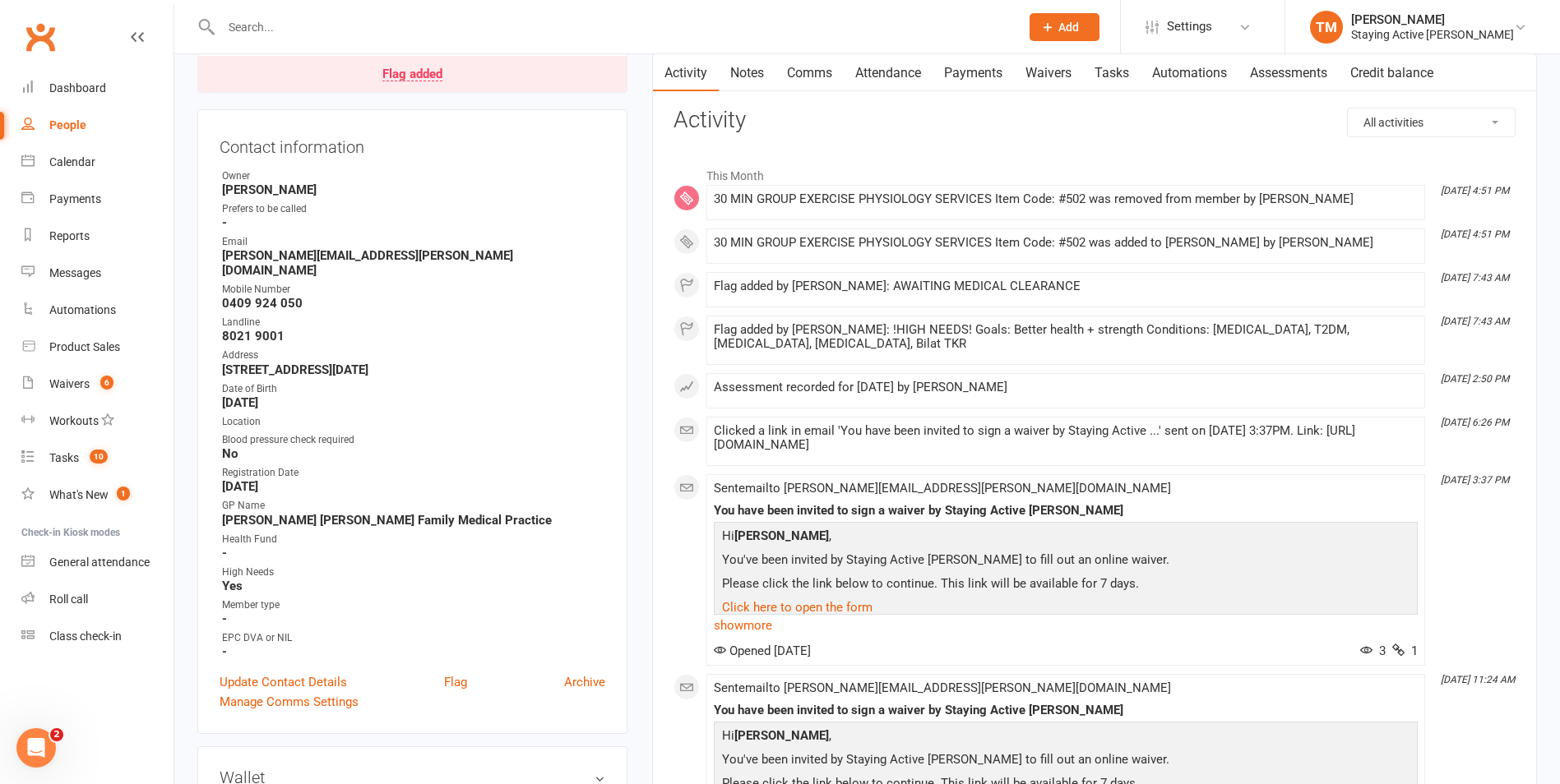
scroll to position [329, 0]
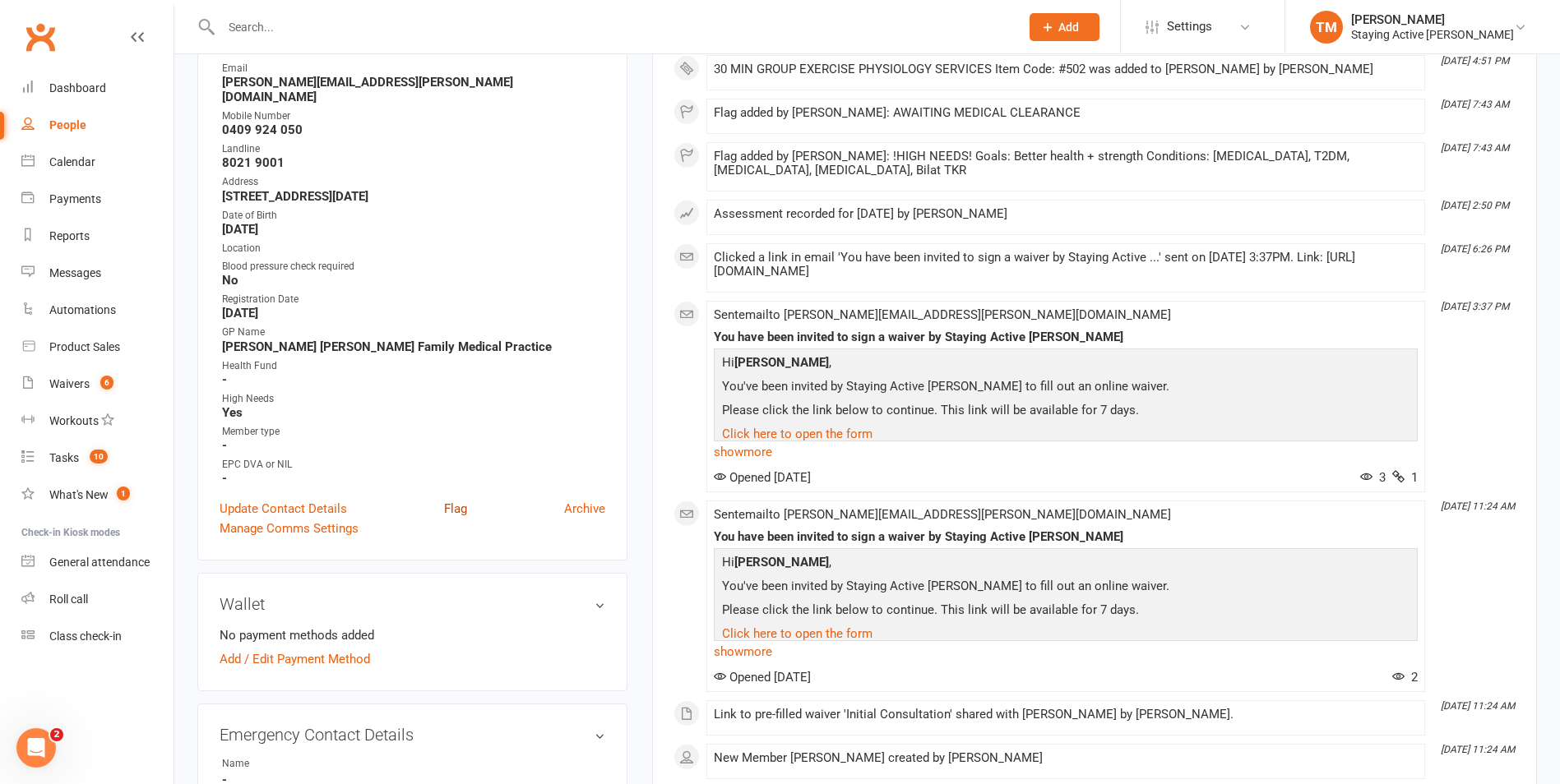
click at [450, 499] on link "Flag" at bounding box center [455, 509] width 23 height 20
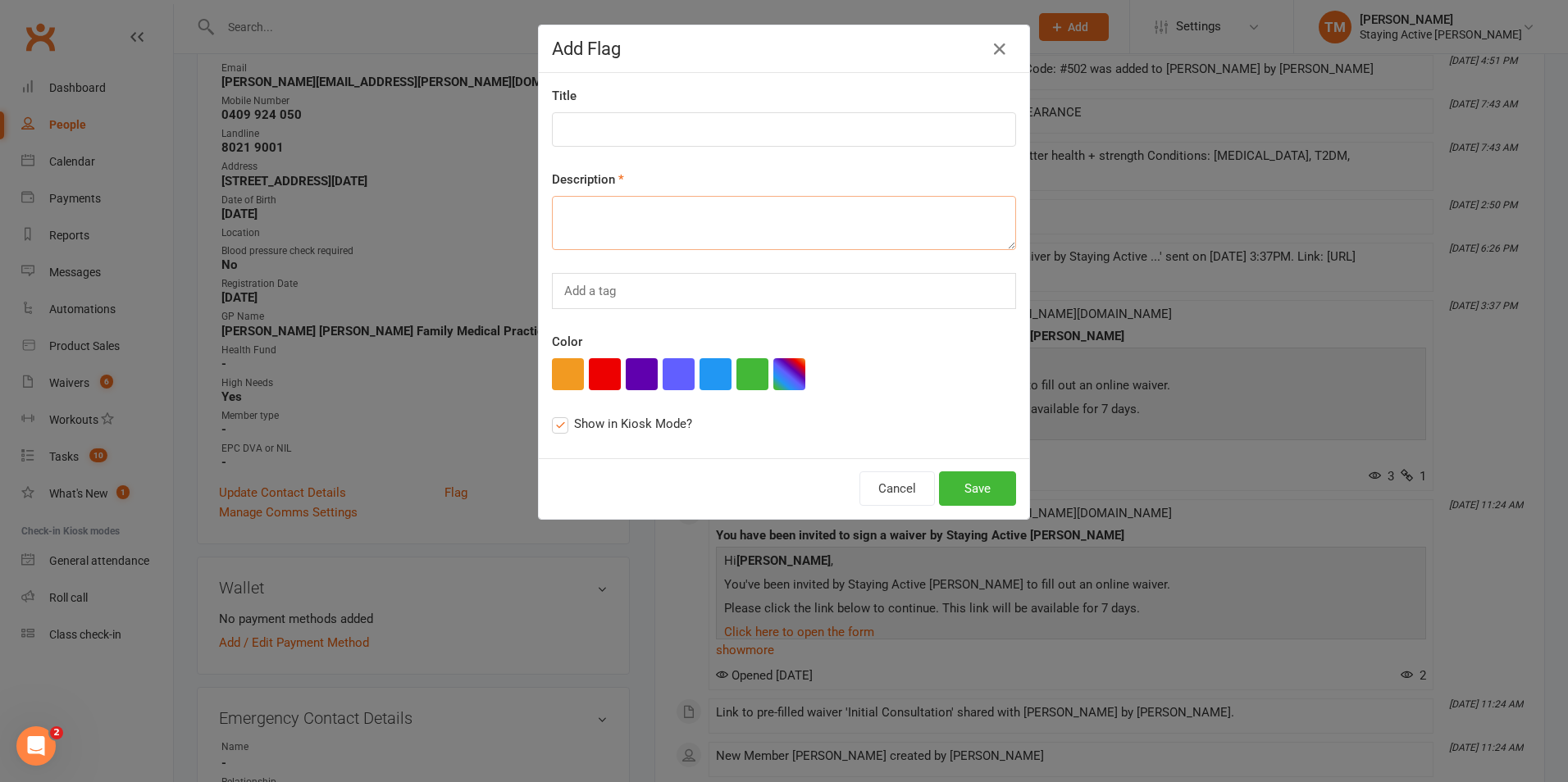
click at [582, 223] on textarea at bounding box center [783, 222] width 464 height 54
drag, startPoint x: 694, startPoint y: 232, endPoint x: 768, endPoint y: 237, distance: 74.2
click at [768, 237] on textarea "Wishing to look at calendar before booking classes - entitled to free trial wee…" at bounding box center [783, 222] width 464 height 54
type textarea "Wishing to look at calendar before booking classes - entitled to free trial wee…"
click at [980, 500] on button "Save" at bounding box center [977, 489] width 77 height 35
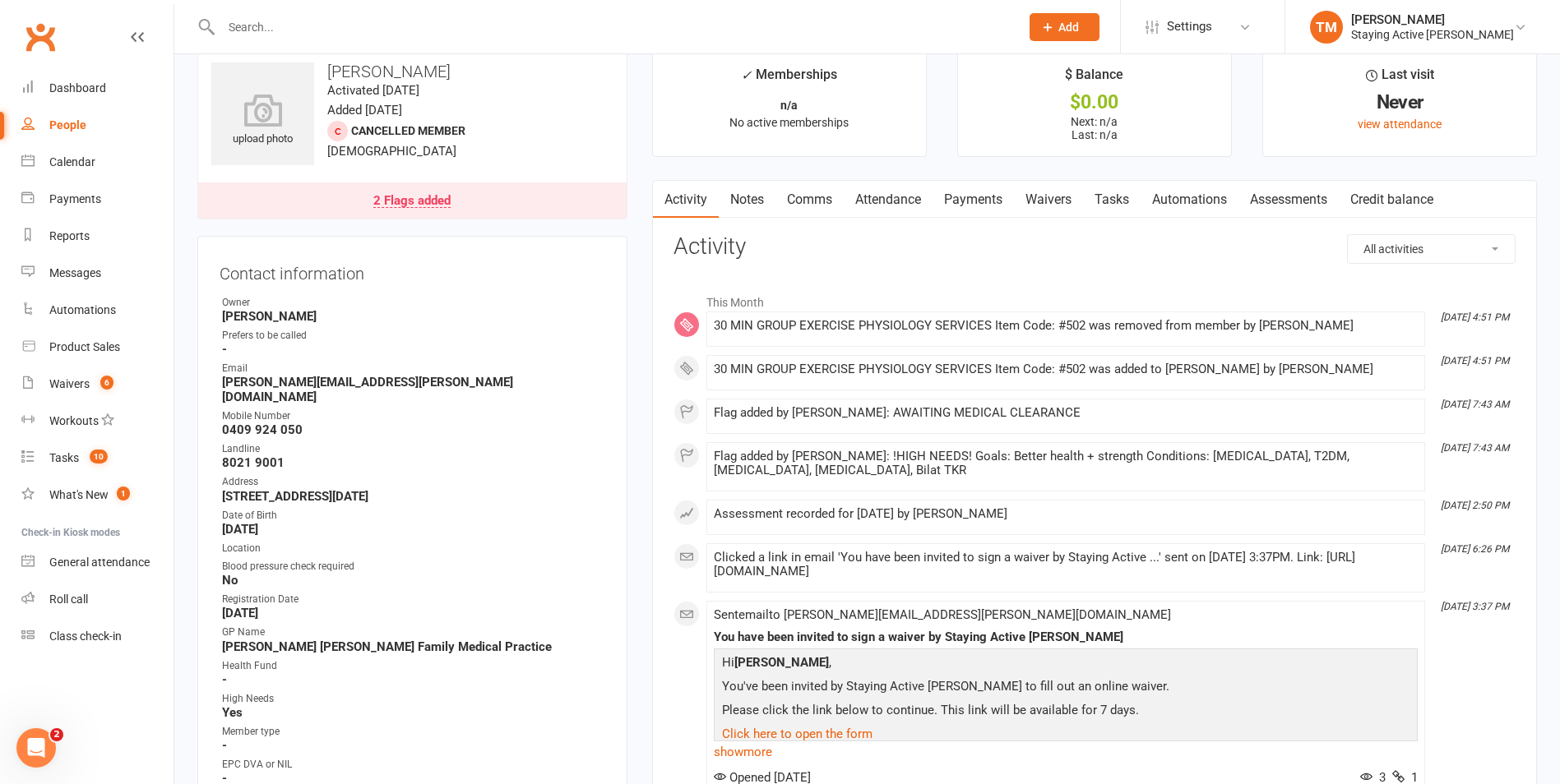
scroll to position [0, 0]
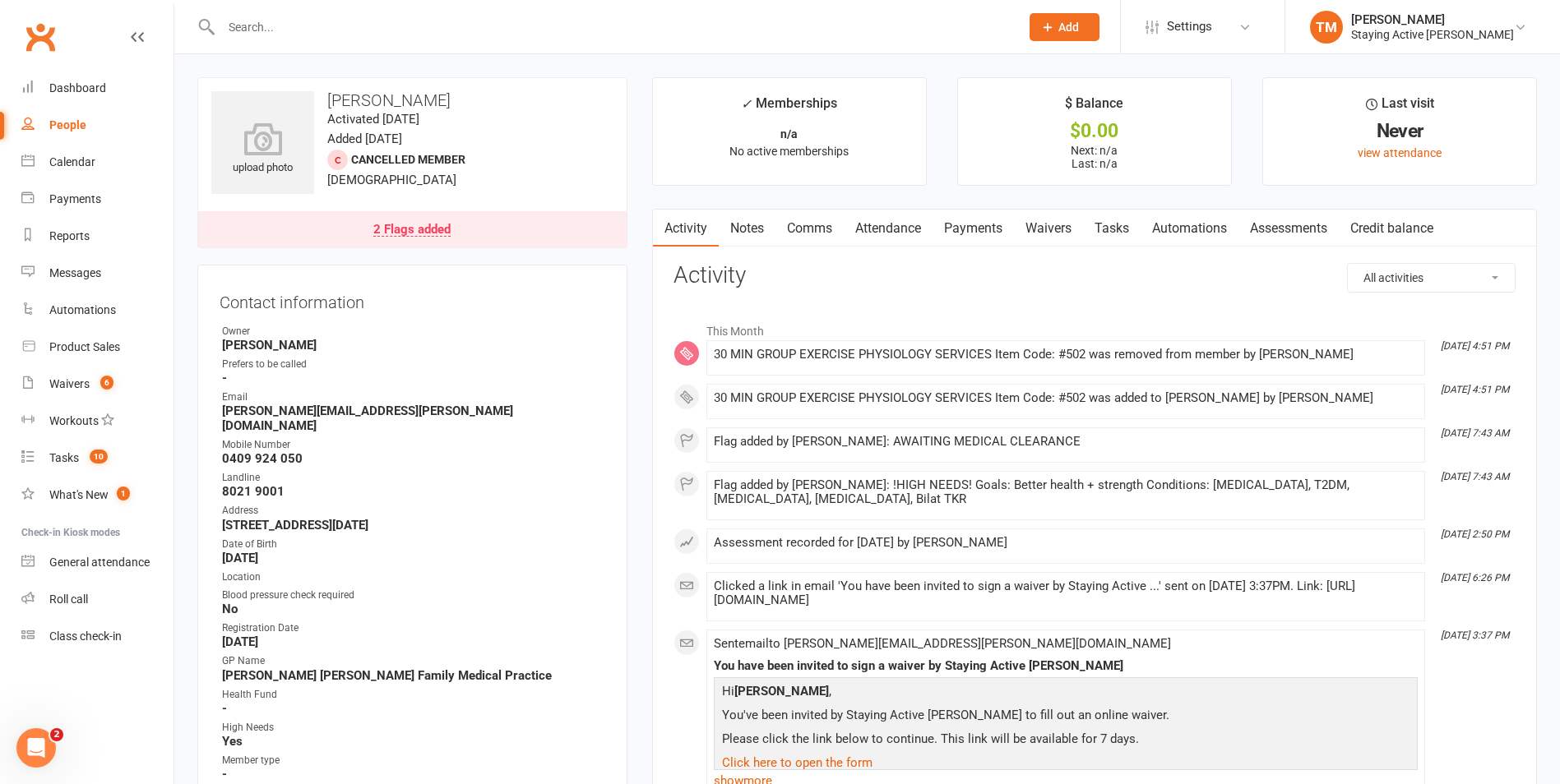
click at [318, 20] on input "text" at bounding box center [612, 27] width 792 height 23
click at [281, 12] on div at bounding box center [602, 26] width 811 height 53
click at [289, 30] on input "text" at bounding box center [612, 27] width 792 height 23
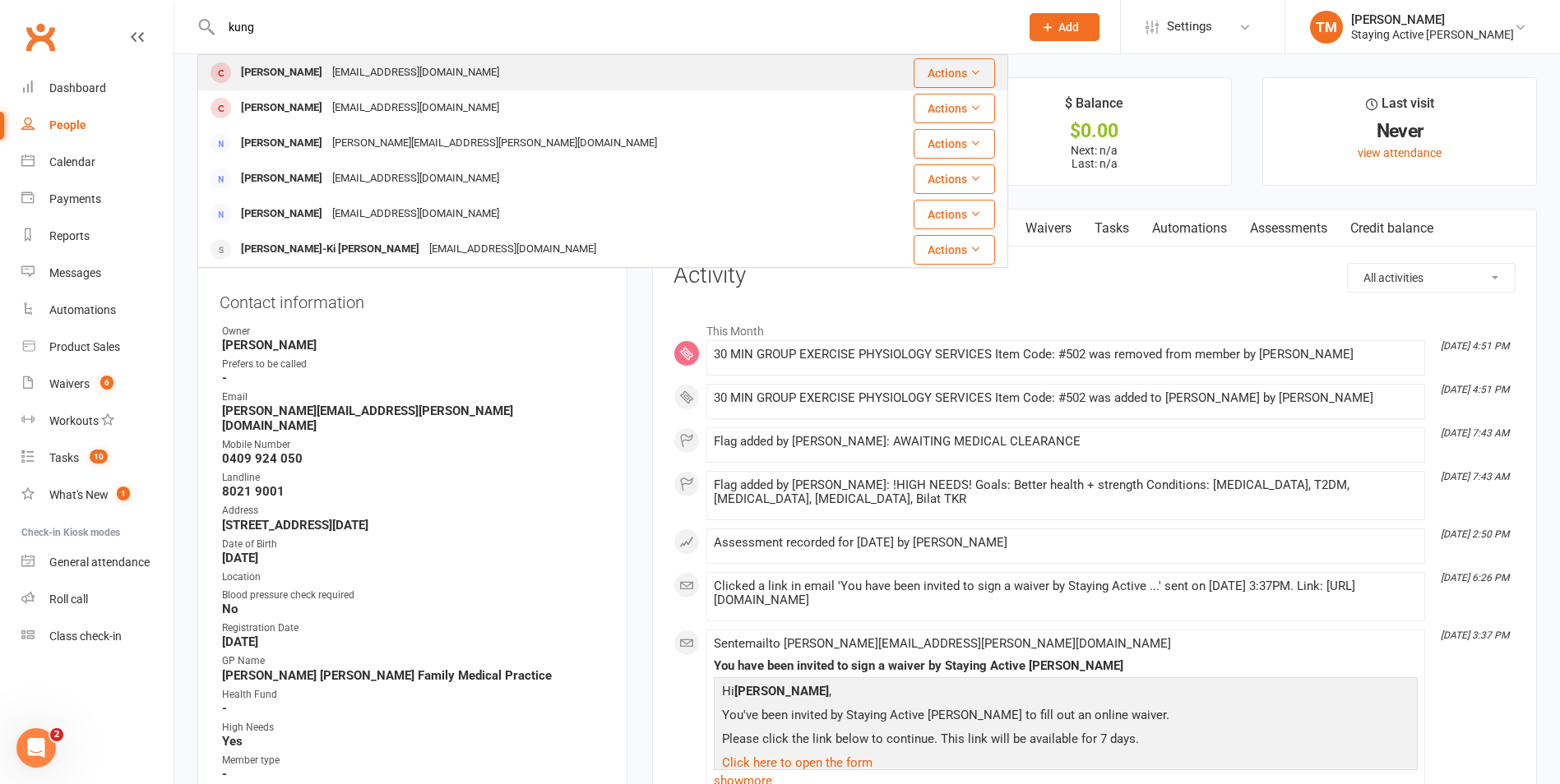
type input "kung"
click at [283, 76] on div "Helen Kung" at bounding box center [281, 73] width 91 height 24
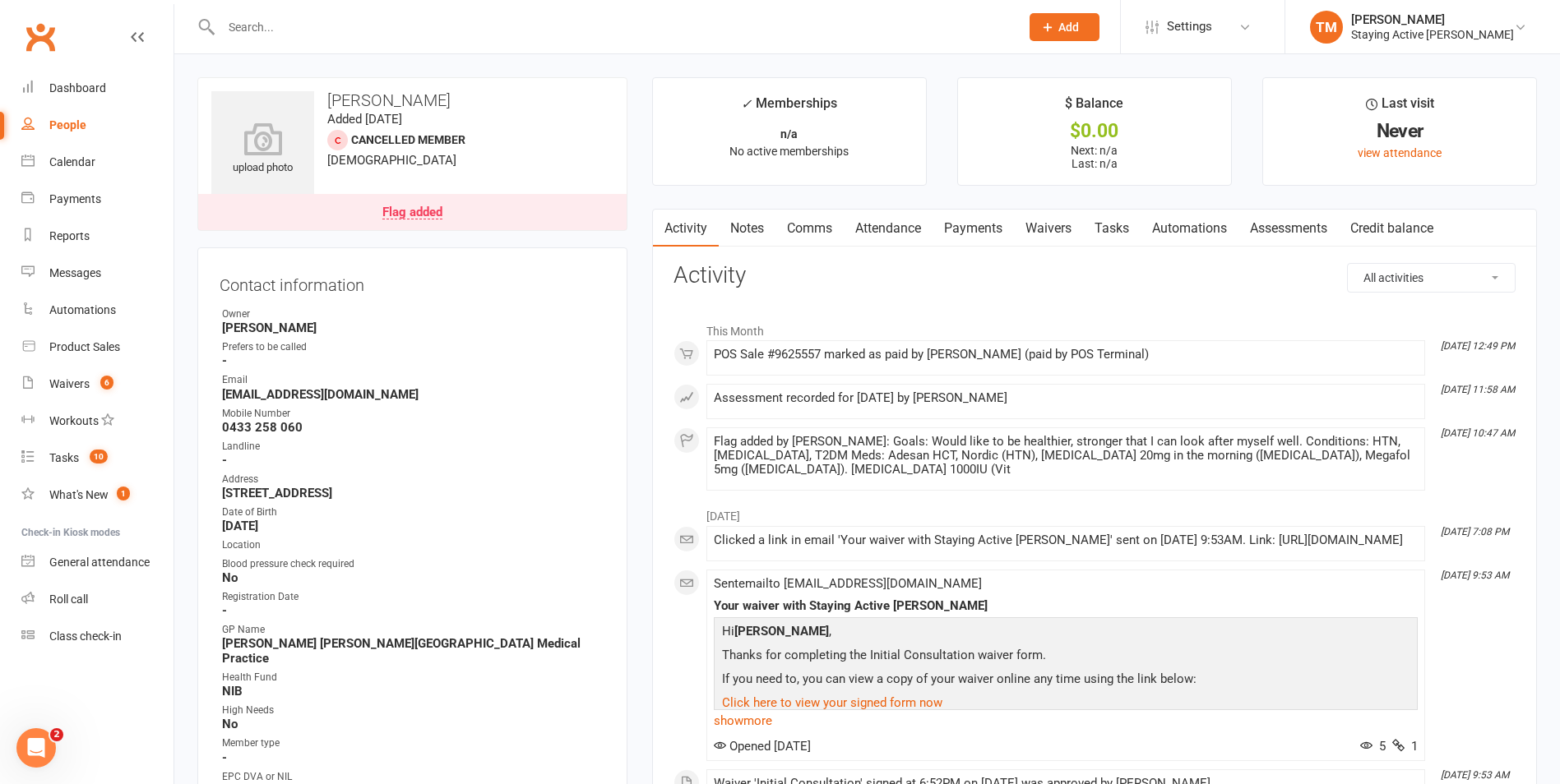
click at [1296, 227] on link "Assessments" at bounding box center [1288, 229] width 100 height 38
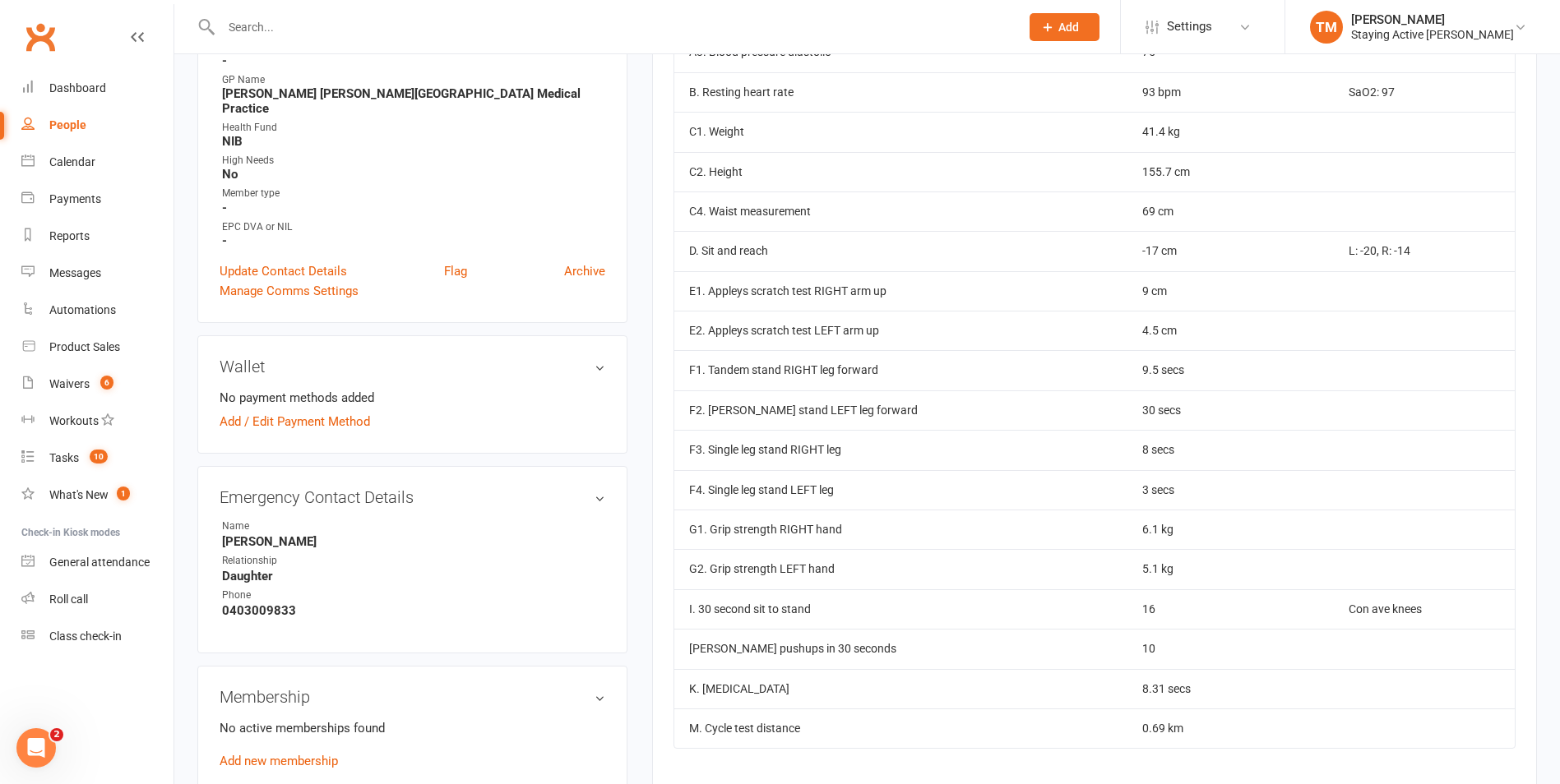
scroll to position [575, 0]
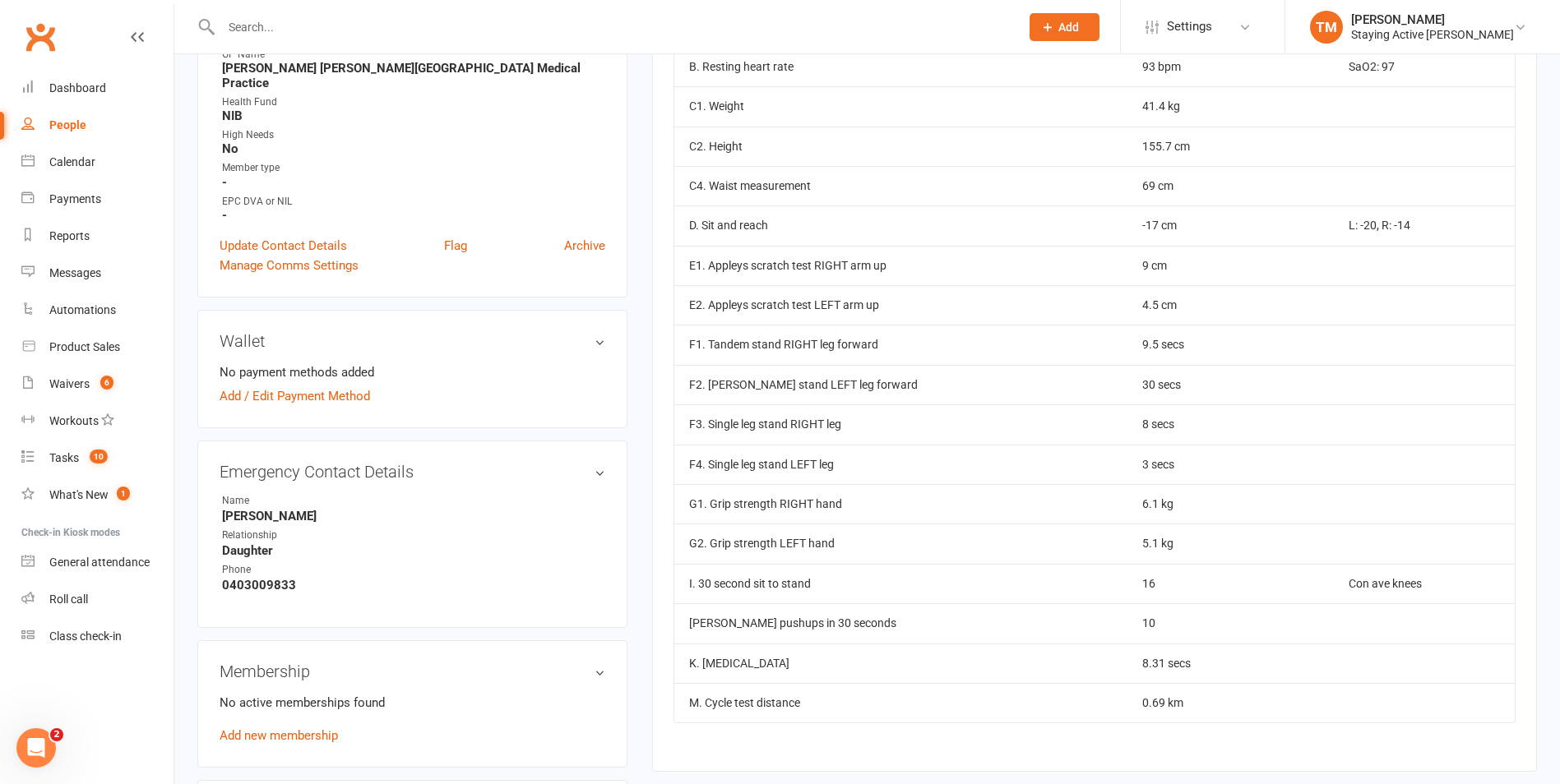
click at [923, 32] on input "text" at bounding box center [612, 27] width 792 height 23
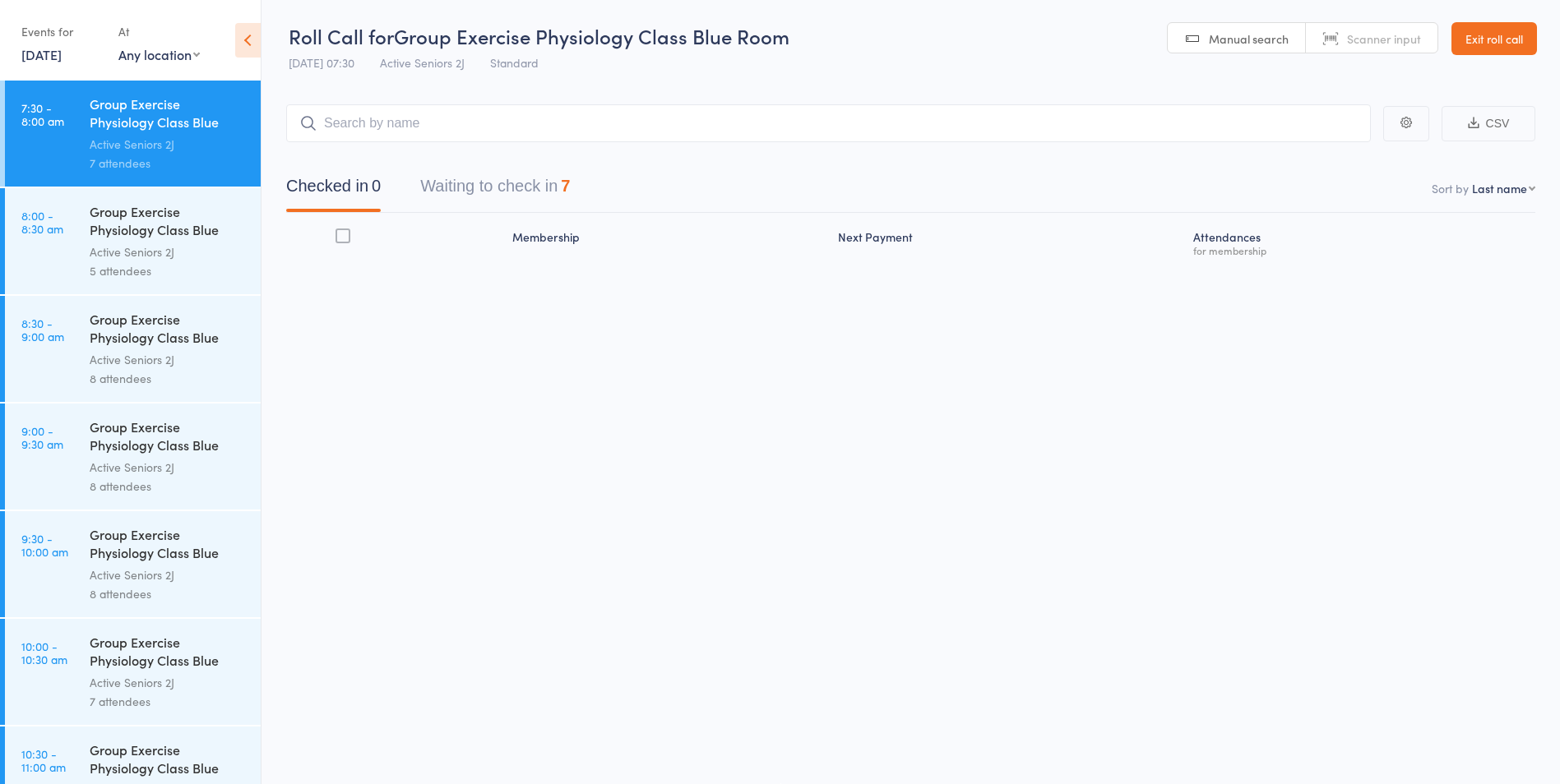
scroll to position [284, 0]
